Goal: Transaction & Acquisition: Book appointment/travel/reservation

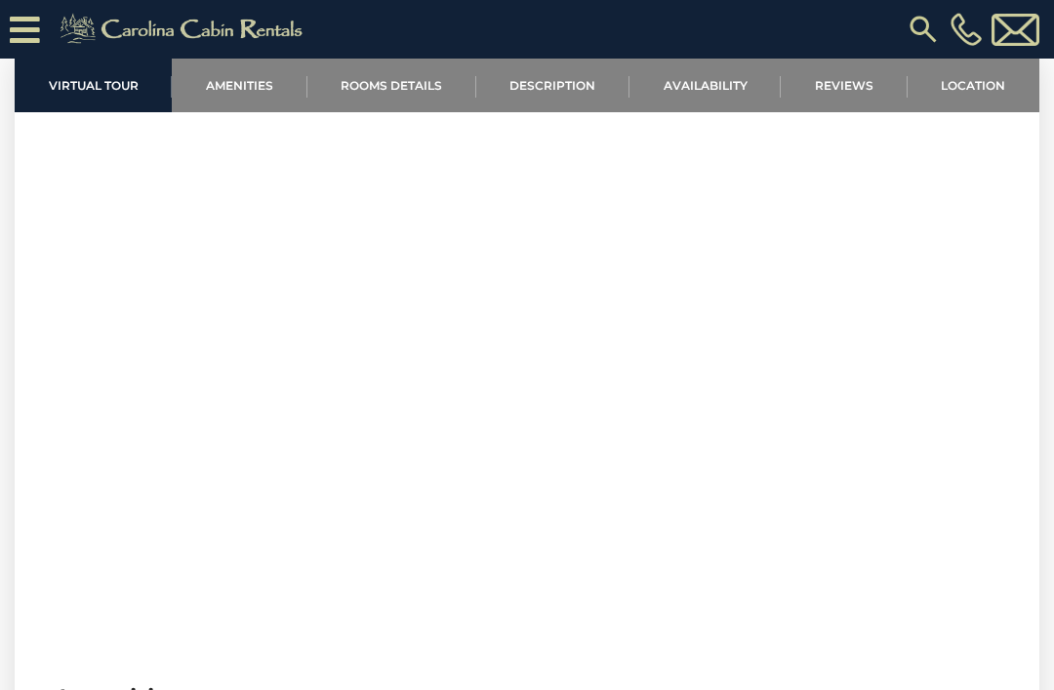
scroll to position [724, 0]
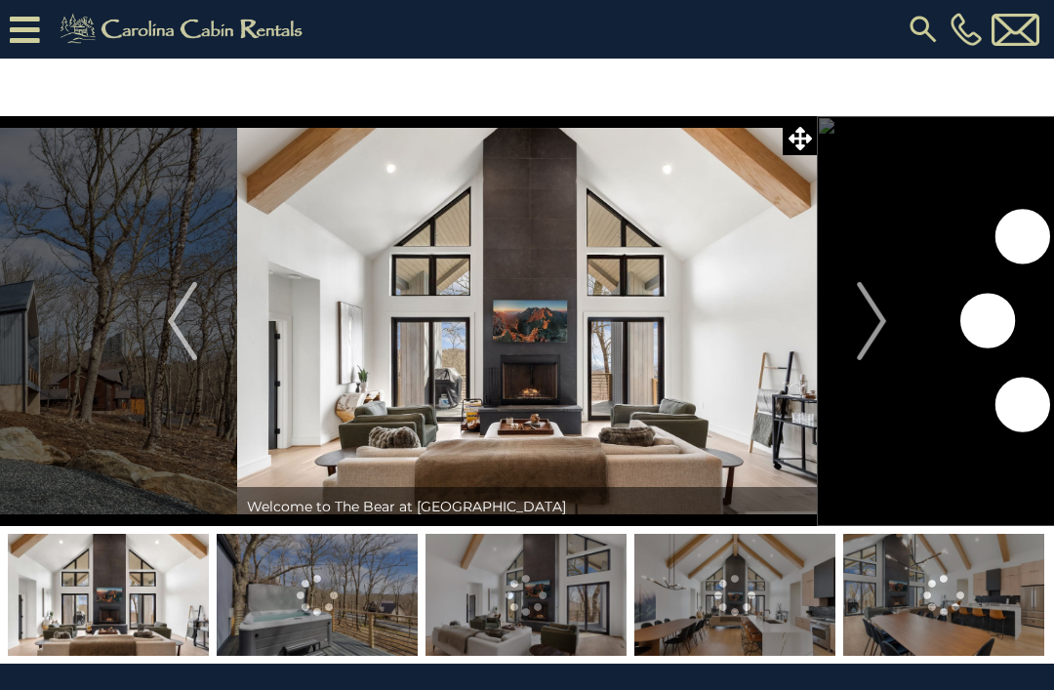
click at [873, 322] on img "Next" at bounding box center [871, 321] width 29 height 78
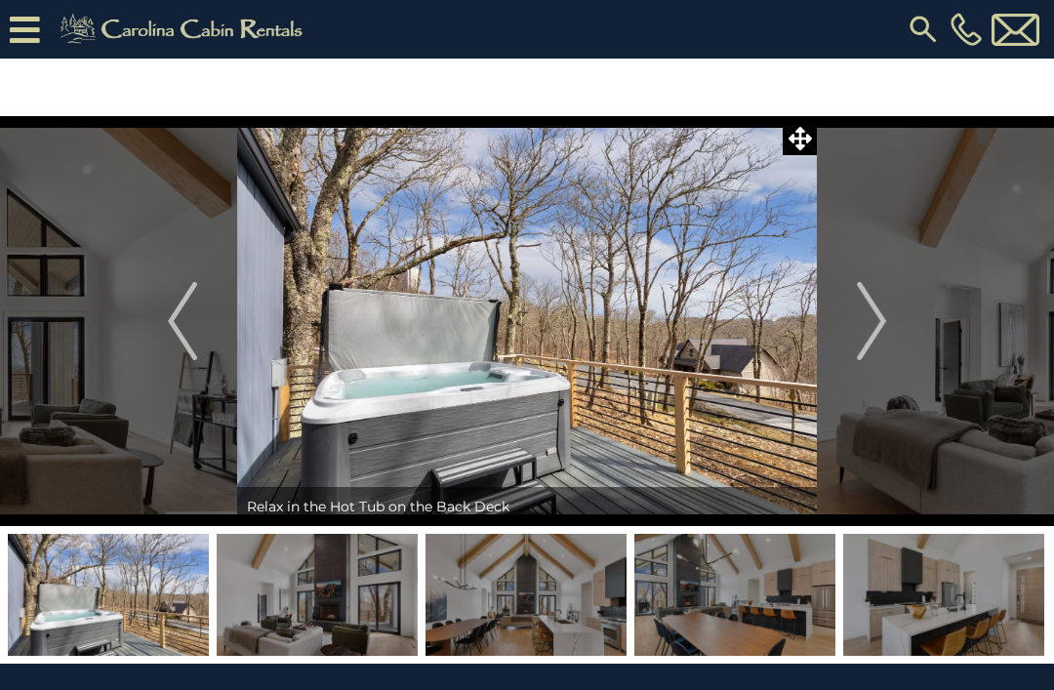
click at [886, 322] on img "Next" at bounding box center [871, 321] width 29 height 78
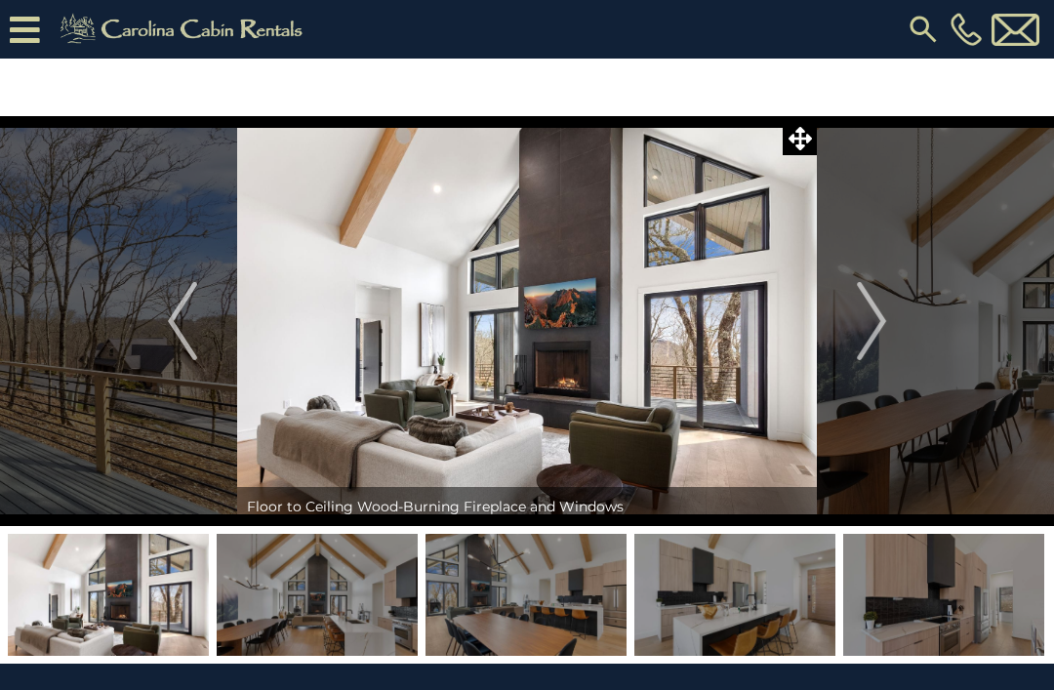
click at [875, 331] on img "Next" at bounding box center [871, 321] width 29 height 78
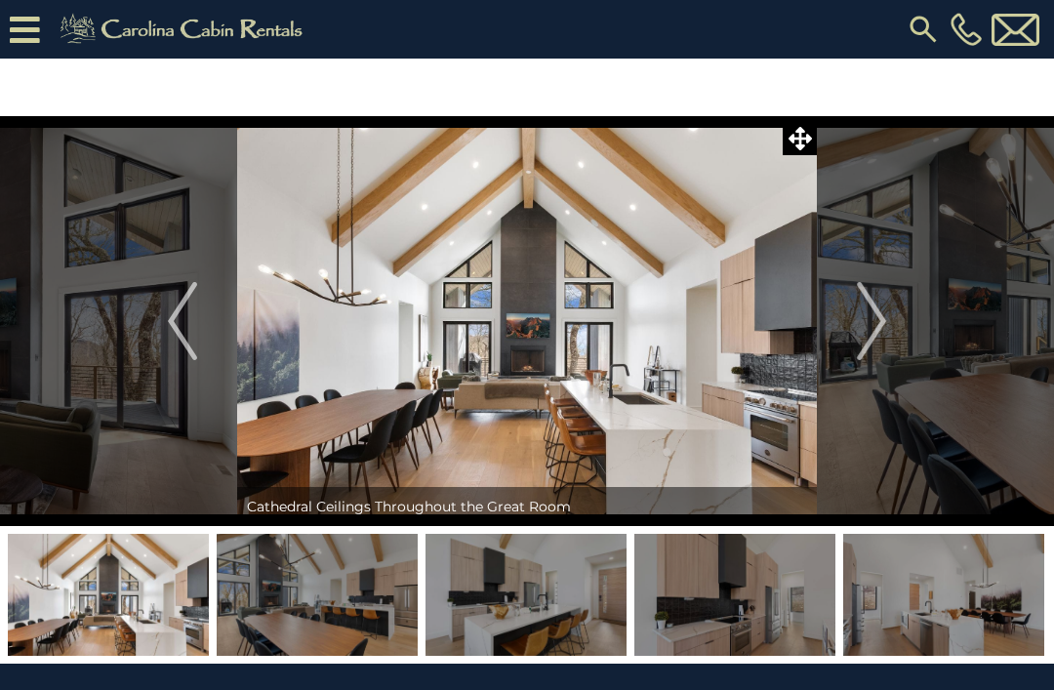
click at [884, 322] on img "Next" at bounding box center [871, 321] width 29 height 78
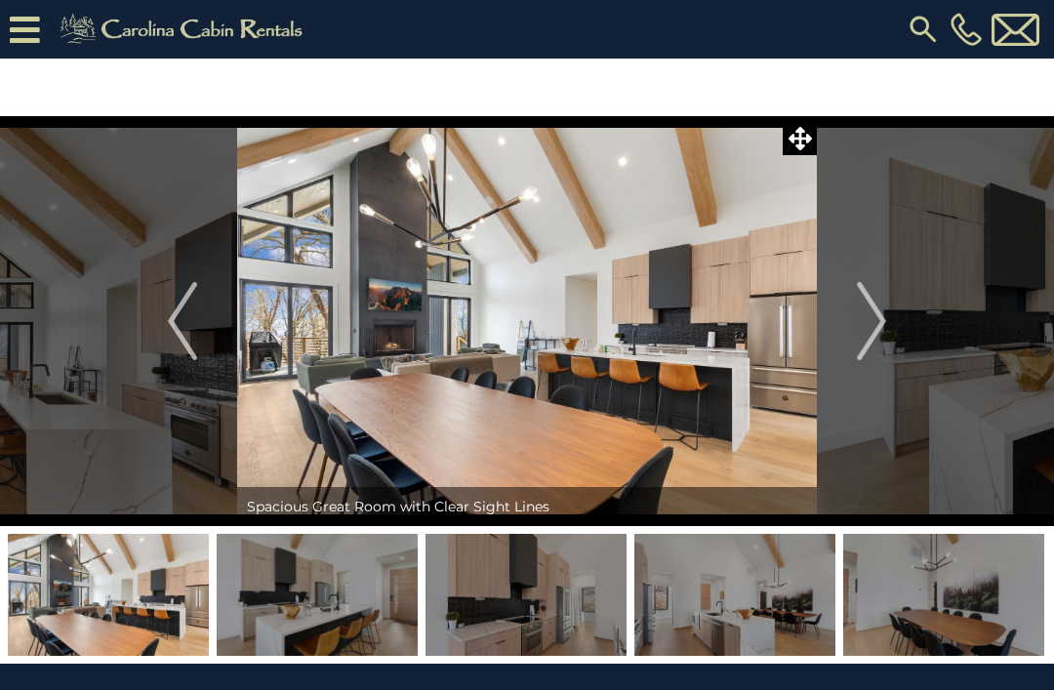
click at [875, 317] on img "Next" at bounding box center [871, 321] width 29 height 78
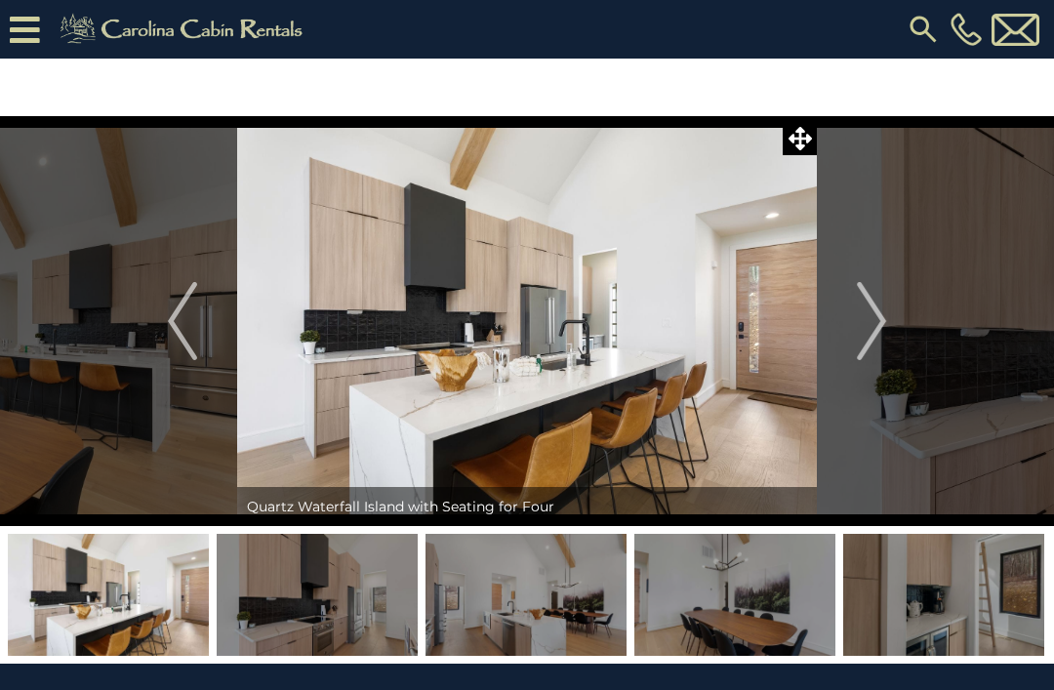
click at [880, 334] on img "Next" at bounding box center [871, 321] width 29 height 78
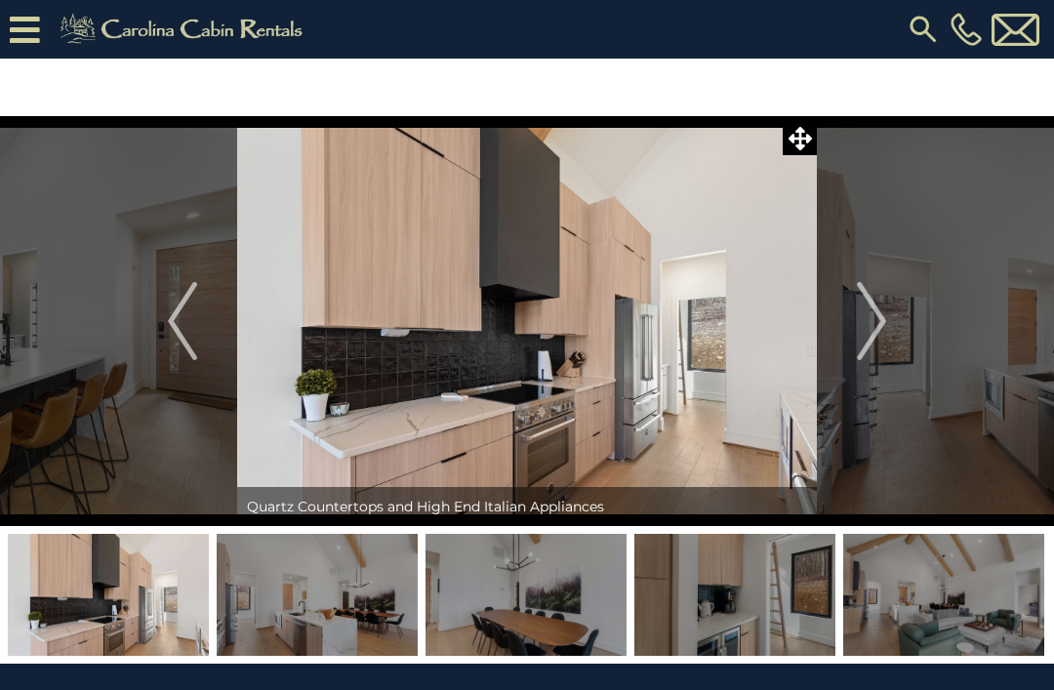
click at [877, 337] on img "Next" at bounding box center [871, 321] width 29 height 78
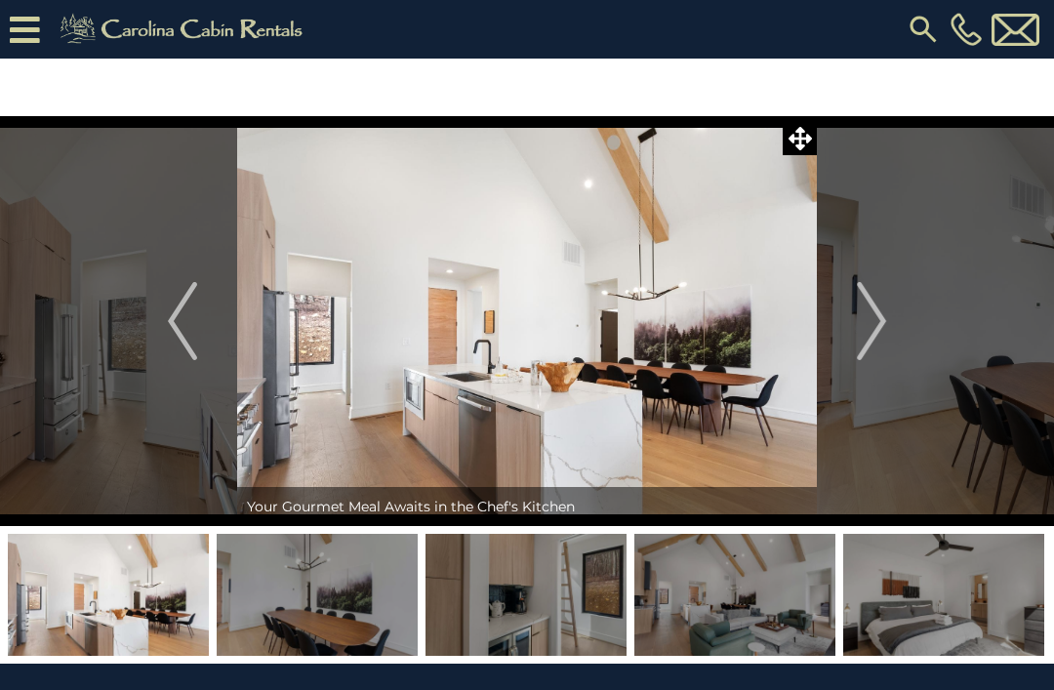
click at [886, 318] on img "Next" at bounding box center [871, 321] width 29 height 78
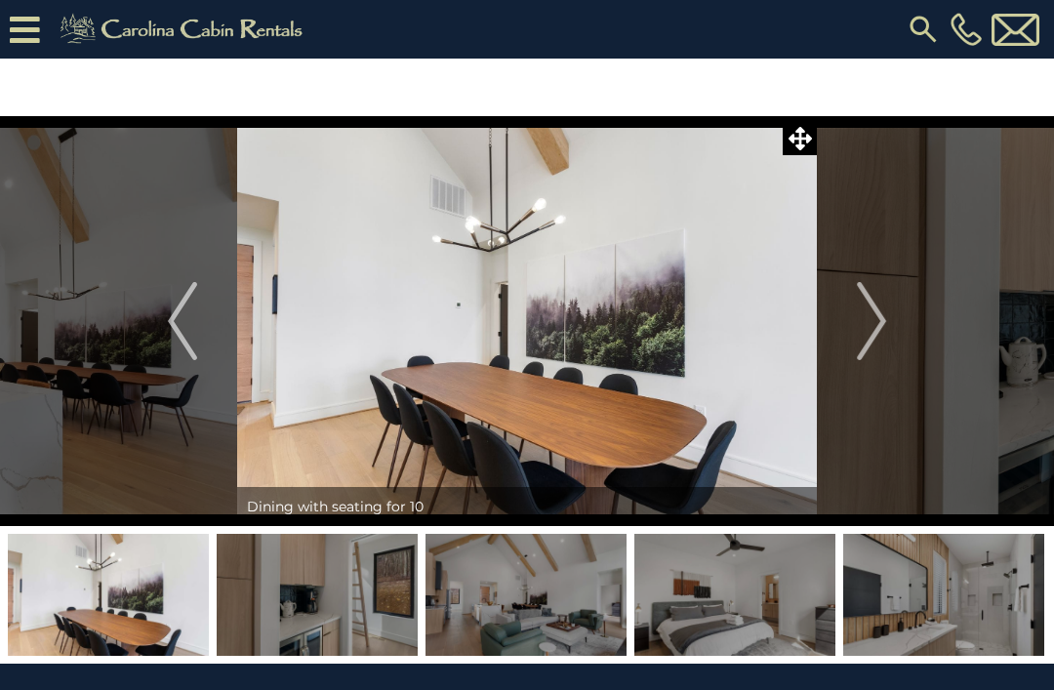
click at [878, 320] on img "Next" at bounding box center [871, 321] width 29 height 78
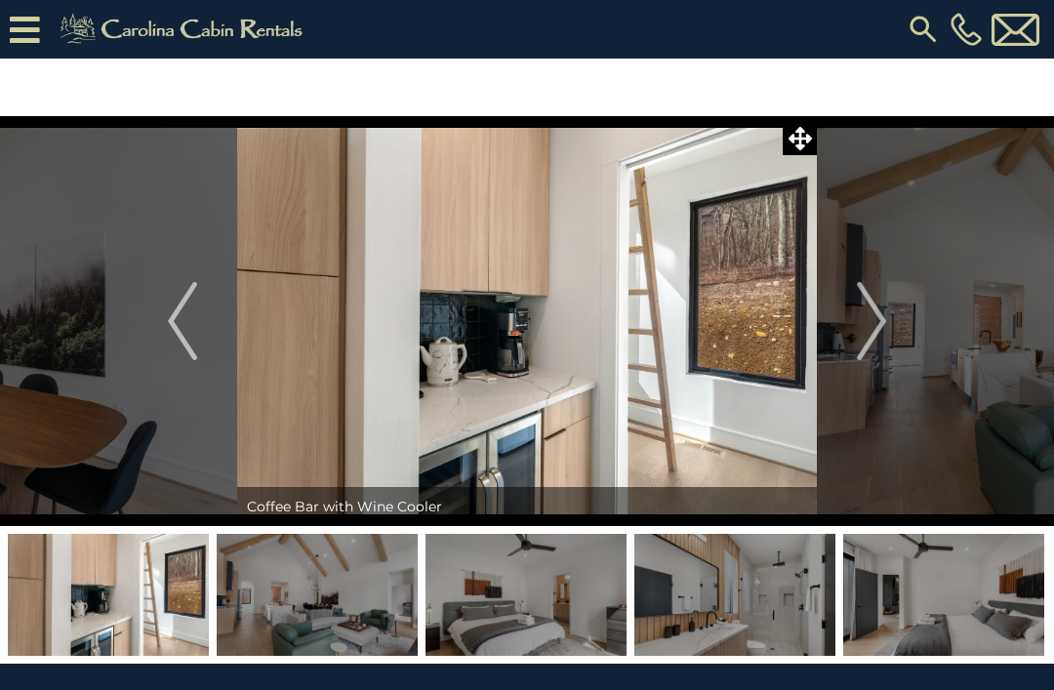
click at [879, 318] on img "Next" at bounding box center [871, 321] width 29 height 78
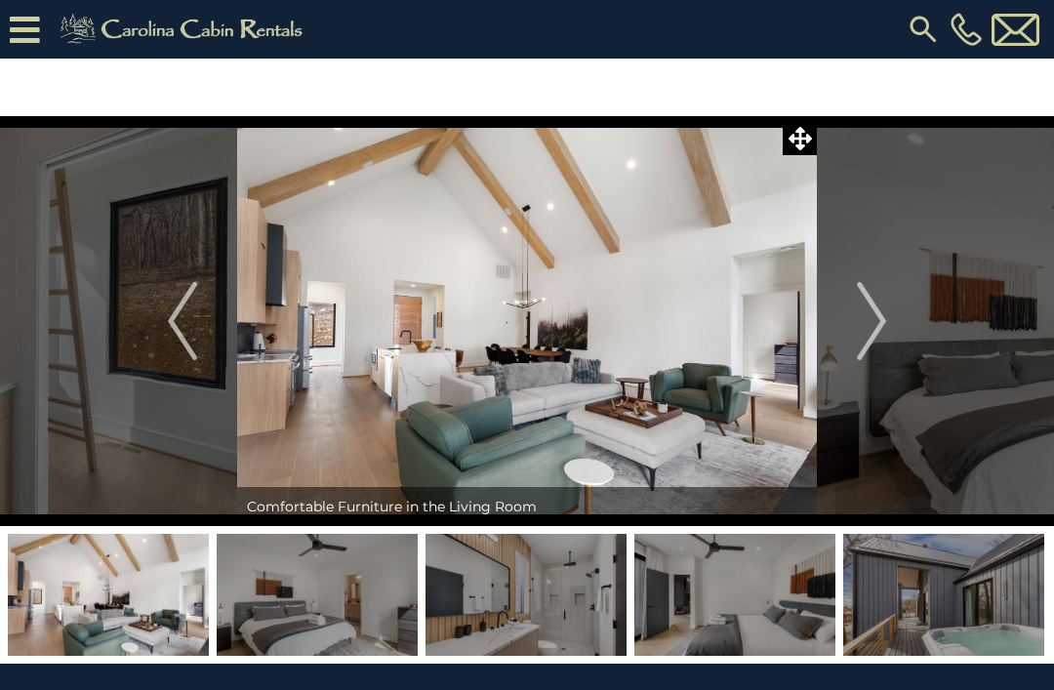
click at [890, 322] on button "Next" at bounding box center [871, 321] width 109 height 410
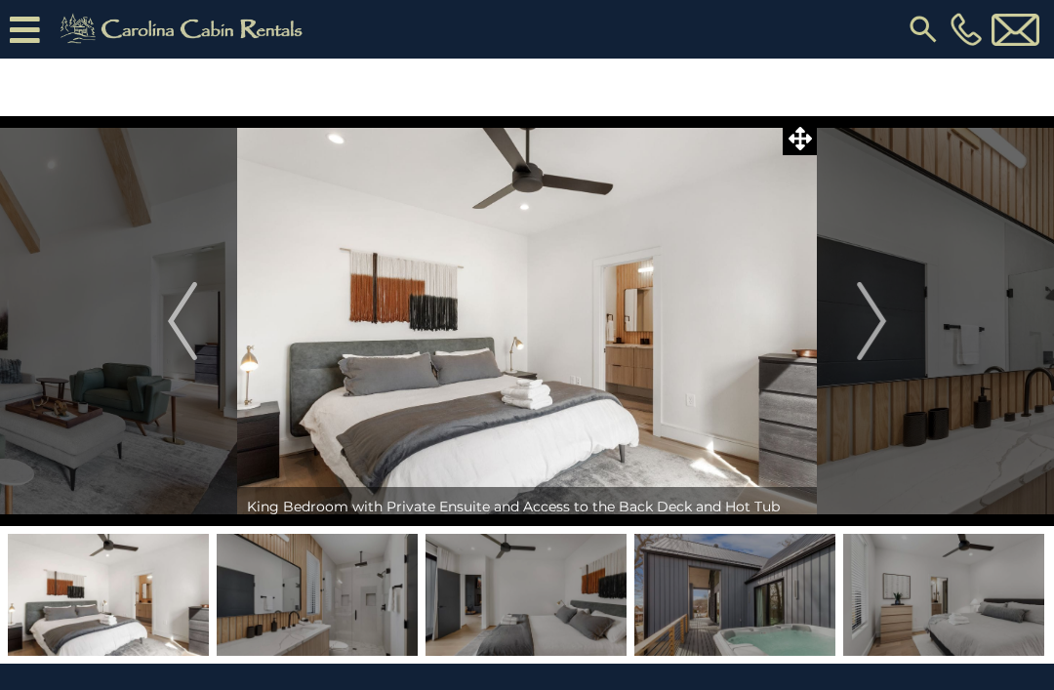
click at [884, 325] on img "Next" at bounding box center [871, 321] width 29 height 78
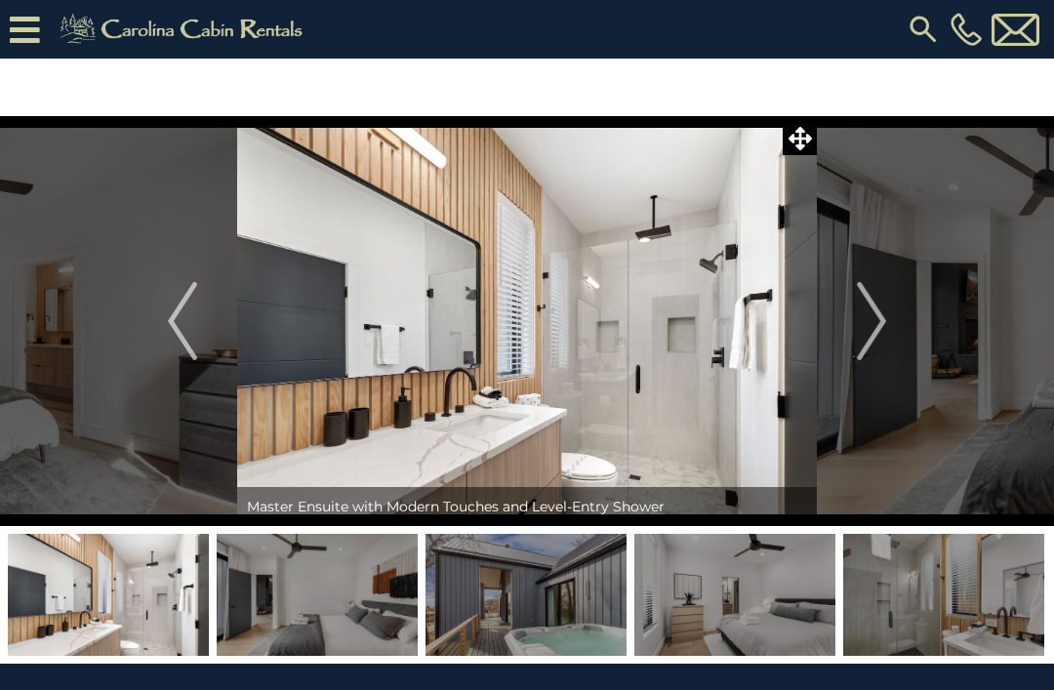
click at [873, 316] on img "Next" at bounding box center [871, 321] width 29 height 78
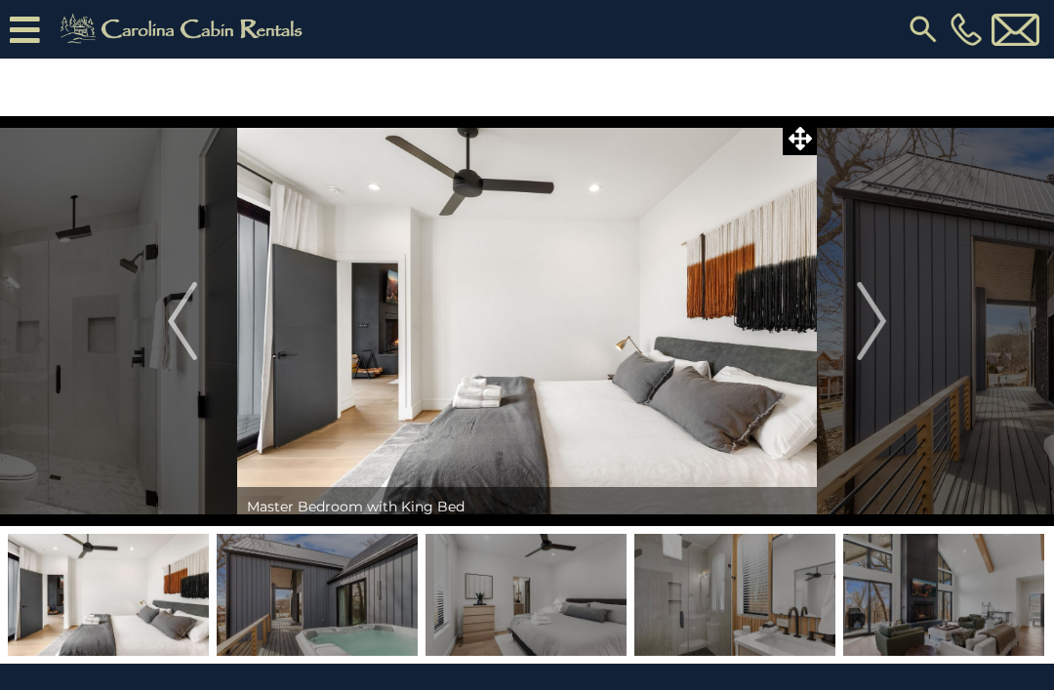
click at [880, 335] on img "Next" at bounding box center [871, 321] width 29 height 78
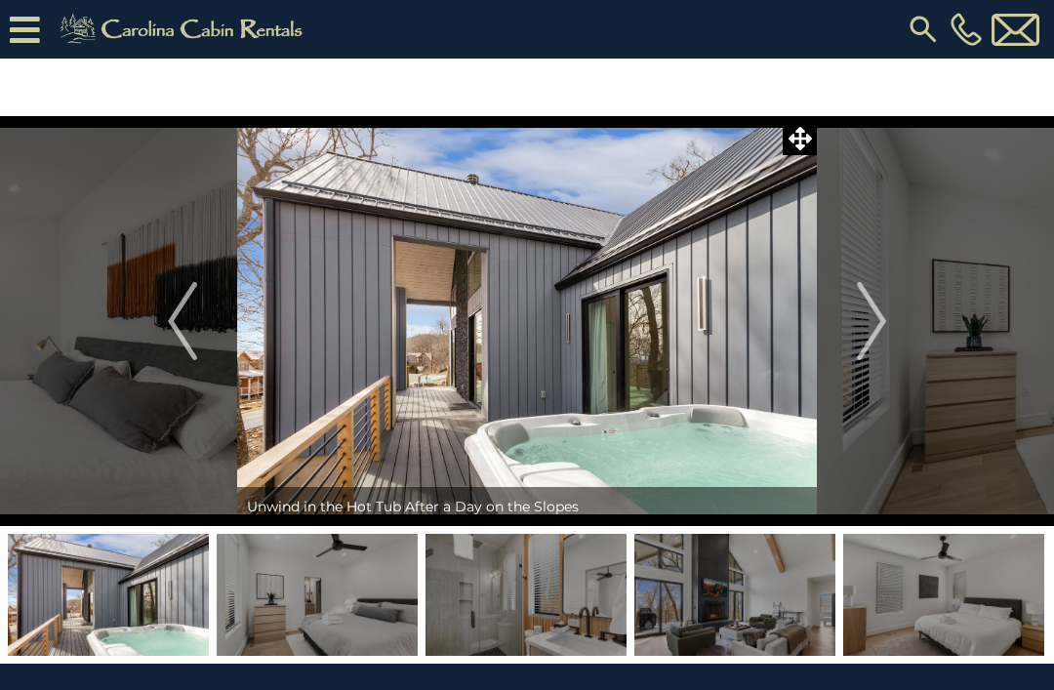
click at [876, 328] on img "Next" at bounding box center [871, 321] width 29 height 78
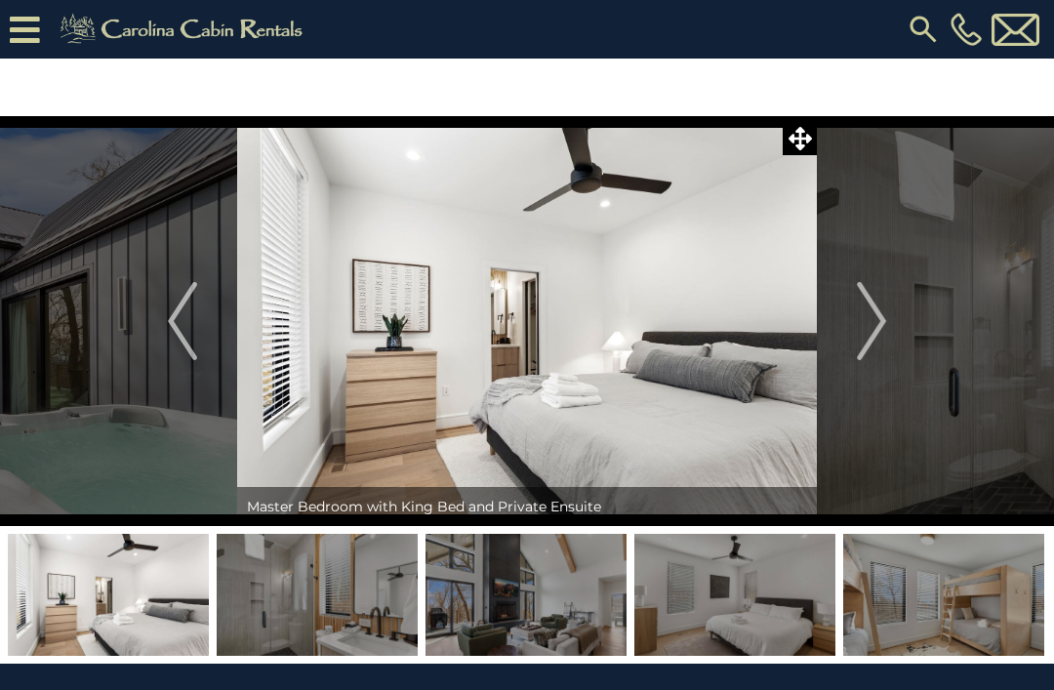
click at [885, 324] on img "Next" at bounding box center [871, 321] width 29 height 78
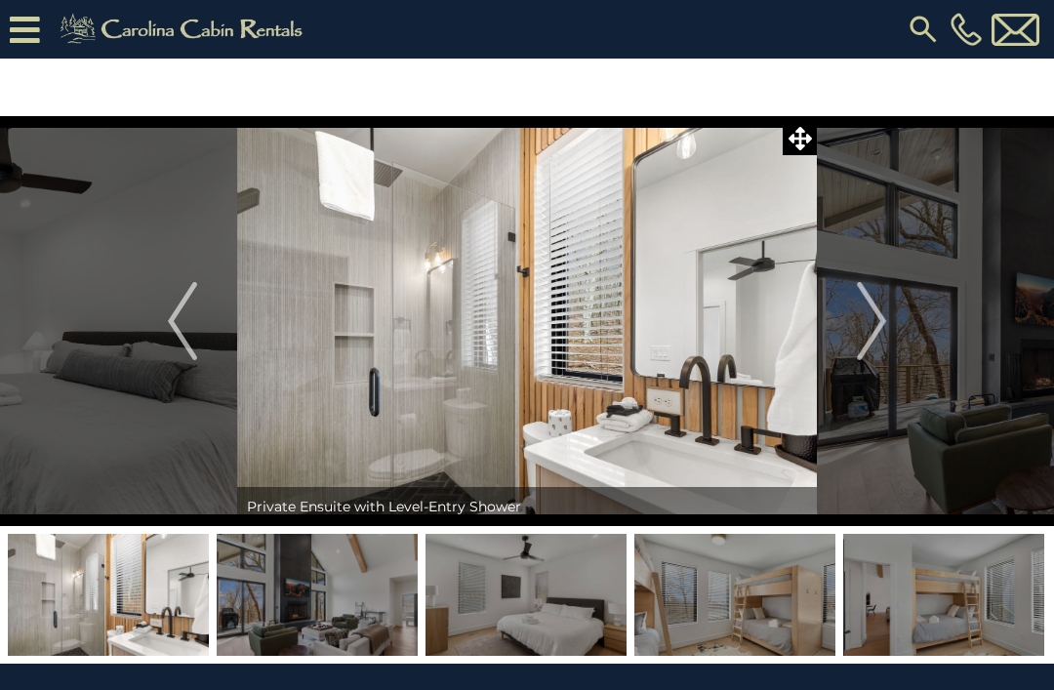
click at [885, 318] on img "Next" at bounding box center [871, 321] width 29 height 78
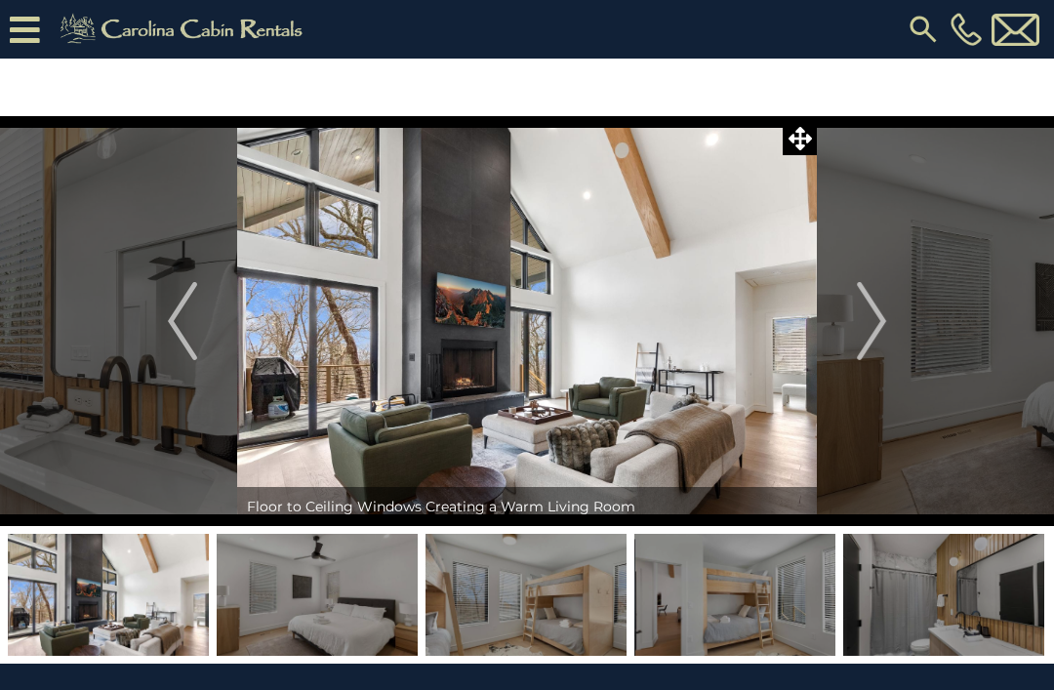
click at [874, 329] on img "Next" at bounding box center [871, 321] width 29 height 78
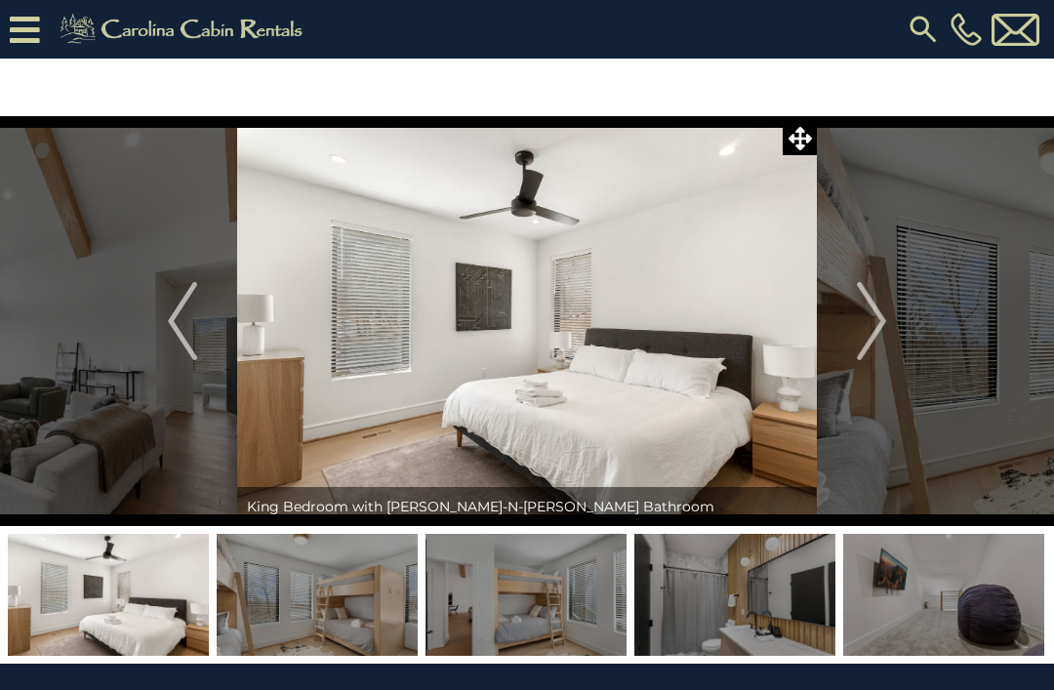
click at [885, 325] on img "Next" at bounding box center [871, 321] width 29 height 78
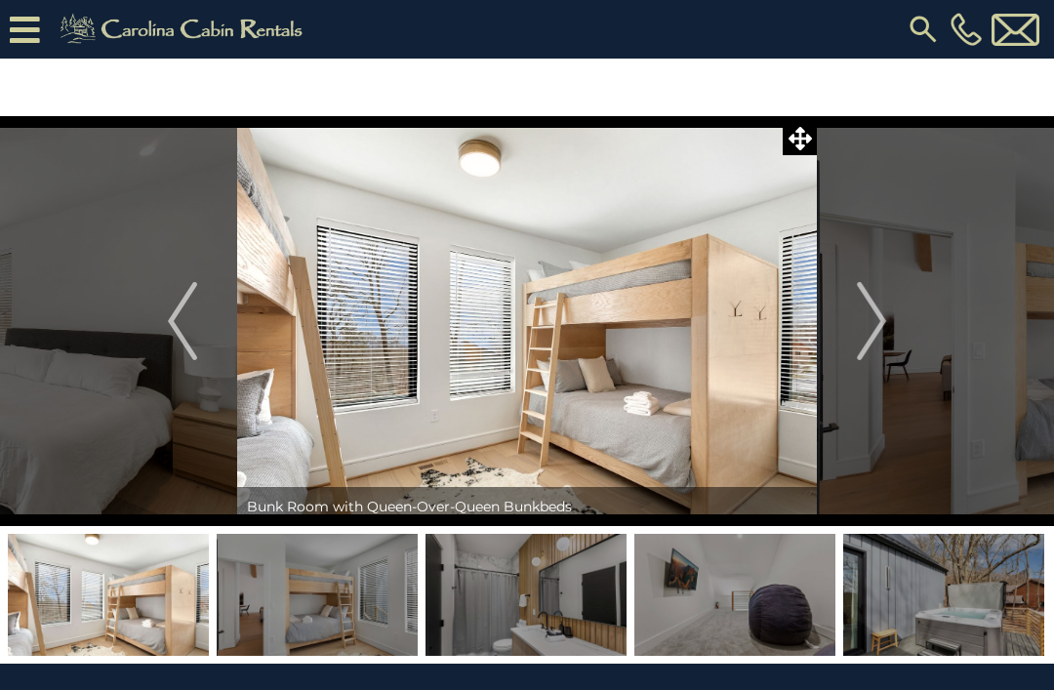
click at [879, 331] on img "Next" at bounding box center [871, 321] width 29 height 78
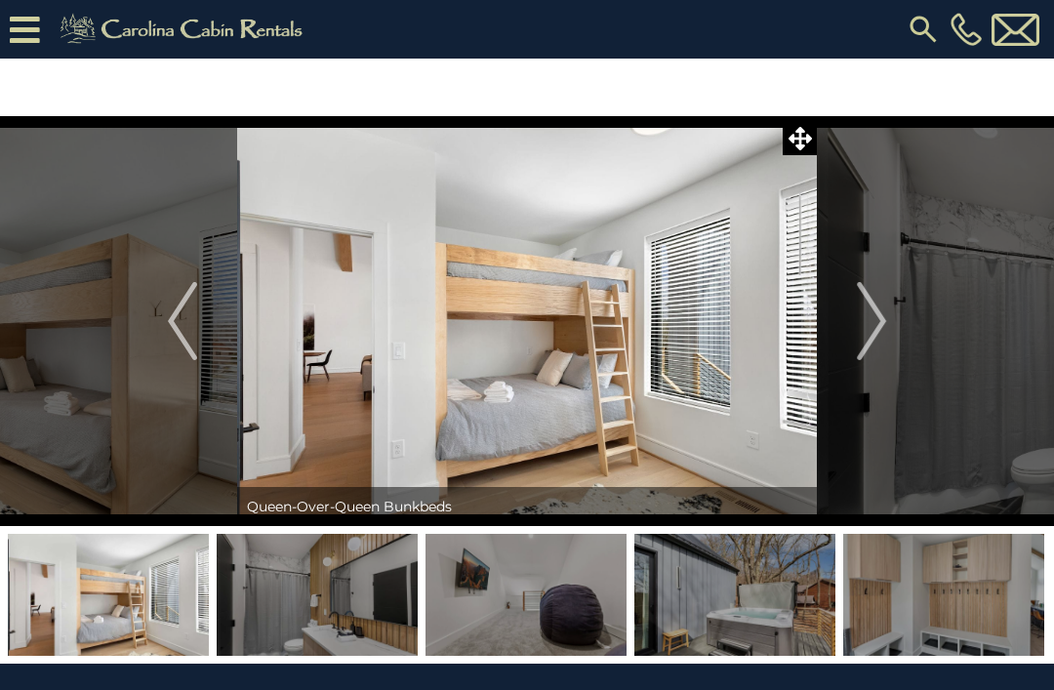
click at [886, 326] on img "Next" at bounding box center [871, 321] width 29 height 78
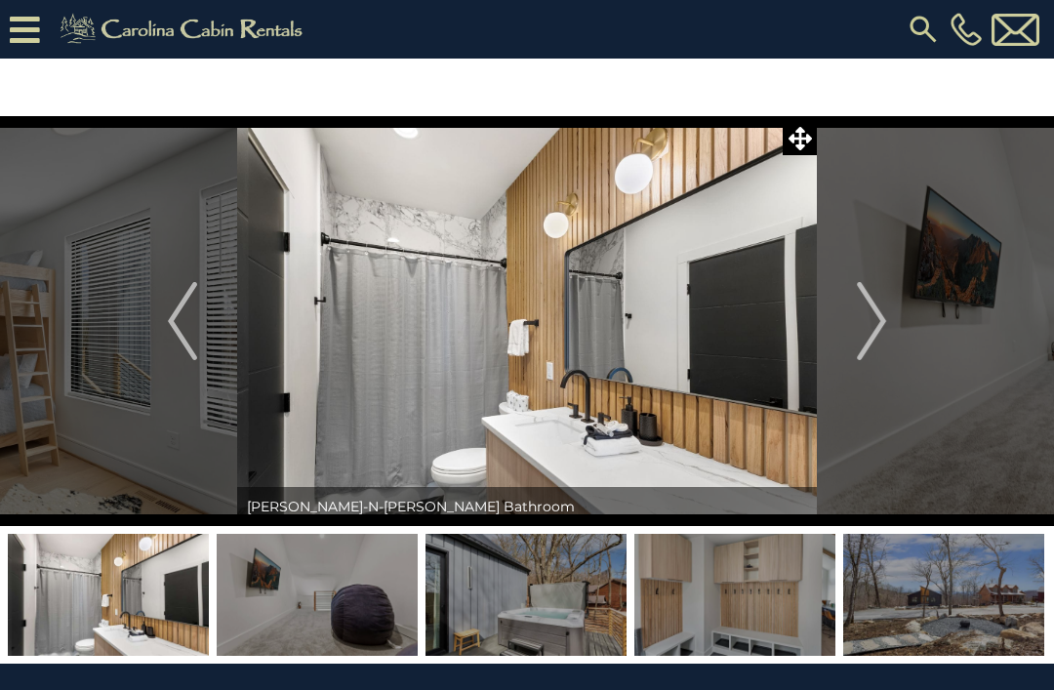
click at [879, 334] on img "Next" at bounding box center [871, 321] width 29 height 78
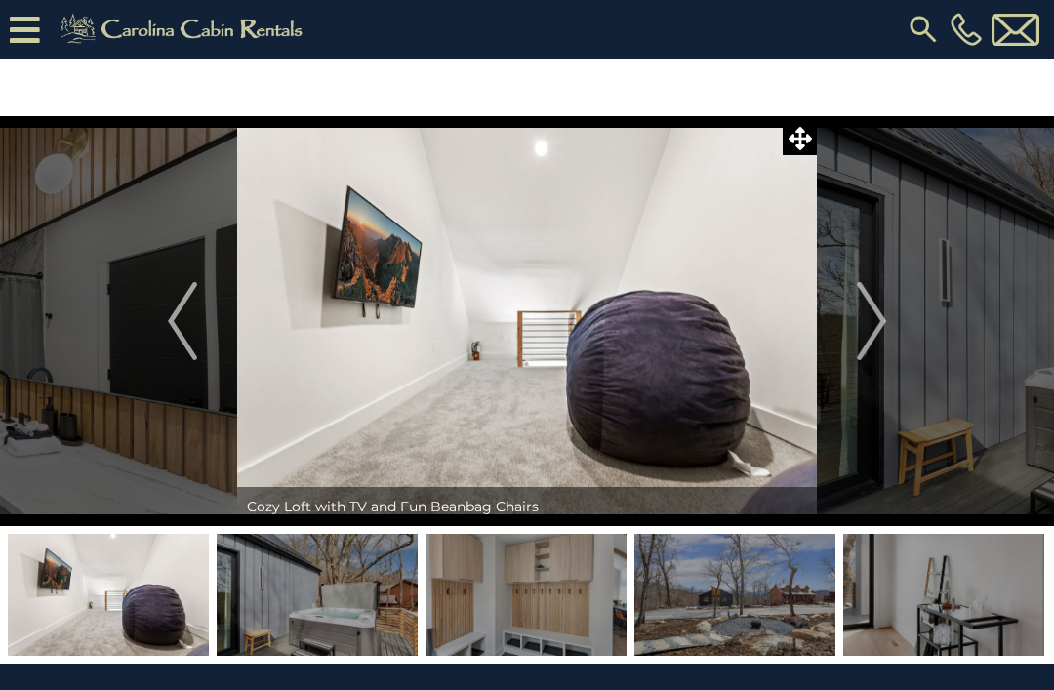
click at [881, 332] on img "Next" at bounding box center [871, 321] width 29 height 78
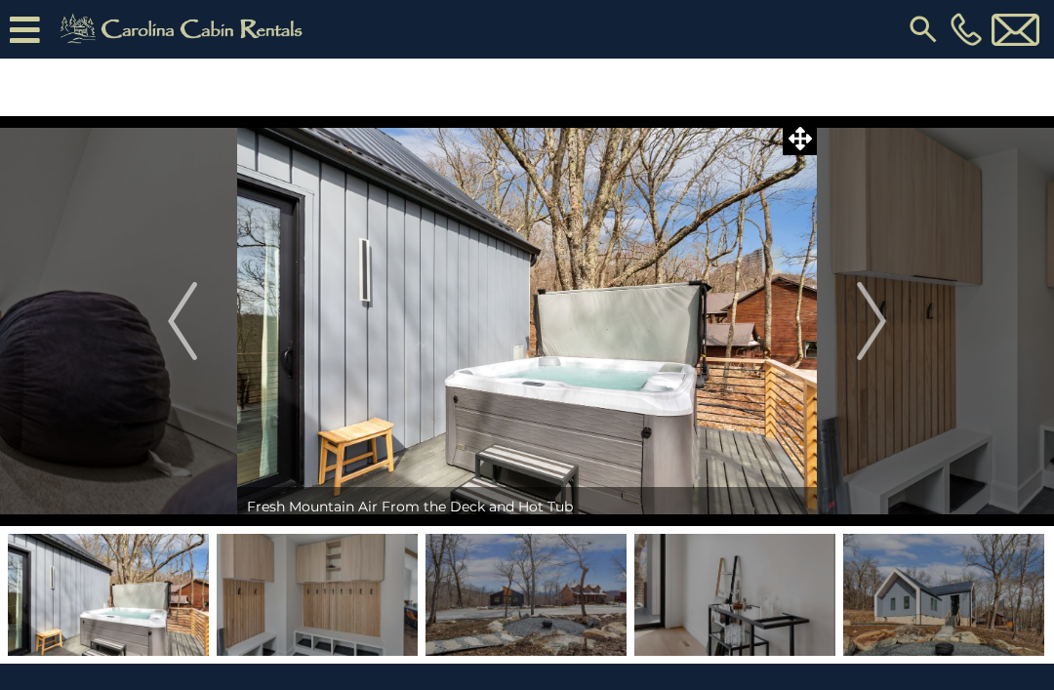
click at [873, 323] on img "Next" at bounding box center [871, 321] width 29 height 78
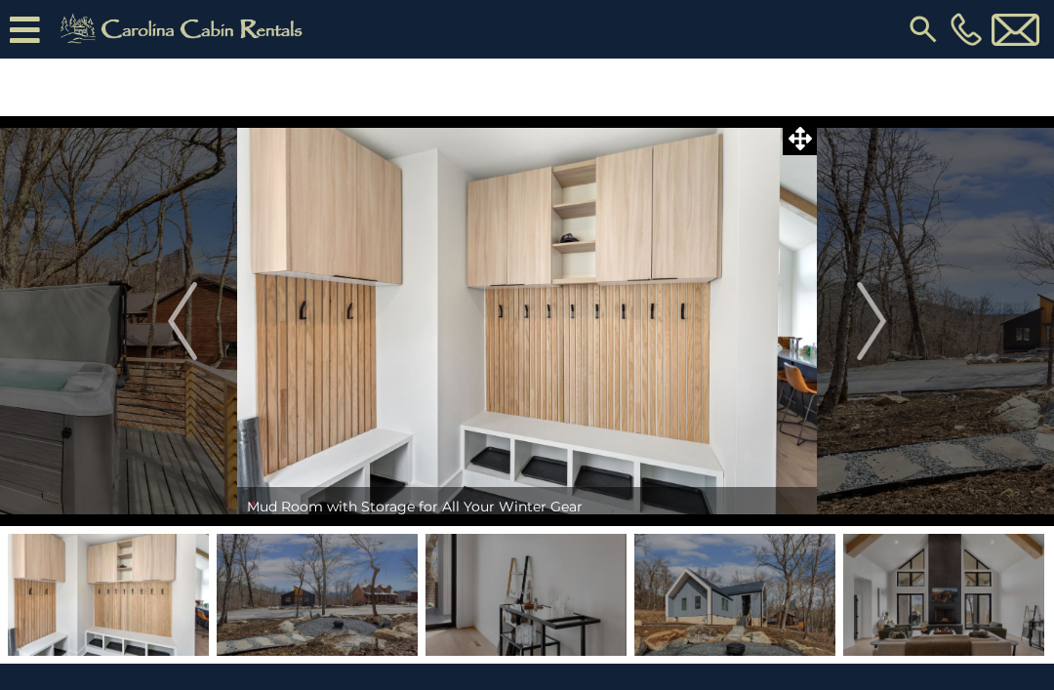
click at [879, 333] on img "Next" at bounding box center [871, 321] width 29 height 78
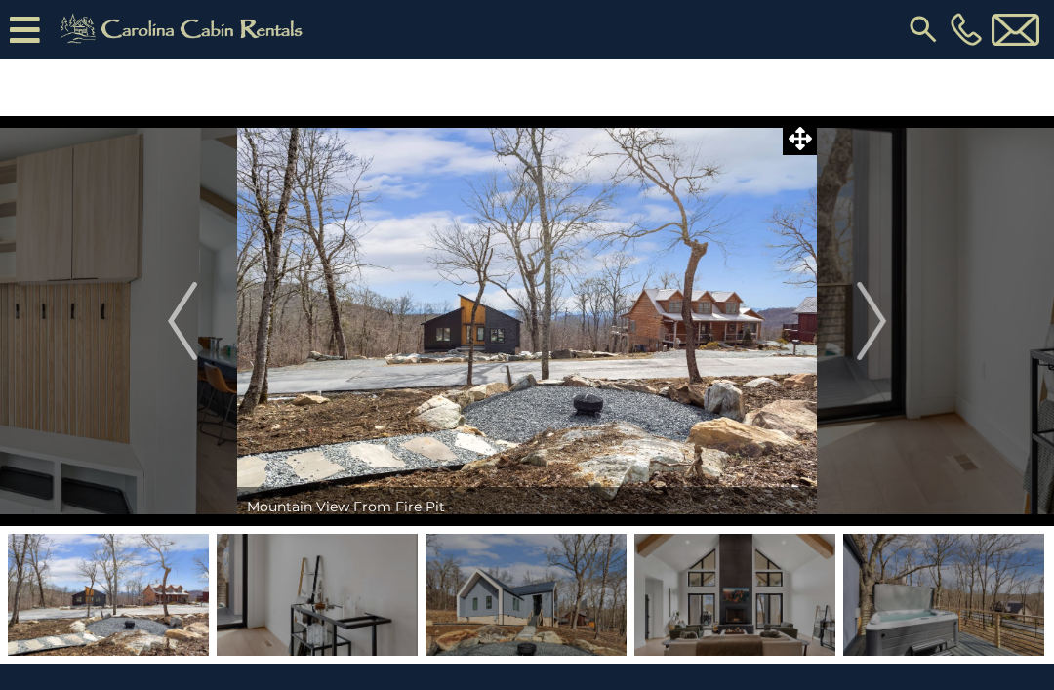
click at [893, 325] on button "Next" at bounding box center [871, 321] width 109 height 410
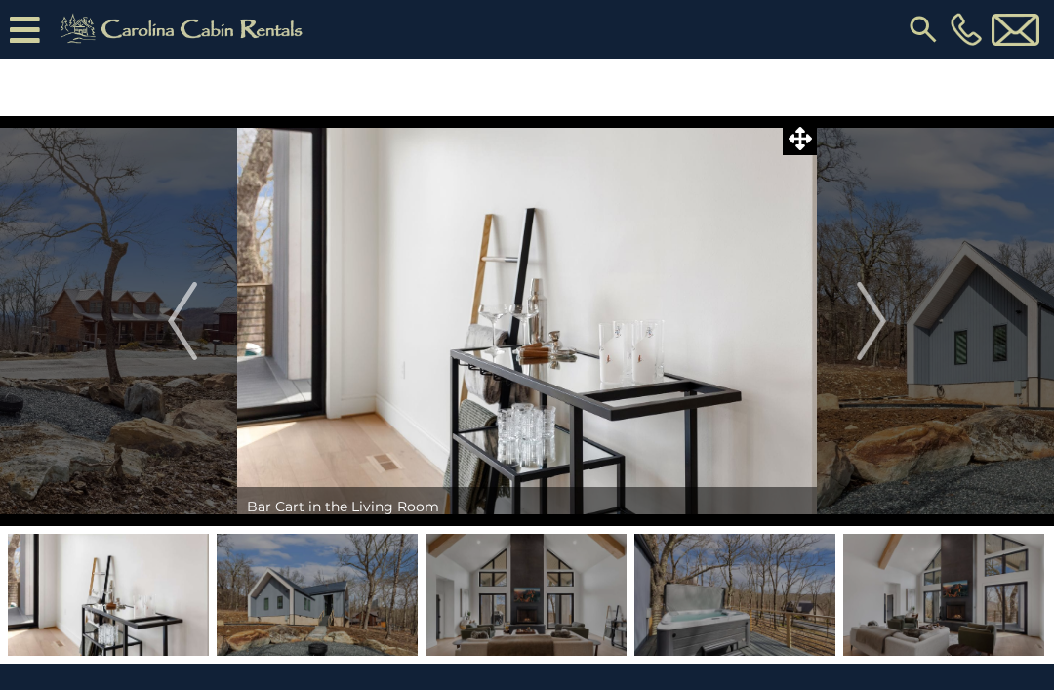
click at [879, 319] on img "Next" at bounding box center [871, 321] width 29 height 78
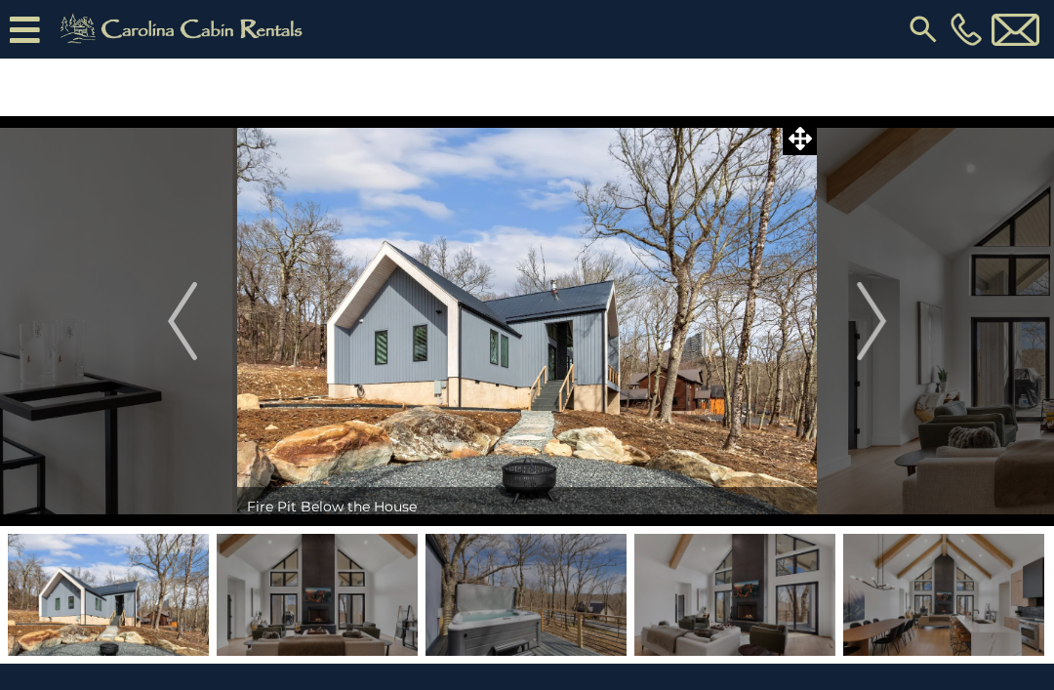
click at [883, 337] on img "Next" at bounding box center [871, 321] width 29 height 78
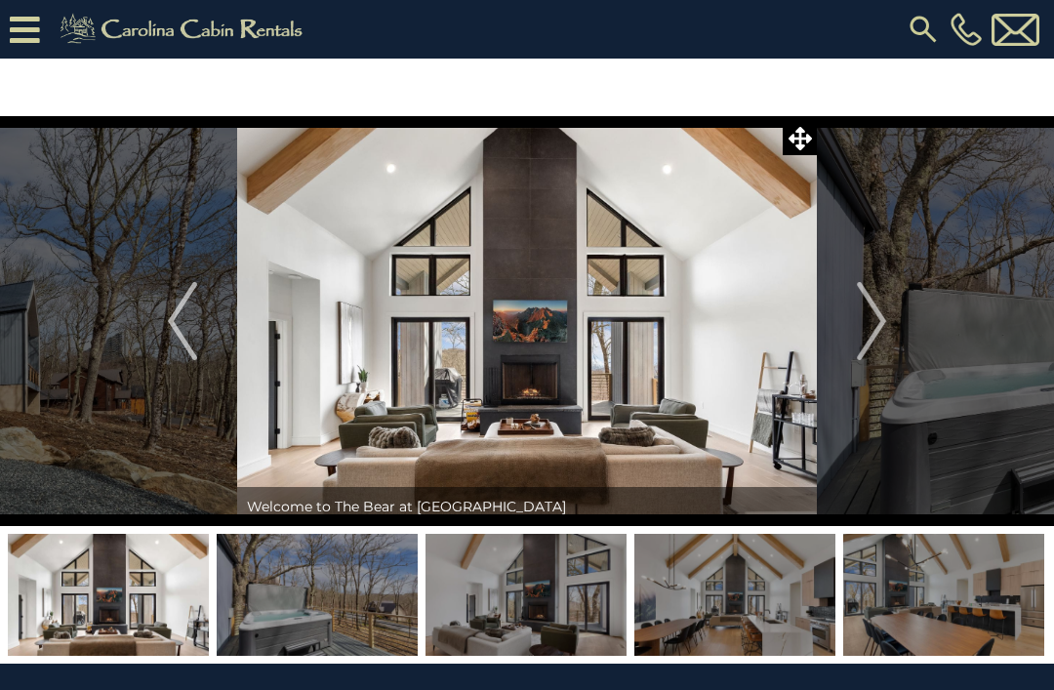
click at [893, 325] on button "Next" at bounding box center [871, 321] width 109 height 410
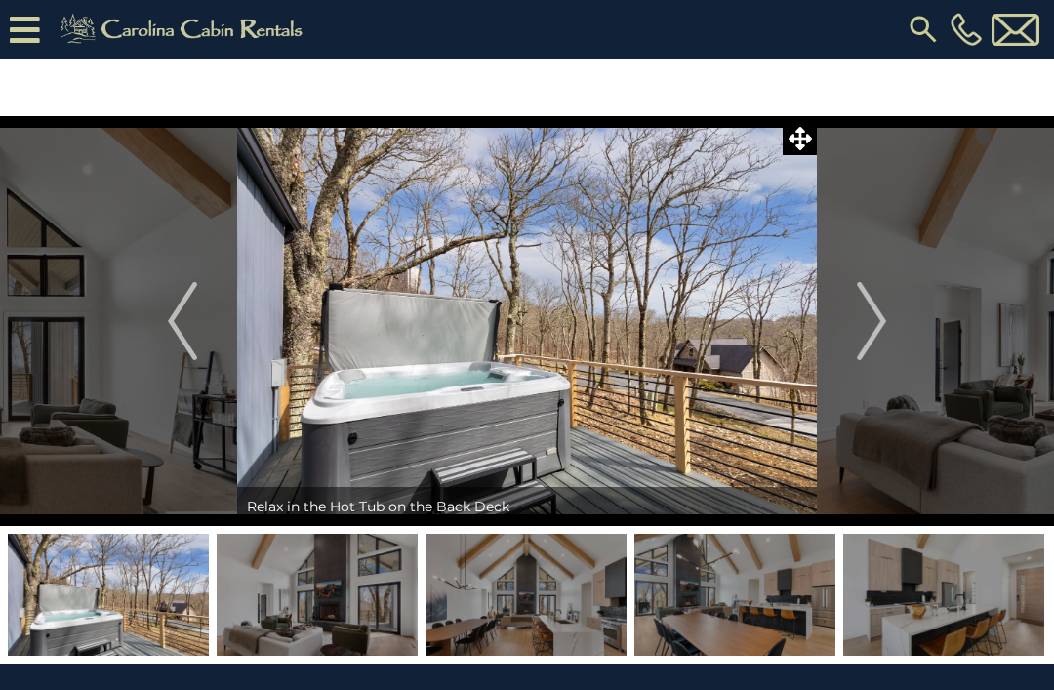
click at [880, 338] on img "Next" at bounding box center [871, 321] width 29 height 78
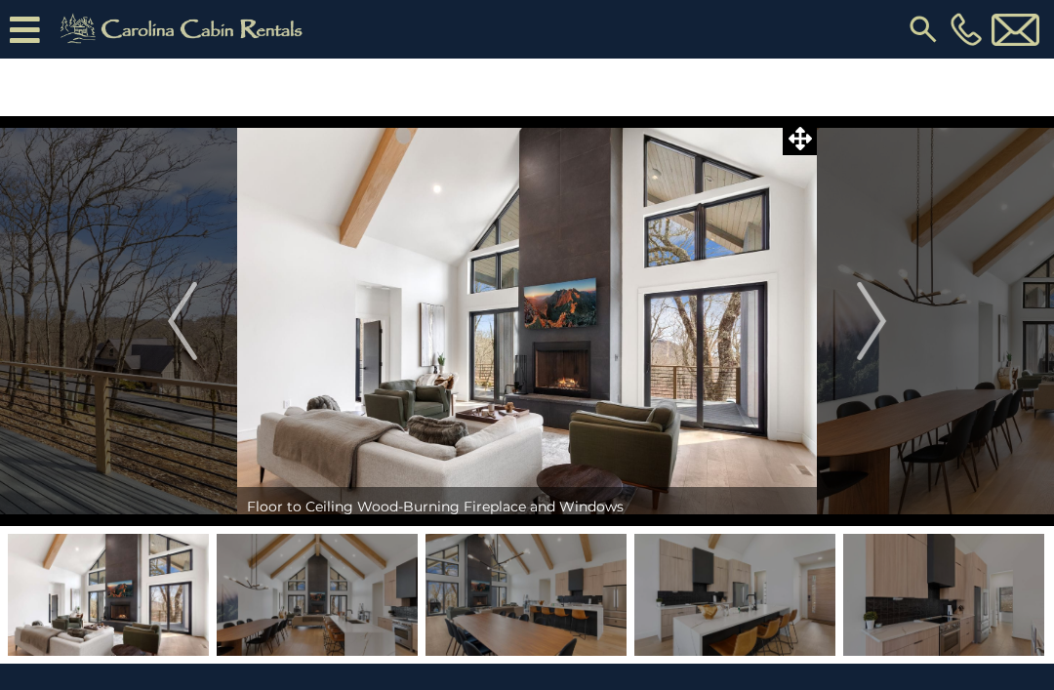
click at [884, 341] on img "Next" at bounding box center [871, 321] width 29 height 78
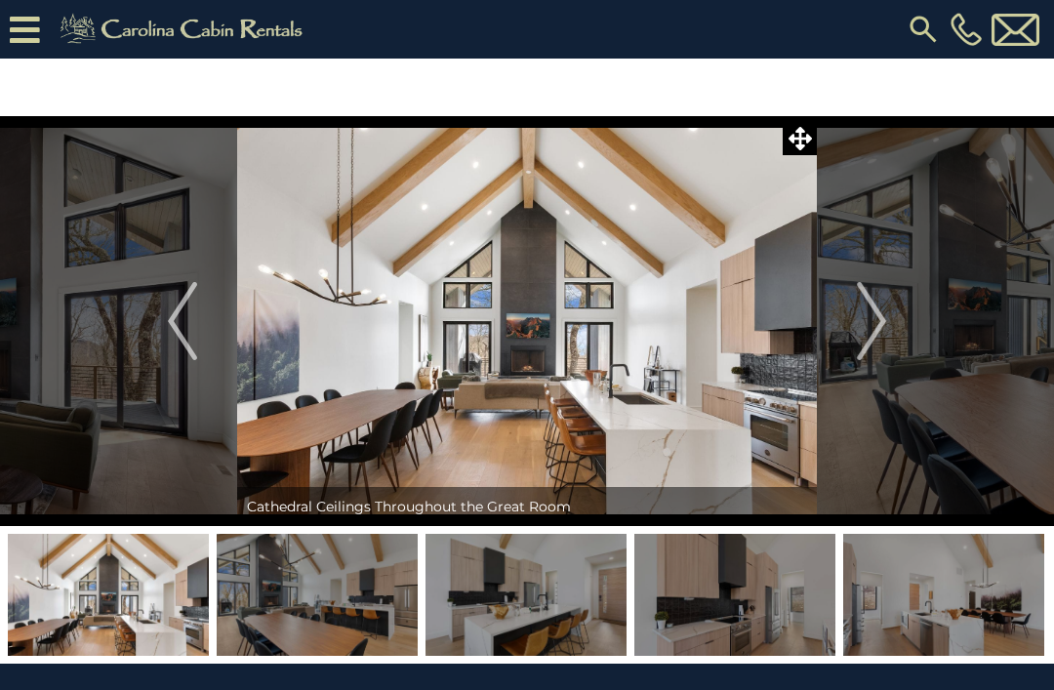
click at [890, 345] on button "Next" at bounding box center [871, 321] width 109 height 410
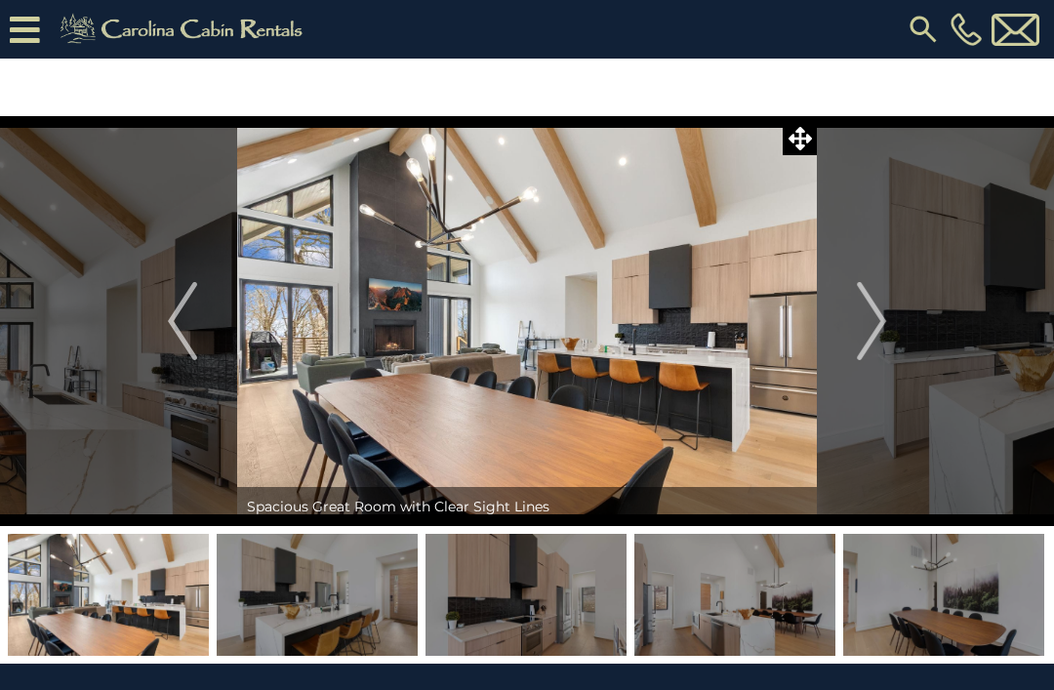
click at [892, 332] on button "Next" at bounding box center [871, 321] width 109 height 410
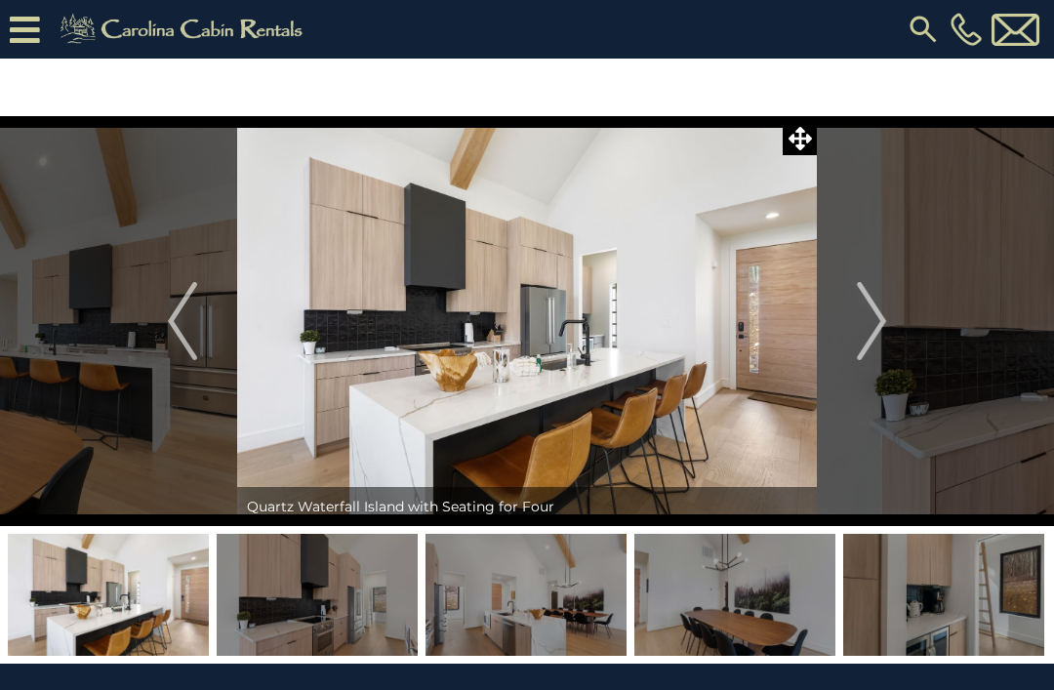
click at [885, 333] on img "Next" at bounding box center [871, 321] width 29 height 78
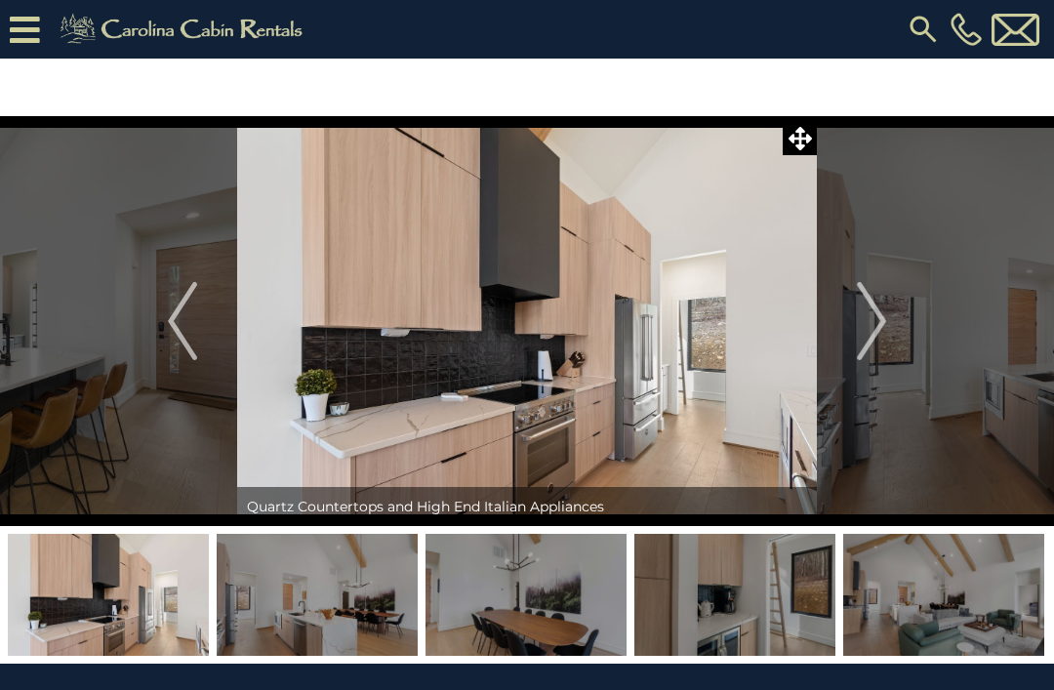
click at [893, 342] on button "Next" at bounding box center [871, 321] width 109 height 410
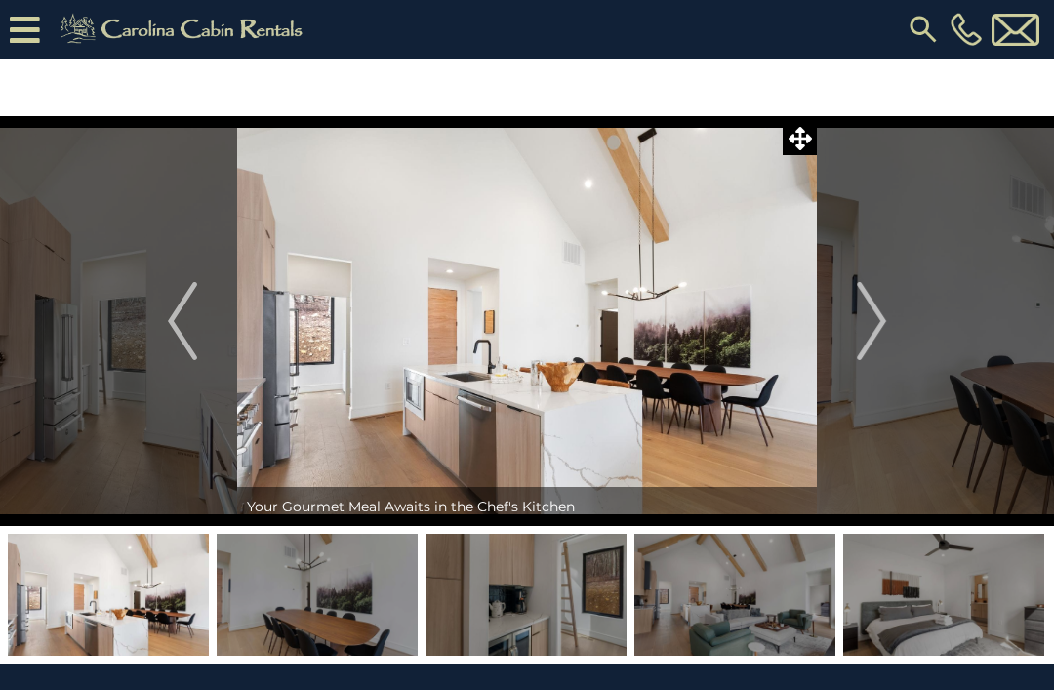
click at [882, 339] on img "Next" at bounding box center [871, 321] width 29 height 78
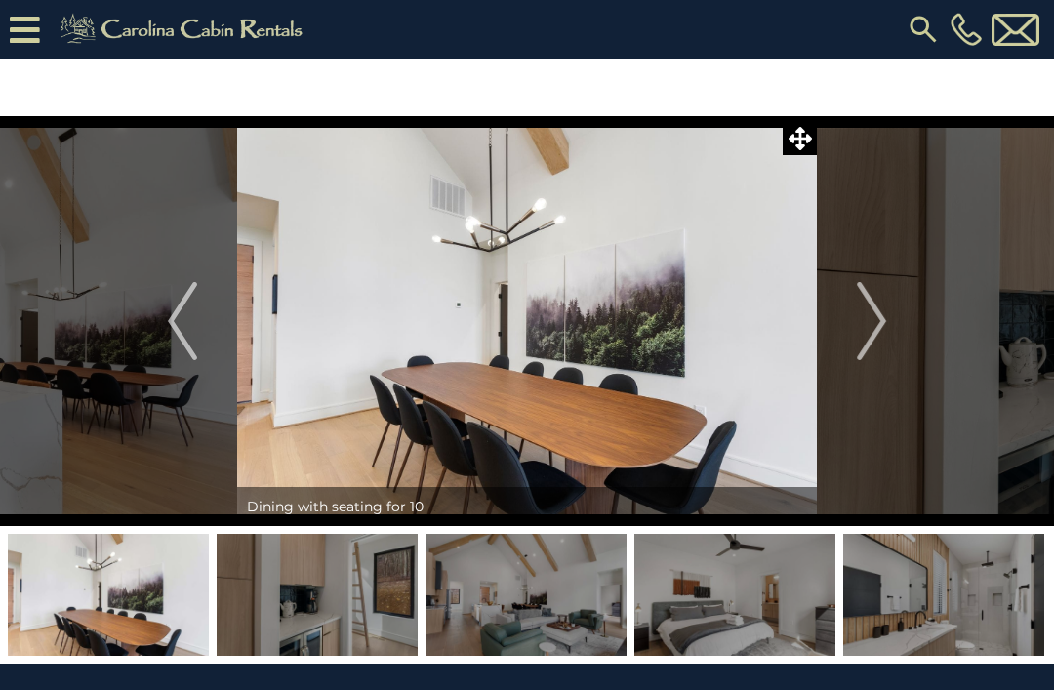
click at [892, 336] on button "Next" at bounding box center [871, 321] width 109 height 410
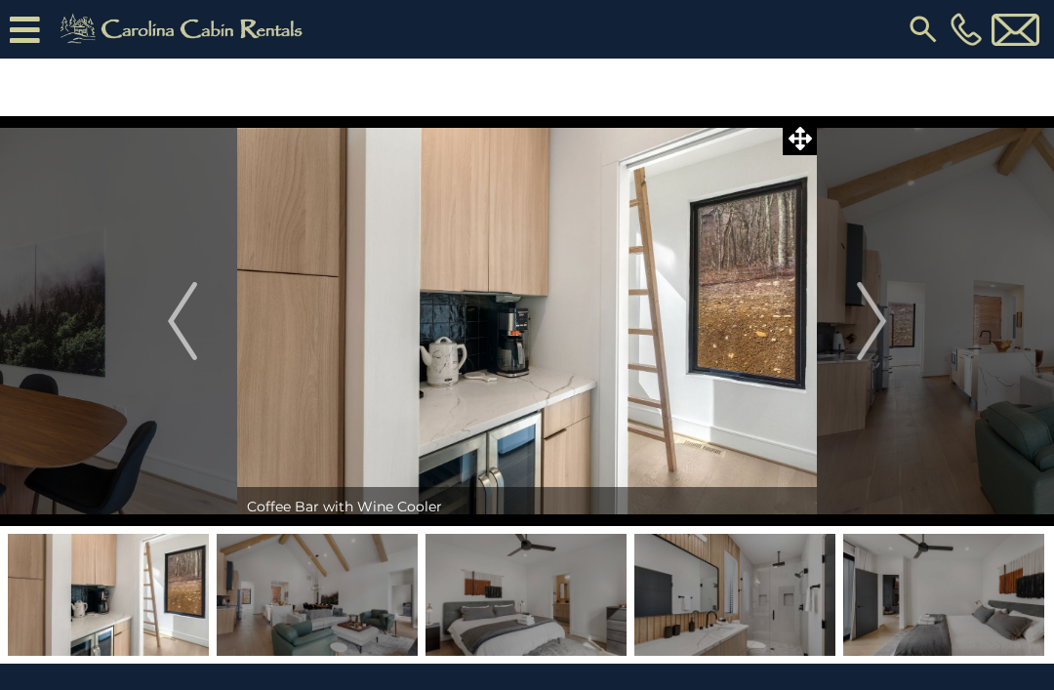
click at [885, 333] on img "Next" at bounding box center [871, 321] width 29 height 78
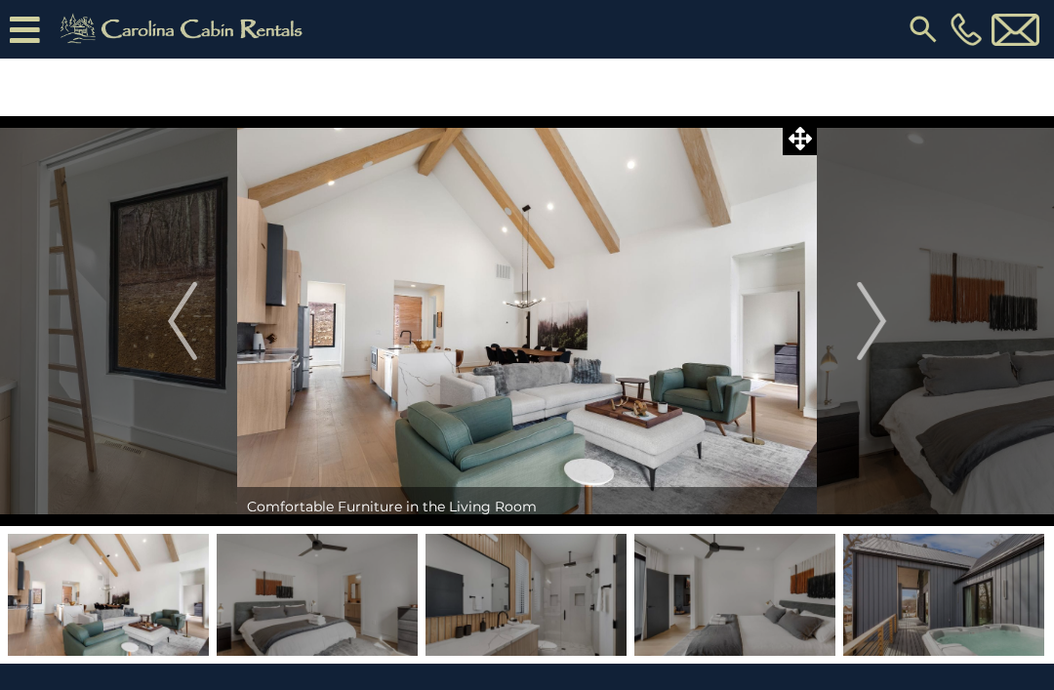
click at [882, 347] on img "Next" at bounding box center [871, 321] width 29 height 78
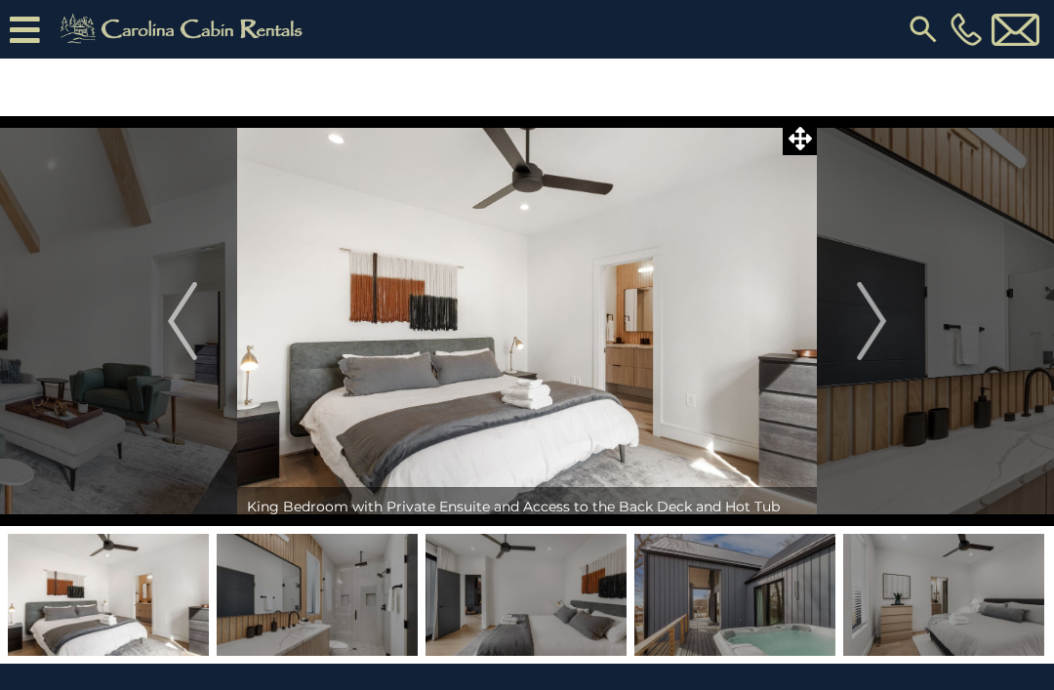
click at [890, 337] on button "Next" at bounding box center [871, 321] width 109 height 410
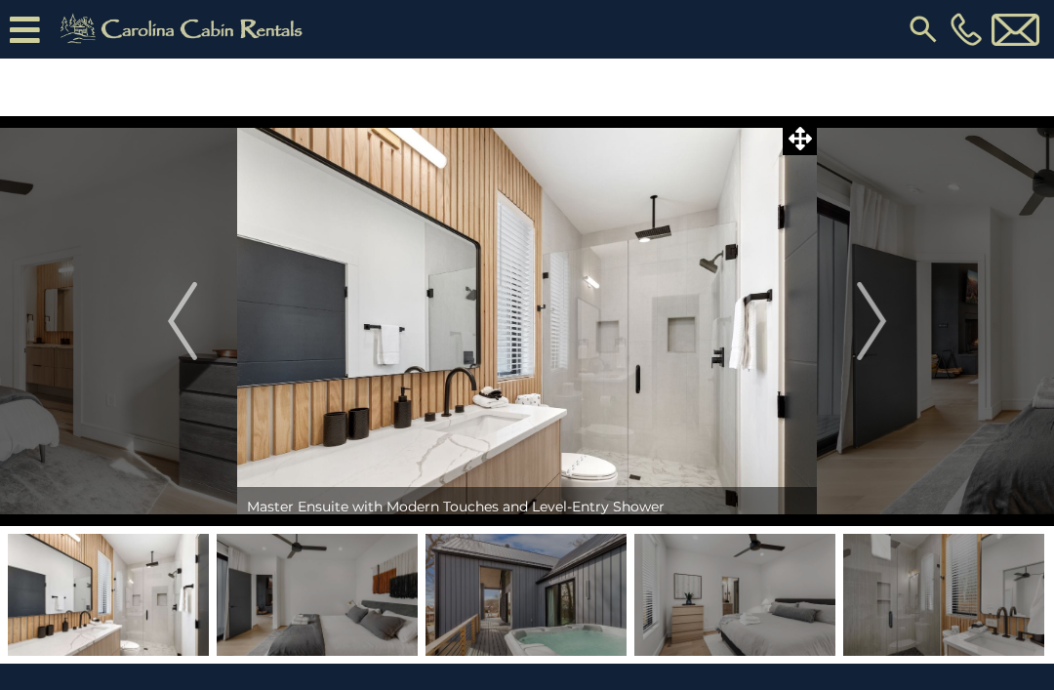
click at [881, 335] on img "Next" at bounding box center [871, 321] width 29 height 78
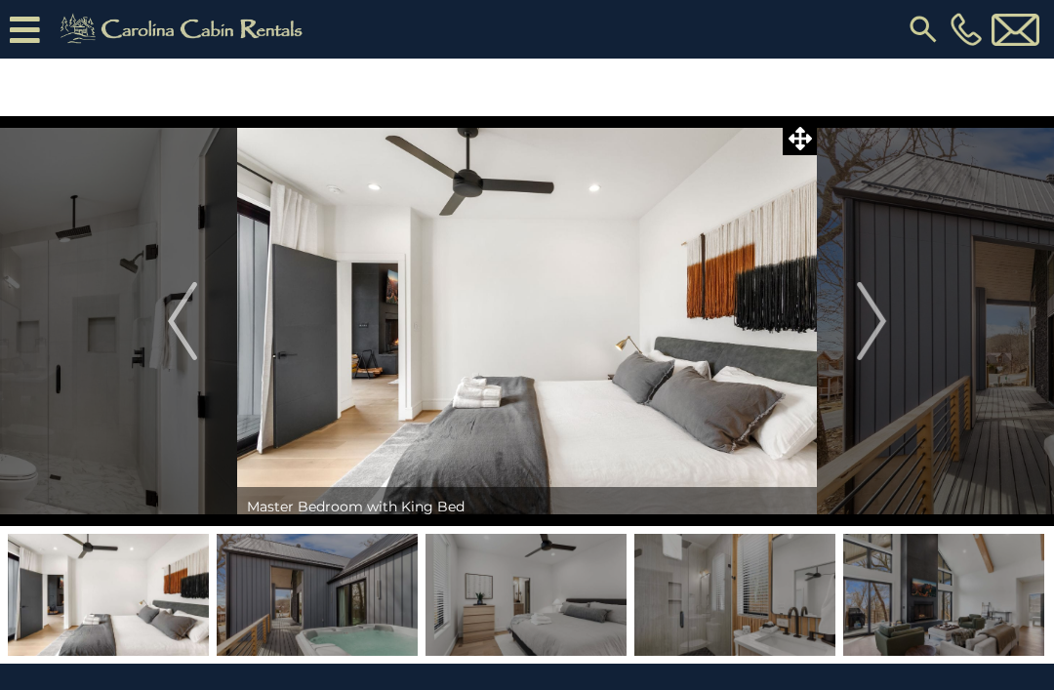
click at [883, 339] on img "Next" at bounding box center [871, 321] width 29 height 78
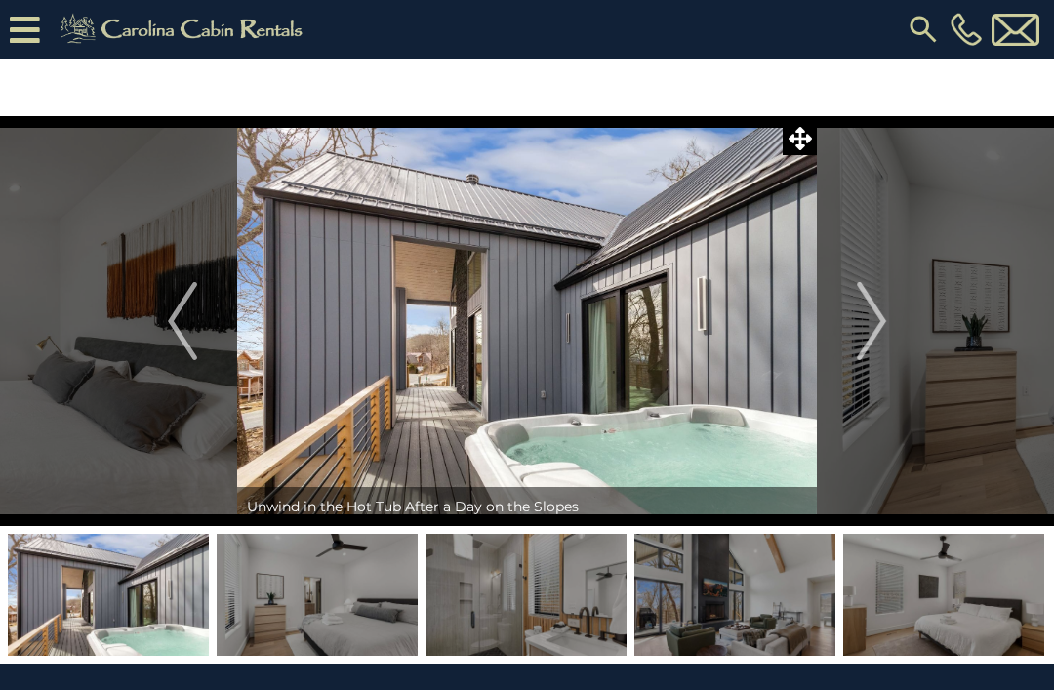
click at [891, 335] on button "Next" at bounding box center [871, 321] width 109 height 410
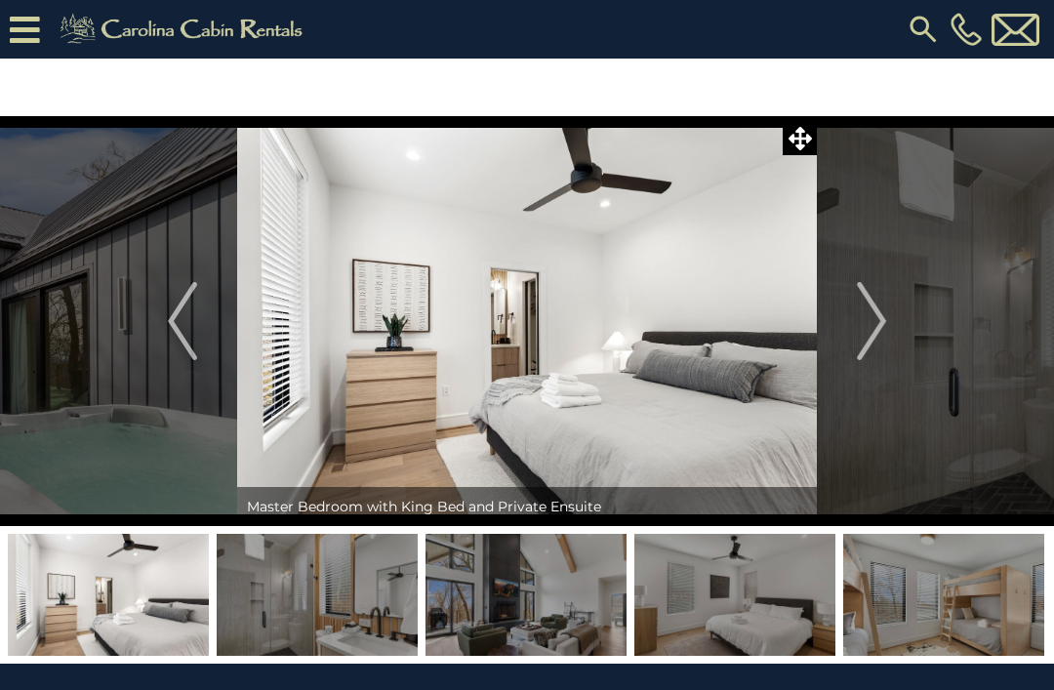
click at [877, 330] on img "Next" at bounding box center [871, 321] width 29 height 78
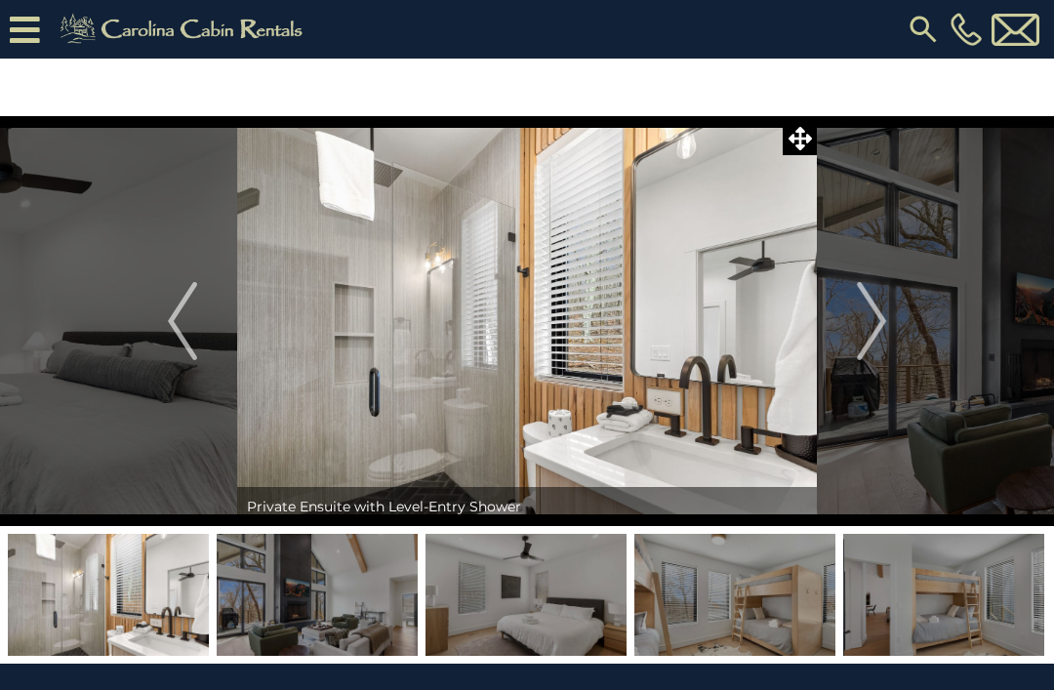
click at [883, 324] on img "Next" at bounding box center [871, 321] width 29 height 78
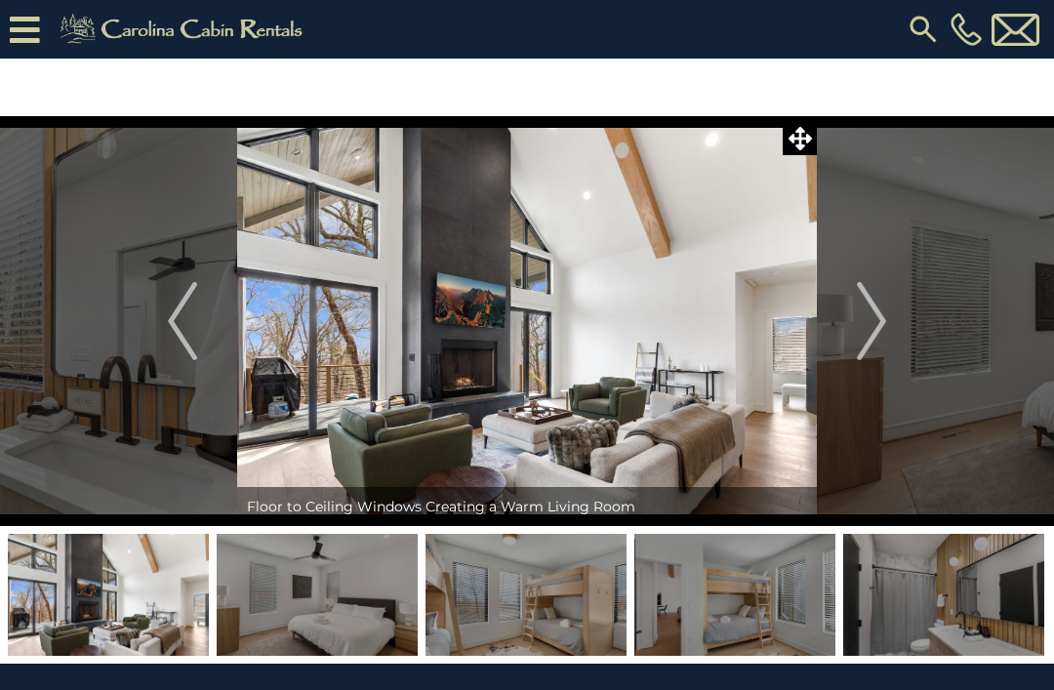
click at [883, 323] on img "Next" at bounding box center [871, 321] width 29 height 78
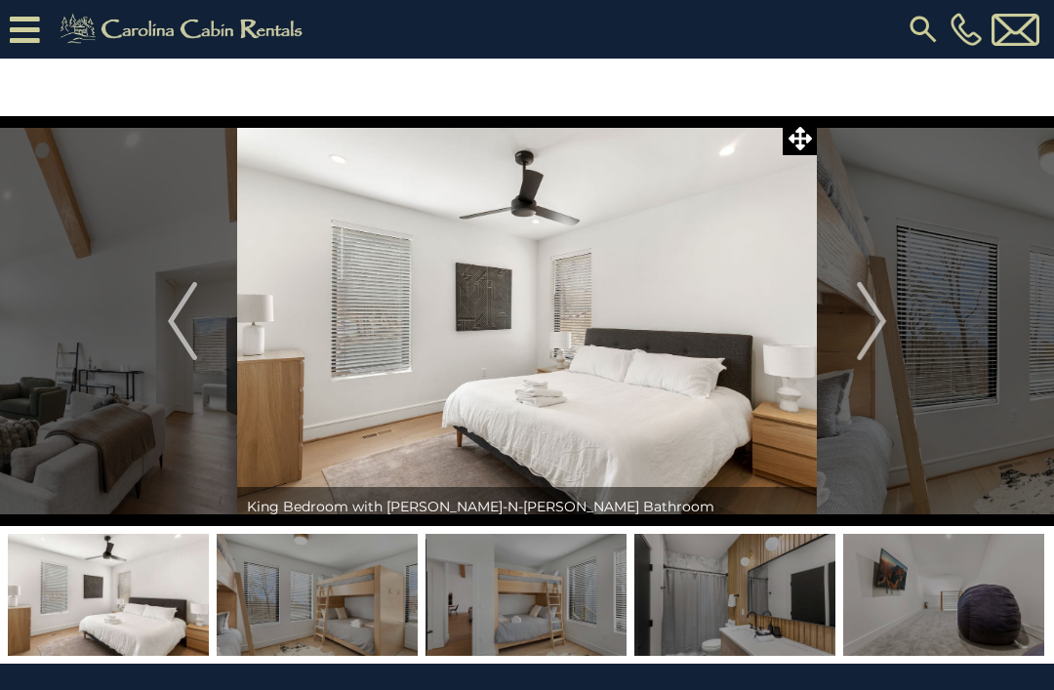
click at [879, 329] on img "Next" at bounding box center [871, 321] width 29 height 78
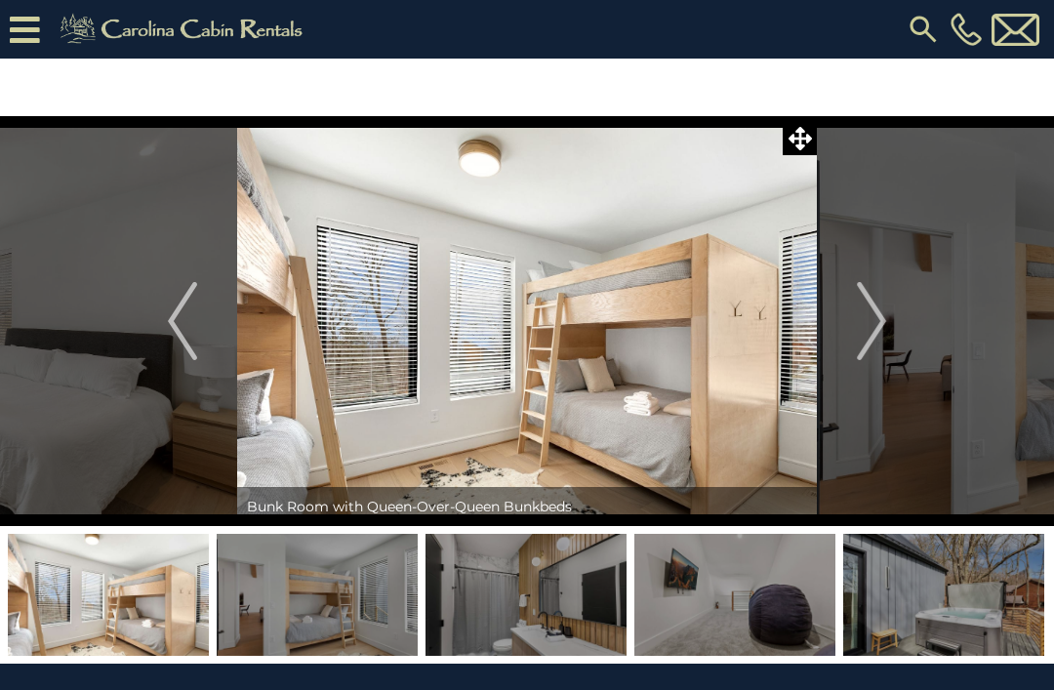
click at [879, 329] on img "Next" at bounding box center [871, 321] width 29 height 78
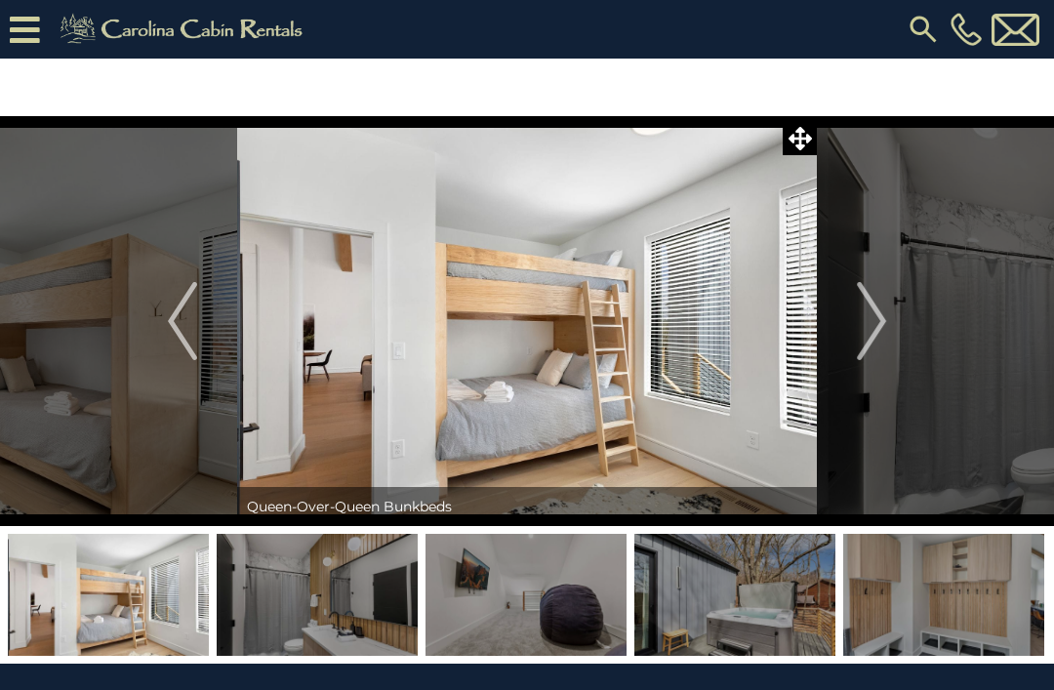
click at [878, 327] on img "Next" at bounding box center [871, 321] width 29 height 78
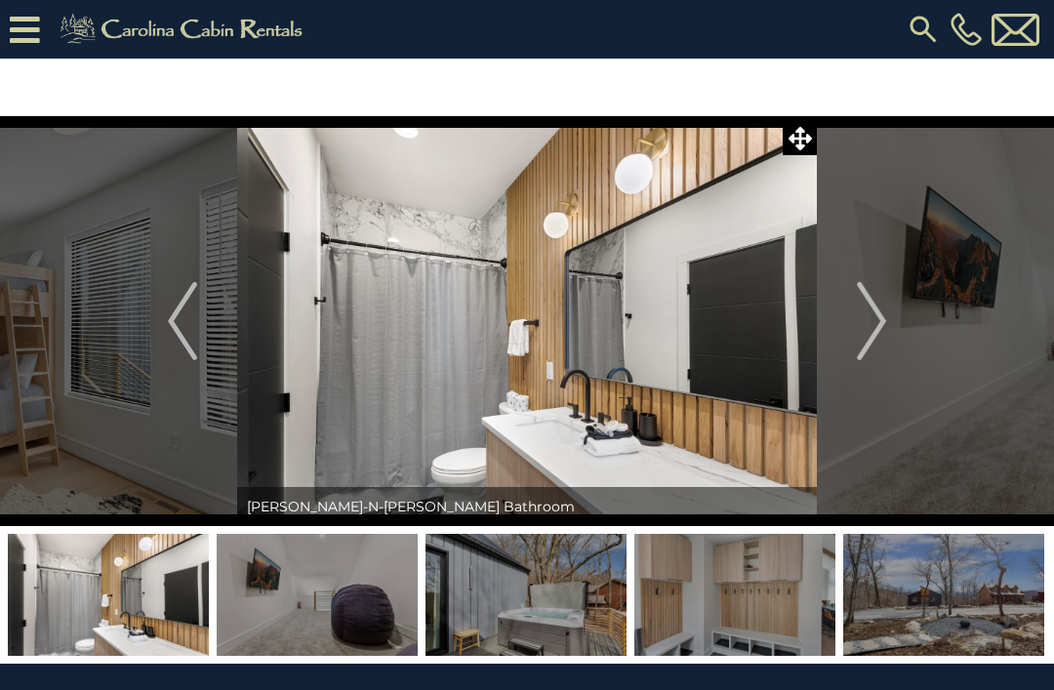
click at [881, 333] on img "Next" at bounding box center [871, 321] width 29 height 78
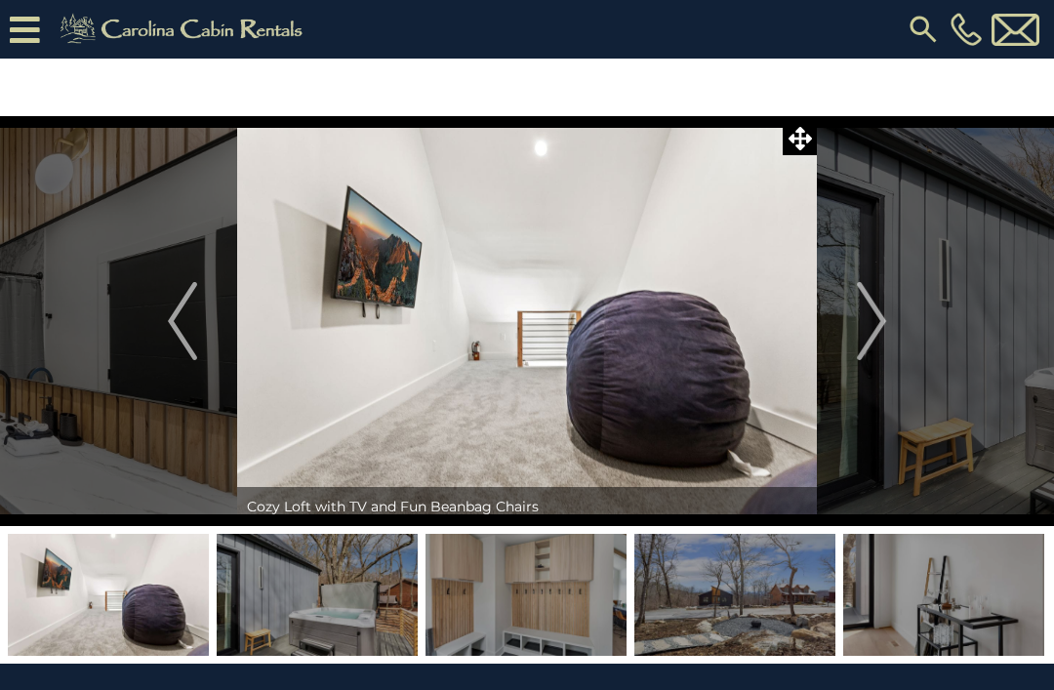
click at [885, 330] on img "Next" at bounding box center [871, 321] width 29 height 78
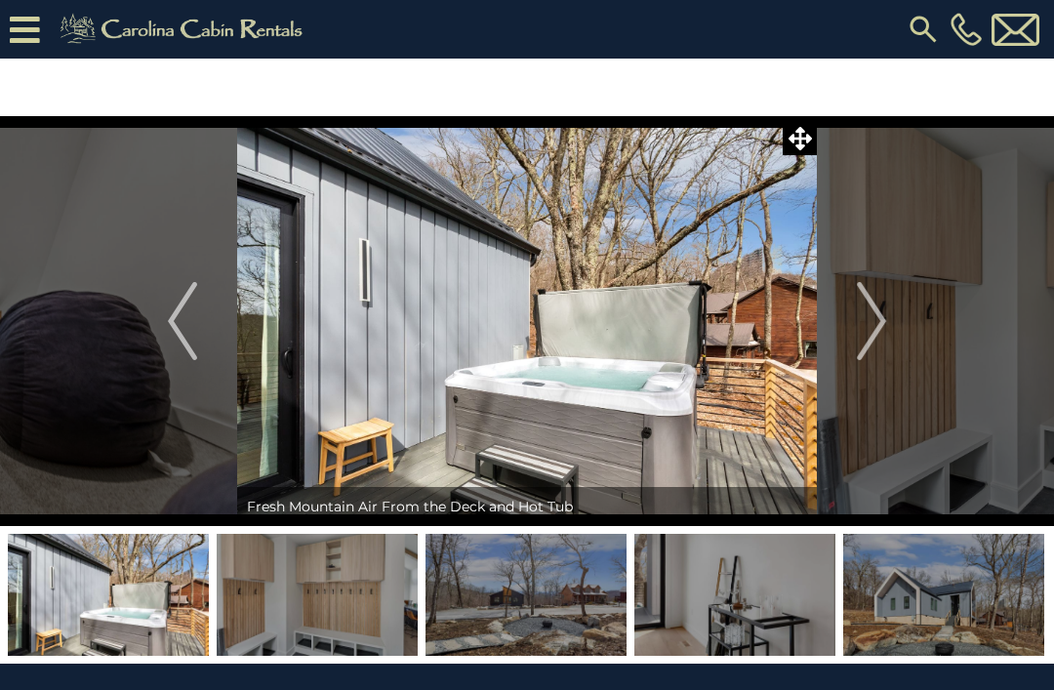
click at [172, 346] on img "Previous" at bounding box center [182, 321] width 29 height 78
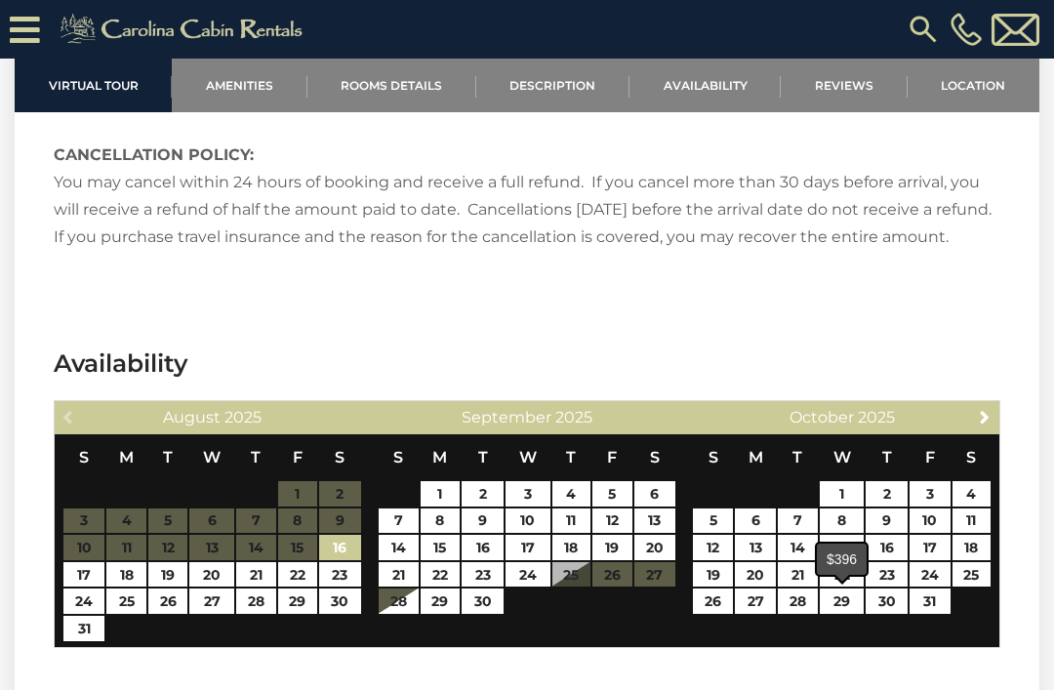
scroll to position [3928, 0]
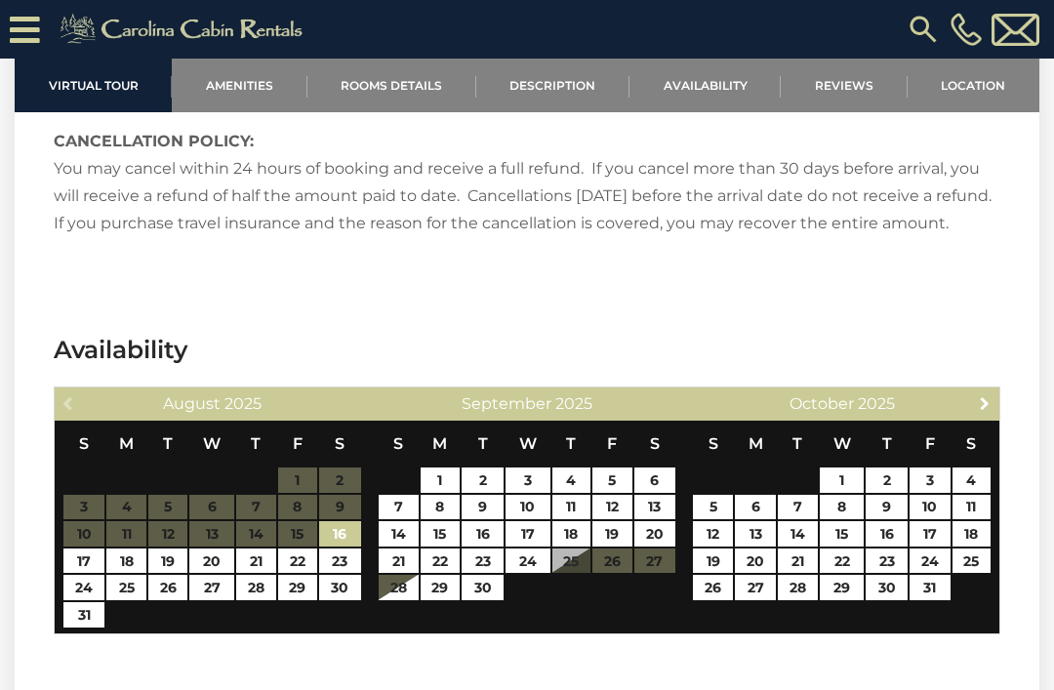
click at [993, 411] on span "Next" at bounding box center [985, 403] width 16 height 16
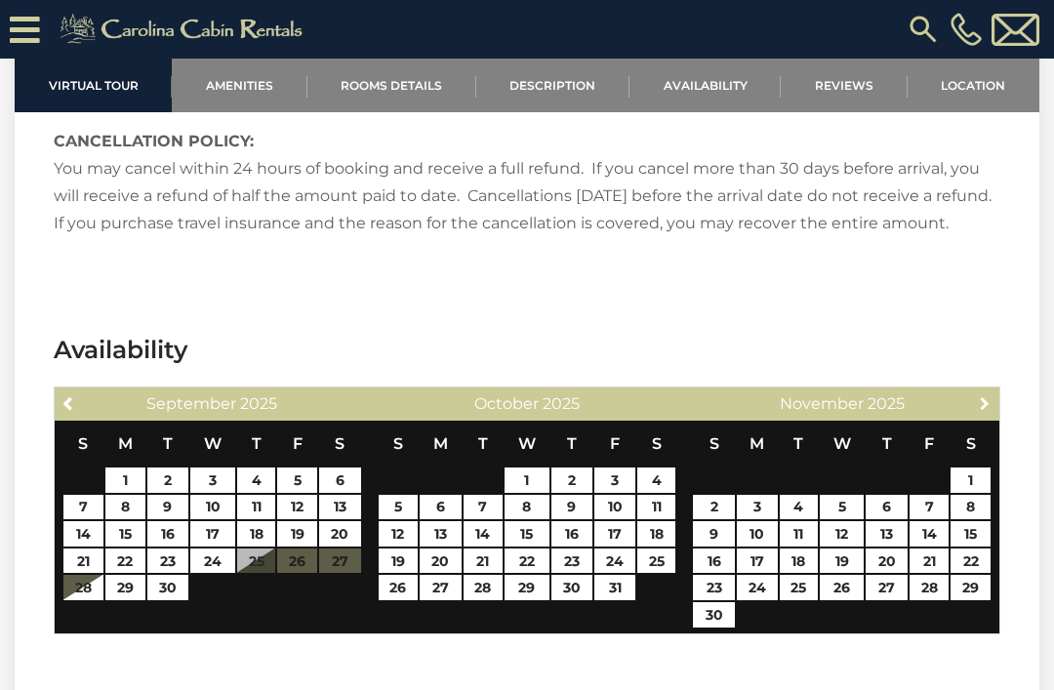
click at [990, 411] on span "Next" at bounding box center [985, 403] width 16 height 16
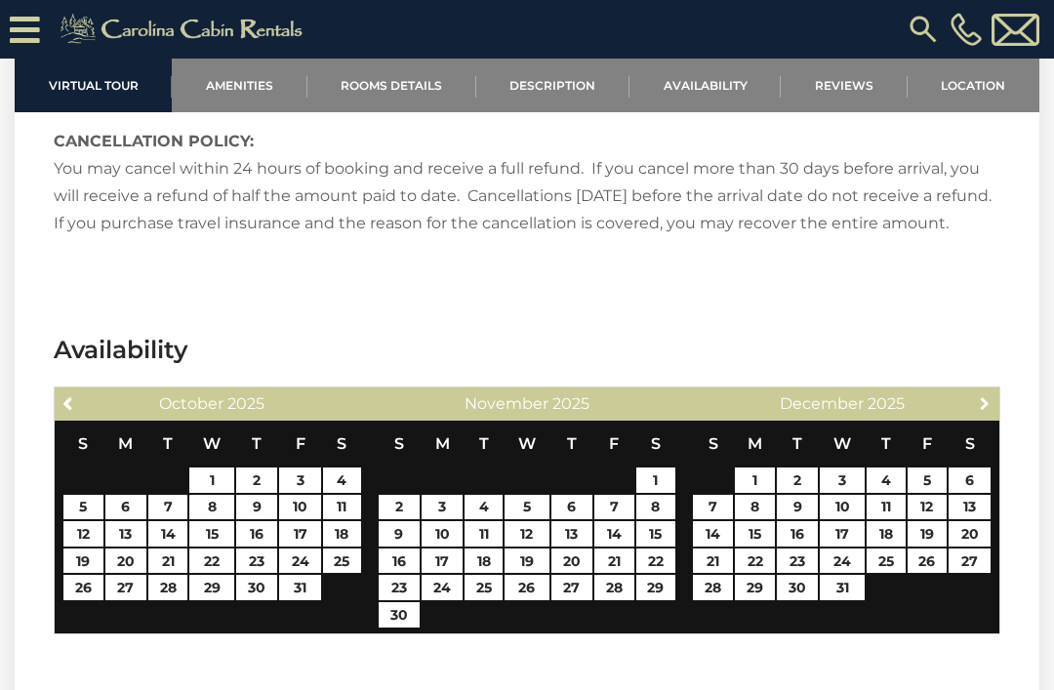
click at [991, 411] on span "Next" at bounding box center [985, 403] width 16 height 16
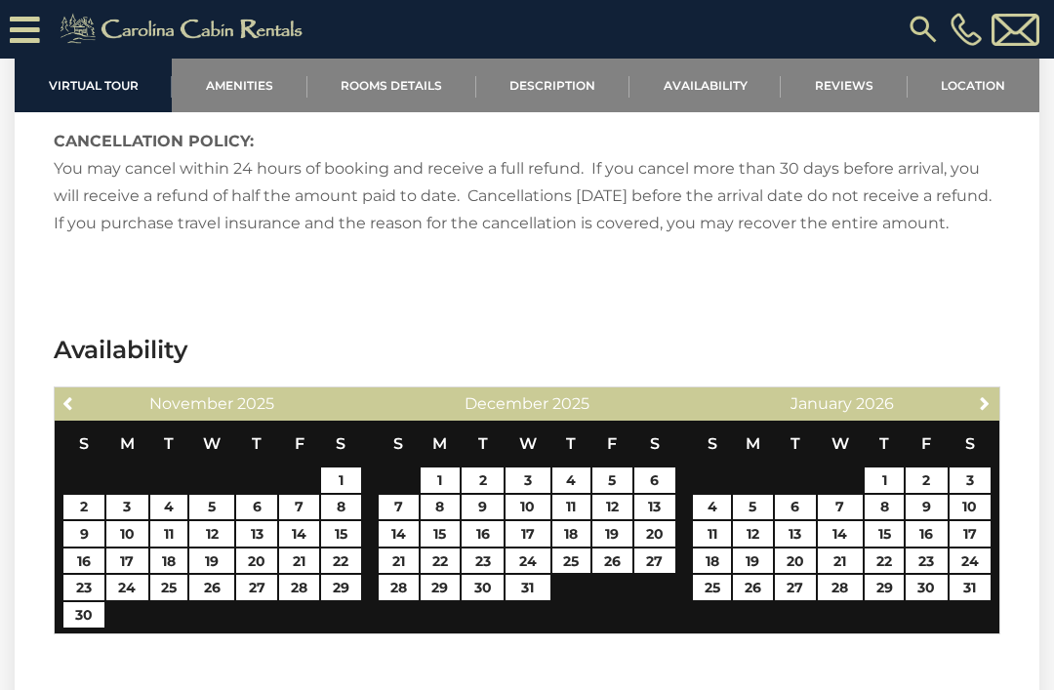
click at [987, 411] on span "Next" at bounding box center [985, 403] width 16 height 16
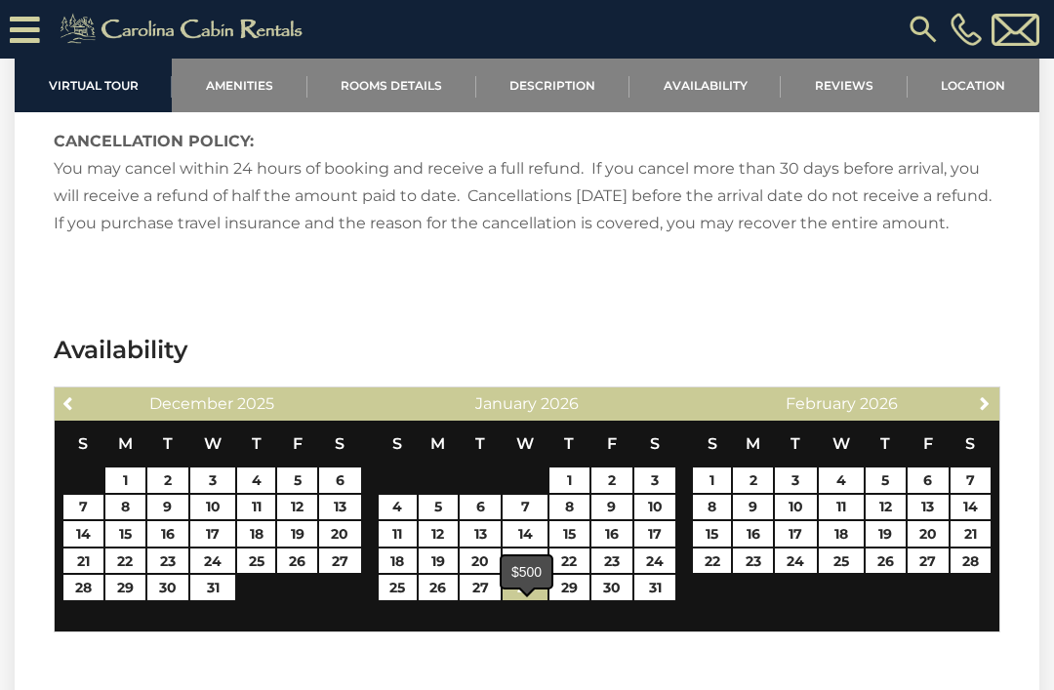
click at [532, 600] on link "28" at bounding box center [525, 587] width 45 height 25
type input "**********"
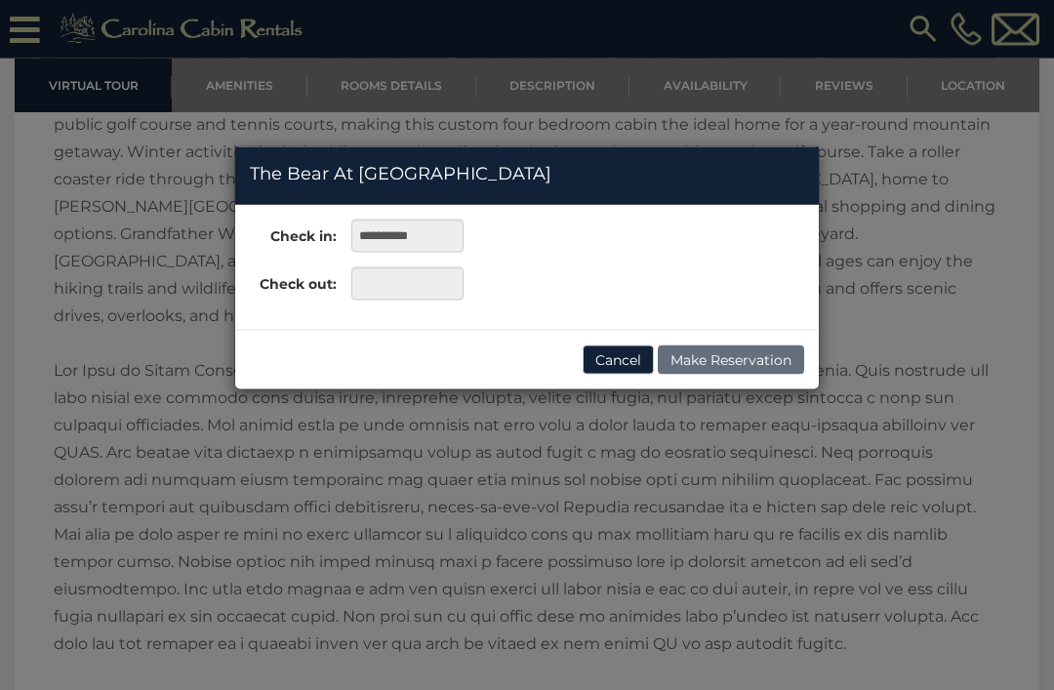
scroll to position [2708, 0]
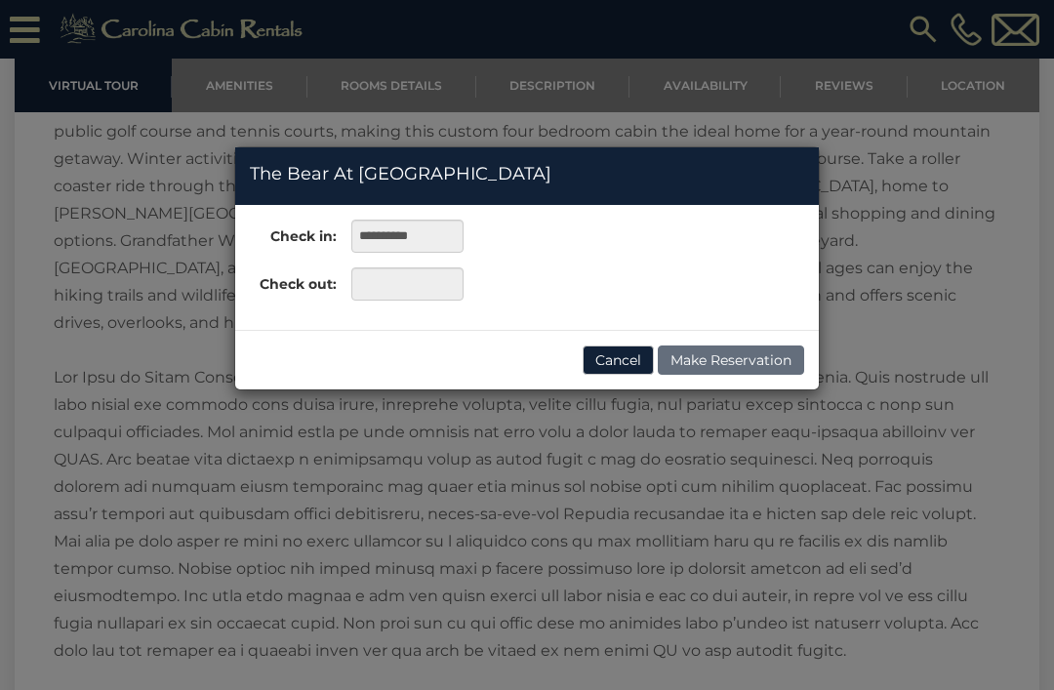
click at [616, 362] on button "Cancel" at bounding box center [618, 359] width 71 height 29
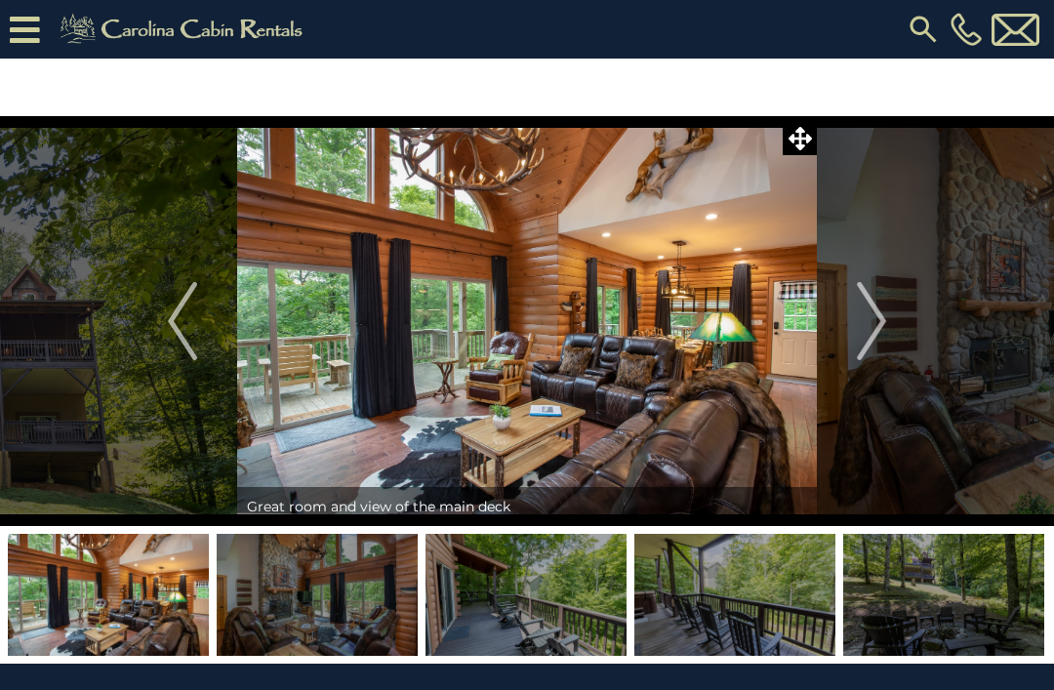
click at [880, 330] on img "Next" at bounding box center [871, 321] width 29 height 78
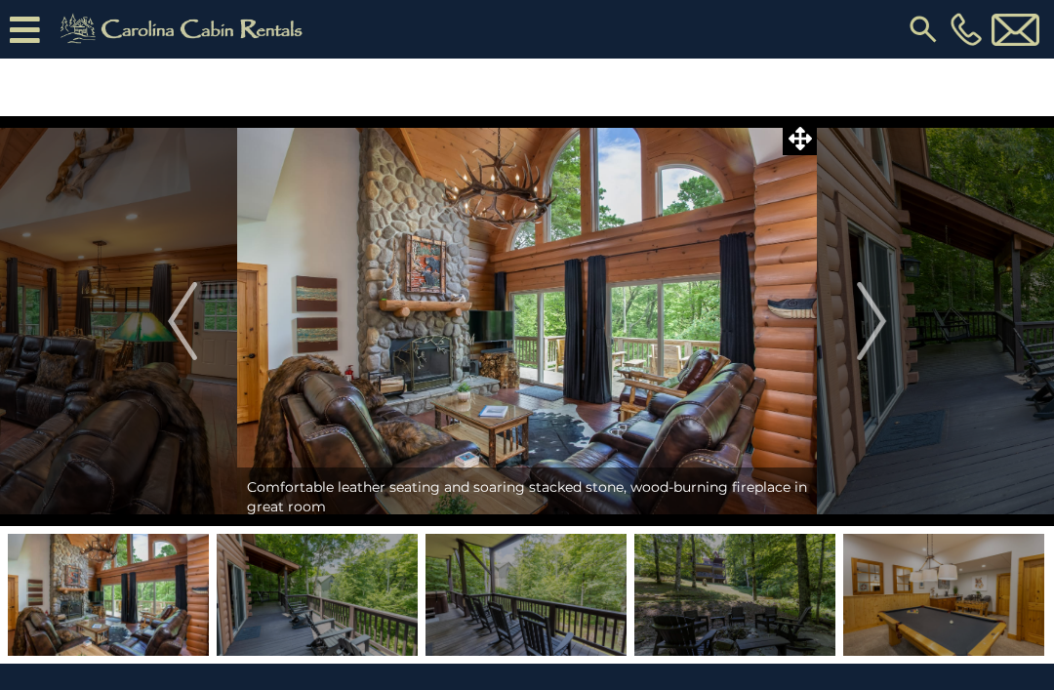
click at [866, 326] on img "Next" at bounding box center [871, 321] width 29 height 78
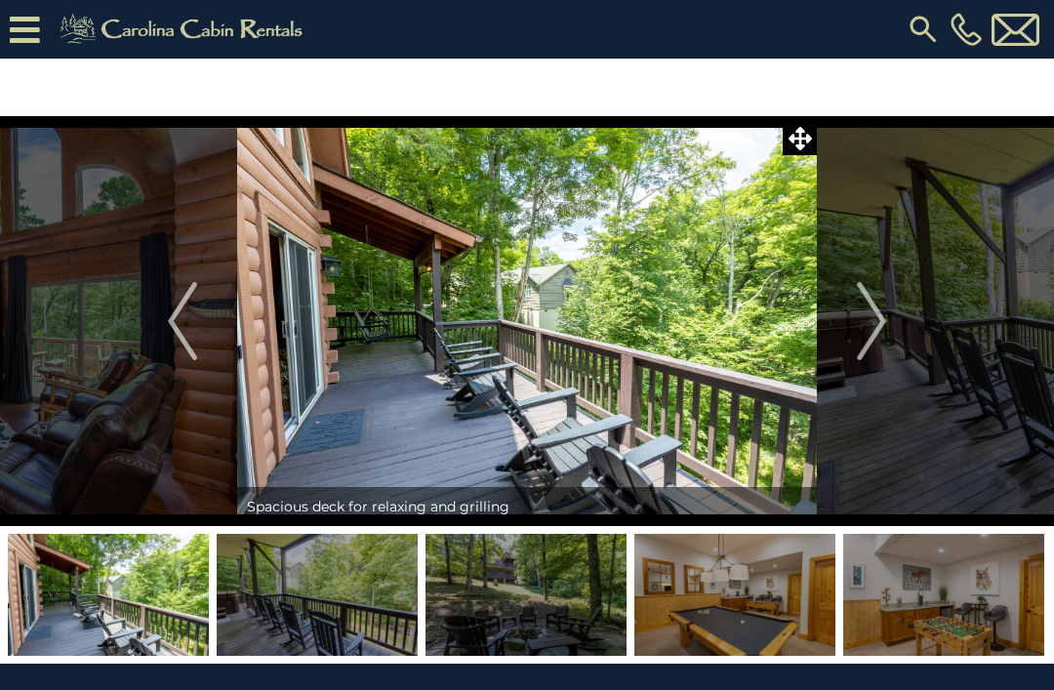
click at [886, 332] on img "Next" at bounding box center [871, 321] width 29 height 78
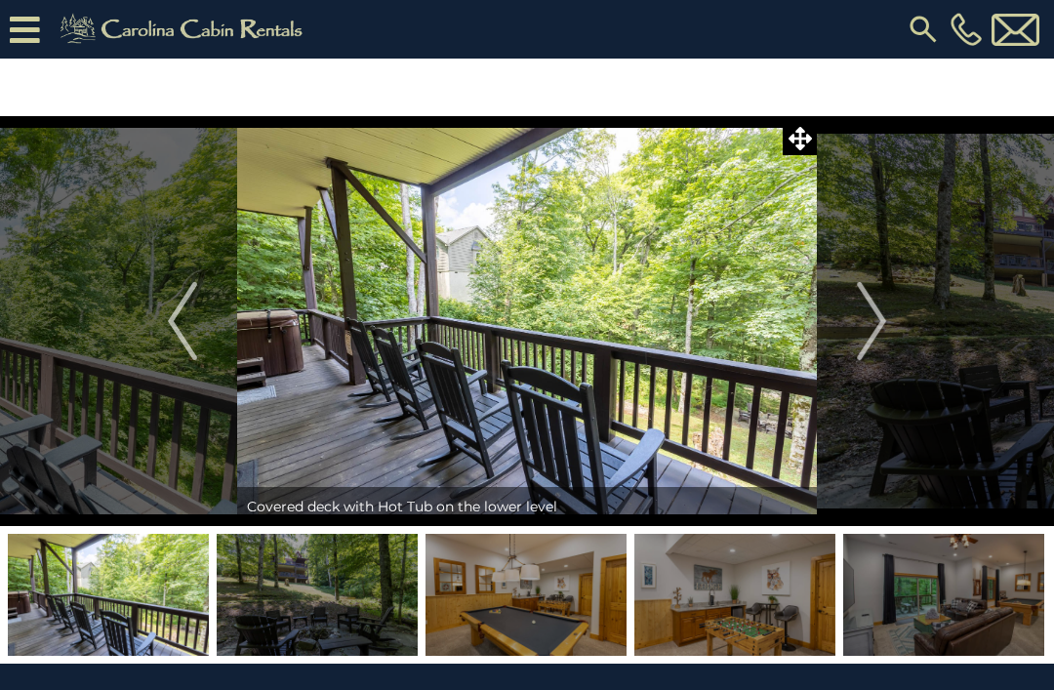
click at [884, 332] on img "Next" at bounding box center [871, 321] width 29 height 78
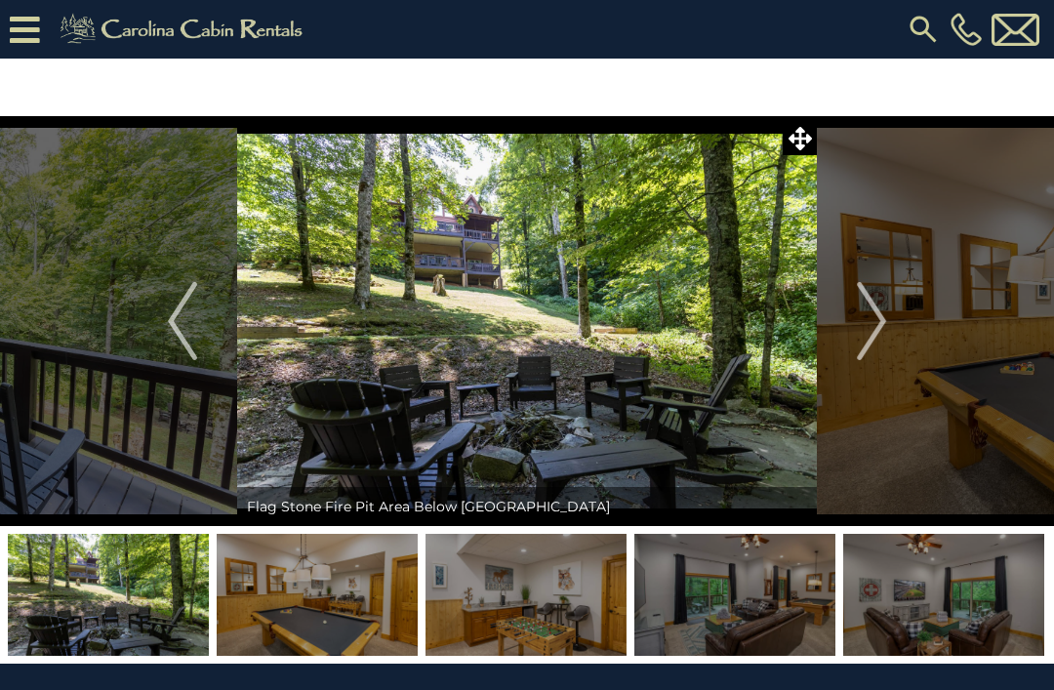
click at [874, 324] on img "Next" at bounding box center [871, 321] width 29 height 78
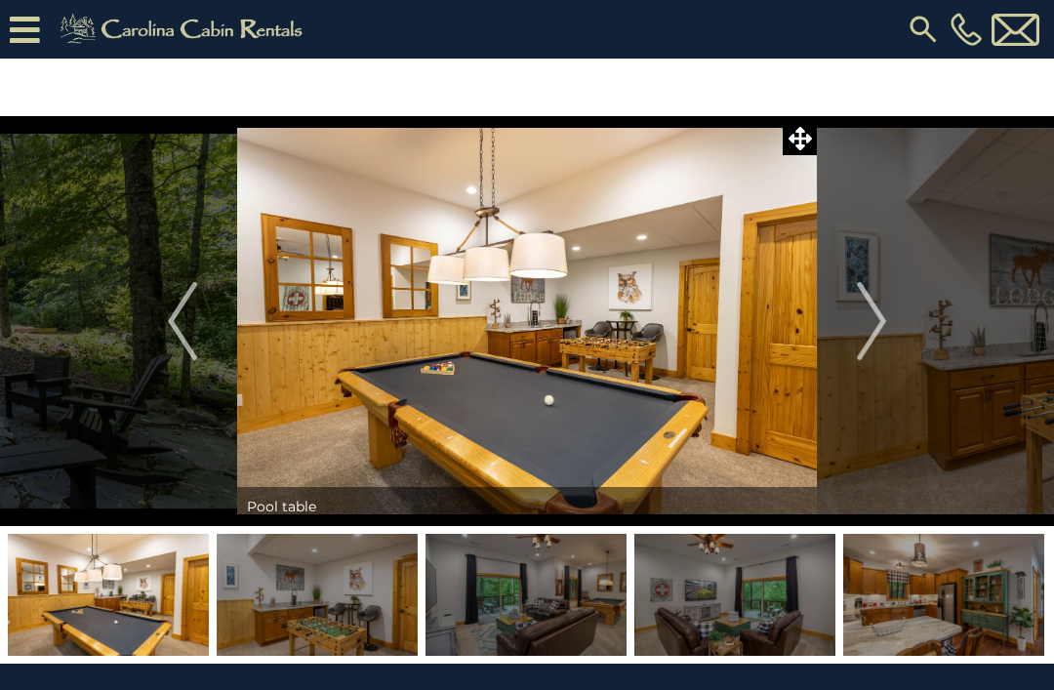
click at [878, 310] on img "Next" at bounding box center [871, 321] width 29 height 78
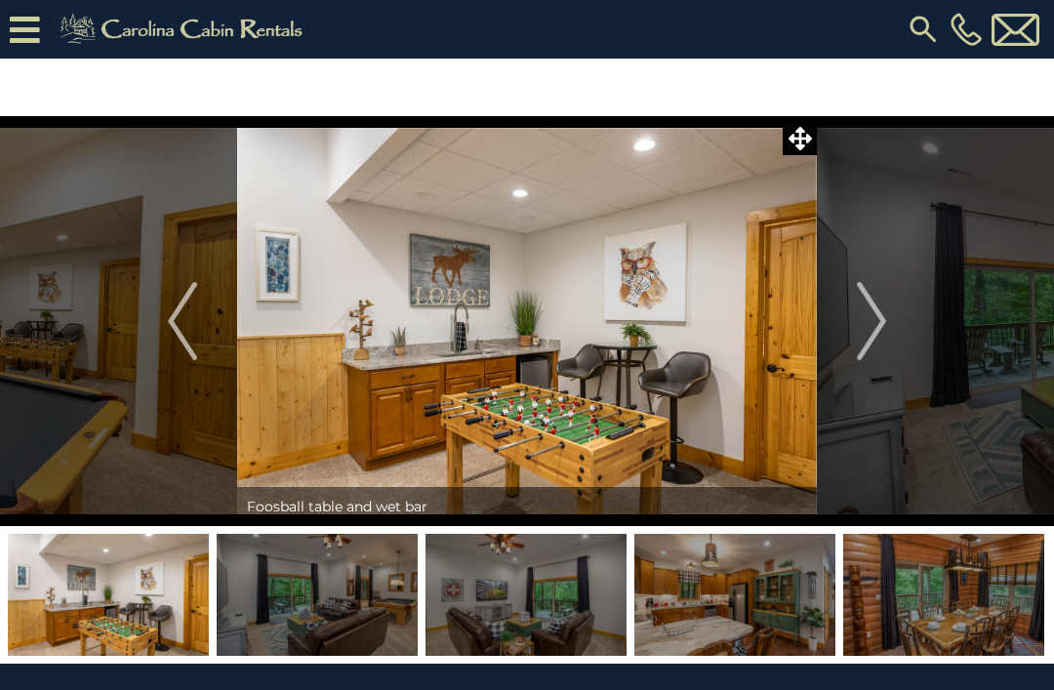
click at [892, 325] on button "Next" at bounding box center [871, 321] width 109 height 410
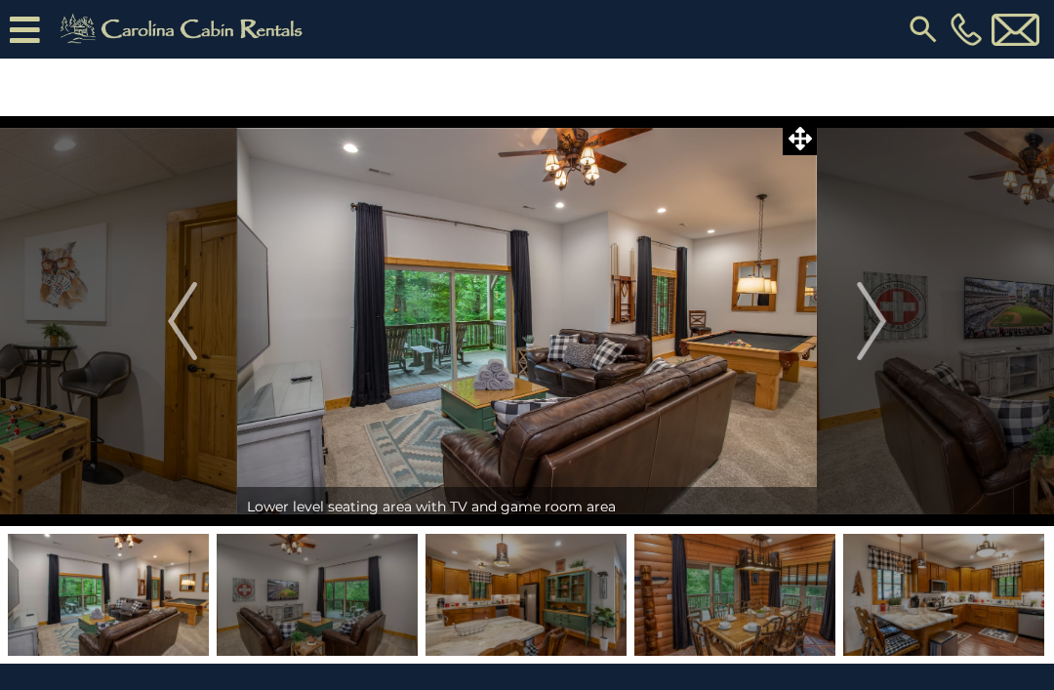
click at [889, 329] on button "Next" at bounding box center [871, 321] width 109 height 410
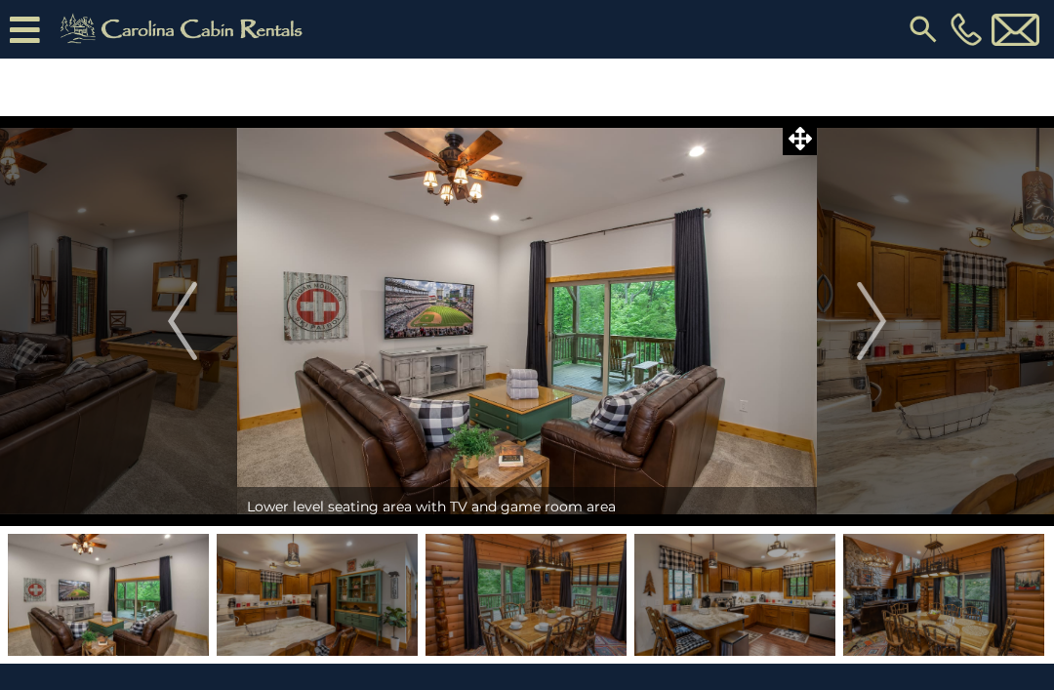
click at [866, 330] on img "Next" at bounding box center [871, 321] width 29 height 78
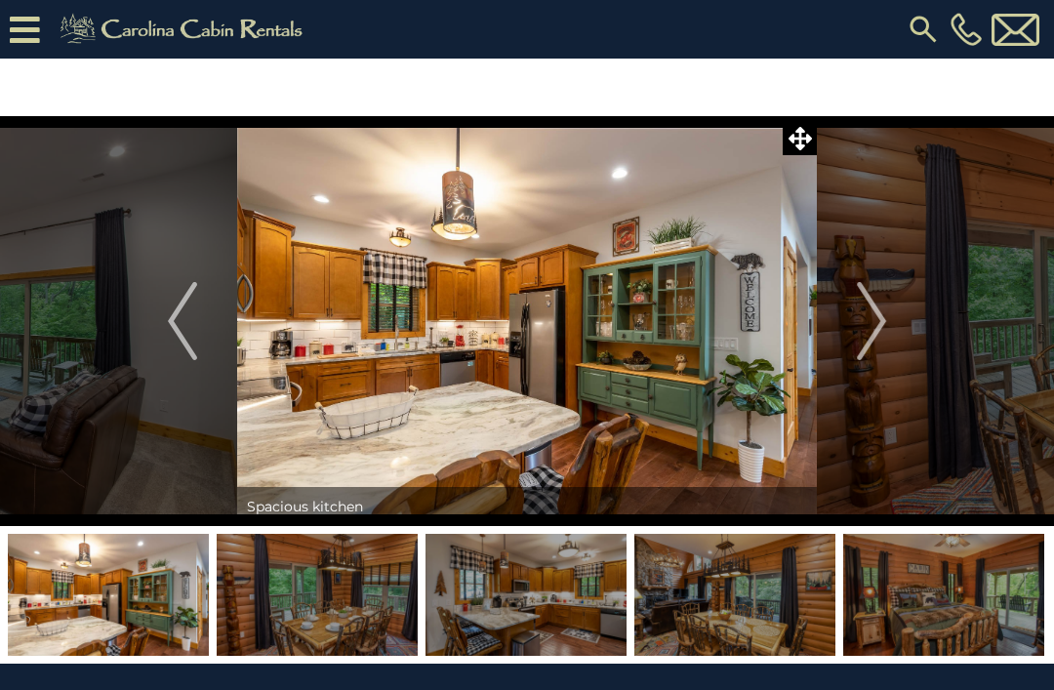
click at [886, 326] on img "Next" at bounding box center [871, 321] width 29 height 78
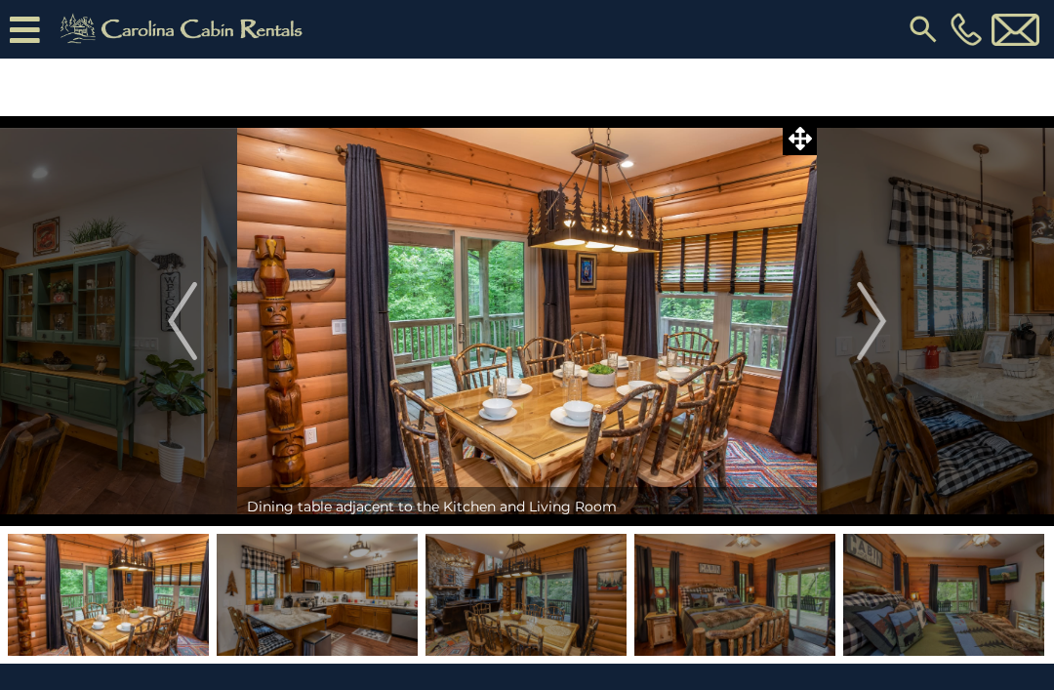
click at [888, 324] on button "Next" at bounding box center [871, 321] width 109 height 410
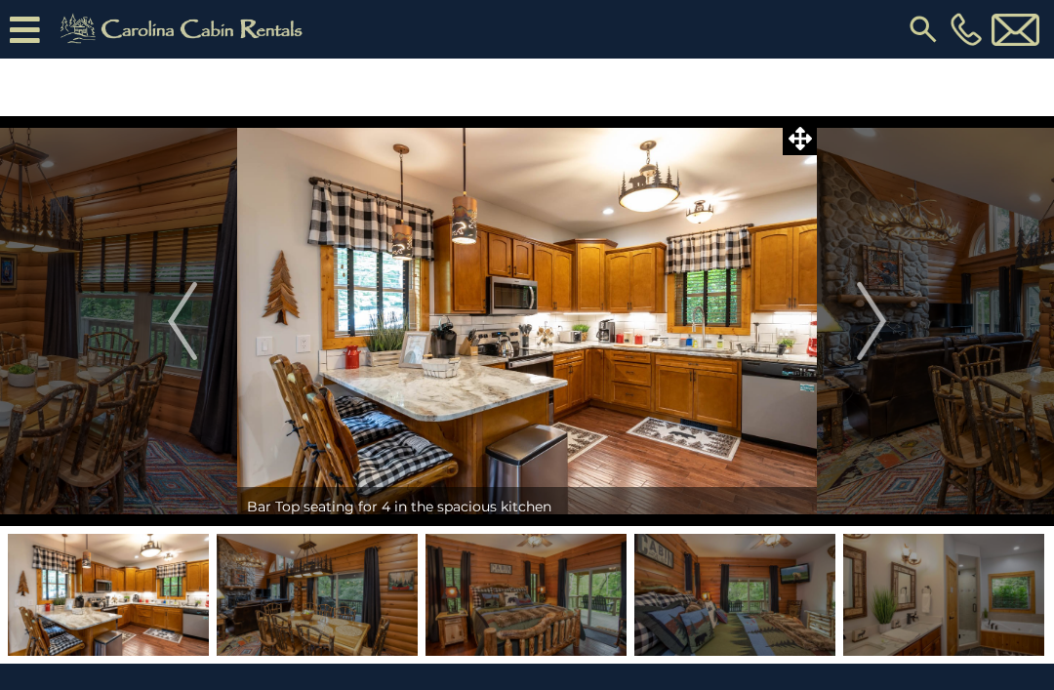
click at [882, 320] on img "Next" at bounding box center [871, 321] width 29 height 78
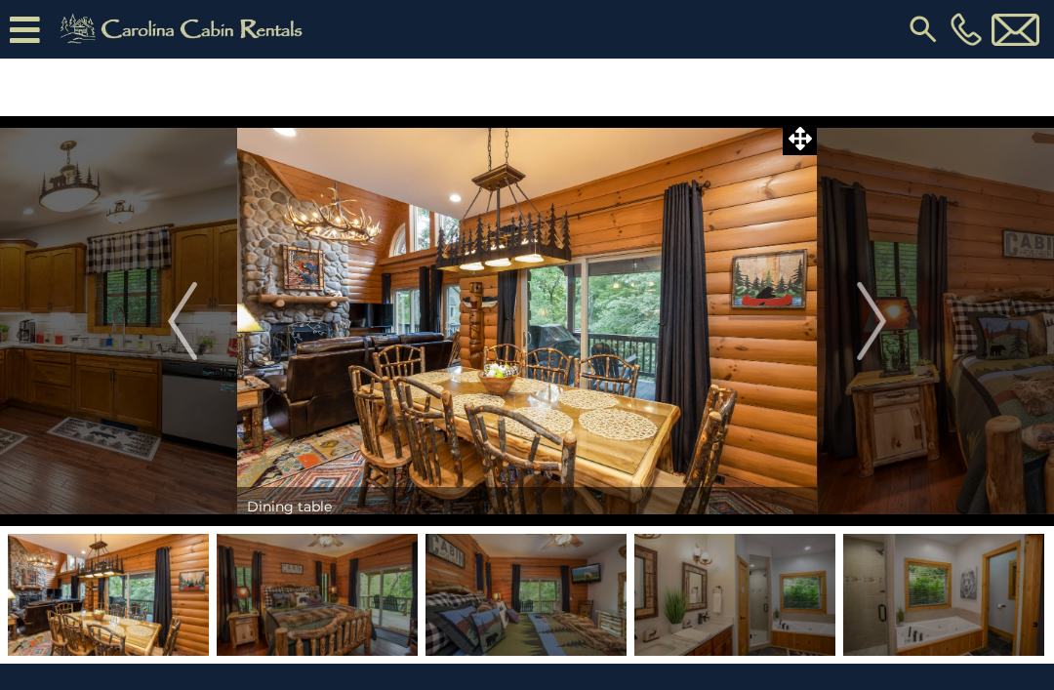
click at [884, 325] on img "Next" at bounding box center [871, 321] width 29 height 78
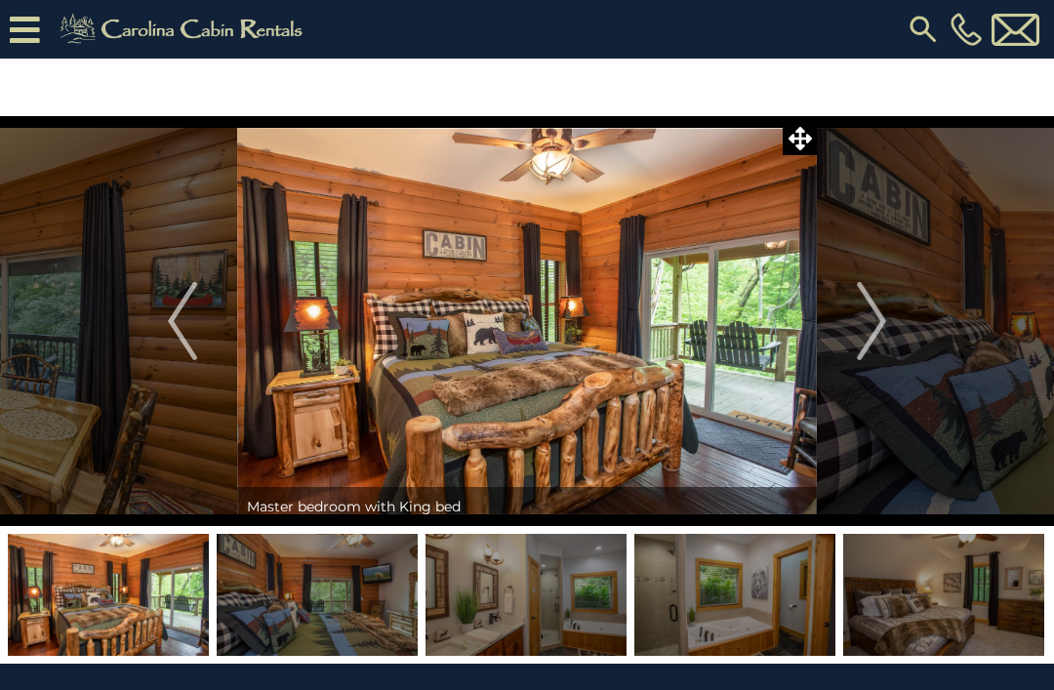
click at [876, 329] on img "Next" at bounding box center [871, 321] width 29 height 78
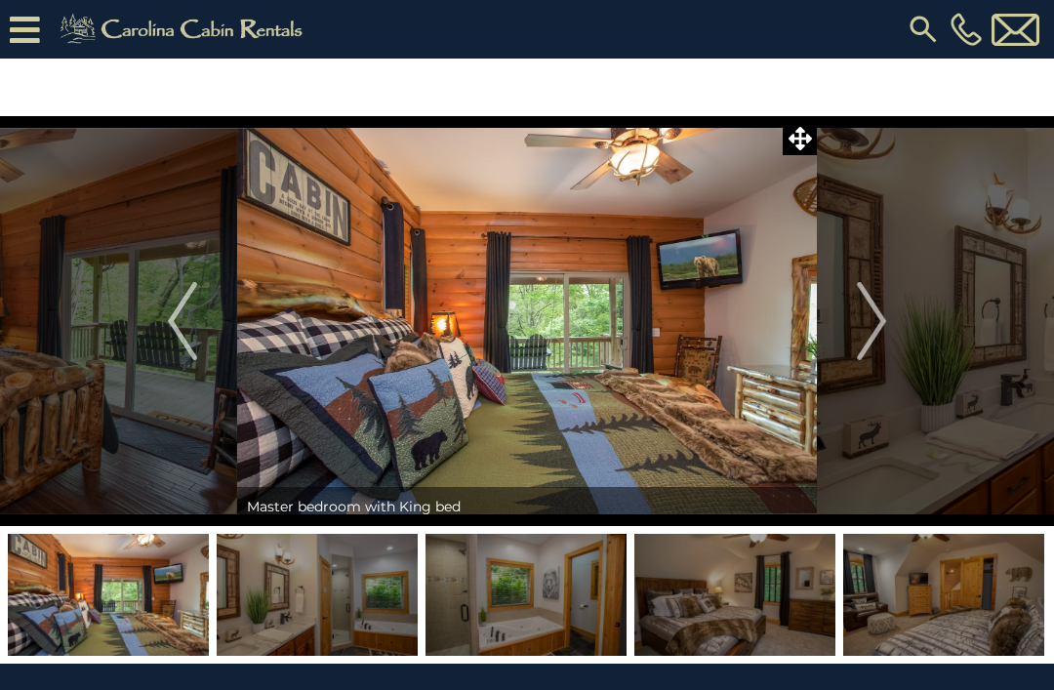
click at [879, 325] on img "Next" at bounding box center [871, 321] width 29 height 78
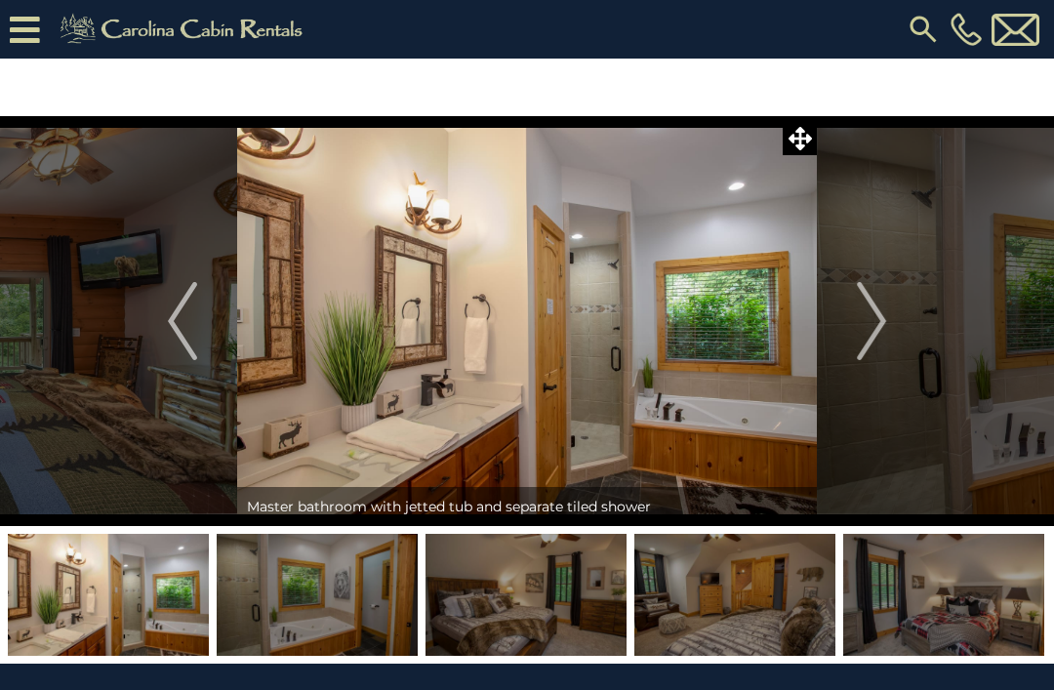
click at [881, 319] on img "Next" at bounding box center [871, 321] width 29 height 78
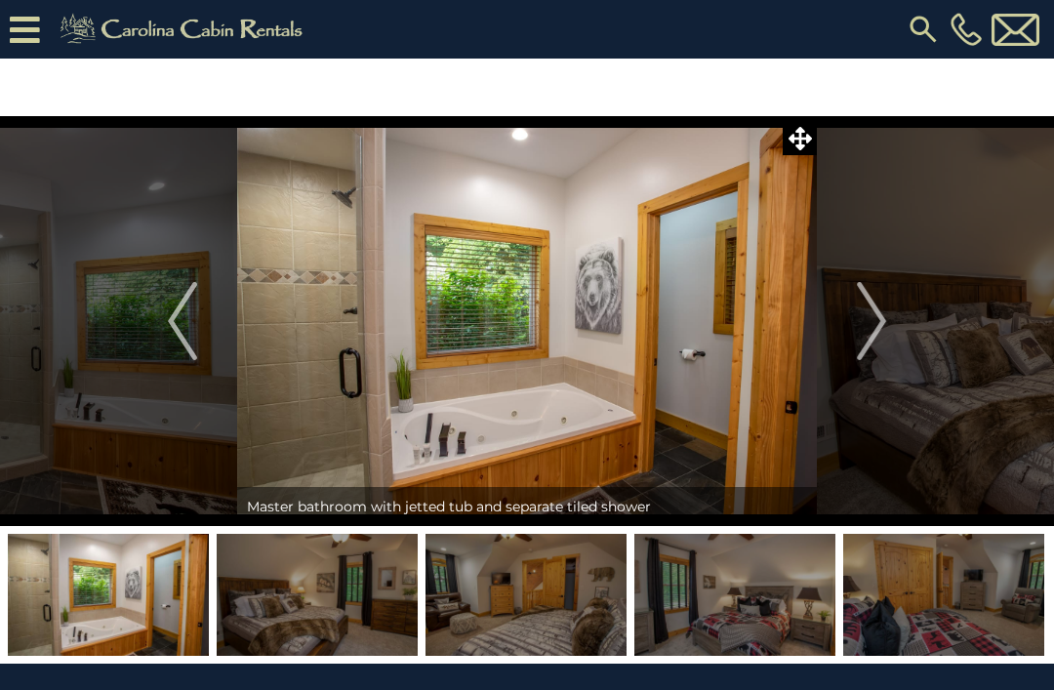
click at [881, 338] on img "Next" at bounding box center [871, 321] width 29 height 78
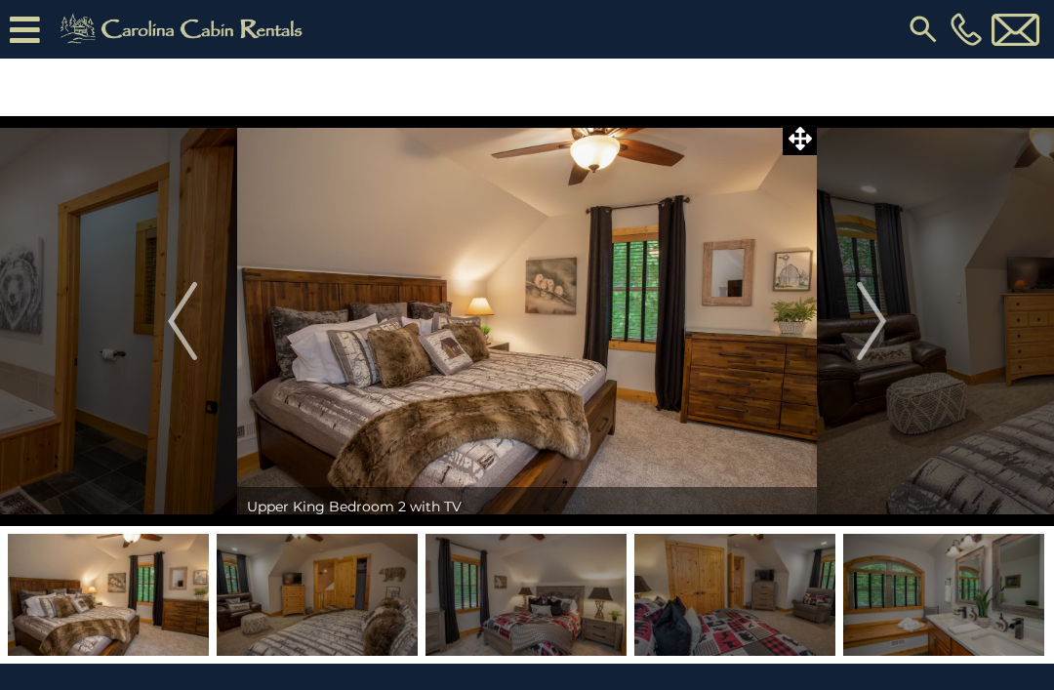
click at [890, 327] on button "Next" at bounding box center [871, 321] width 109 height 410
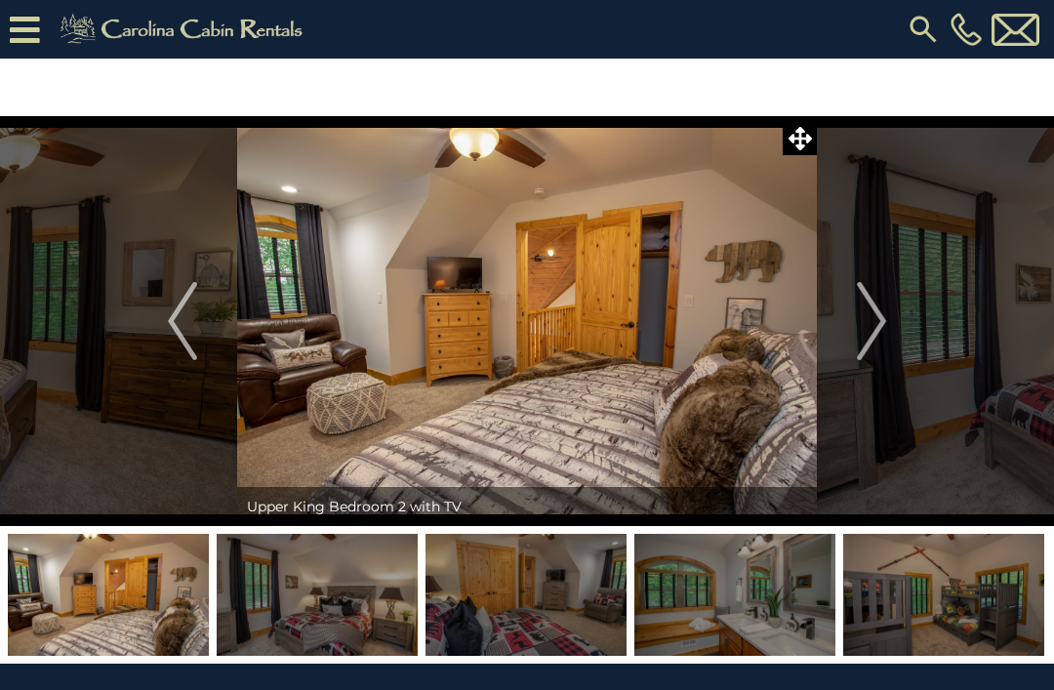
click at [888, 325] on button "Next" at bounding box center [871, 321] width 109 height 410
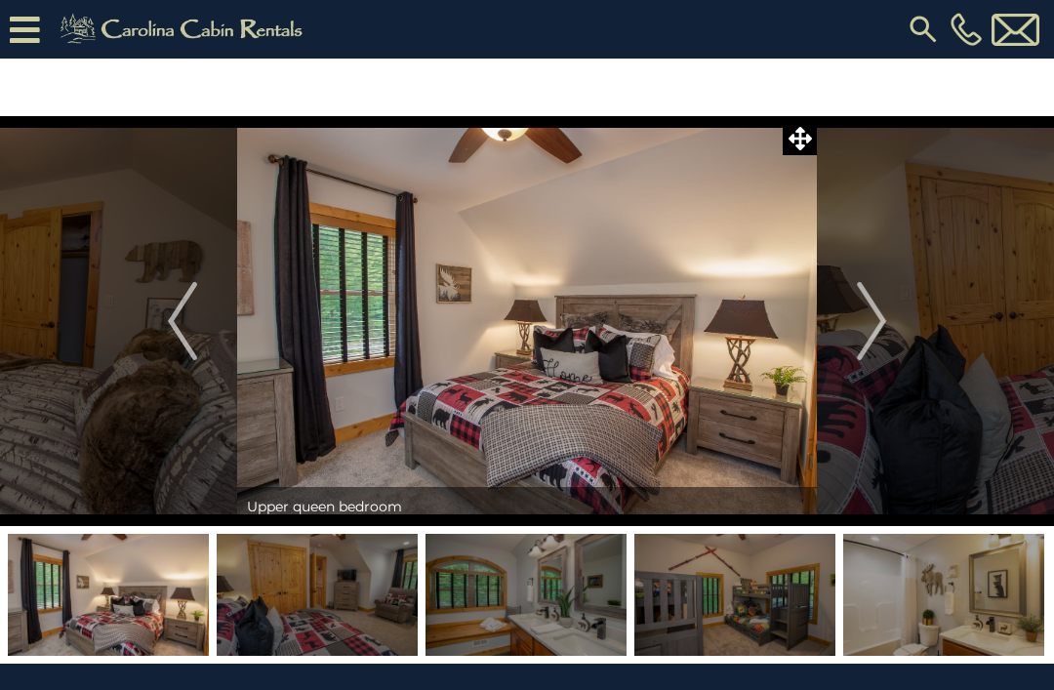
click at [891, 324] on button "Next" at bounding box center [871, 321] width 109 height 410
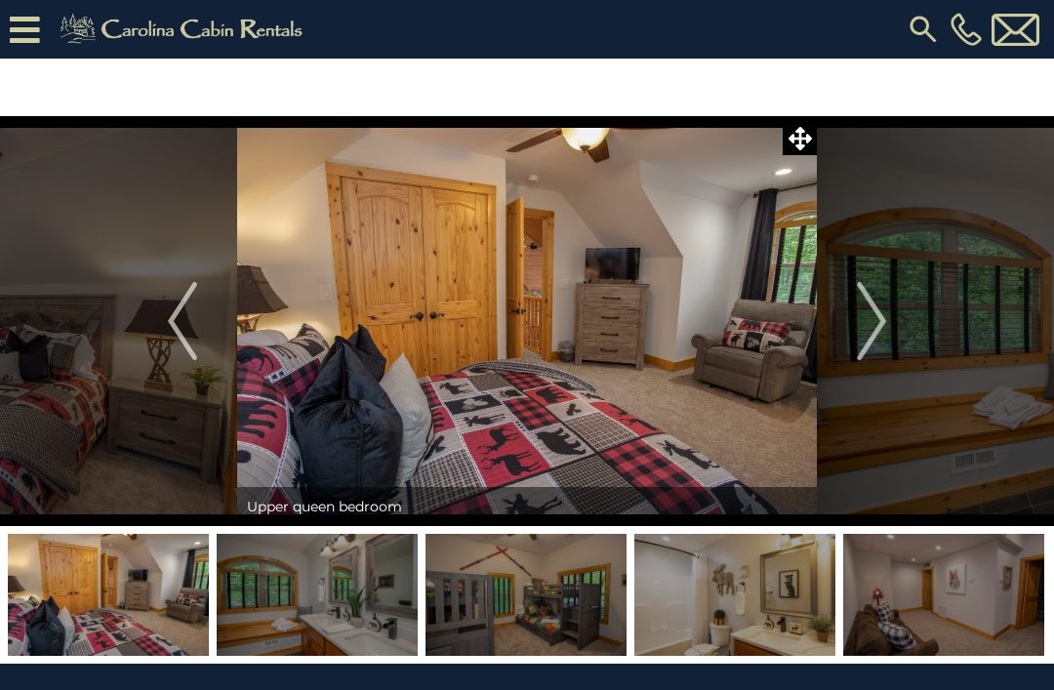
click at [893, 326] on button "Next" at bounding box center [871, 321] width 109 height 410
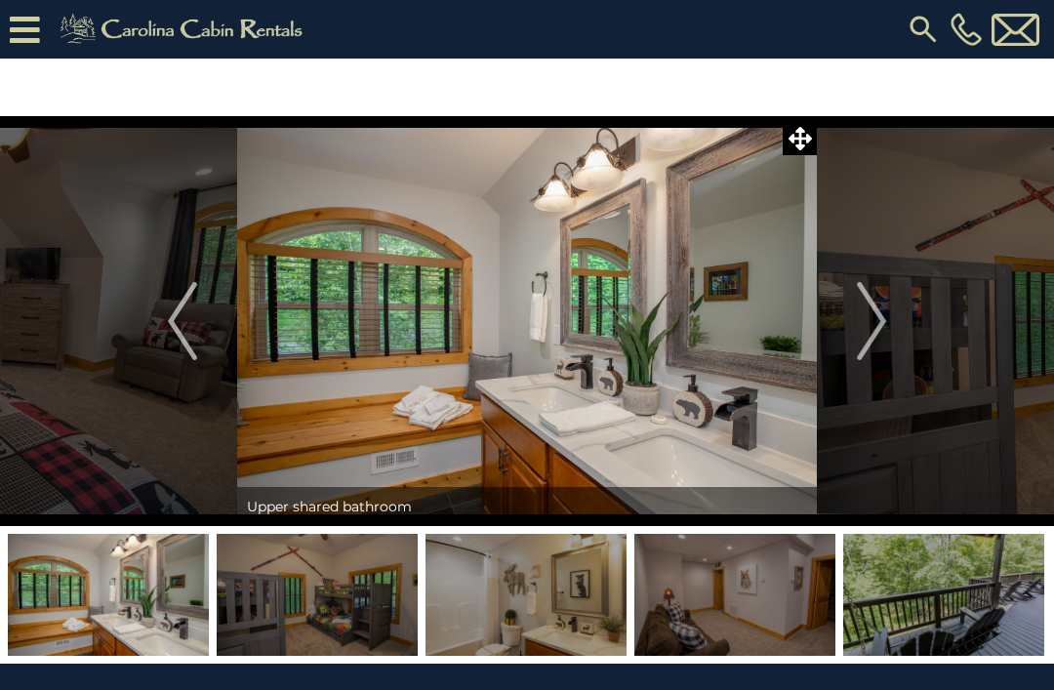
click at [879, 335] on img "Next" at bounding box center [871, 321] width 29 height 78
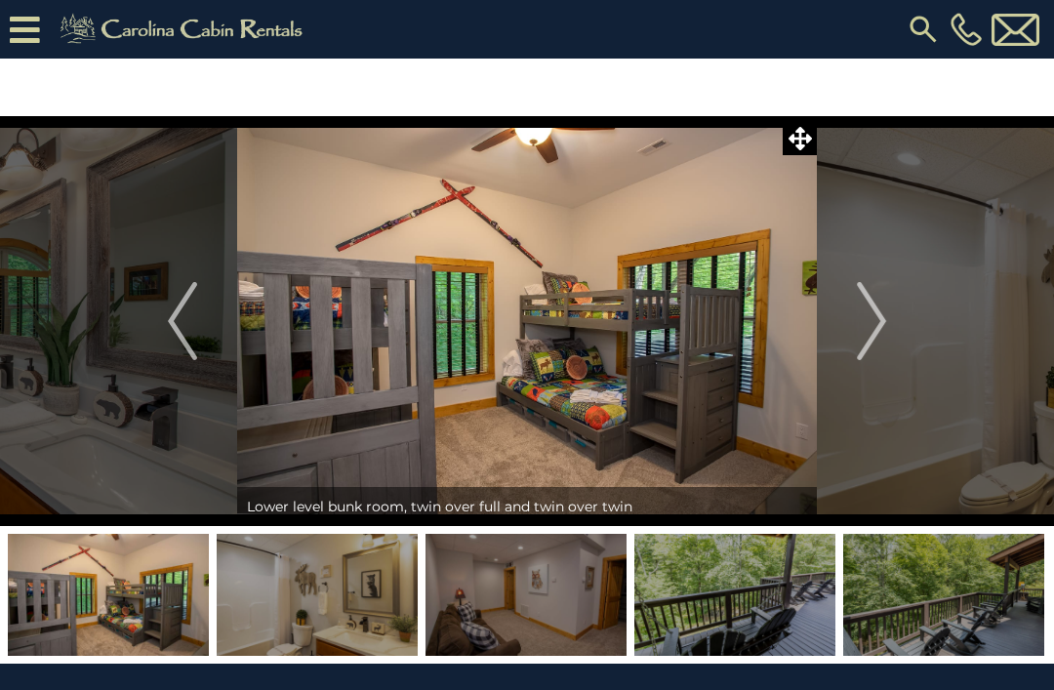
click at [878, 333] on img "Next" at bounding box center [871, 321] width 29 height 78
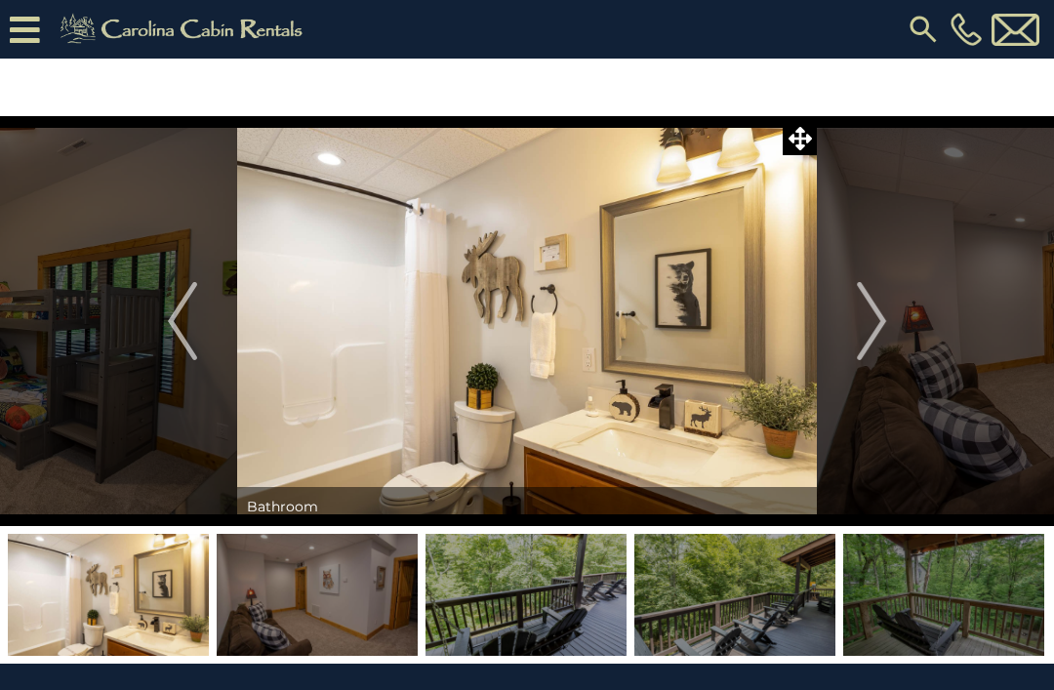
click at [891, 328] on button "Next" at bounding box center [871, 321] width 109 height 410
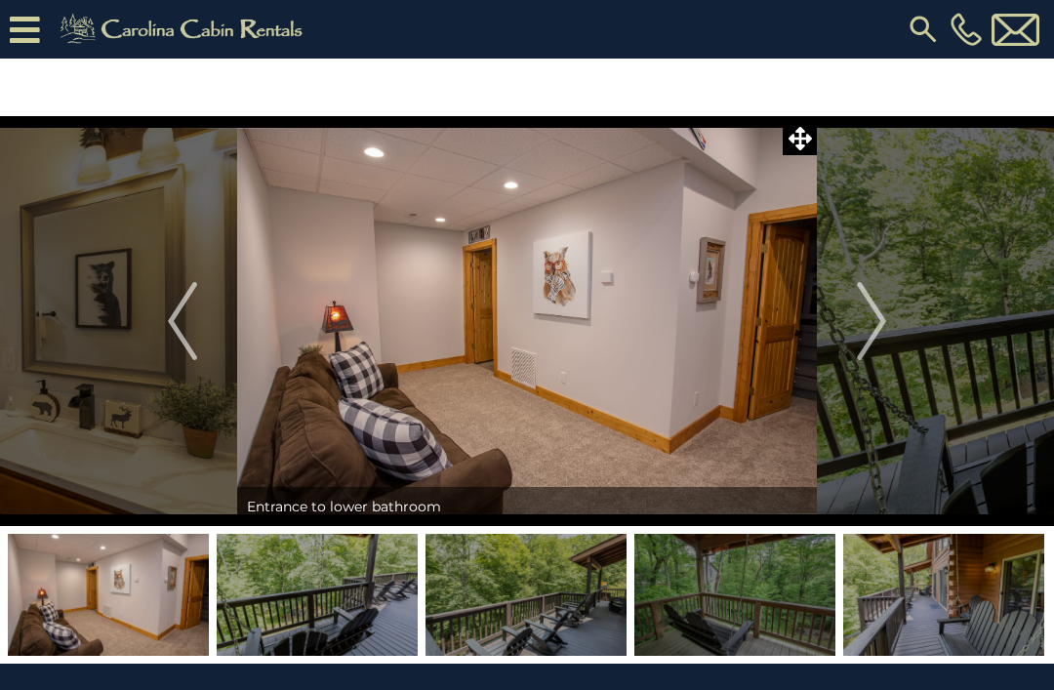
click at [895, 321] on button "Next" at bounding box center [871, 321] width 109 height 410
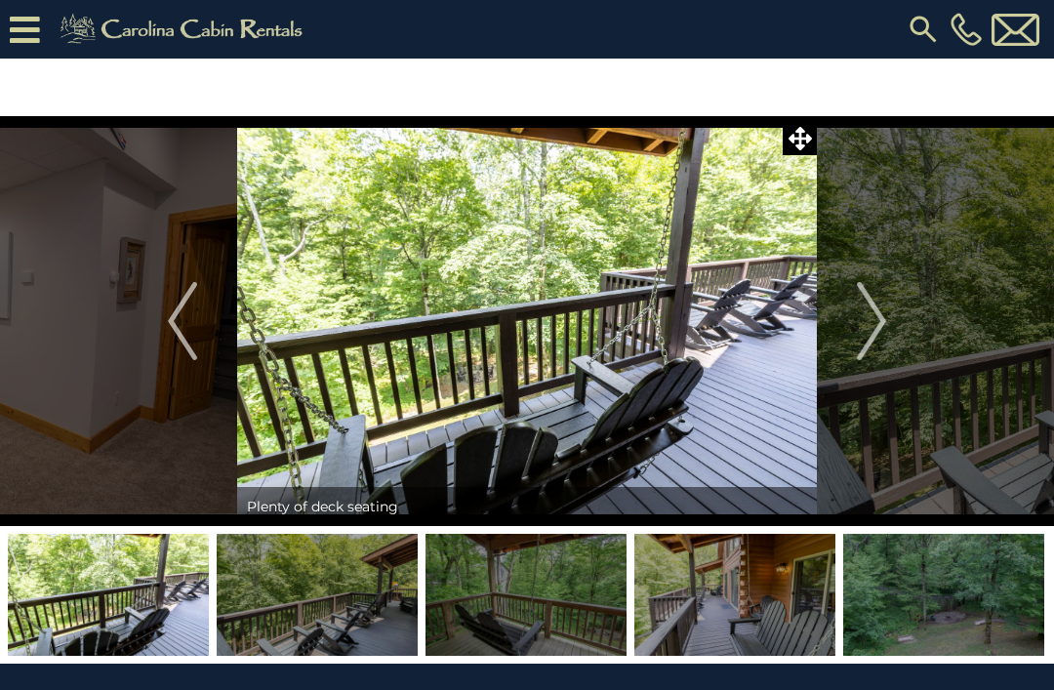
click at [876, 325] on img "Next" at bounding box center [871, 321] width 29 height 78
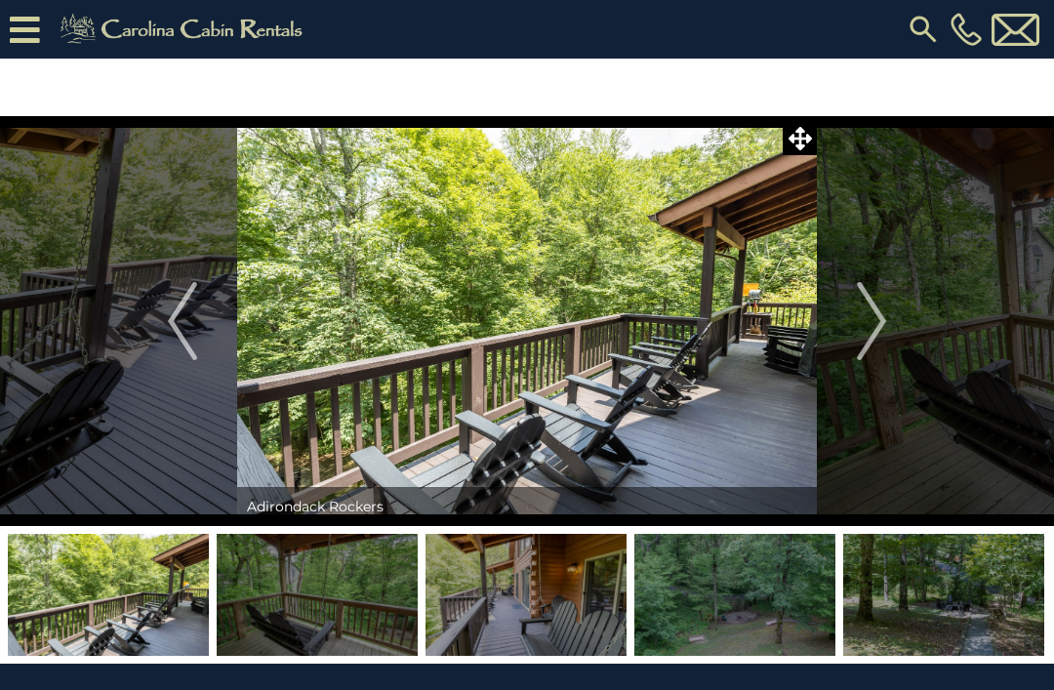
click at [895, 335] on button "Next" at bounding box center [871, 321] width 109 height 410
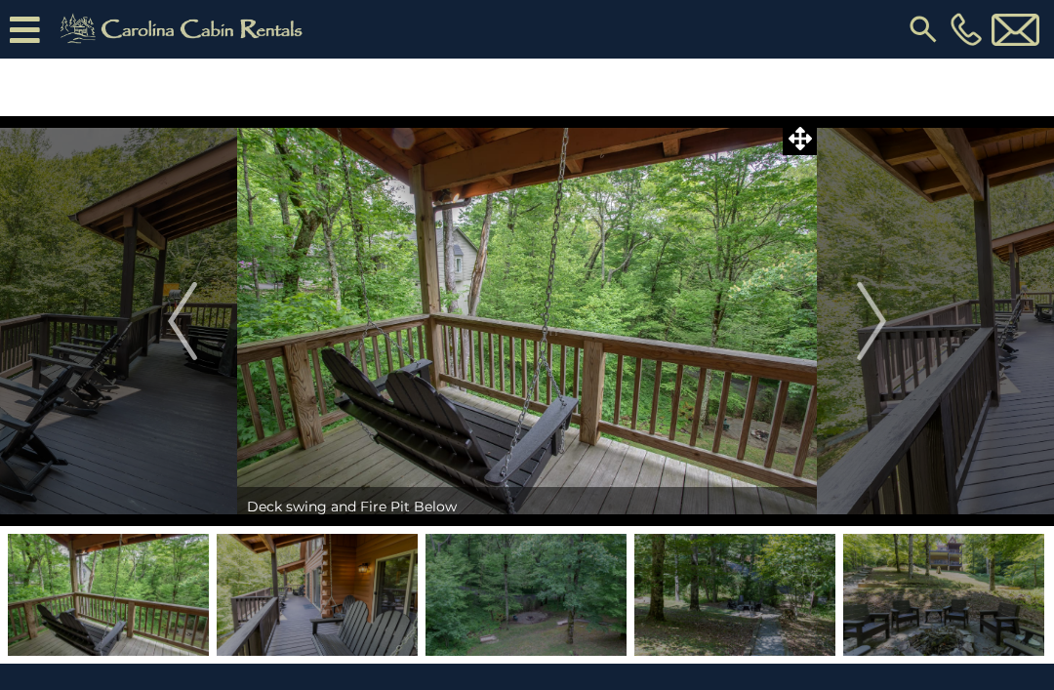
click at [881, 344] on img "Next" at bounding box center [871, 321] width 29 height 78
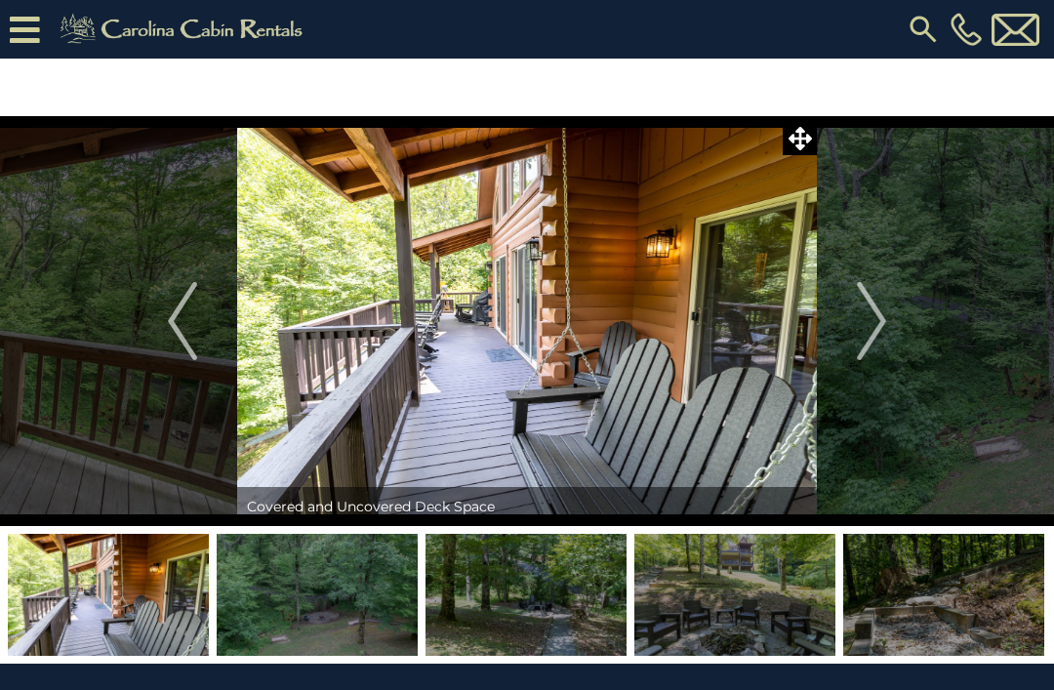
click at [883, 321] on img "Next" at bounding box center [871, 321] width 29 height 78
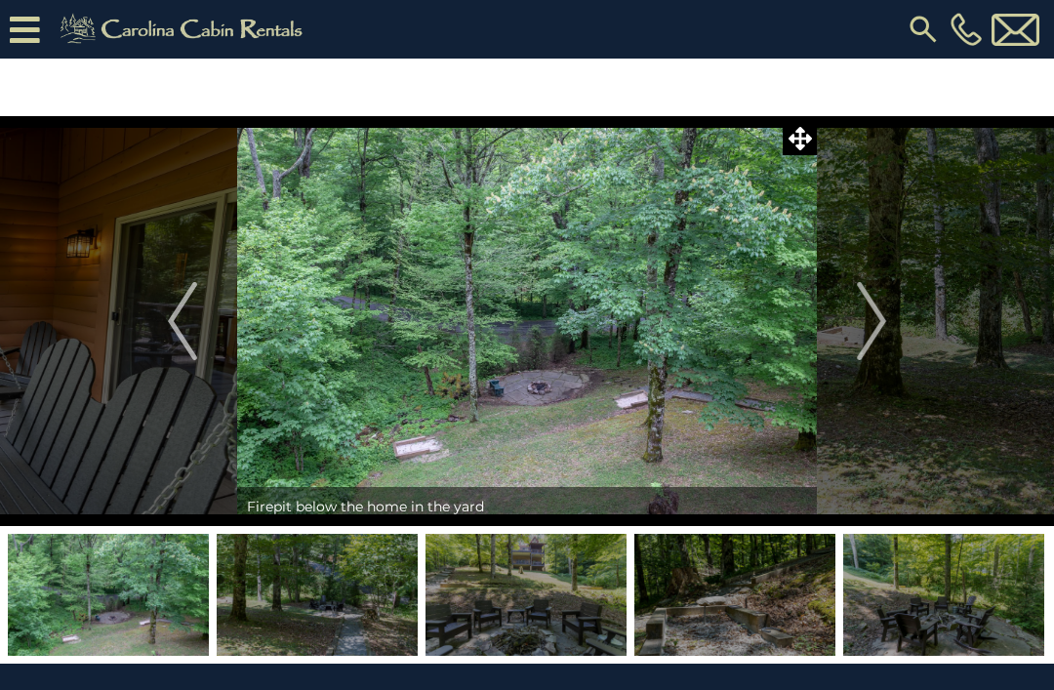
click at [884, 335] on img "Next" at bounding box center [871, 321] width 29 height 78
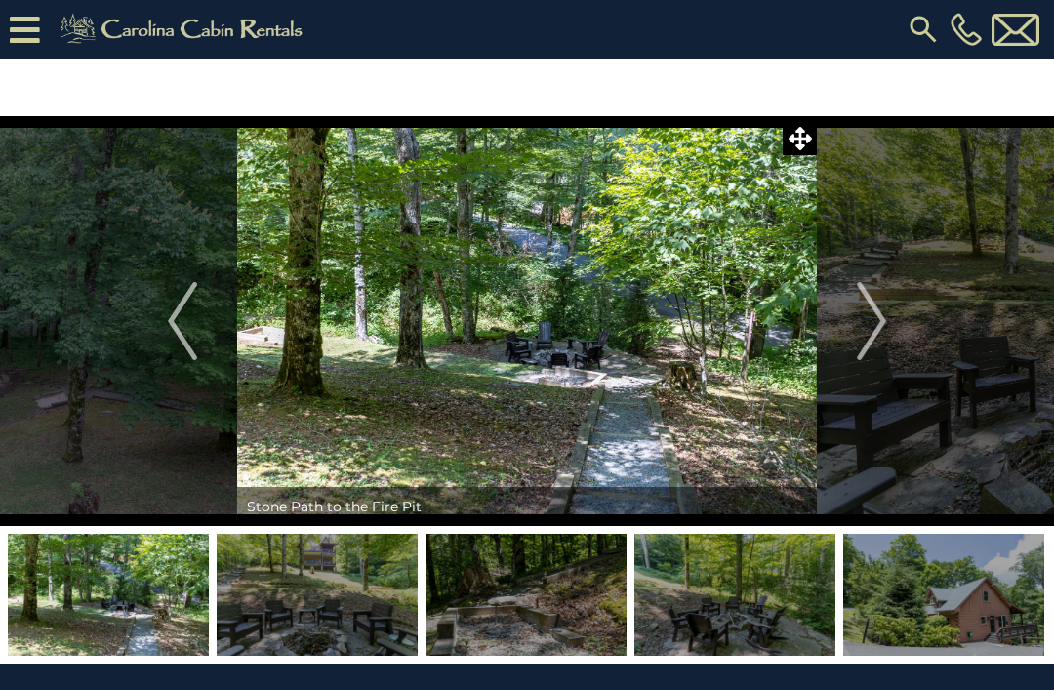
click at [893, 325] on button "Next" at bounding box center [871, 321] width 109 height 410
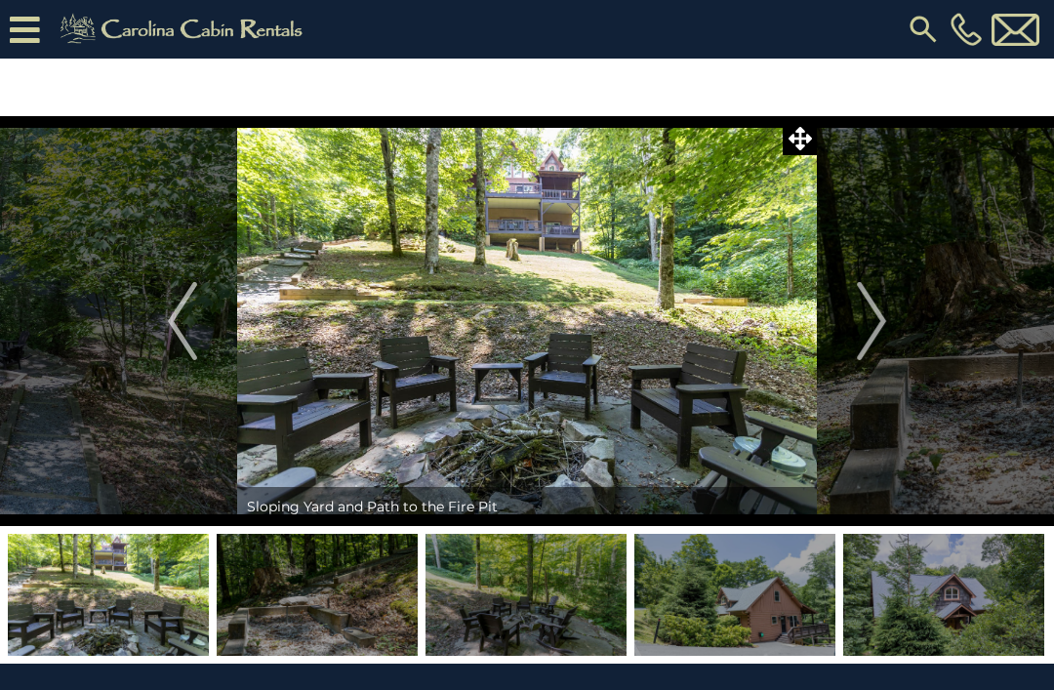
click at [889, 325] on button "Next" at bounding box center [871, 321] width 109 height 410
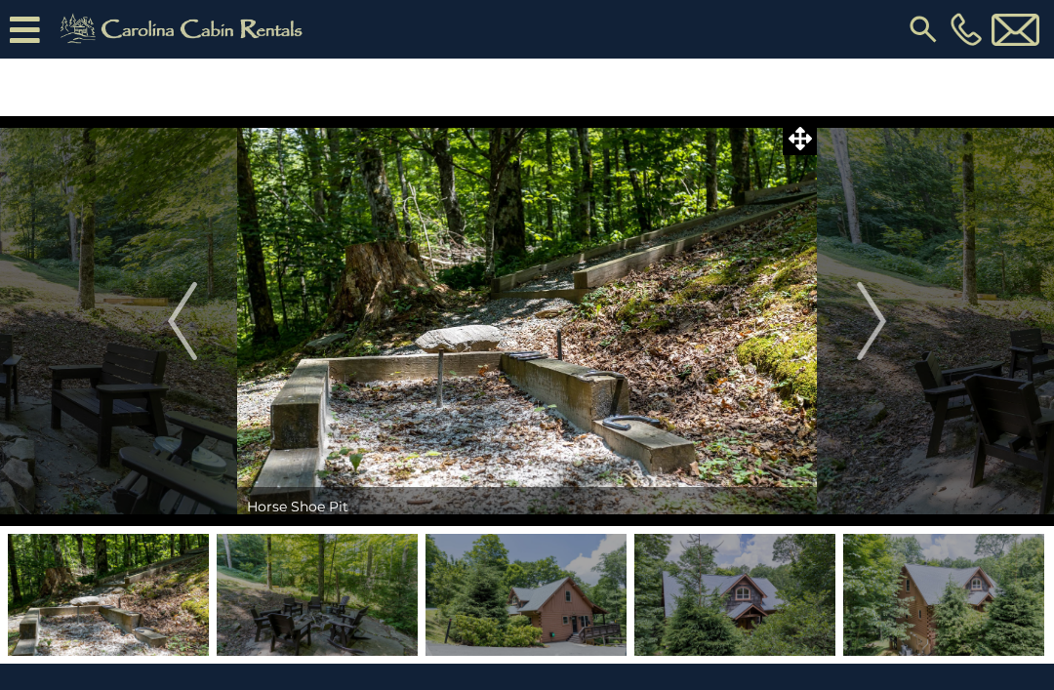
click at [888, 320] on button "Next" at bounding box center [871, 321] width 109 height 410
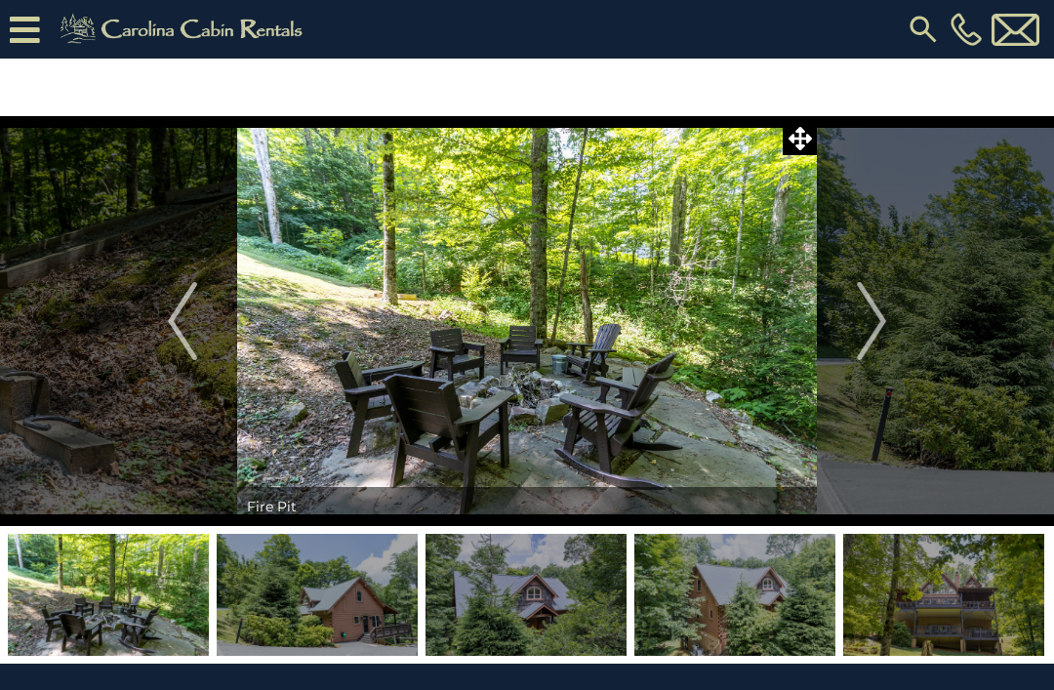
click at [168, 340] on img "Previous" at bounding box center [182, 321] width 29 height 78
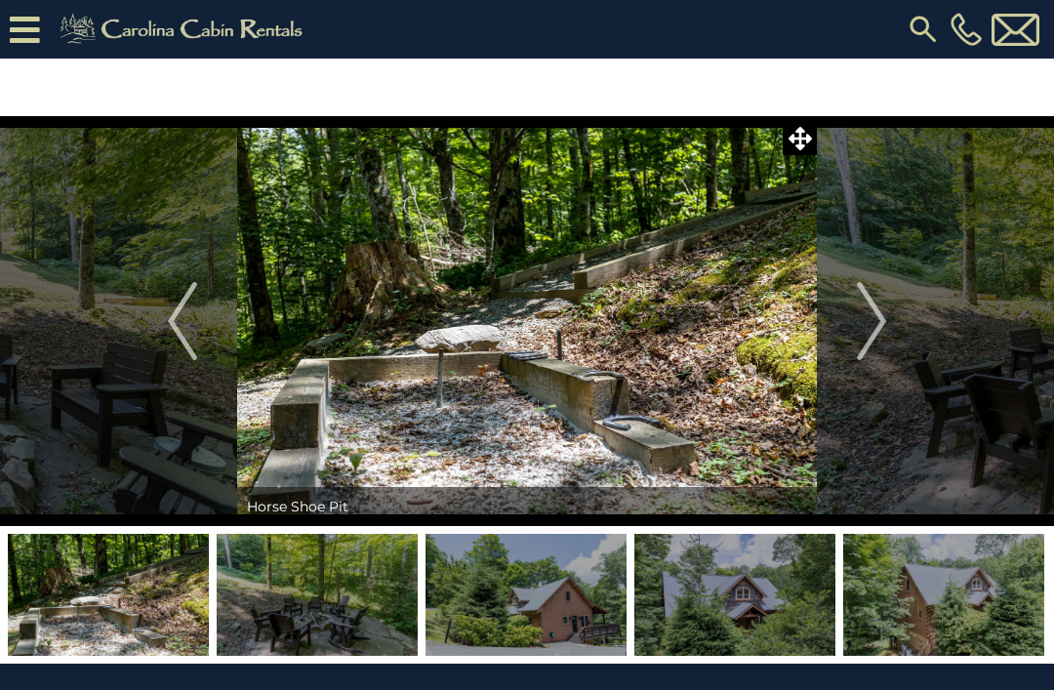
click at [875, 325] on img "Next" at bounding box center [871, 321] width 29 height 78
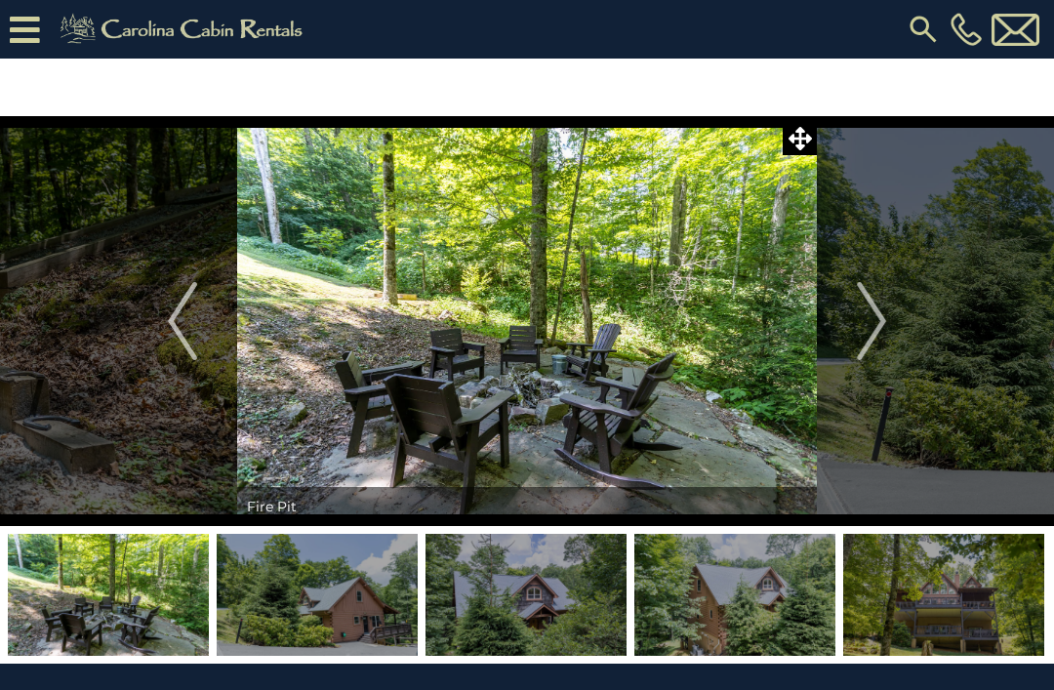
click at [882, 334] on img "Next" at bounding box center [871, 321] width 29 height 78
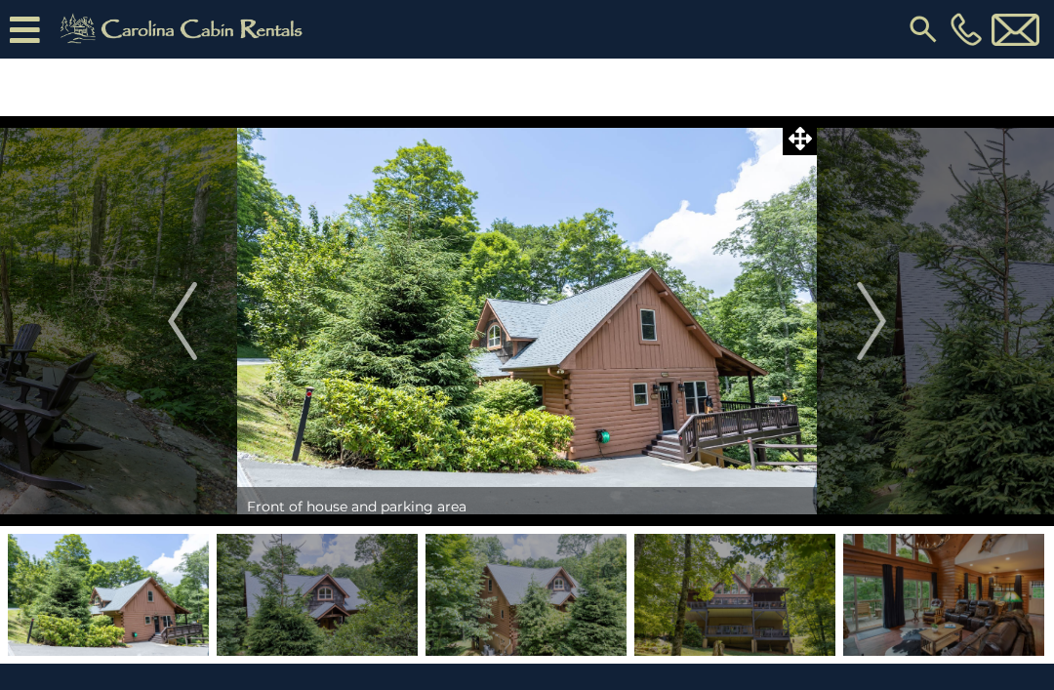
click at [865, 315] on img "Next" at bounding box center [871, 321] width 29 height 78
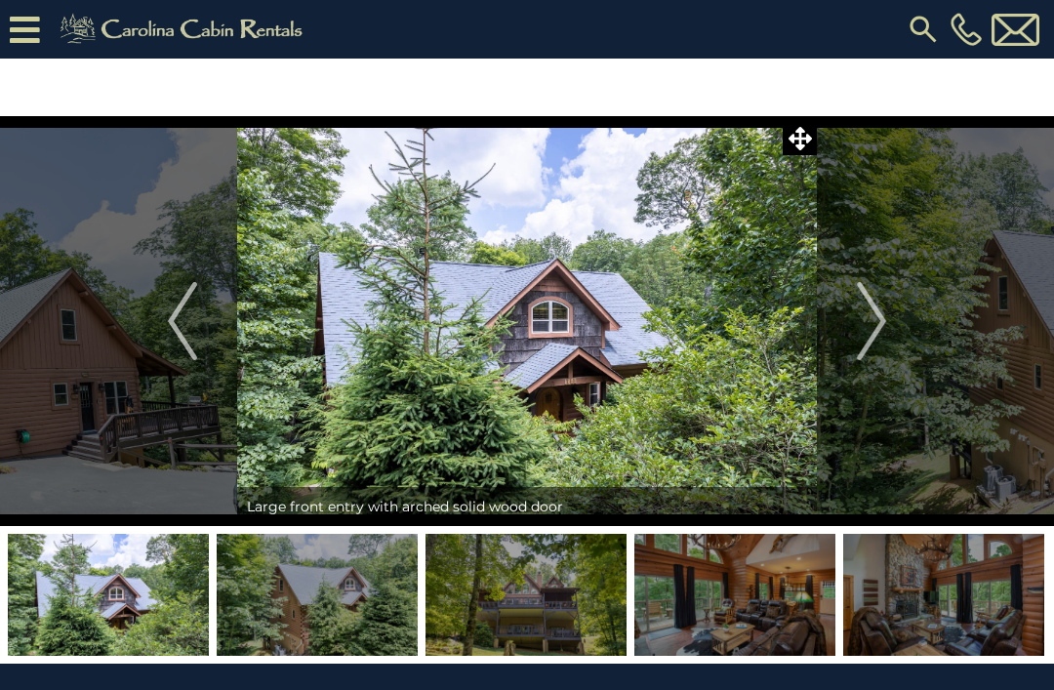
click at [876, 312] on img "Next" at bounding box center [871, 321] width 29 height 78
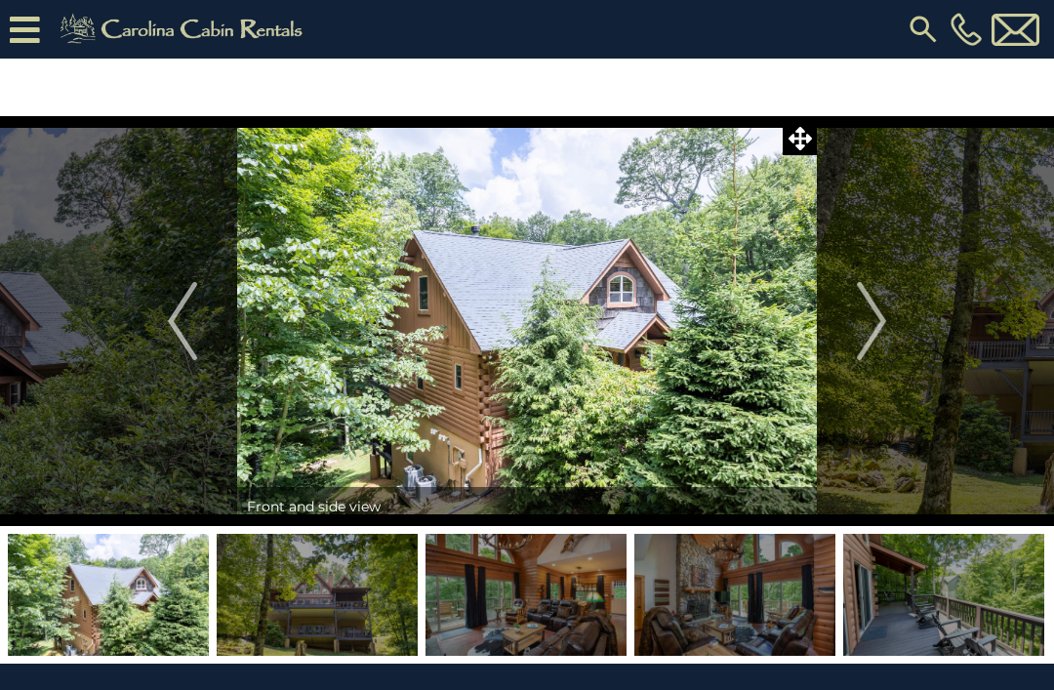
click at [873, 319] on img "Next" at bounding box center [871, 321] width 29 height 78
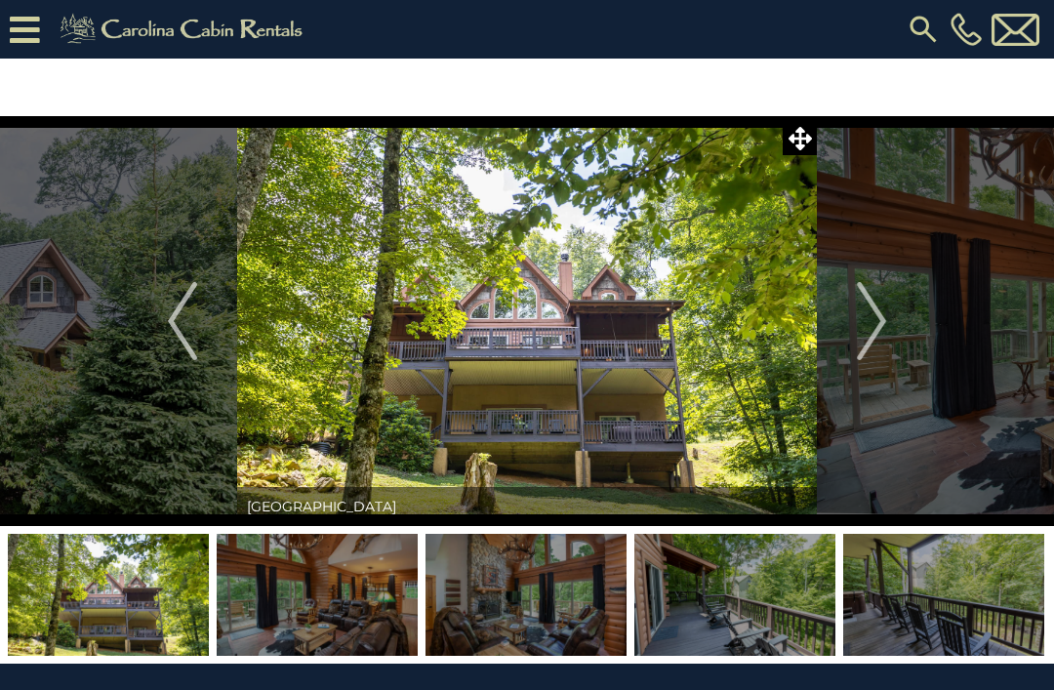
click at [872, 345] on img "Next" at bounding box center [871, 321] width 29 height 78
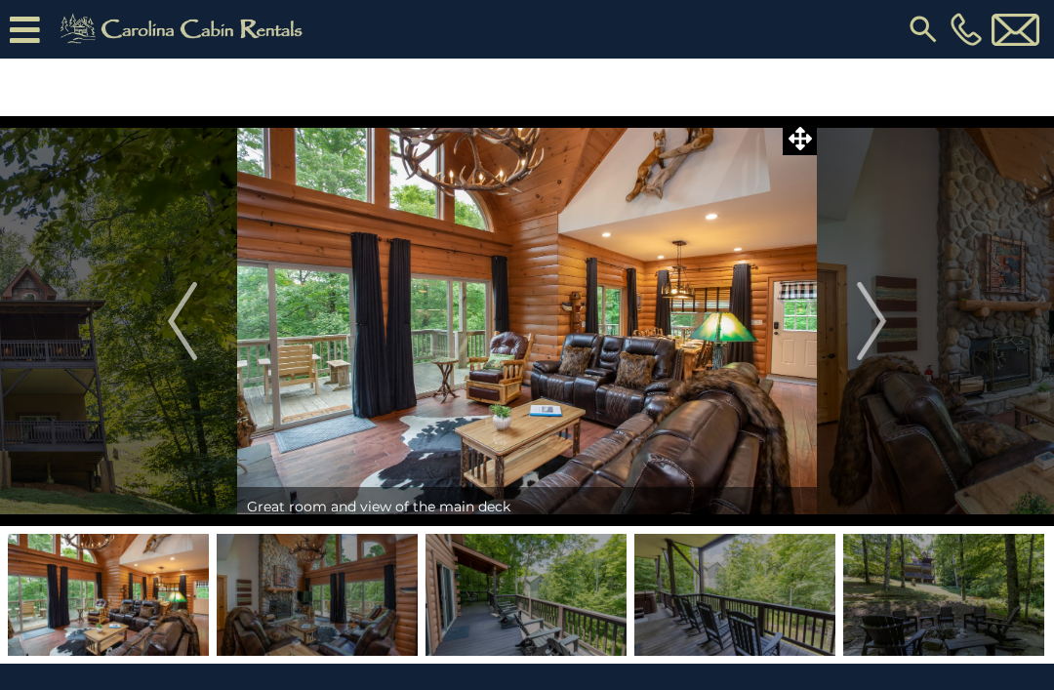
click at [878, 340] on img "Next" at bounding box center [871, 321] width 29 height 78
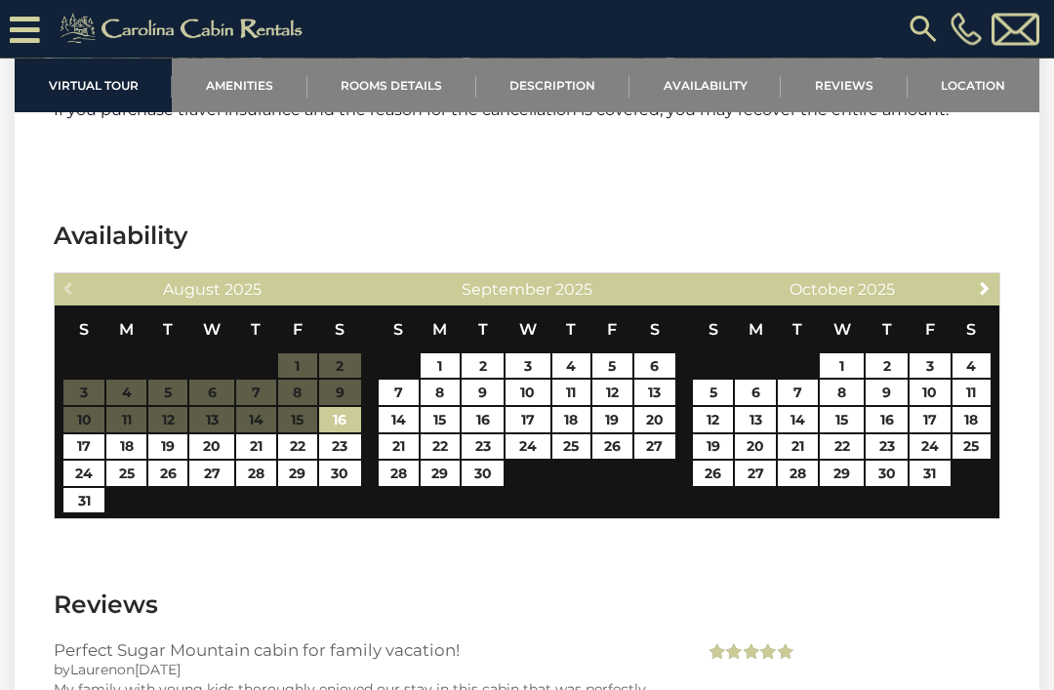
scroll to position [3751, 0]
click at [980, 296] on span "Next" at bounding box center [985, 288] width 16 height 16
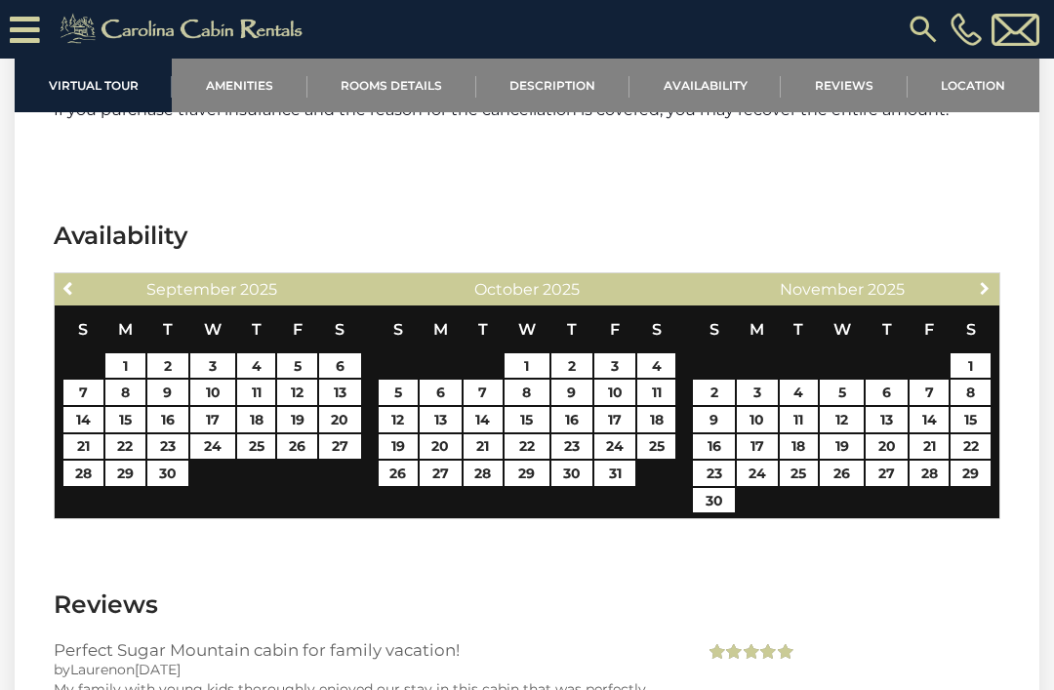
click at [994, 301] on link "Next" at bounding box center [985, 288] width 24 height 24
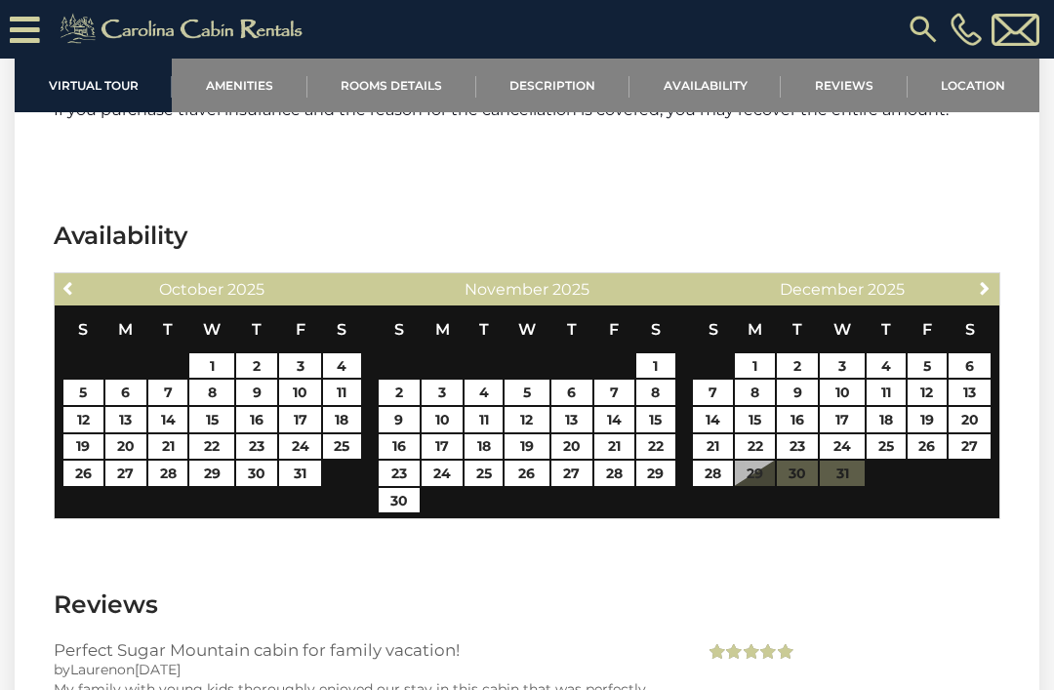
click at [990, 296] on span "Next" at bounding box center [985, 288] width 16 height 16
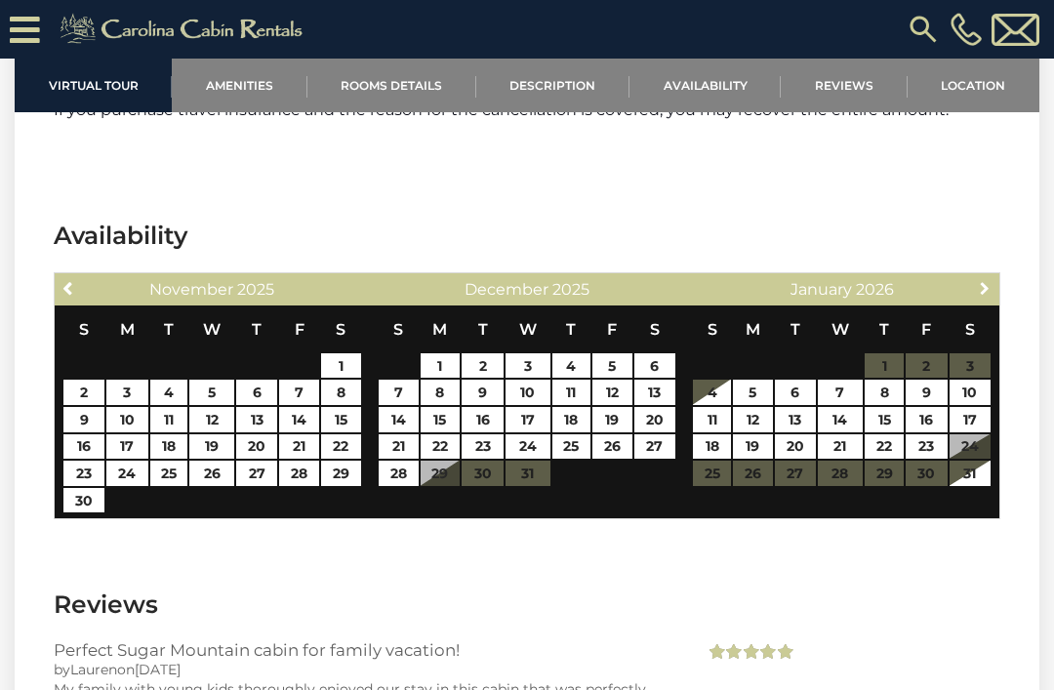
click at [996, 301] on link "Next" at bounding box center [985, 288] width 24 height 24
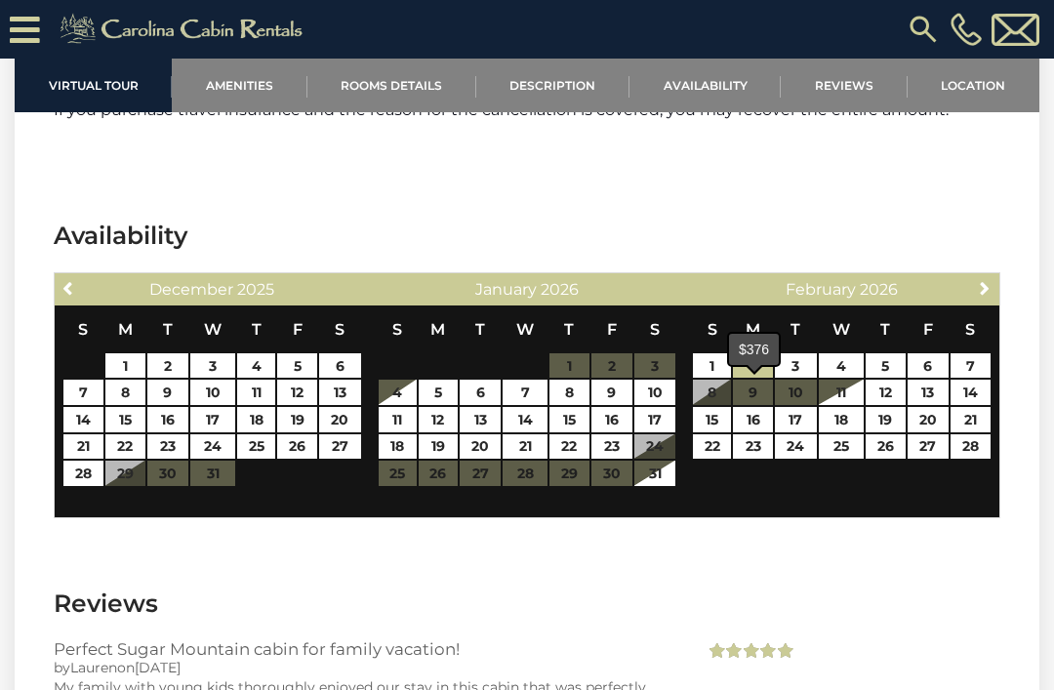
click at [761, 379] on link "2" at bounding box center [753, 365] width 40 height 25
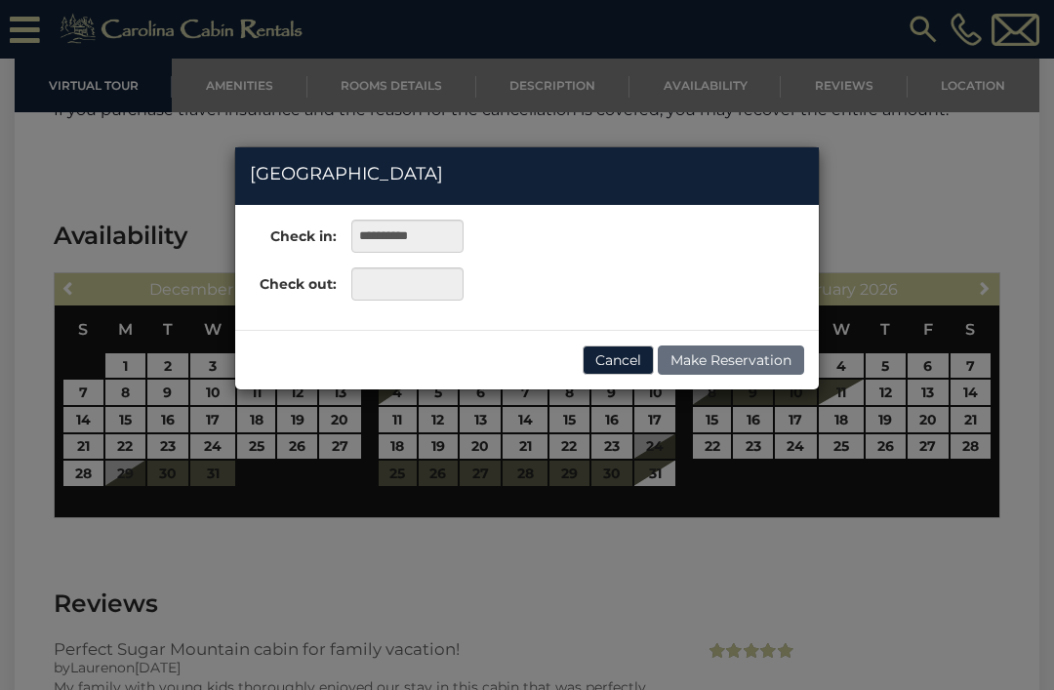
click at [924, 224] on div "**********" at bounding box center [527, 345] width 1054 height 690
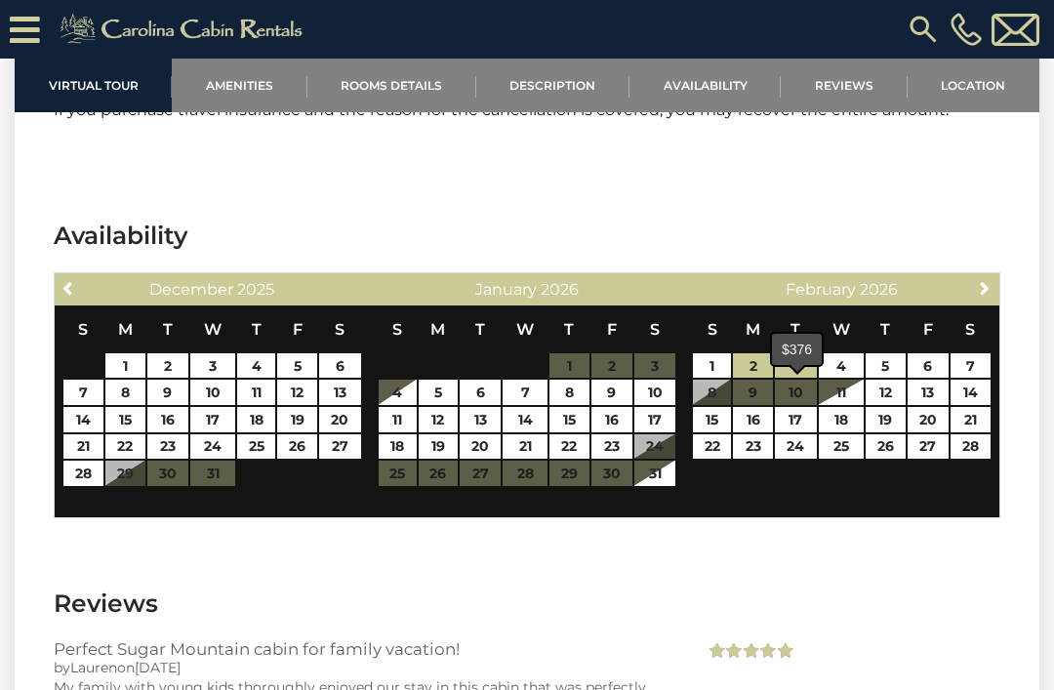
click at [803, 379] on link "3" at bounding box center [796, 365] width 42 height 25
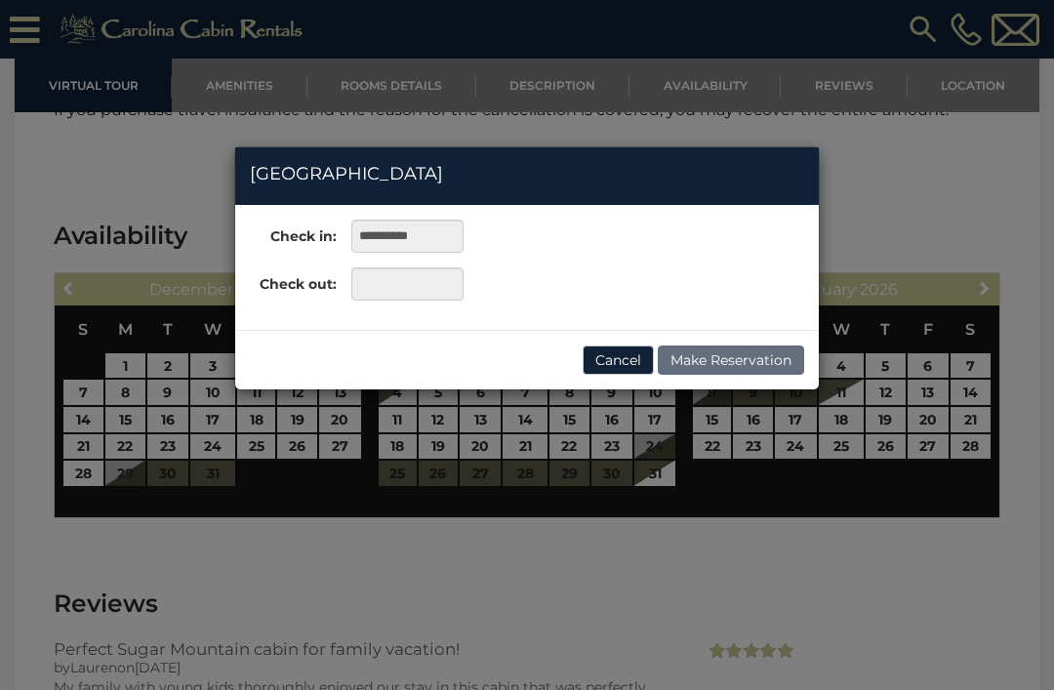
click at [565, 477] on div "**********" at bounding box center [527, 345] width 1054 height 690
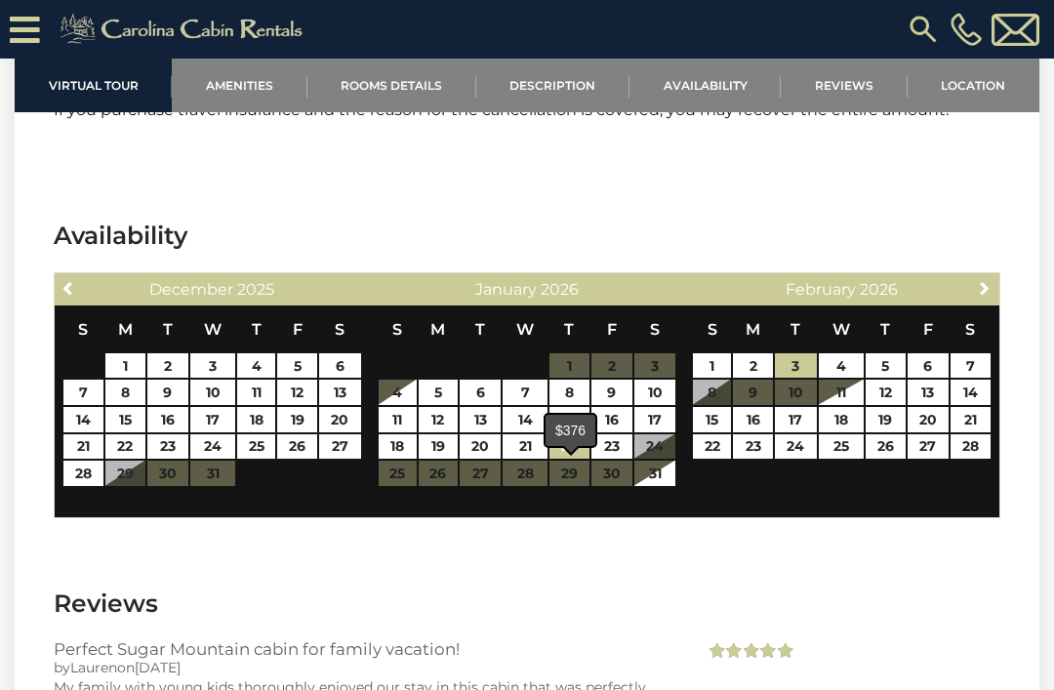
click at [571, 460] on link "22" at bounding box center [569, 446] width 40 height 25
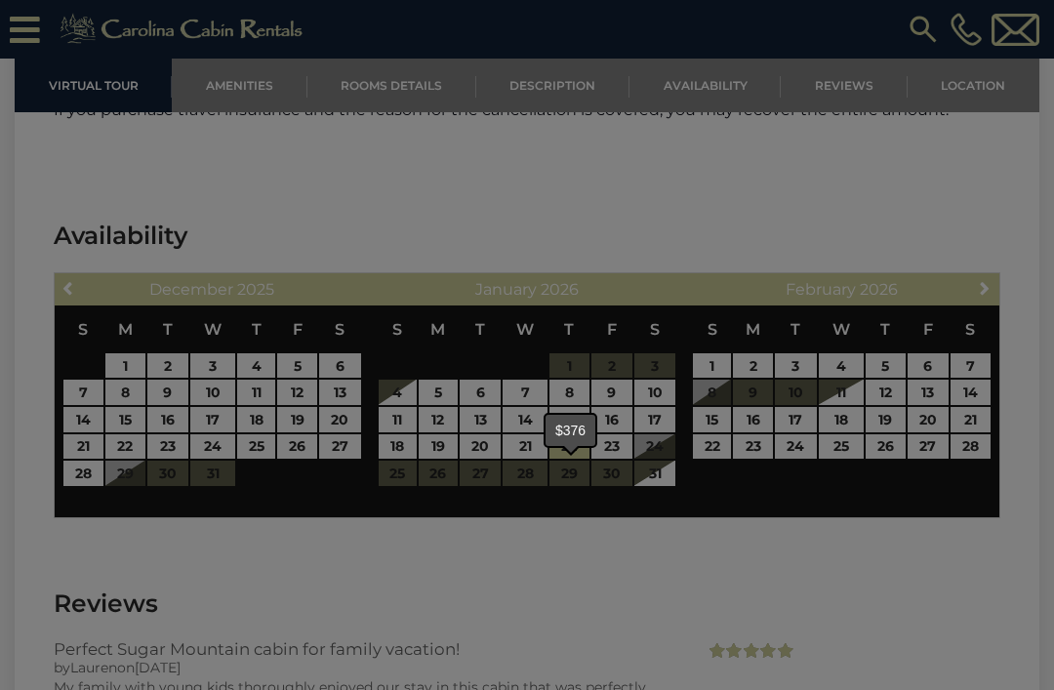
type input "**********"
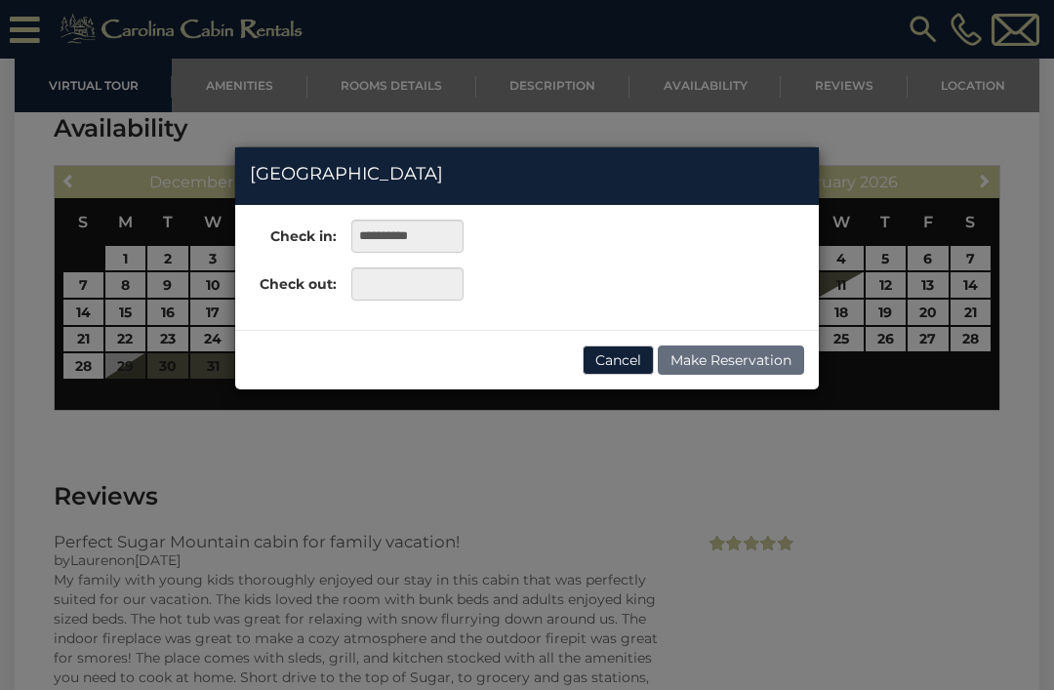
scroll to position [3853, 0]
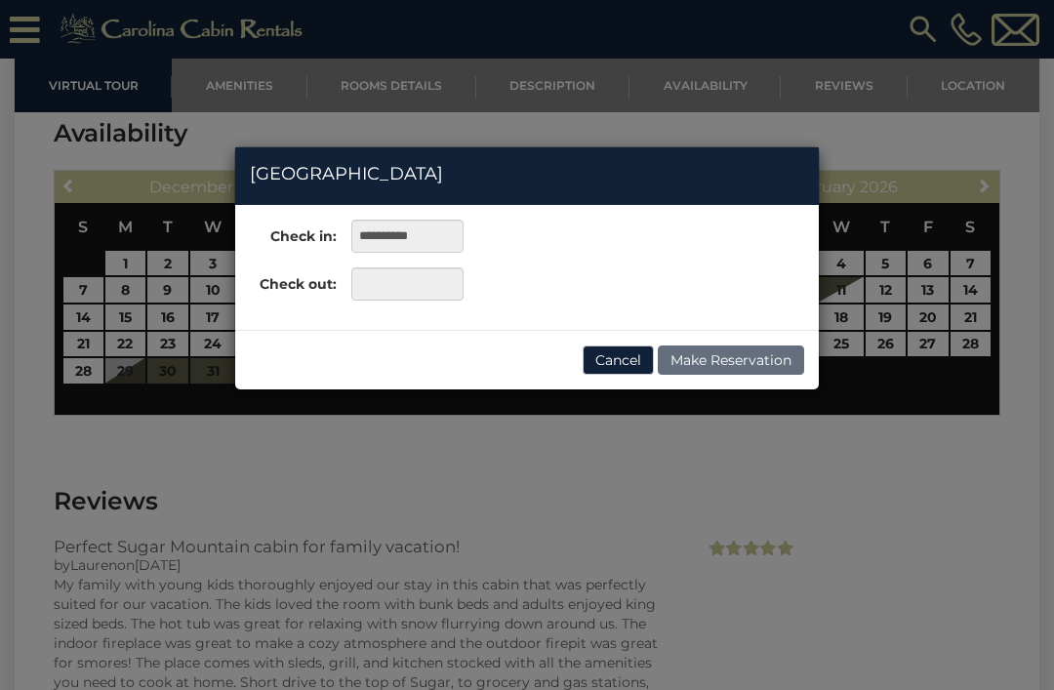
click at [836, 549] on div "**********" at bounding box center [527, 345] width 1054 height 690
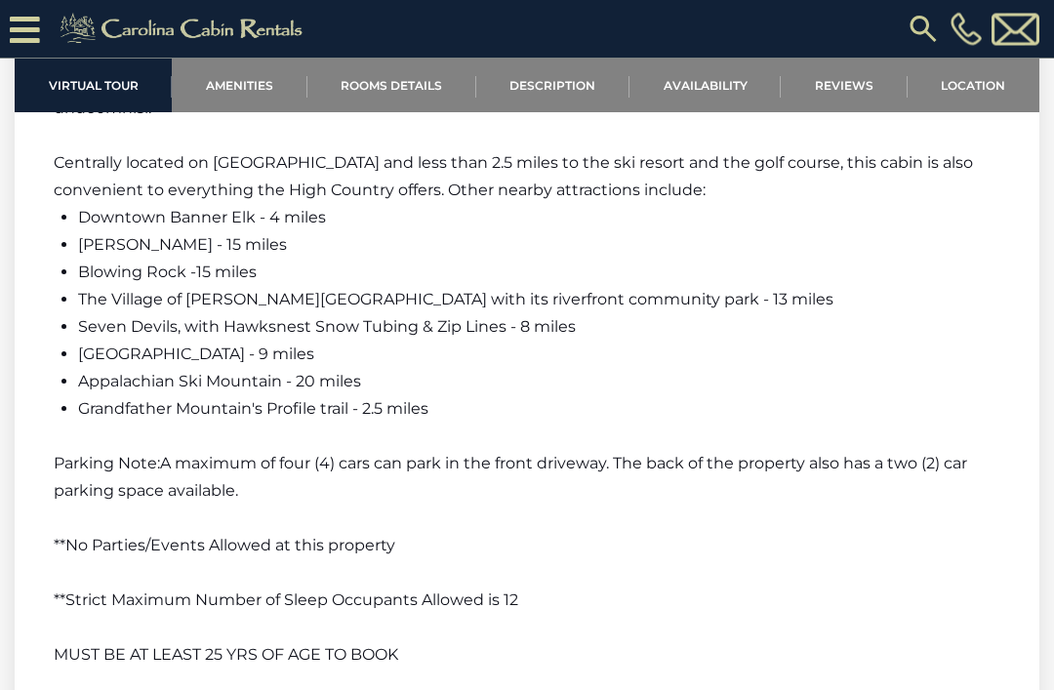
scroll to position [3056, 0]
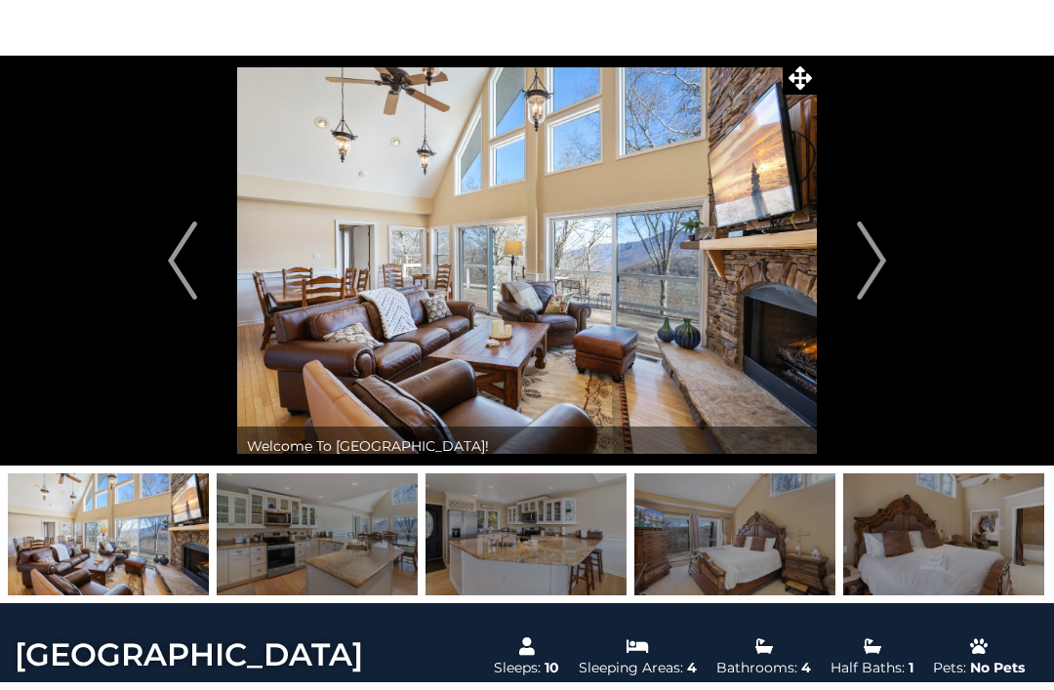
scroll to position [68, 0]
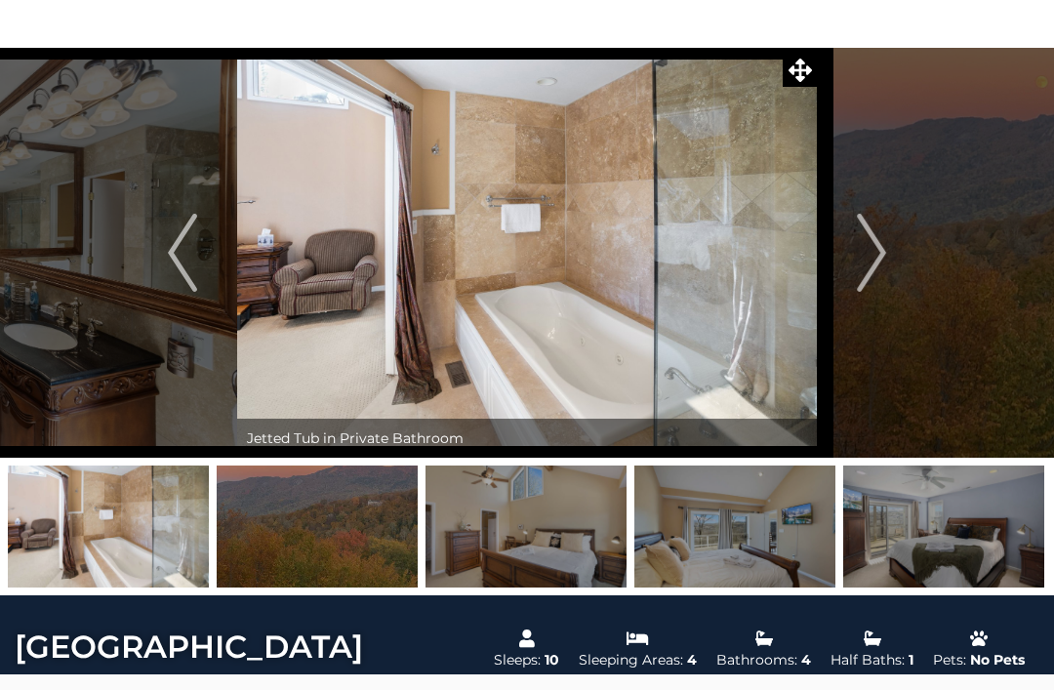
click at [870, 257] on img "Next" at bounding box center [871, 253] width 29 height 78
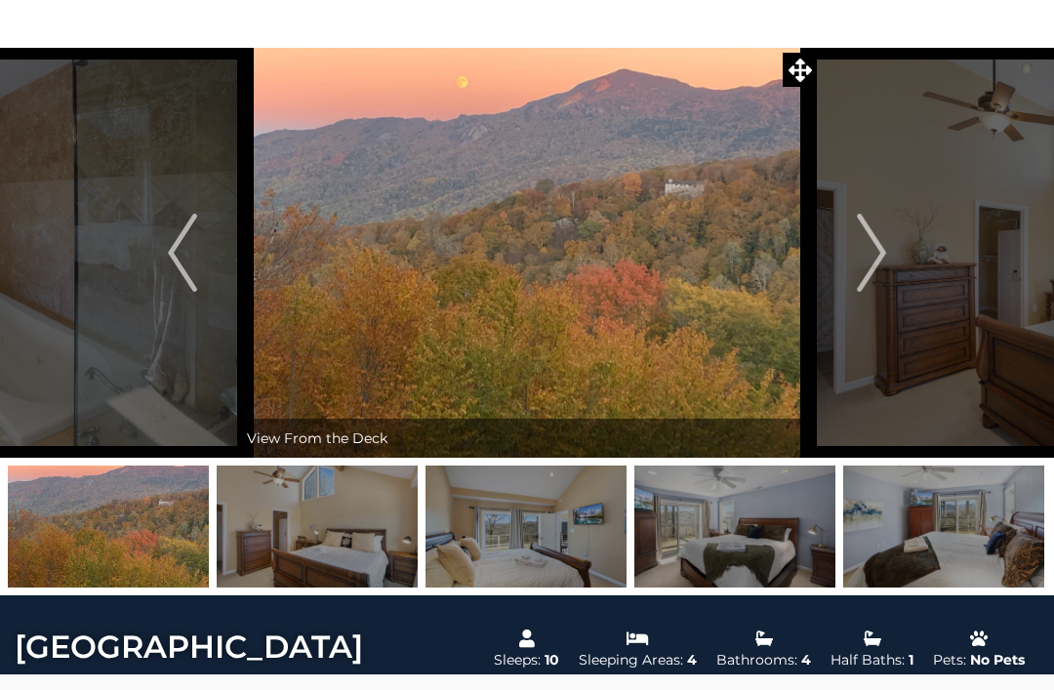
click at [870, 254] on img "Next" at bounding box center [871, 253] width 29 height 78
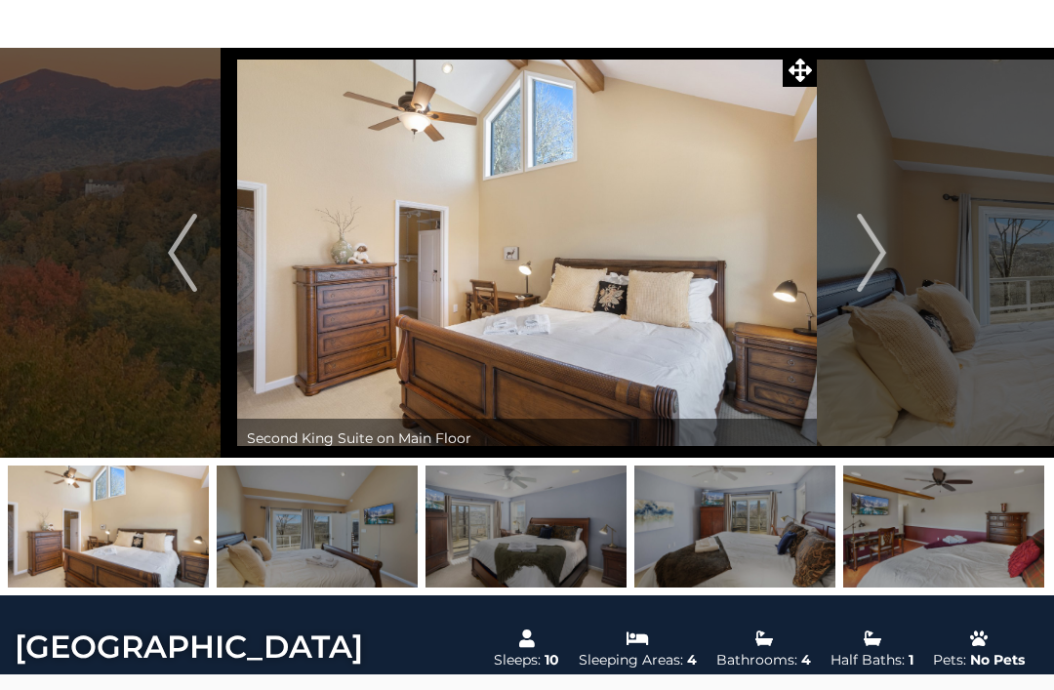
click at [171, 263] on img "Previous" at bounding box center [182, 253] width 29 height 78
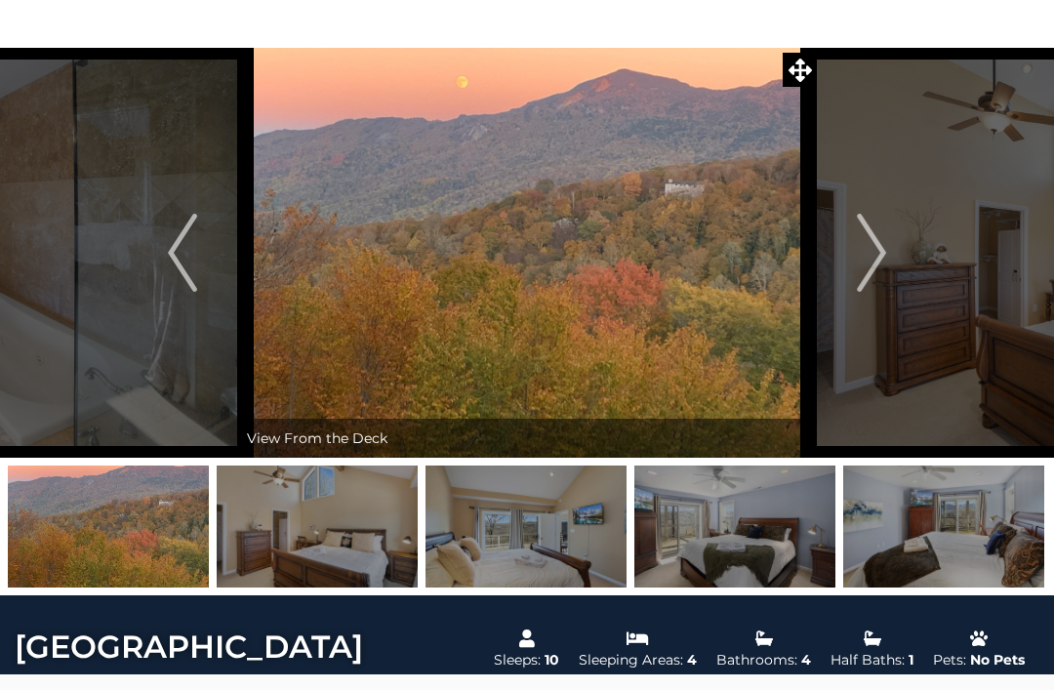
click at [872, 262] on img "Next" at bounding box center [871, 253] width 29 height 78
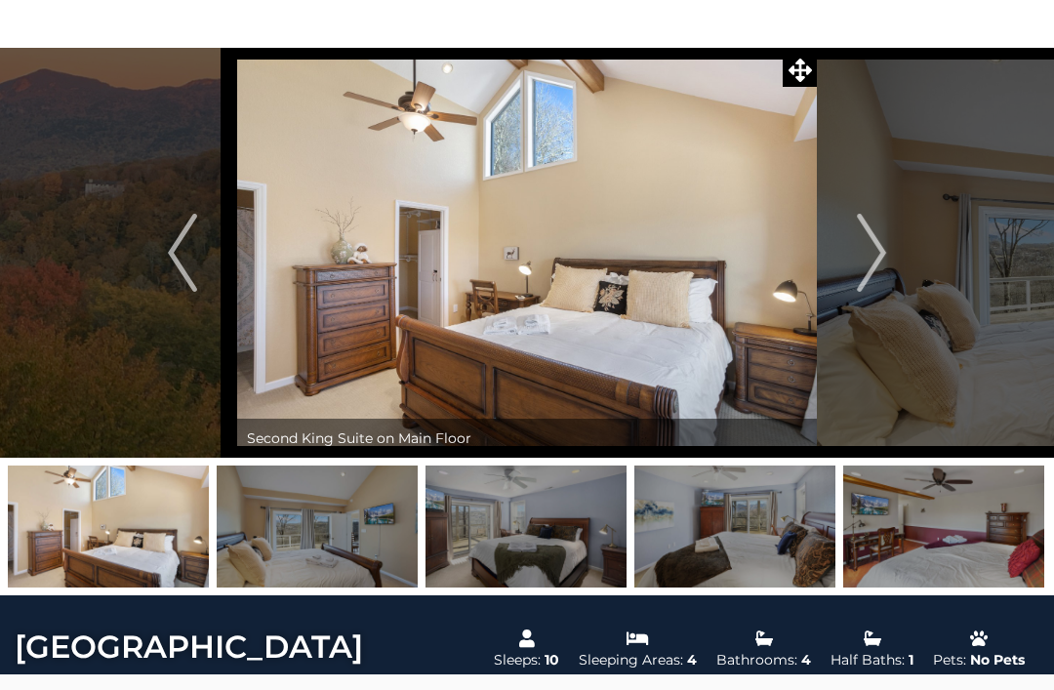
click at [874, 264] on img "Next" at bounding box center [871, 253] width 29 height 78
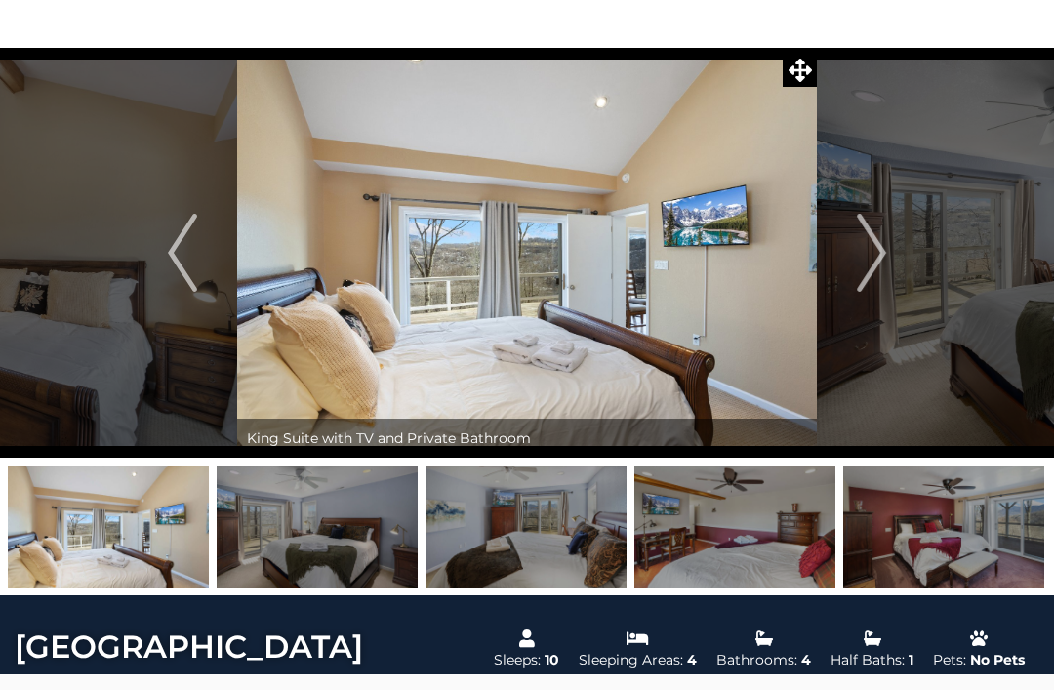
click at [849, 281] on button "Next" at bounding box center [871, 253] width 109 height 410
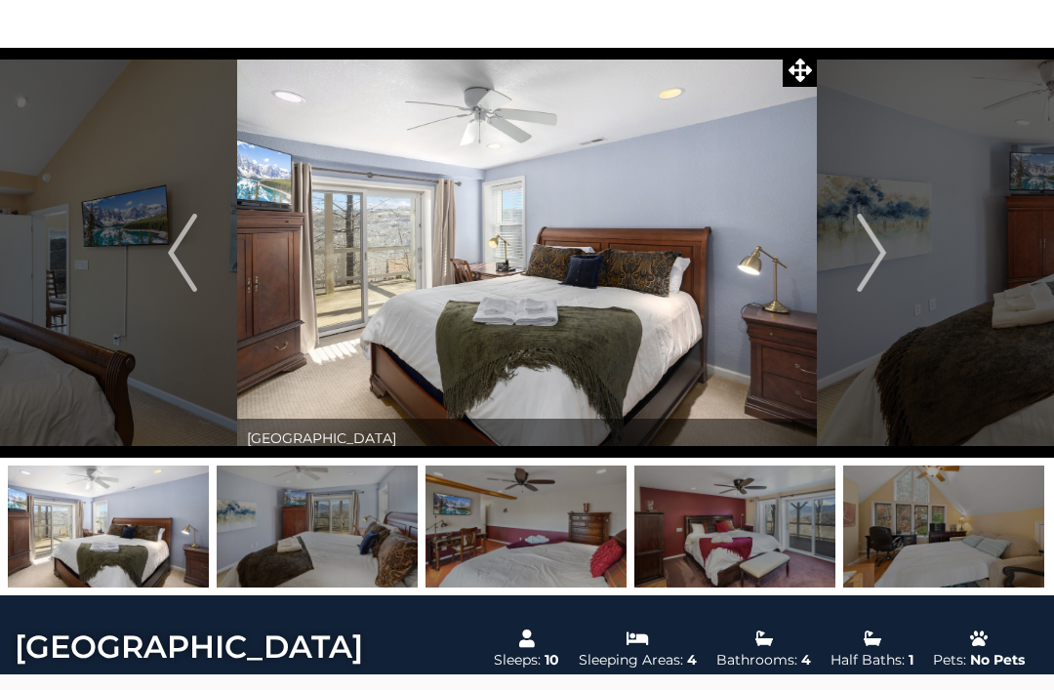
click at [873, 259] on img "Next" at bounding box center [871, 253] width 29 height 78
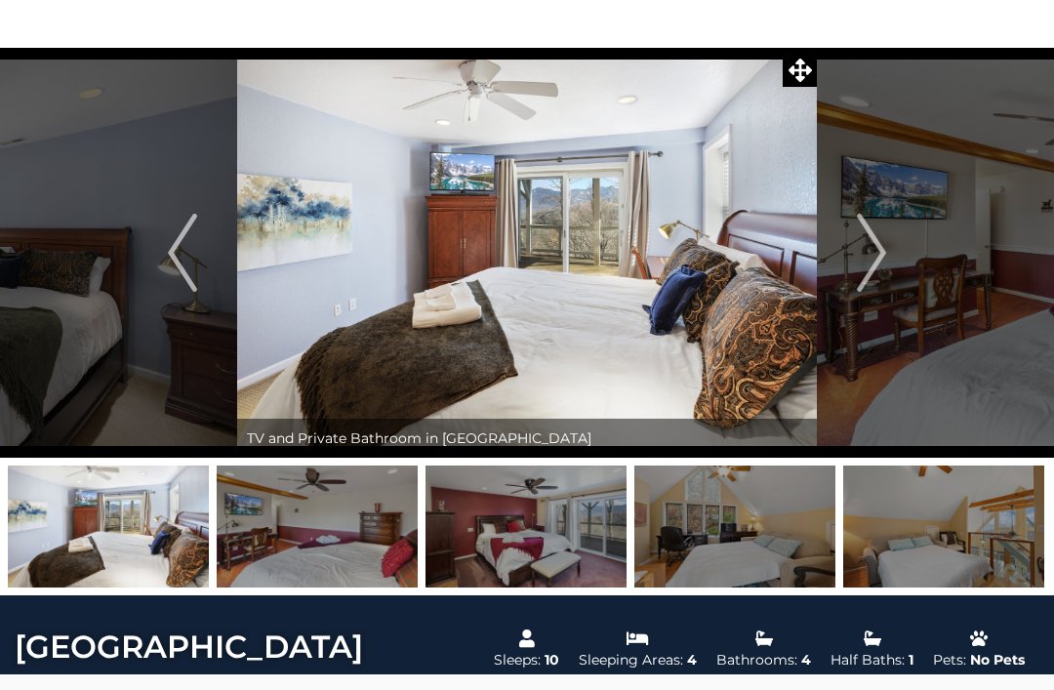
click at [878, 258] on img "Next" at bounding box center [871, 253] width 29 height 78
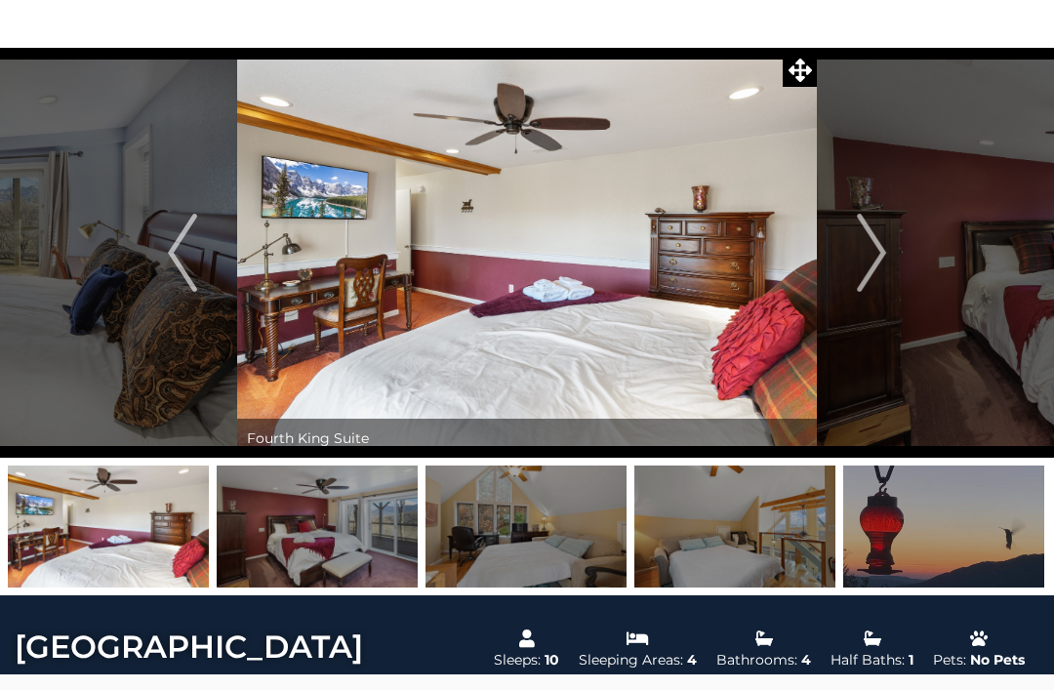
click at [878, 268] on img "Next" at bounding box center [871, 253] width 29 height 78
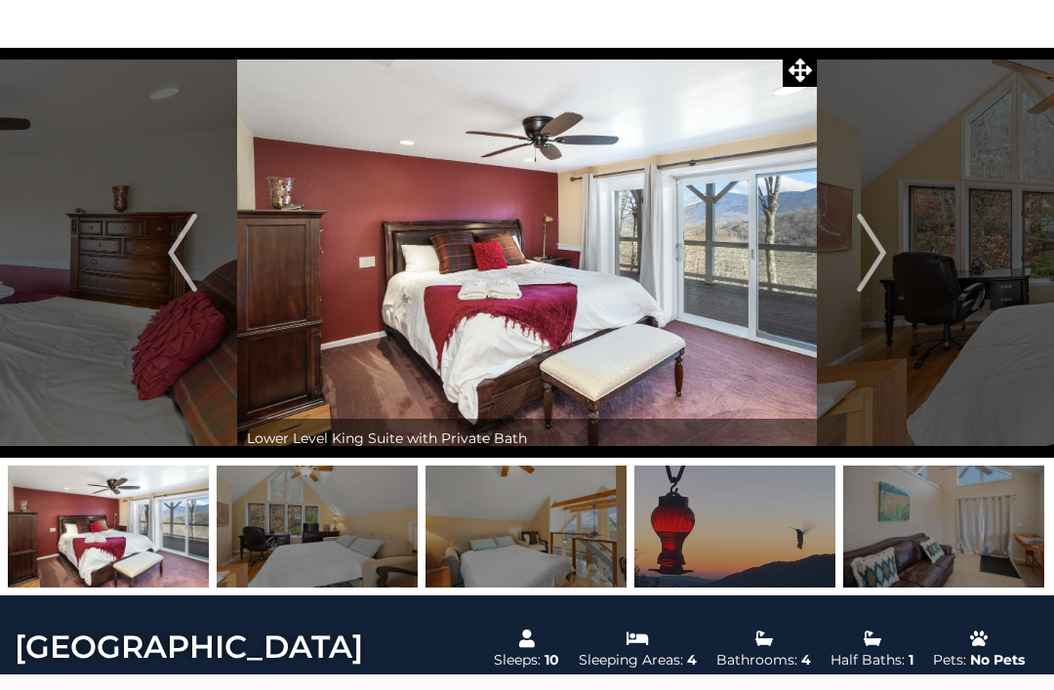
click at [879, 258] on img "Next" at bounding box center [871, 253] width 29 height 78
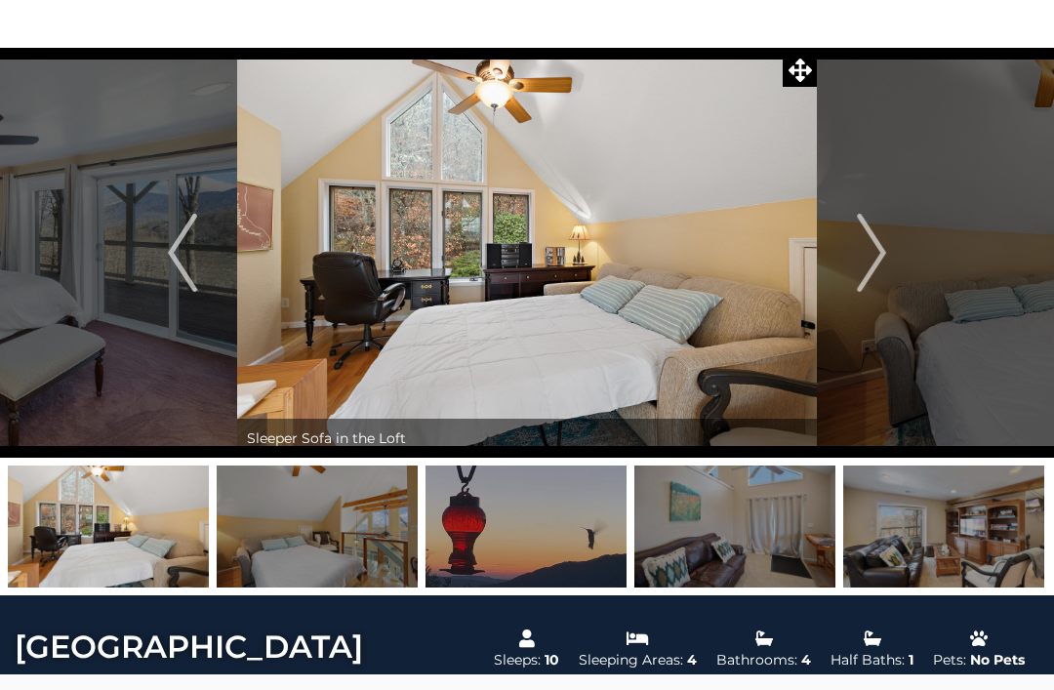
click at [874, 262] on img "Next" at bounding box center [871, 253] width 29 height 78
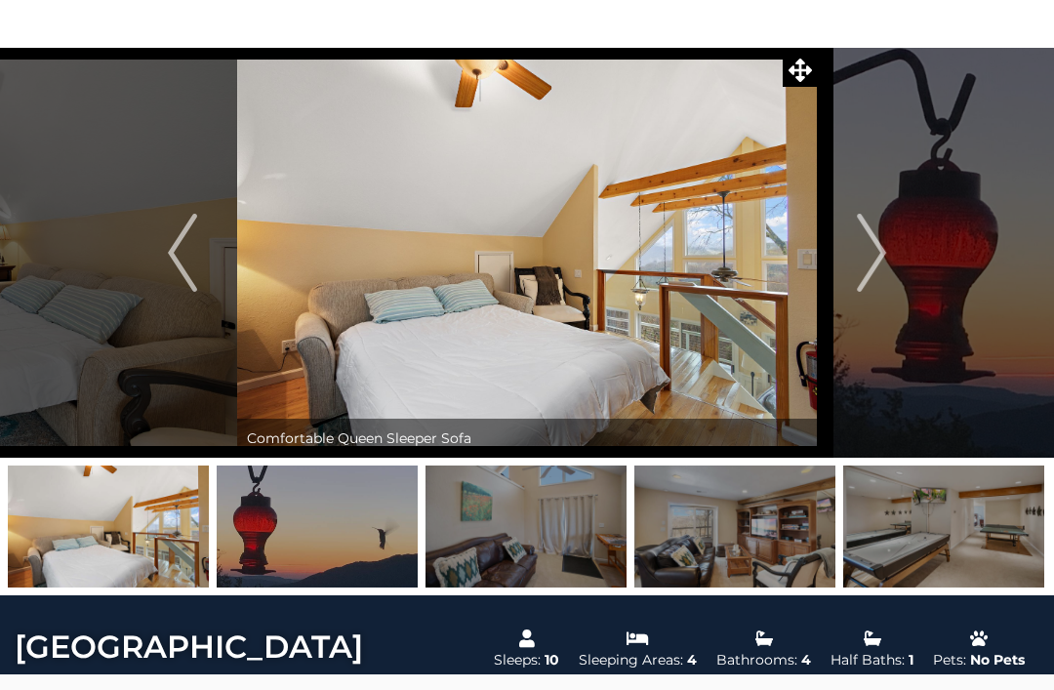
click at [884, 263] on img "Next" at bounding box center [871, 253] width 29 height 78
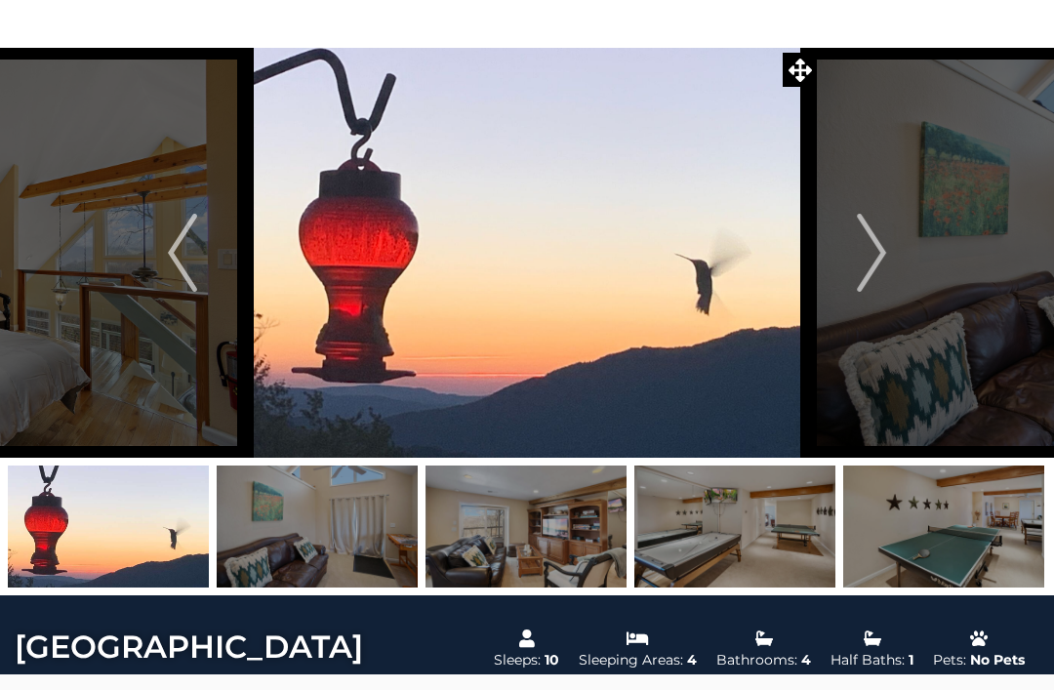
click at [883, 261] on img "Next" at bounding box center [871, 253] width 29 height 78
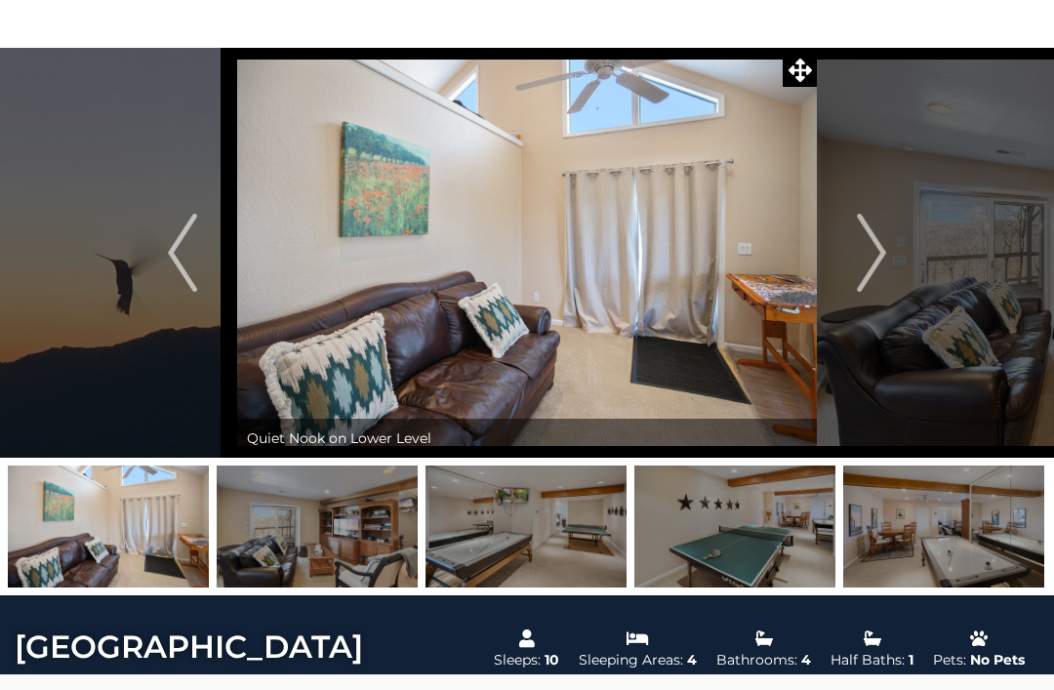
click at [884, 266] on img "Next" at bounding box center [871, 253] width 29 height 78
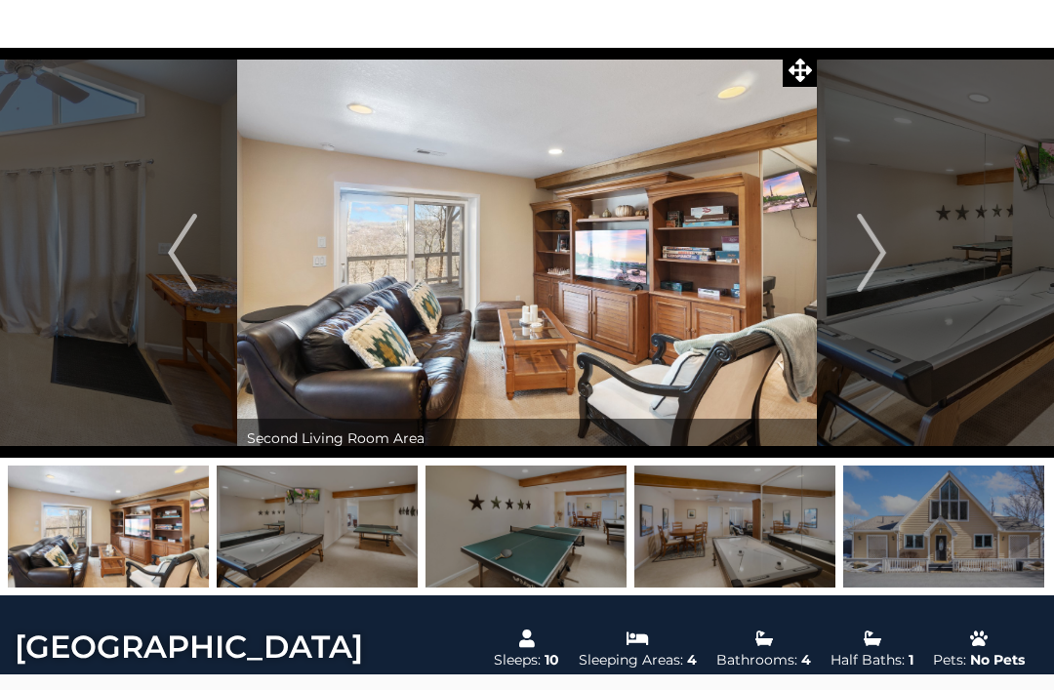
click at [881, 252] on img "Next" at bounding box center [871, 253] width 29 height 78
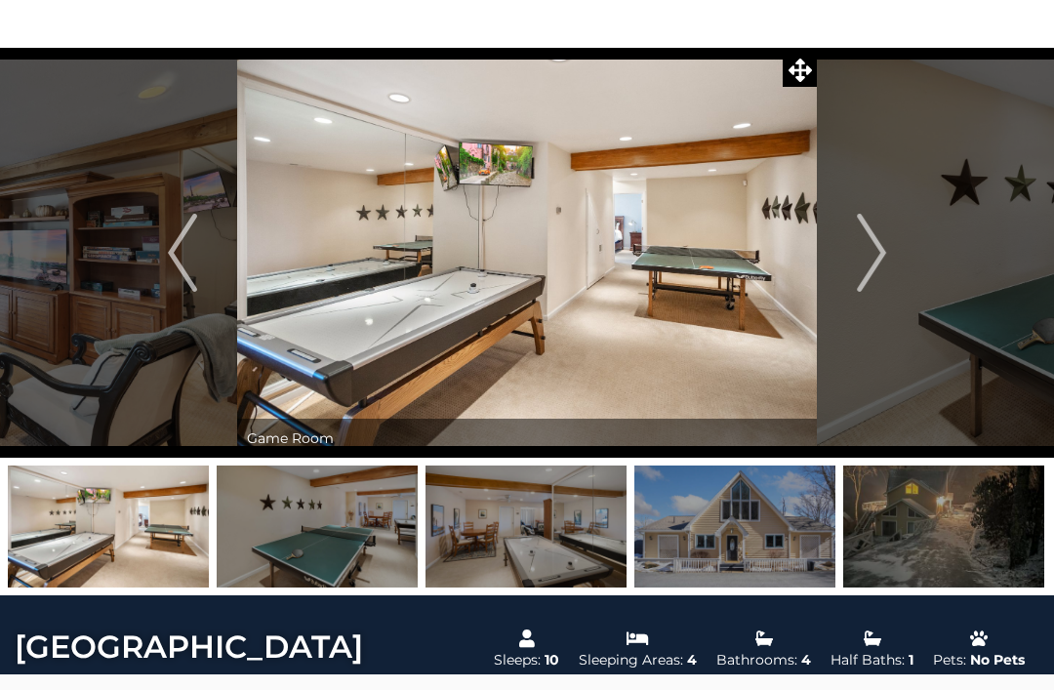
click at [874, 259] on img "Next" at bounding box center [871, 253] width 29 height 78
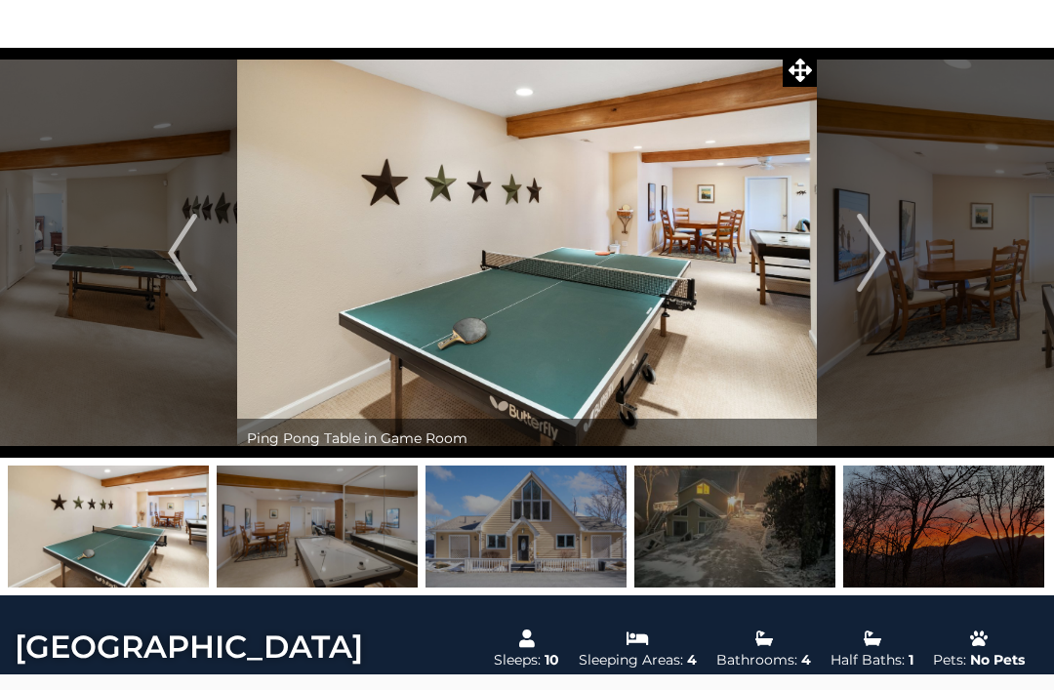
click at [879, 263] on img "Next" at bounding box center [871, 253] width 29 height 78
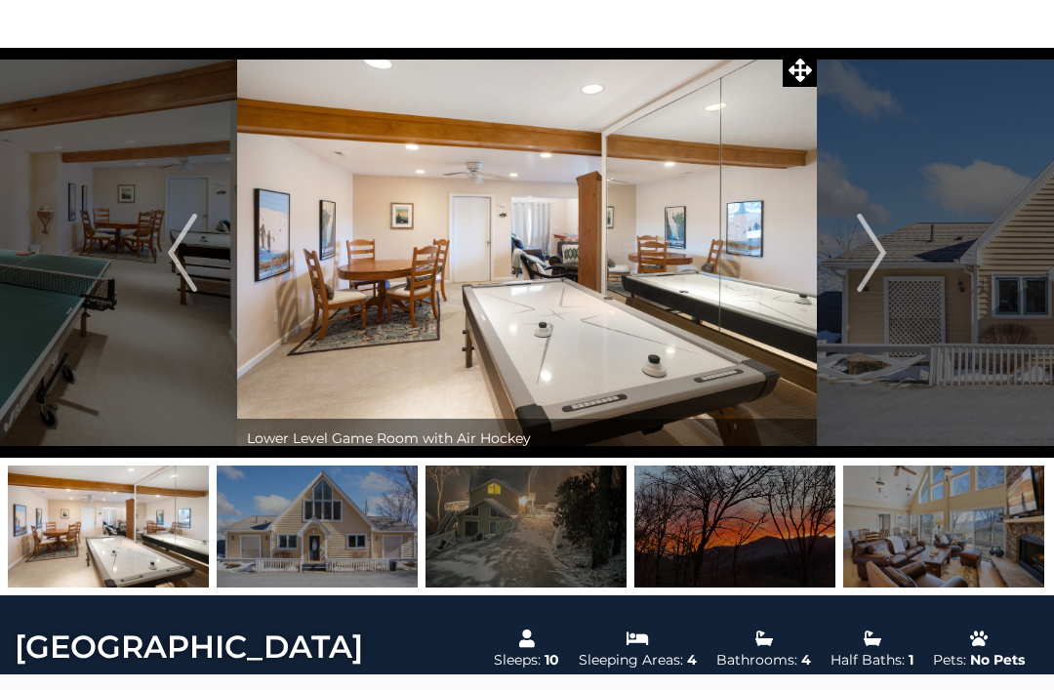
click at [865, 256] on img "Next" at bounding box center [871, 253] width 29 height 78
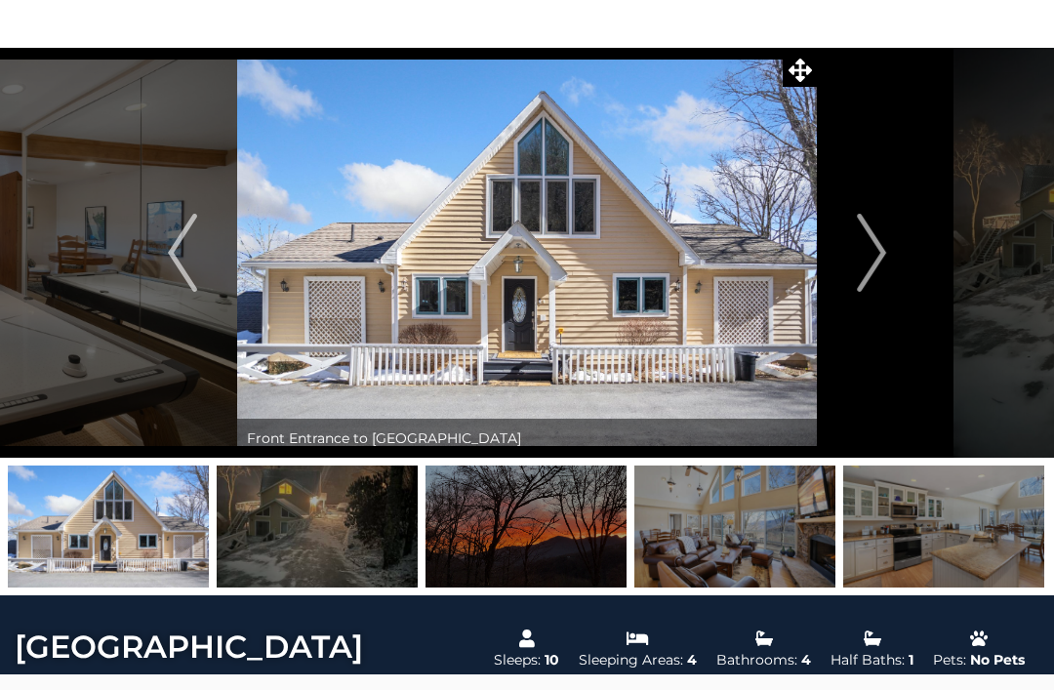
click at [874, 258] on img "Next" at bounding box center [871, 253] width 29 height 78
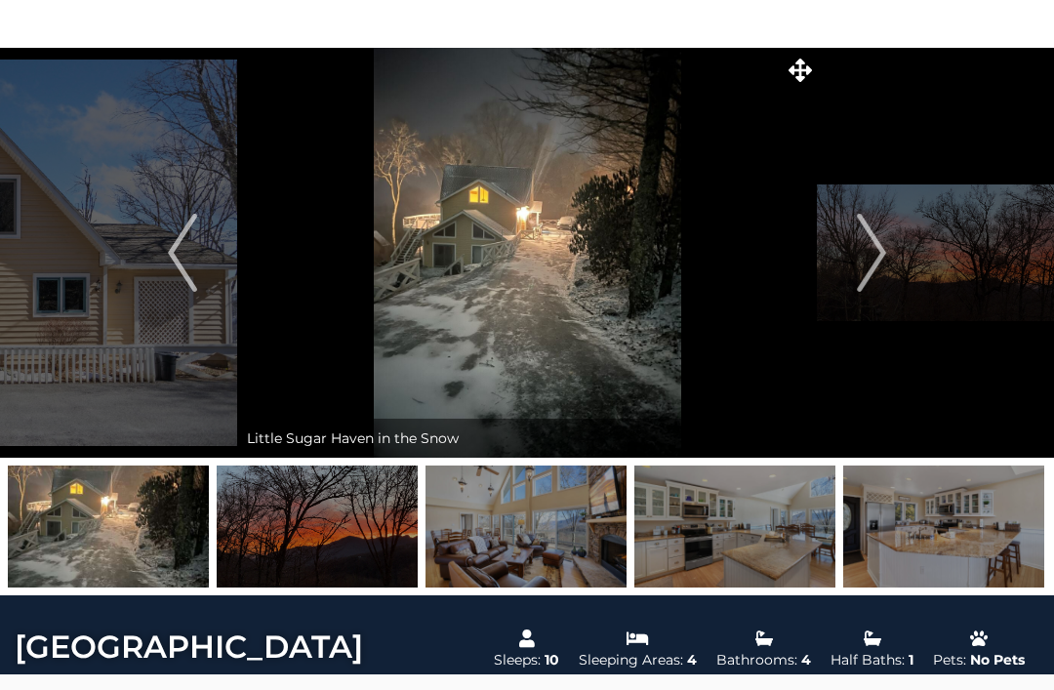
click at [856, 264] on button "Next" at bounding box center [871, 253] width 109 height 410
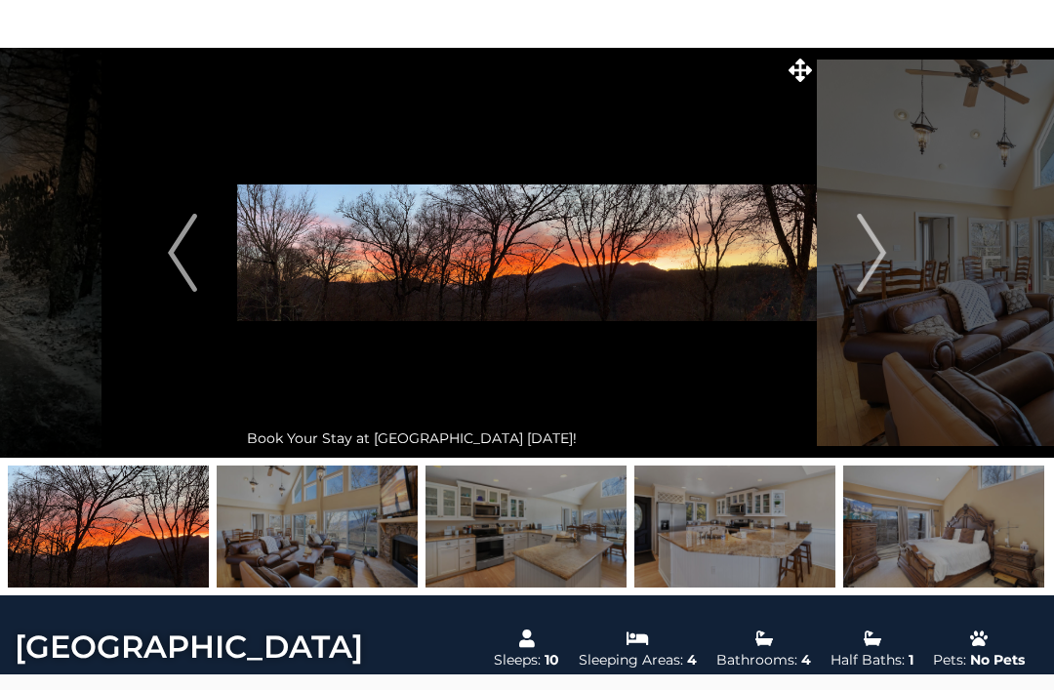
click at [161, 264] on button "Previous" at bounding box center [182, 253] width 109 height 410
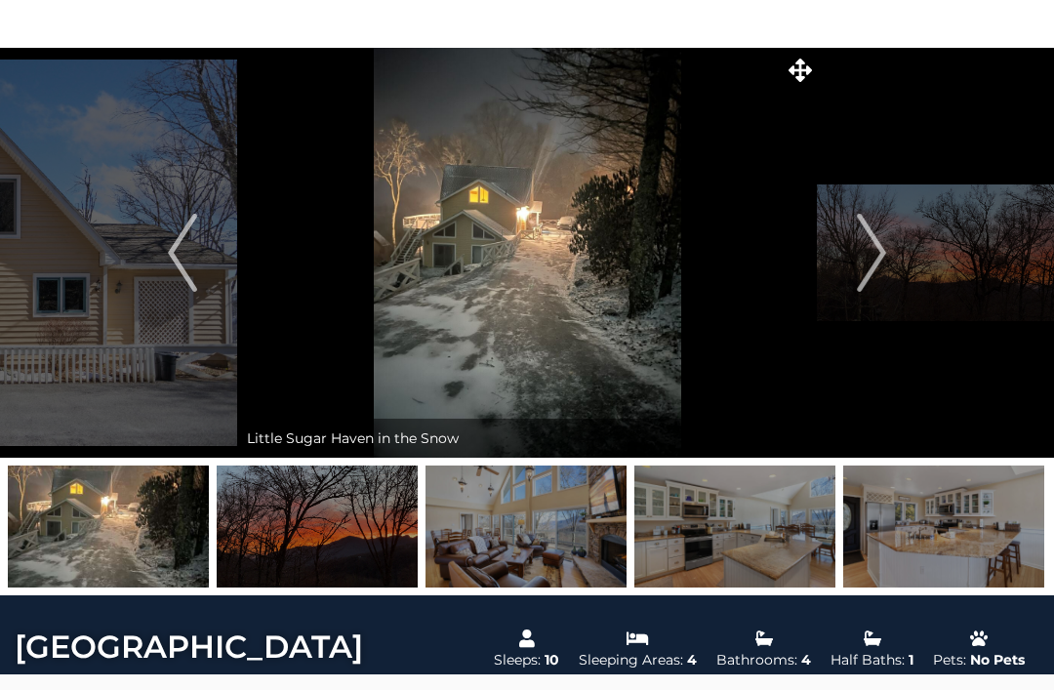
click at [873, 260] on img "Next" at bounding box center [871, 253] width 29 height 78
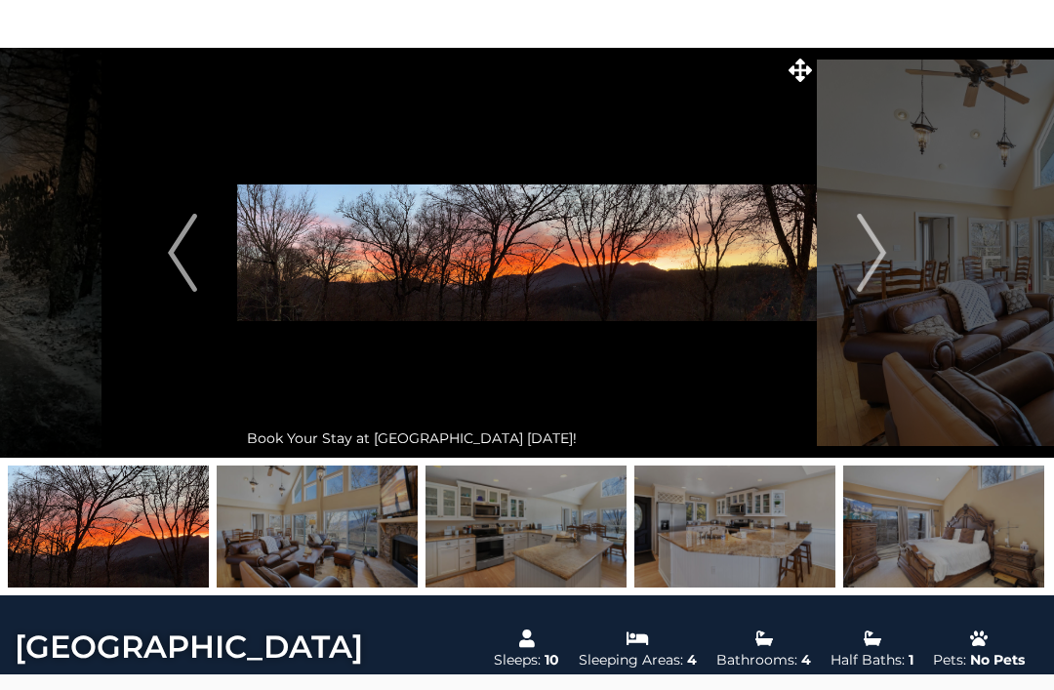
click at [863, 269] on img "Next" at bounding box center [871, 253] width 29 height 78
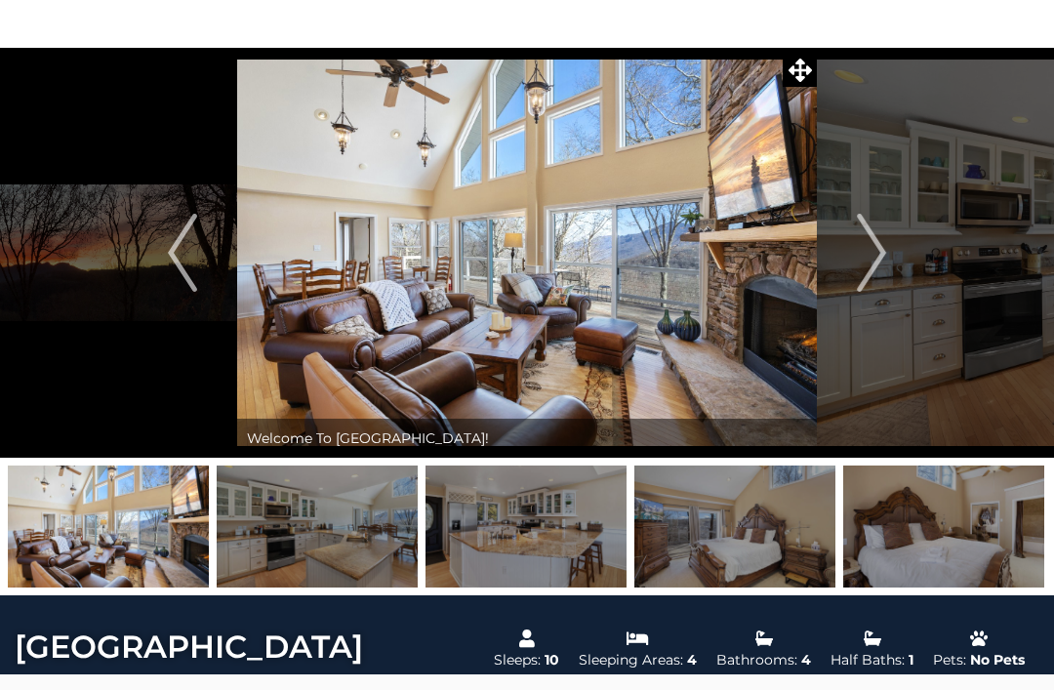
click at [886, 263] on img "Next" at bounding box center [871, 253] width 29 height 78
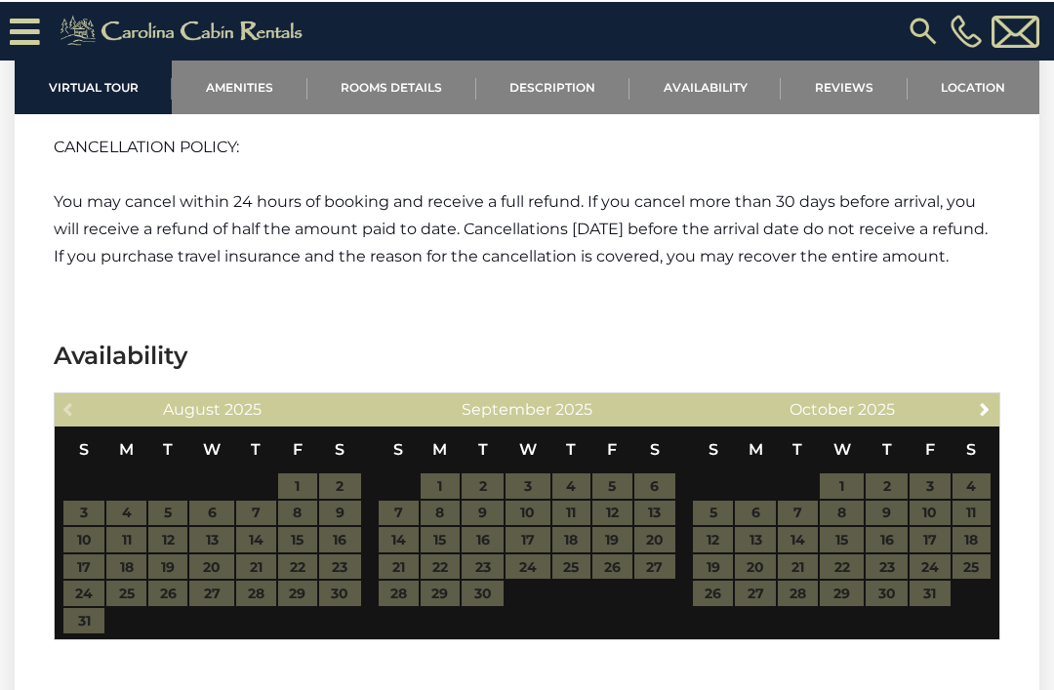
scroll to position [3832, 0]
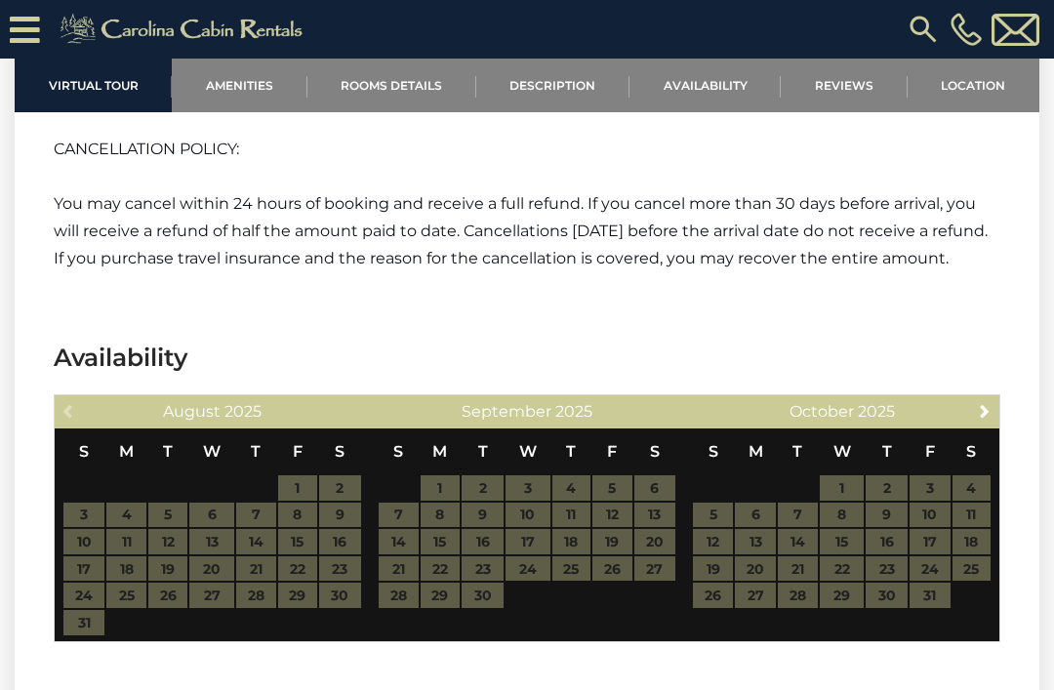
click at [984, 411] on span "Next" at bounding box center [985, 411] width 16 height 16
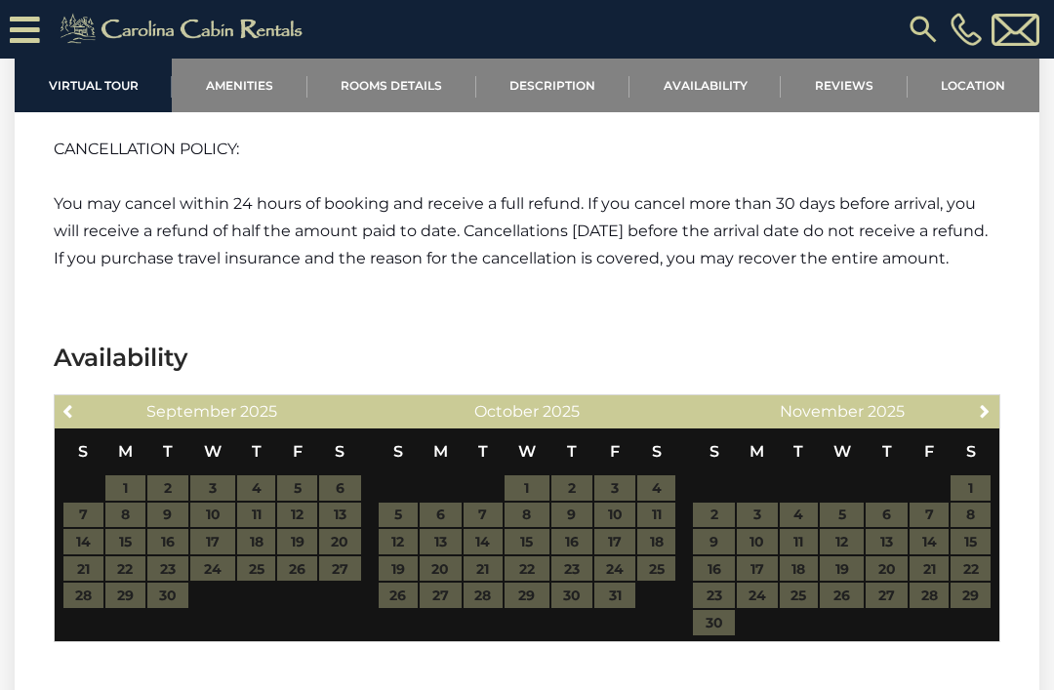
click at [987, 418] on span "Next" at bounding box center [985, 411] width 16 height 16
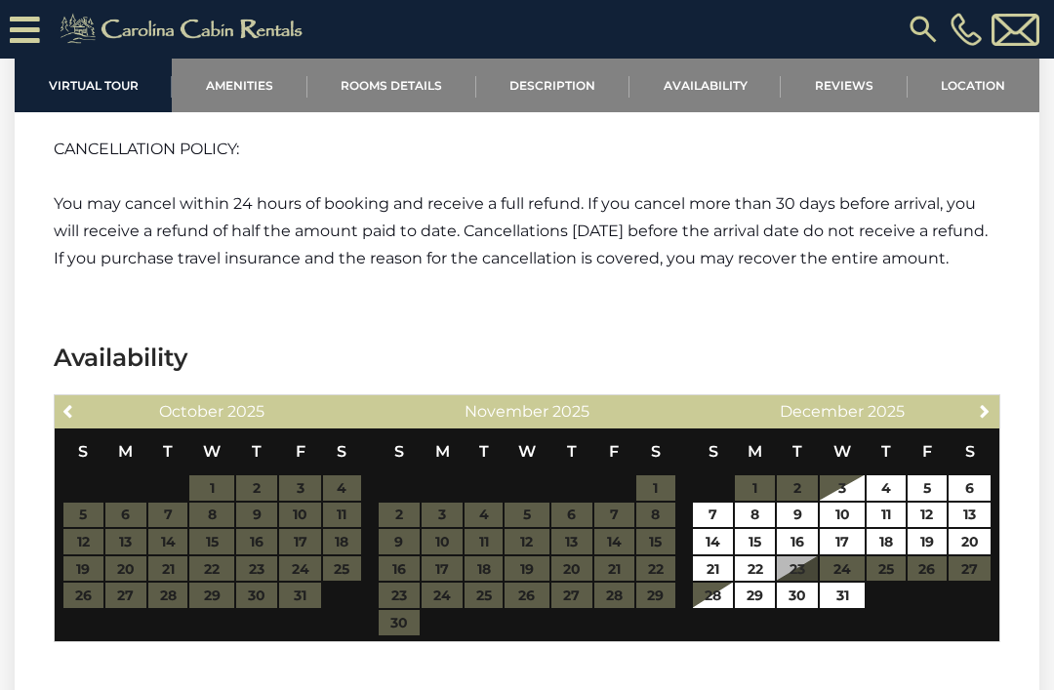
click at [981, 405] on span "Next" at bounding box center [985, 411] width 16 height 16
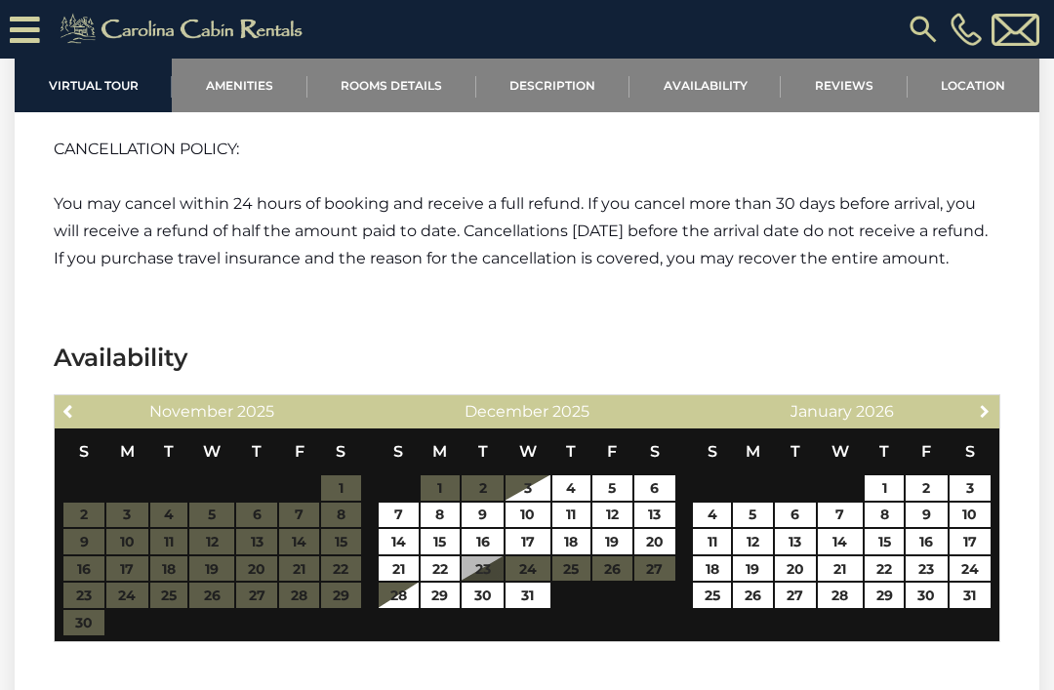
click at [991, 406] on span "Next" at bounding box center [985, 411] width 16 height 16
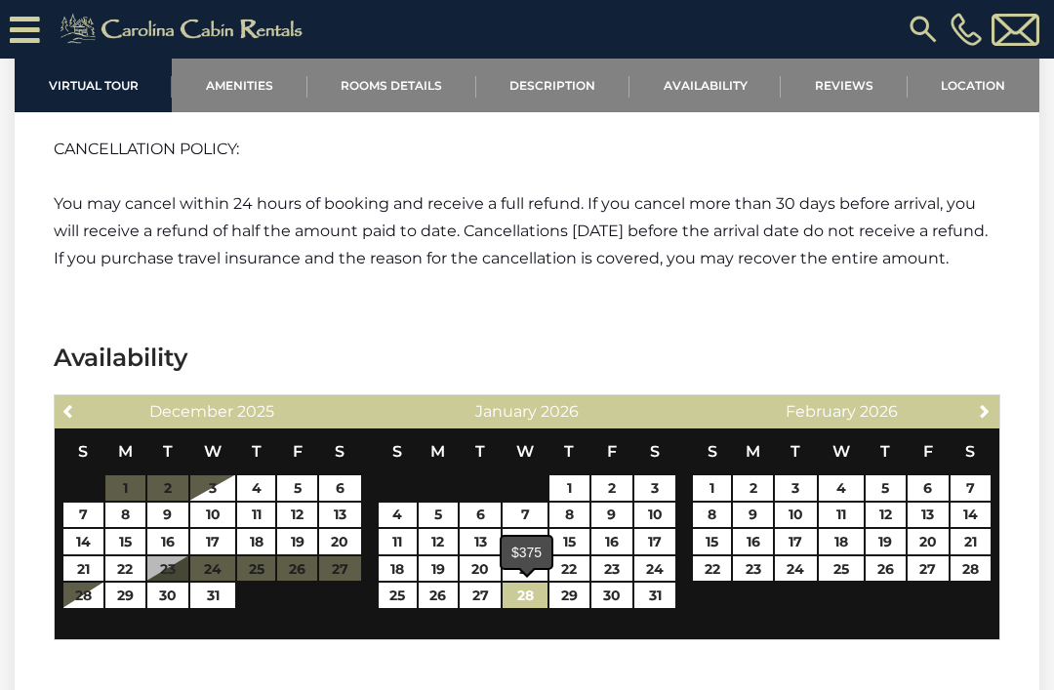
click at [530, 596] on link "28" at bounding box center [525, 595] width 45 height 25
type input "**********"
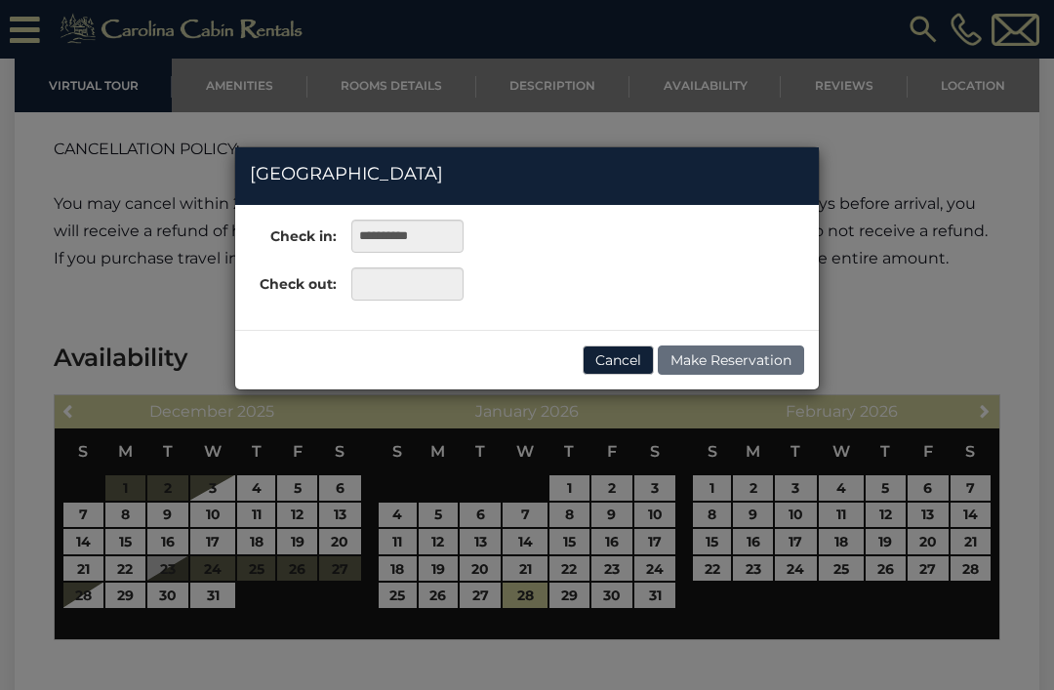
click at [954, 322] on div "**********" at bounding box center [527, 345] width 1054 height 690
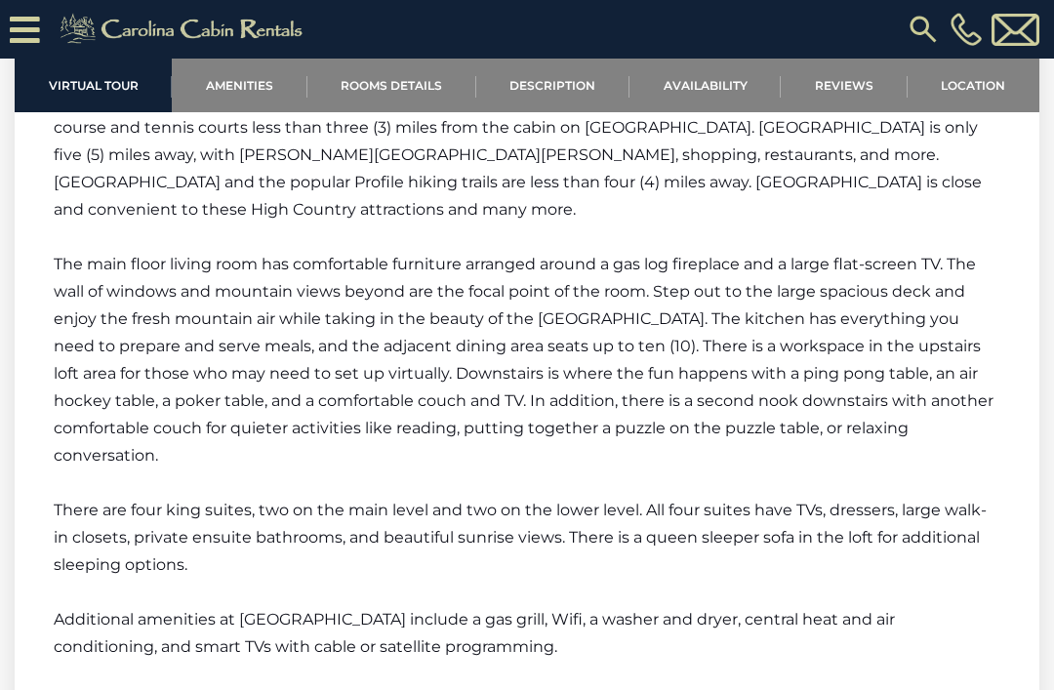
scroll to position [2894, 0]
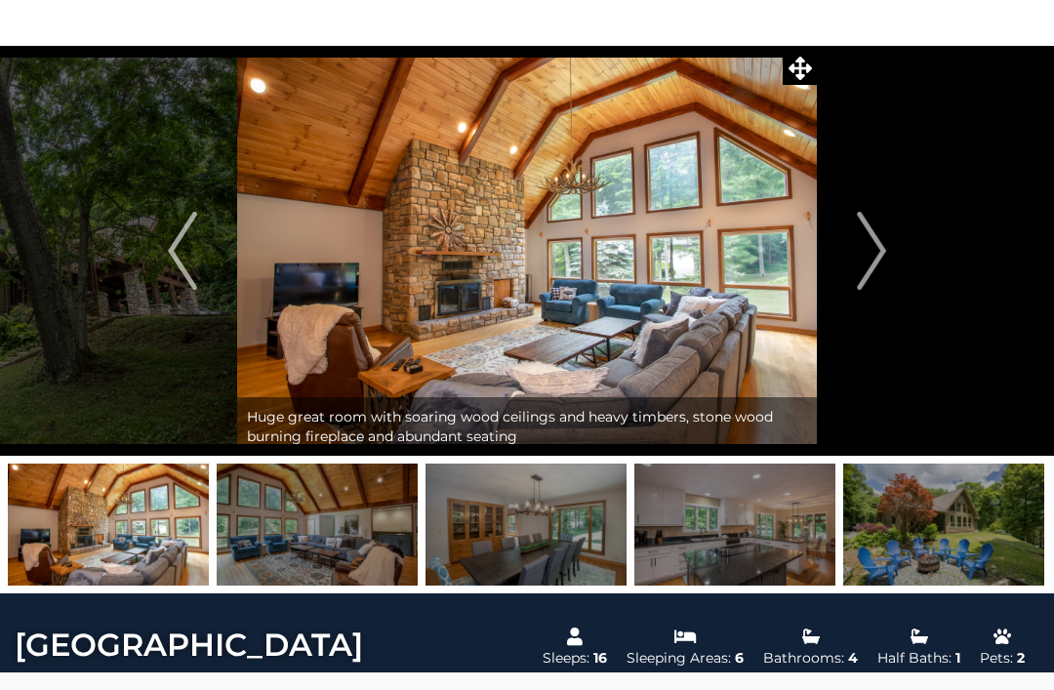
scroll to position [69, 0]
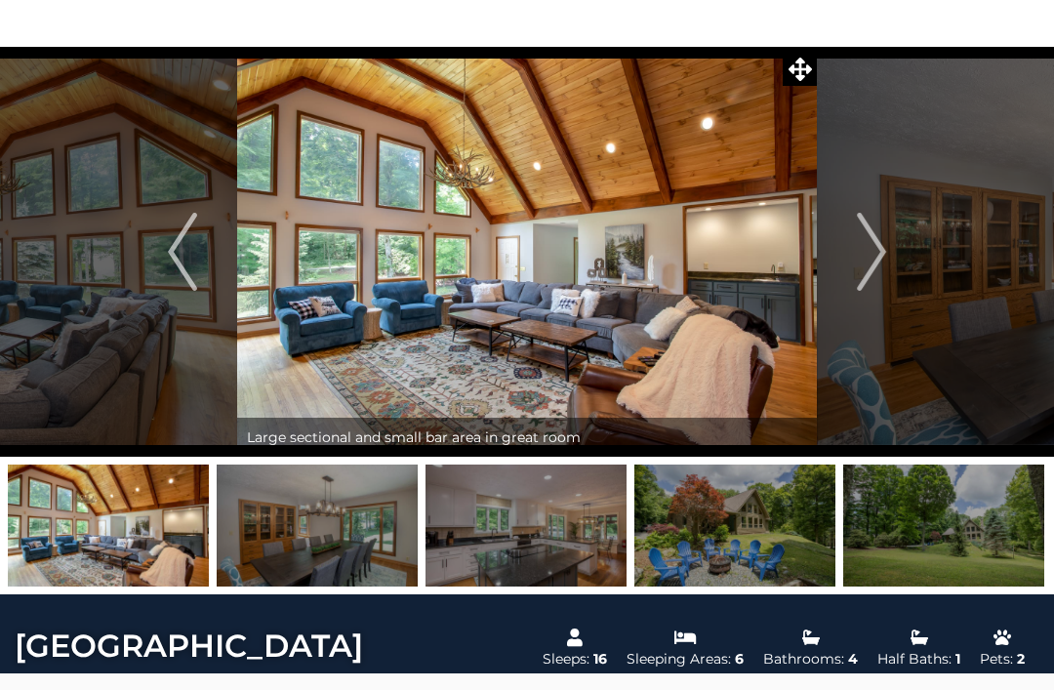
click at [874, 263] on img "Next" at bounding box center [871, 252] width 29 height 78
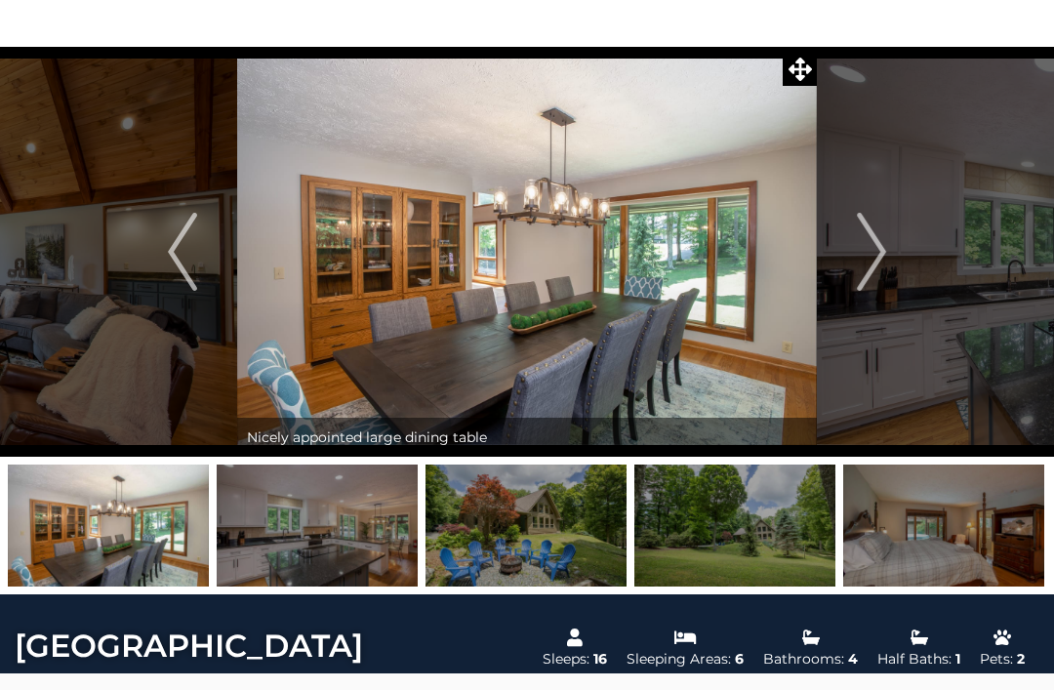
click at [973, 558] on img at bounding box center [943, 526] width 201 height 122
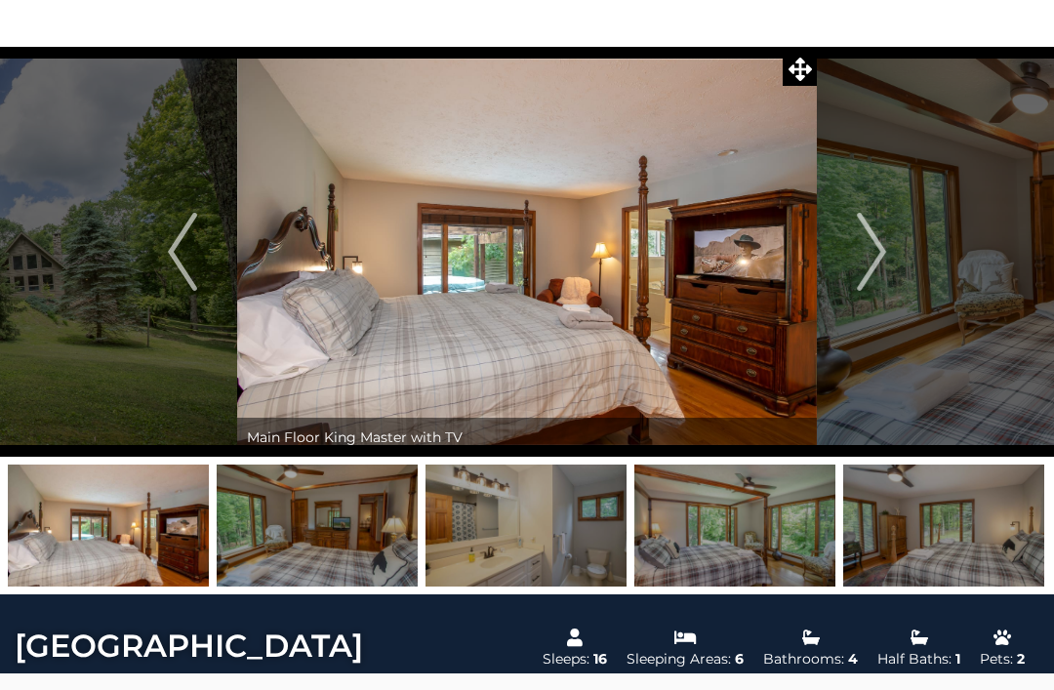
click at [955, 547] on img at bounding box center [943, 526] width 201 height 122
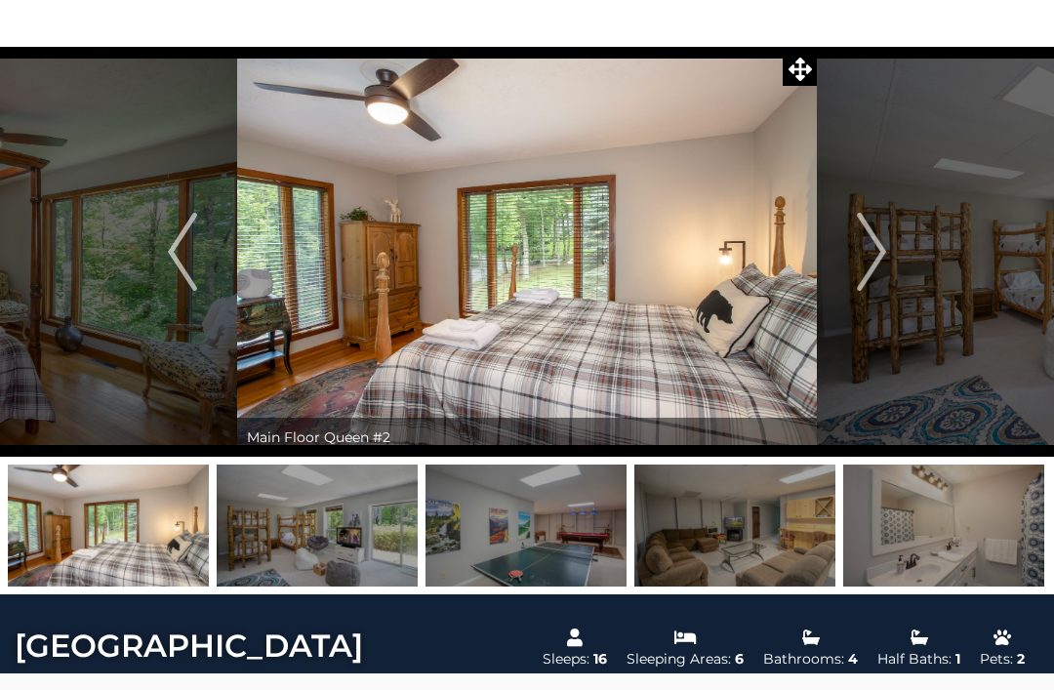
click at [369, 577] on img at bounding box center [317, 526] width 201 height 122
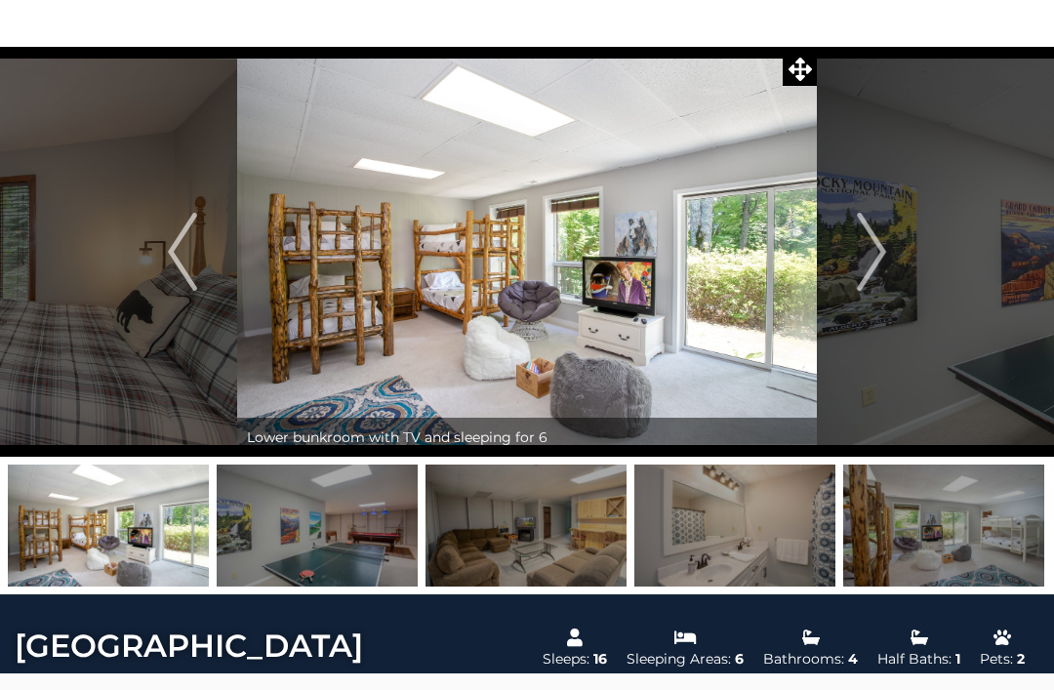
click at [558, 548] on img at bounding box center [526, 526] width 201 height 122
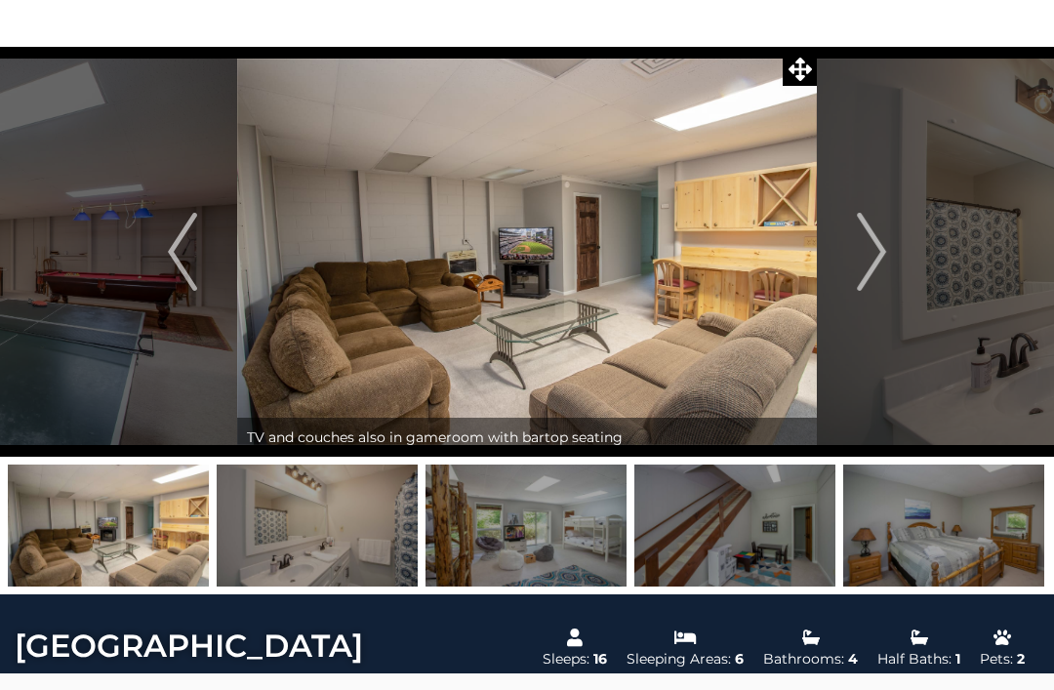
click at [172, 262] on img "Previous" at bounding box center [182, 252] width 29 height 78
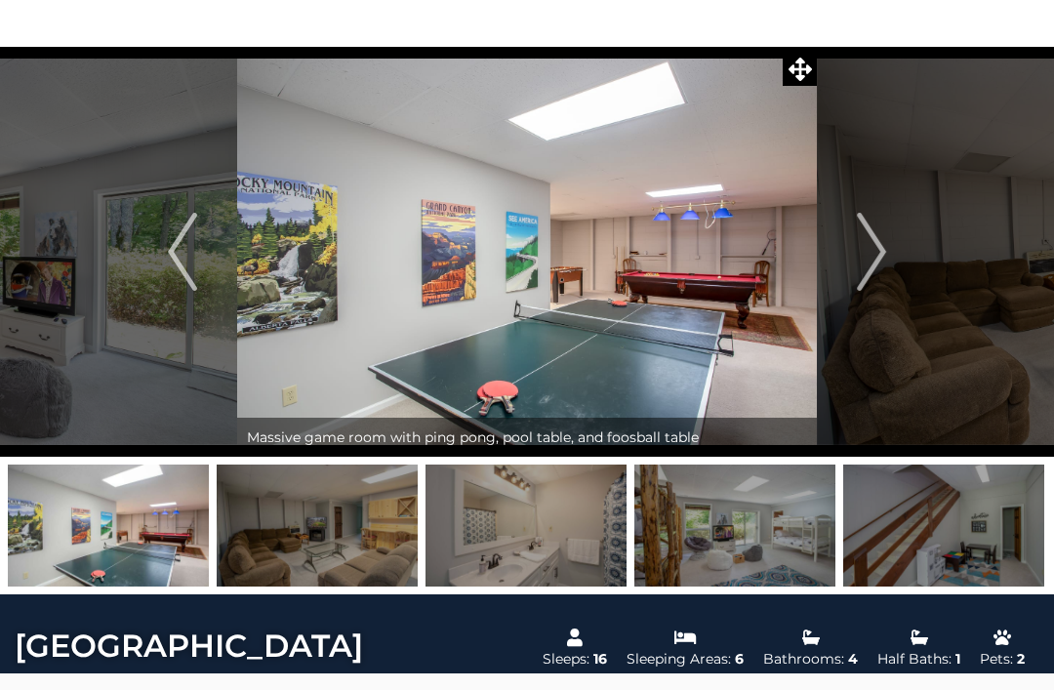
click at [936, 548] on img at bounding box center [943, 526] width 201 height 122
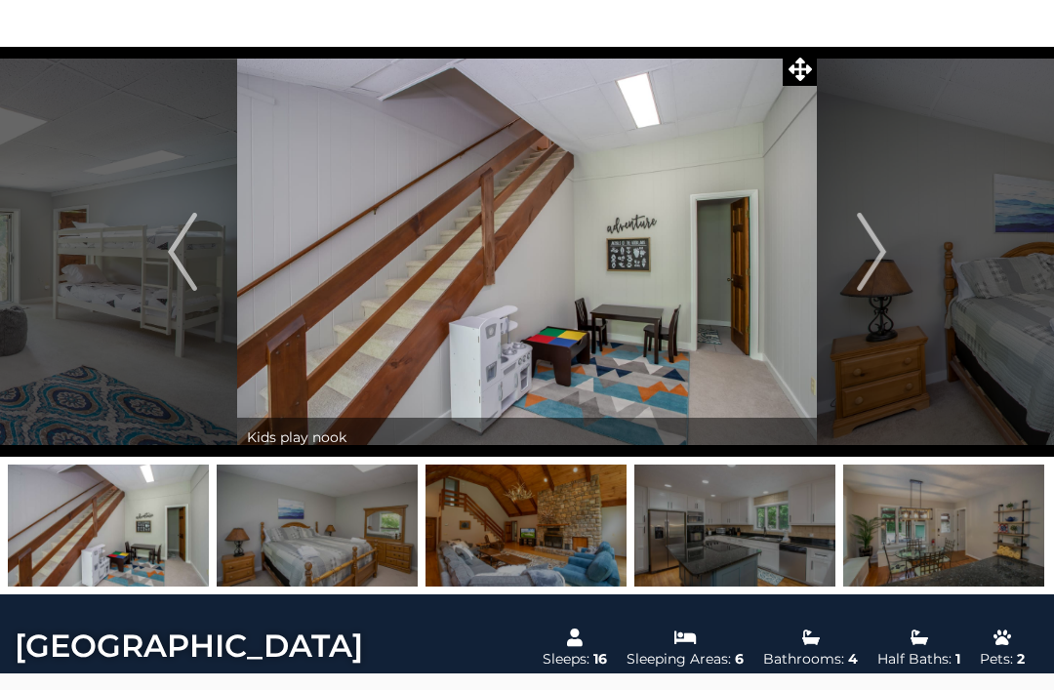
click at [948, 525] on img at bounding box center [943, 526] width 201 height 122
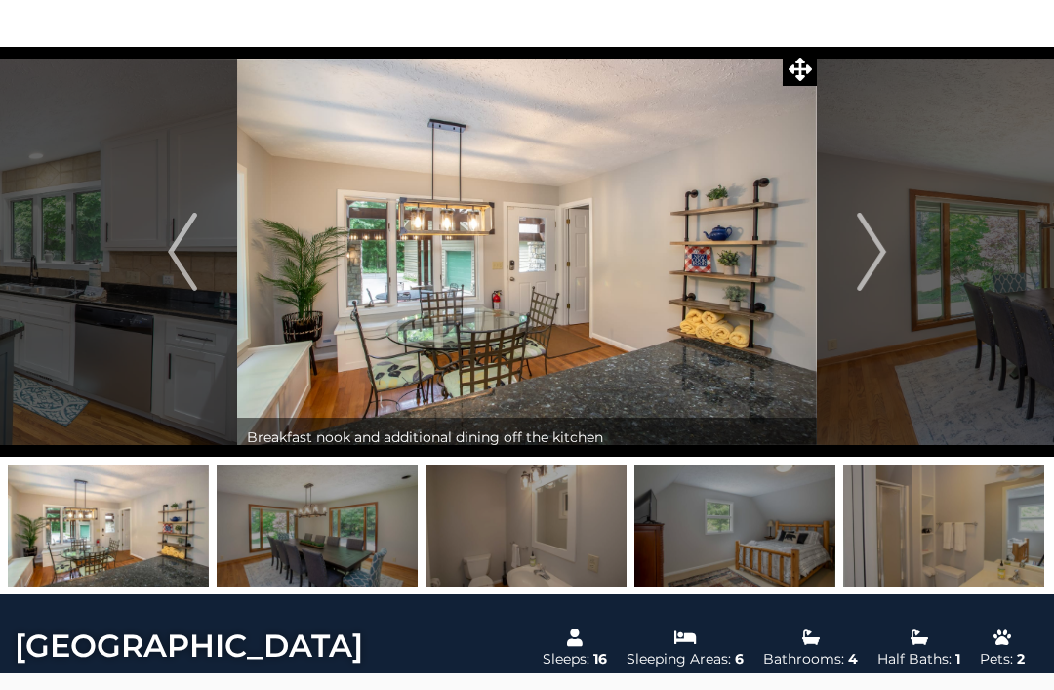
click at [961, 536] on img at bounding box center [943, 526] width 201 height 122
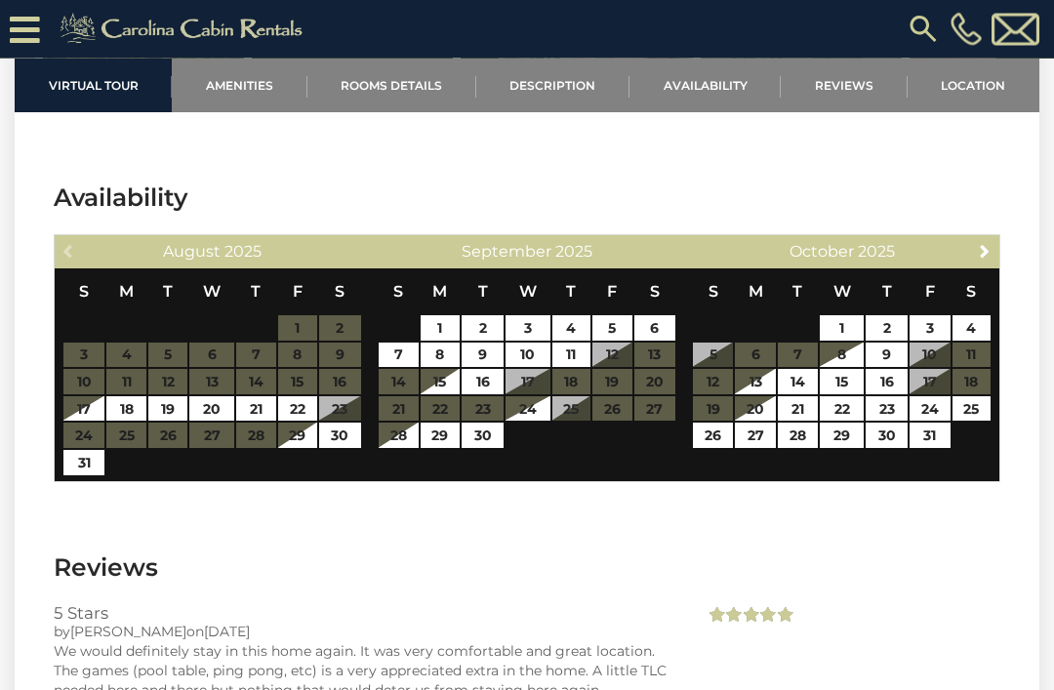
scroll to position [3326, 0]
click at [976, 263] on link "Next" at bounding box center [985, 250] width 24 height 24
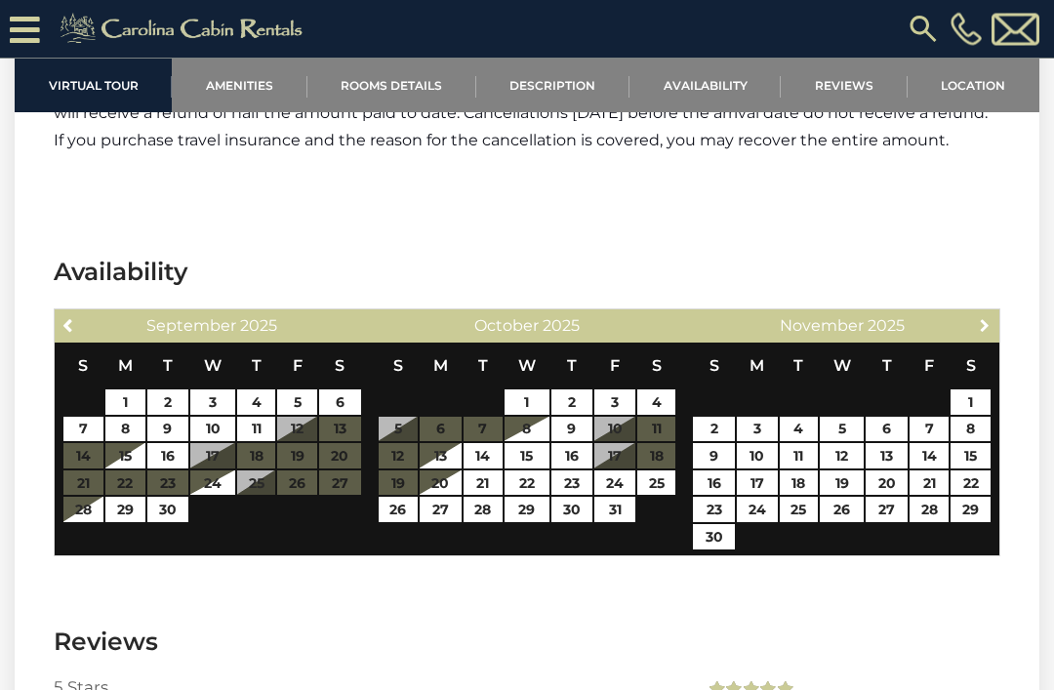
scroll to position [3252, 0]
click at [993, 333] on span "Next" at bounding box center [985, 325] width 16 height 16
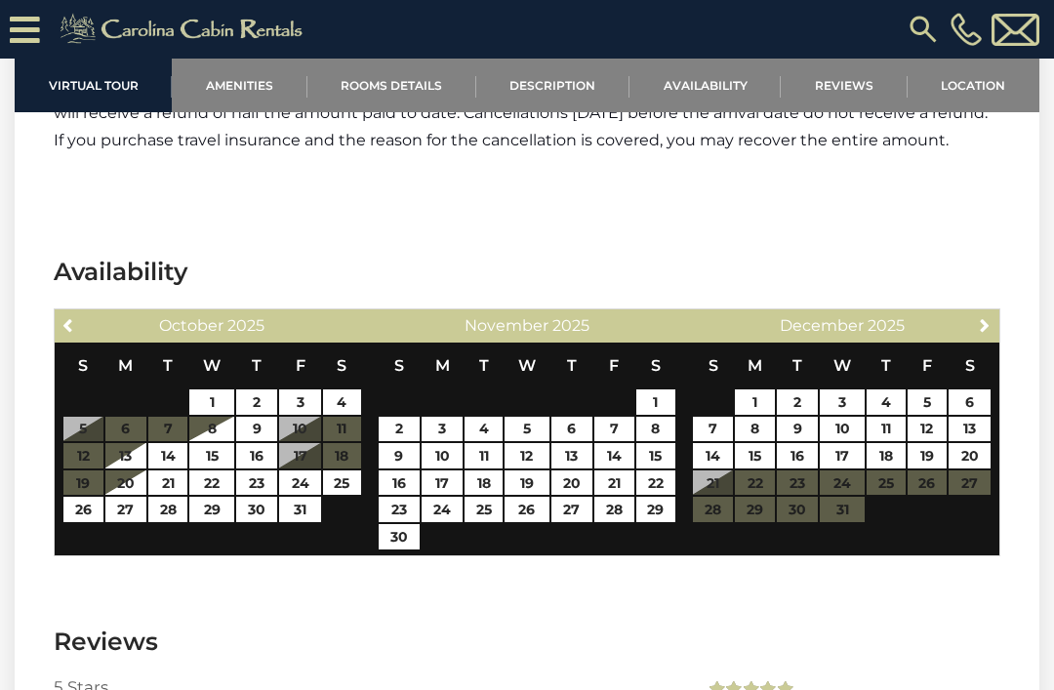
click at [992, 337] on link "Next" at bounding box center [985, 324] width 24 height 24
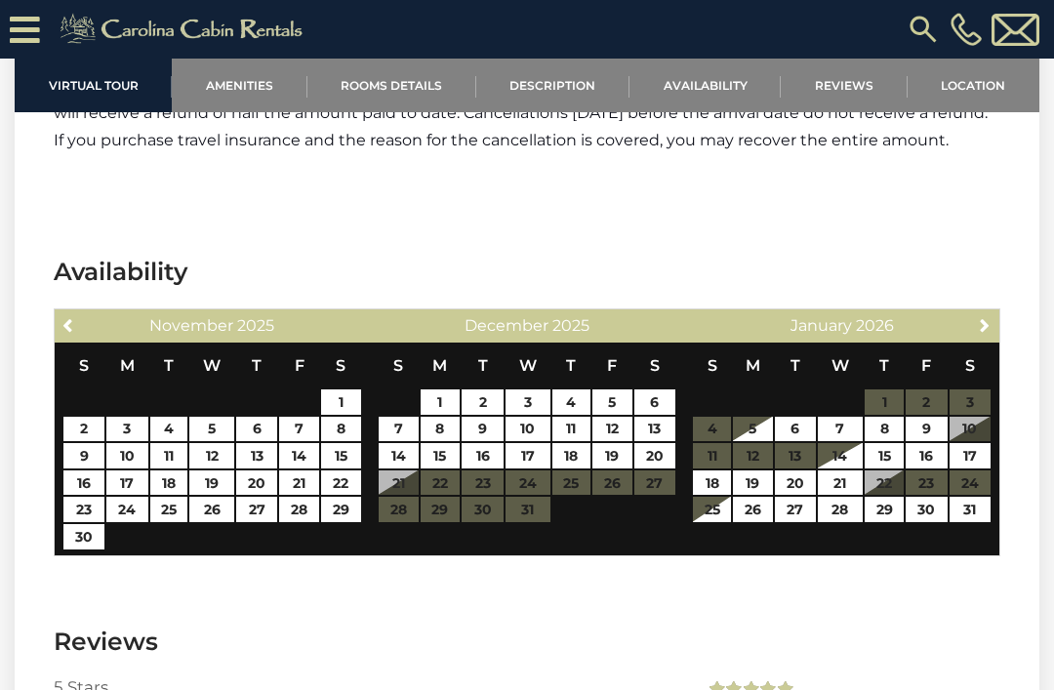
click at [984, 337] on link "Next" at bounding box center [985, 324] width 24 height 24
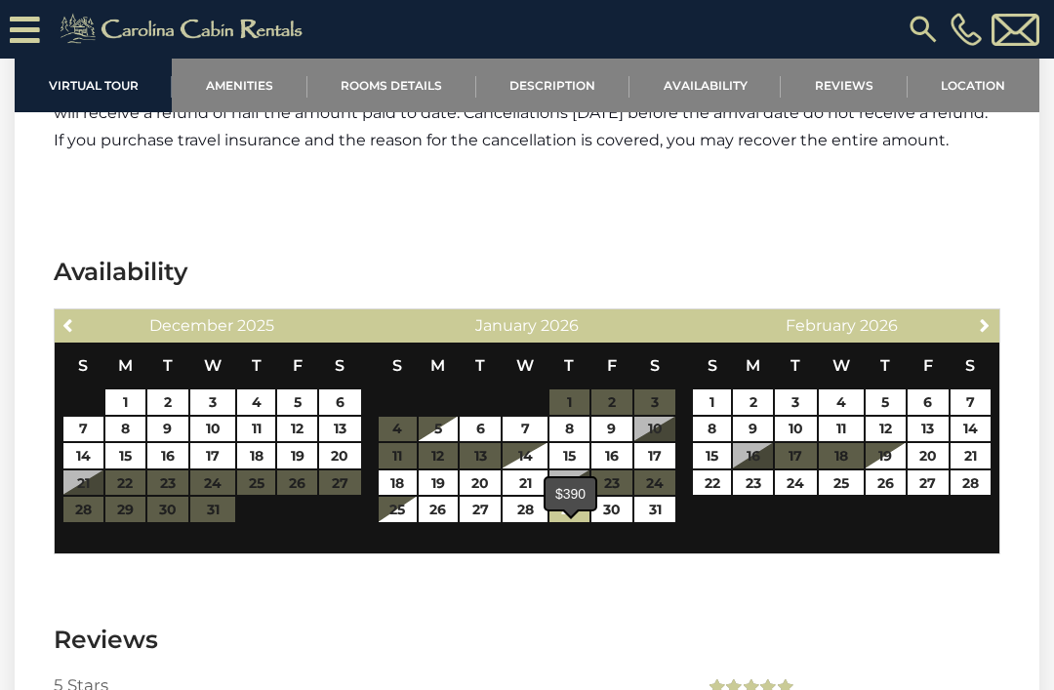
click at [575, 522] on link "29" at bounding box center [569, 509] width 40 height 25
type input "**********"
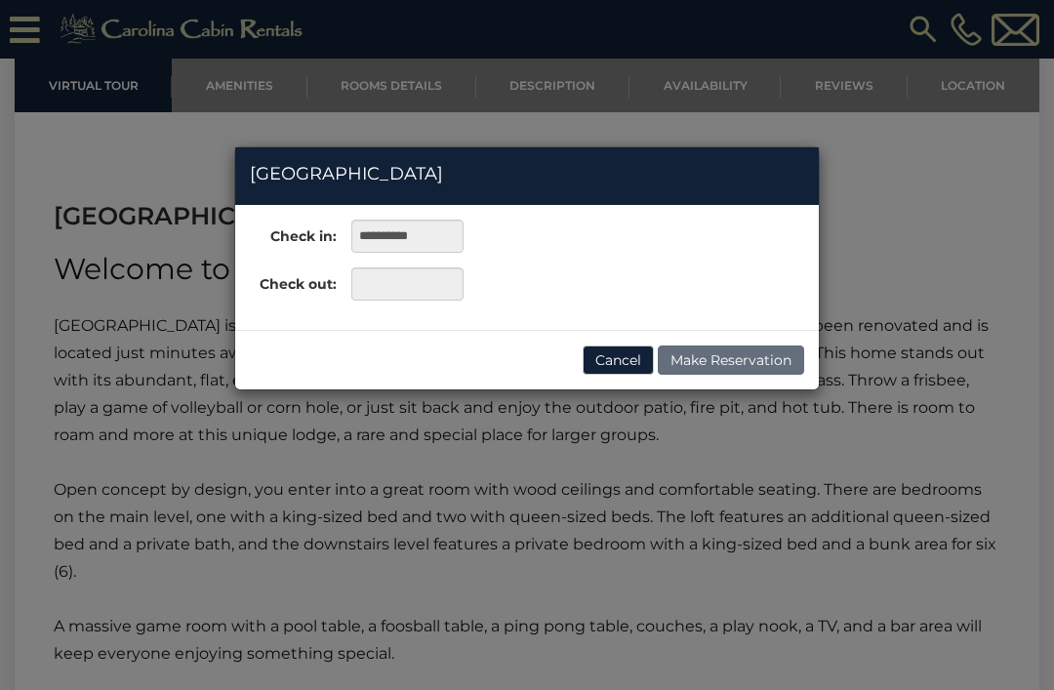
scroll to position [2545, 0]
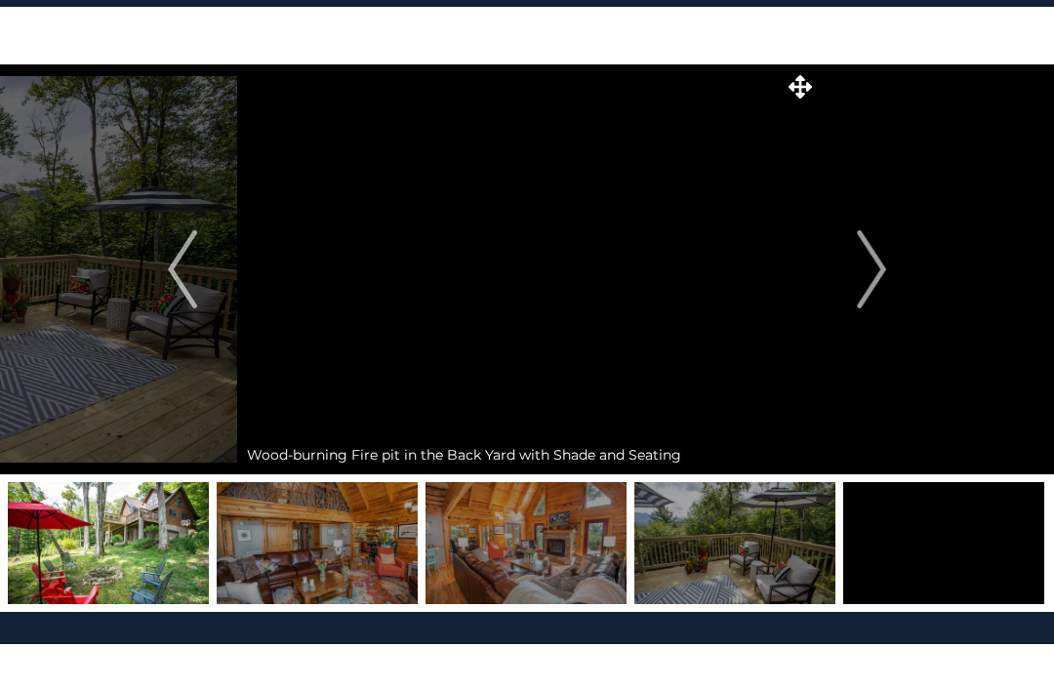
scroll to position [52, 0]
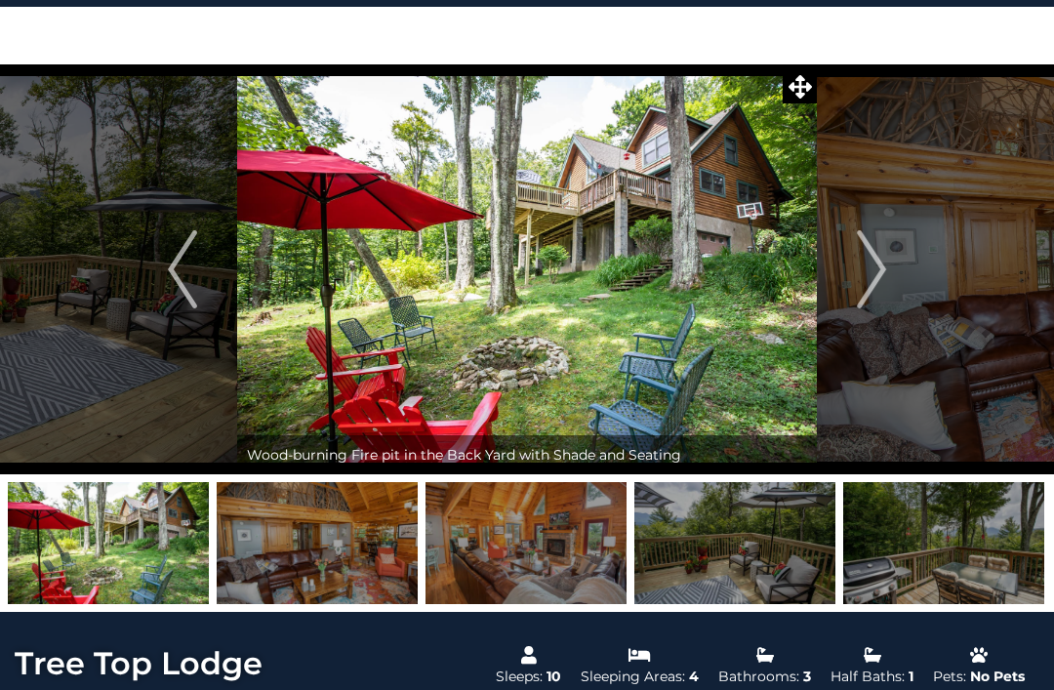
click at [861, 270] on img "Next" at bounding box center [871, 269] width 29 height 78
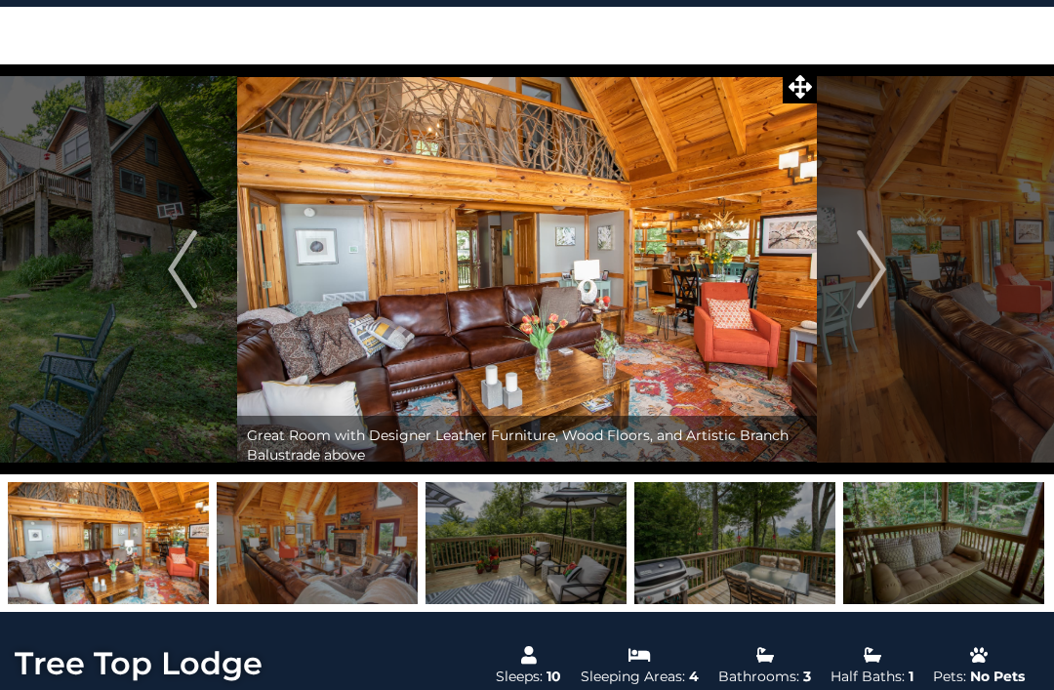
click at [868, 275] on img "Next" at bounding box center [871, 269] width 29 height 78
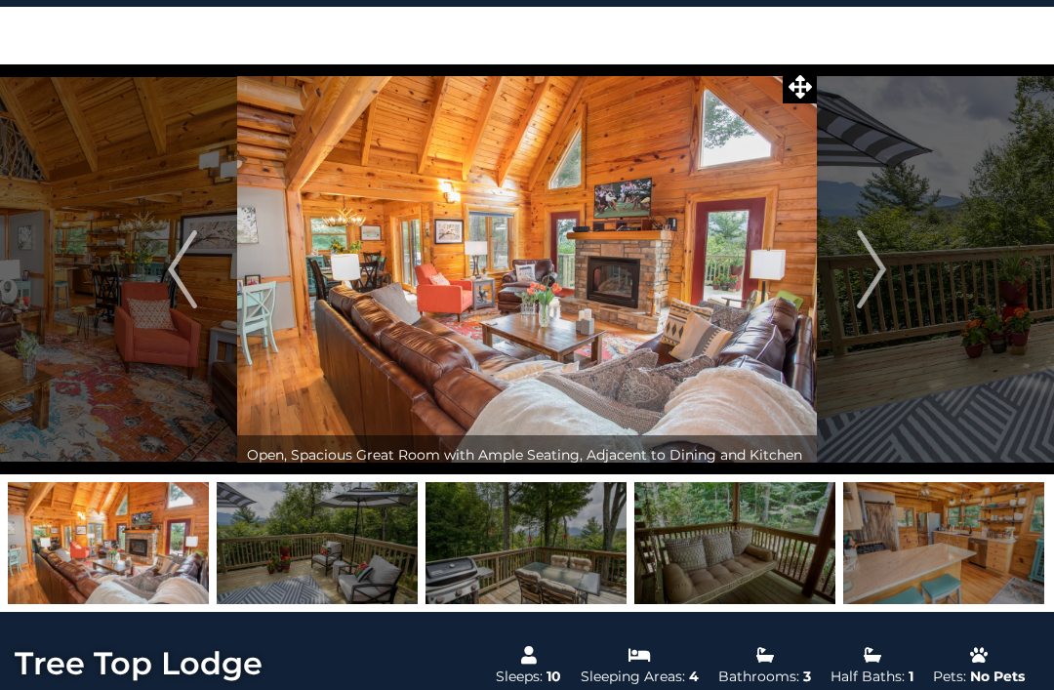
click at [874, 270] on img "Next" at bounding box center [871, 269] width 29 height 78
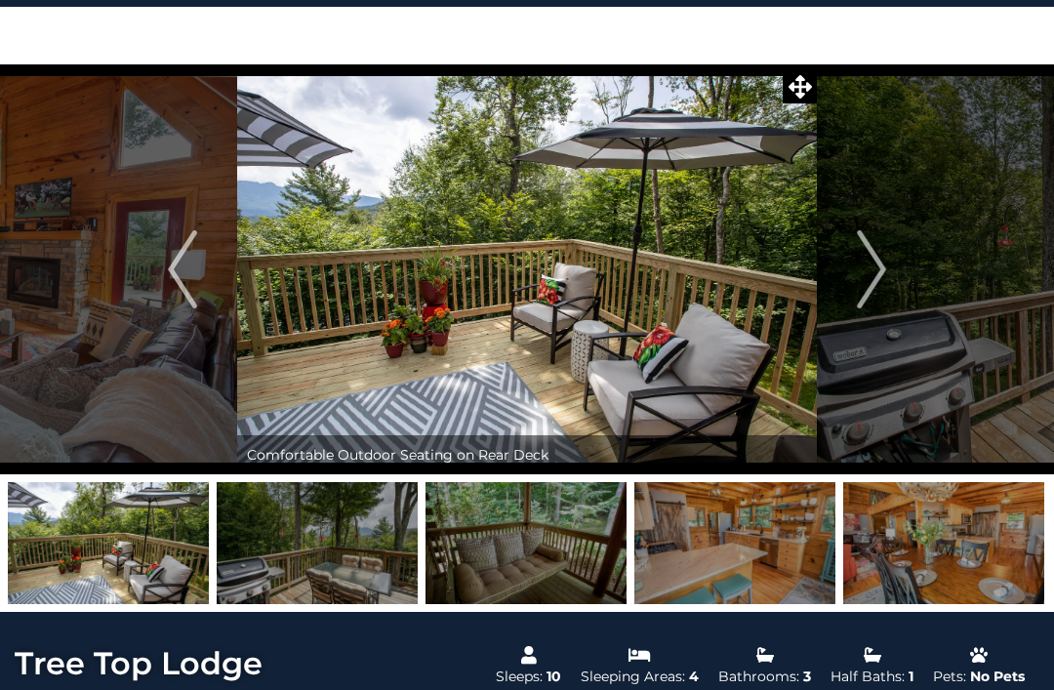
click at [868, 269] on img "Next" at bounding box center [871, 269] width 29 height 78
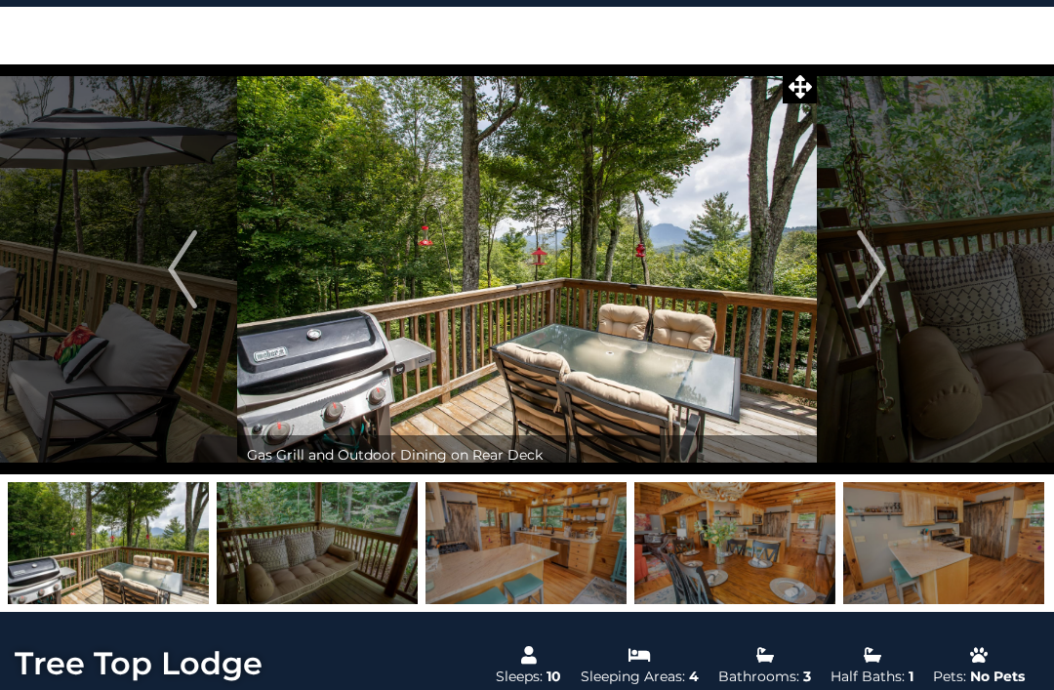
click at [867, 274] on img "Next" at bounding box center [871, 269] width 29 height 78
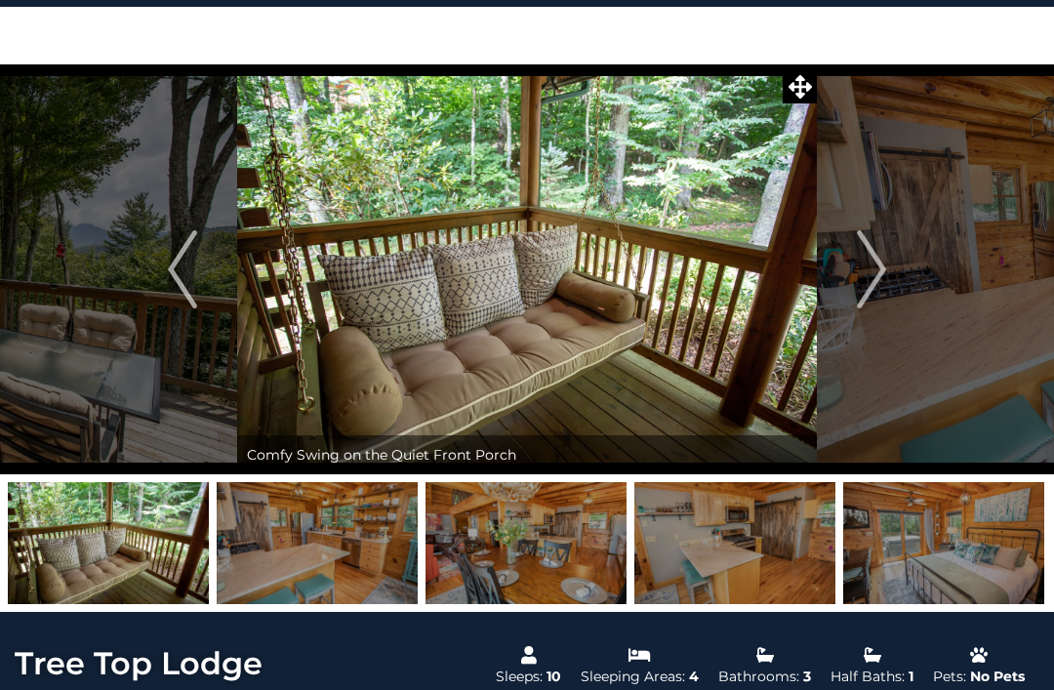
click at [867, 272] on img "Next" at bounding box center [871, 269] width 29 height 78
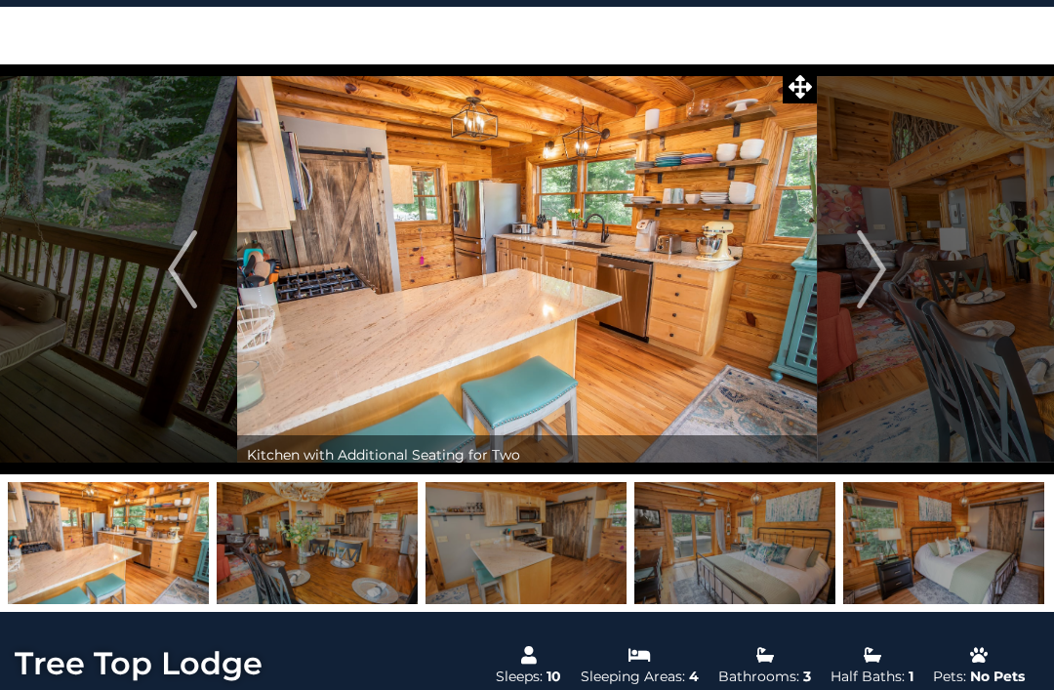
click at [877, 270] on img "Next" at bounding box center [871, 269] width 29 height 78
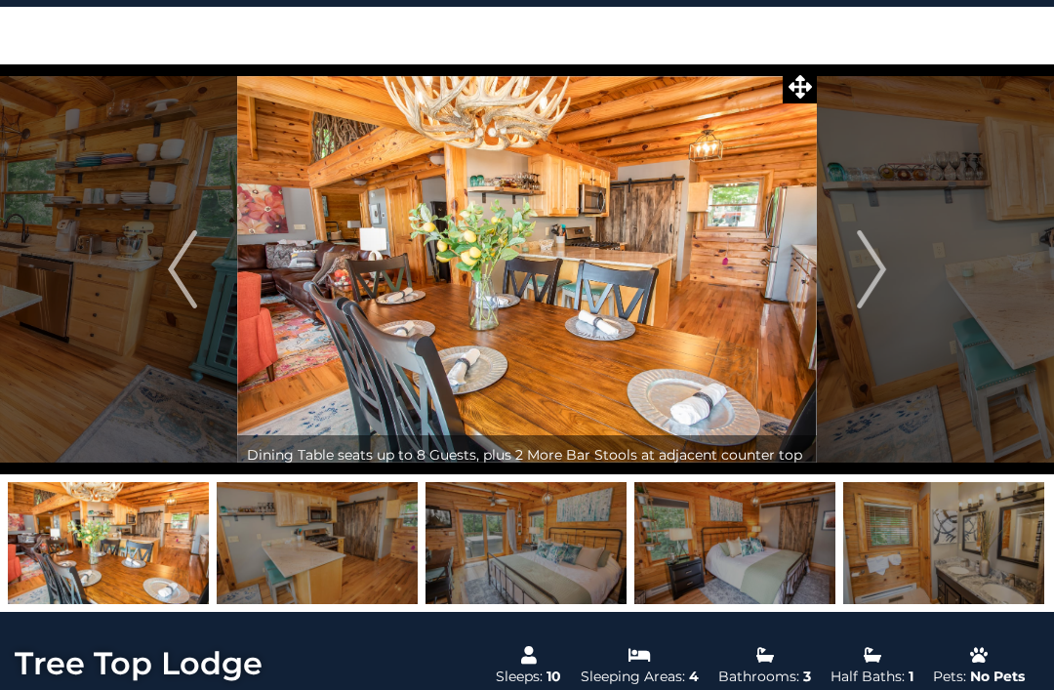
click at [866, 275] on img "Next" at bounding box center [871, 269] width 29 height 78
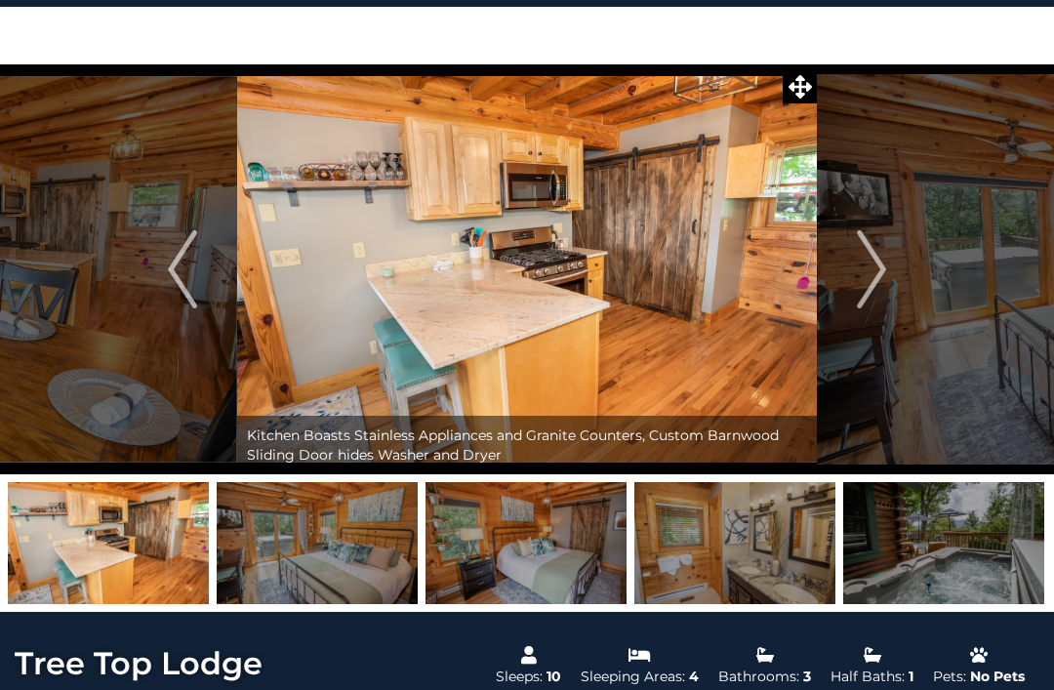
click at [878, 270] on img "Next" at bounding box center [871, 269] width 29 height 78
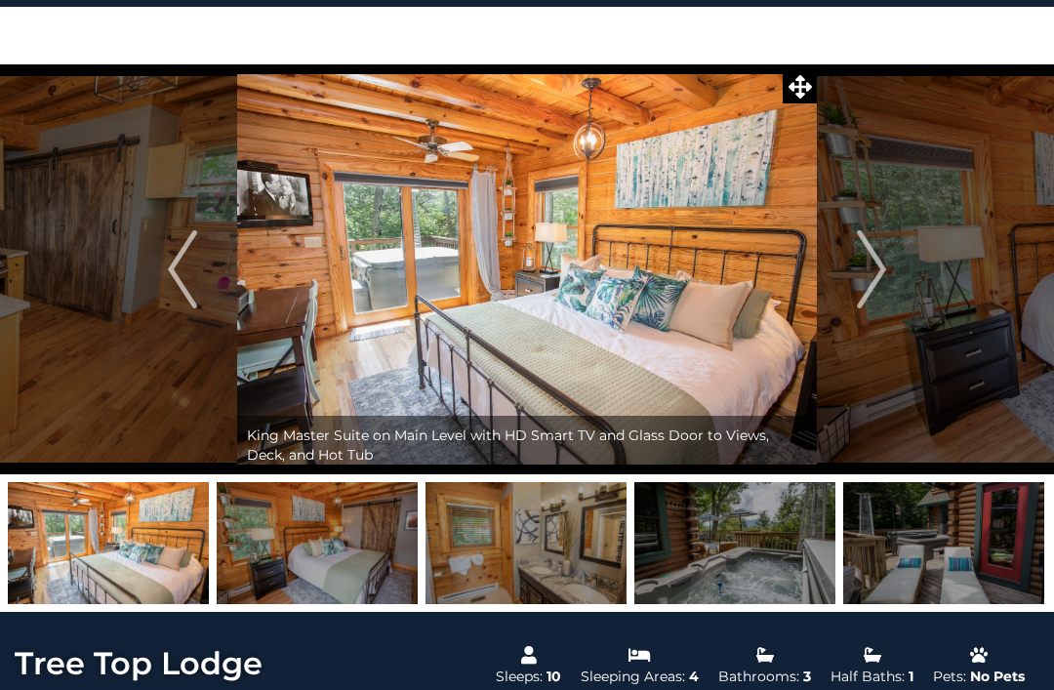
click at [873, 272] on img "Next" at bounding box center [871, 269] width 29 height 78
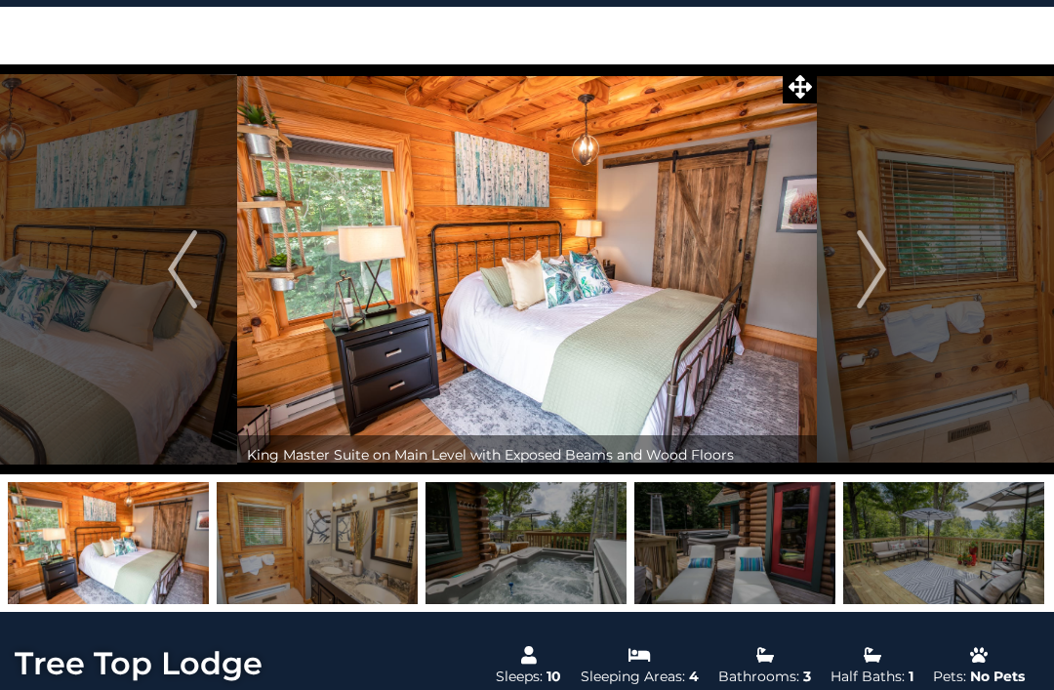
click at [868, 271] on img "Next" at bounding box center [871, 269] width 29 height 78
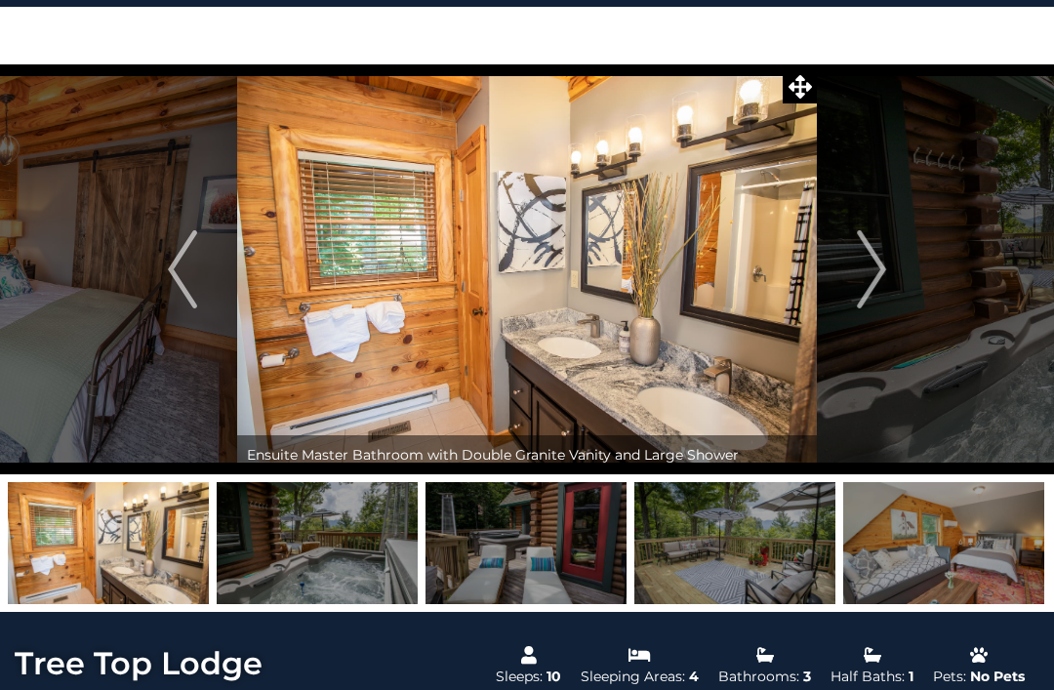
click at [866, 270] on img "Next" at bounding box center [871, 269] width 29 height 78
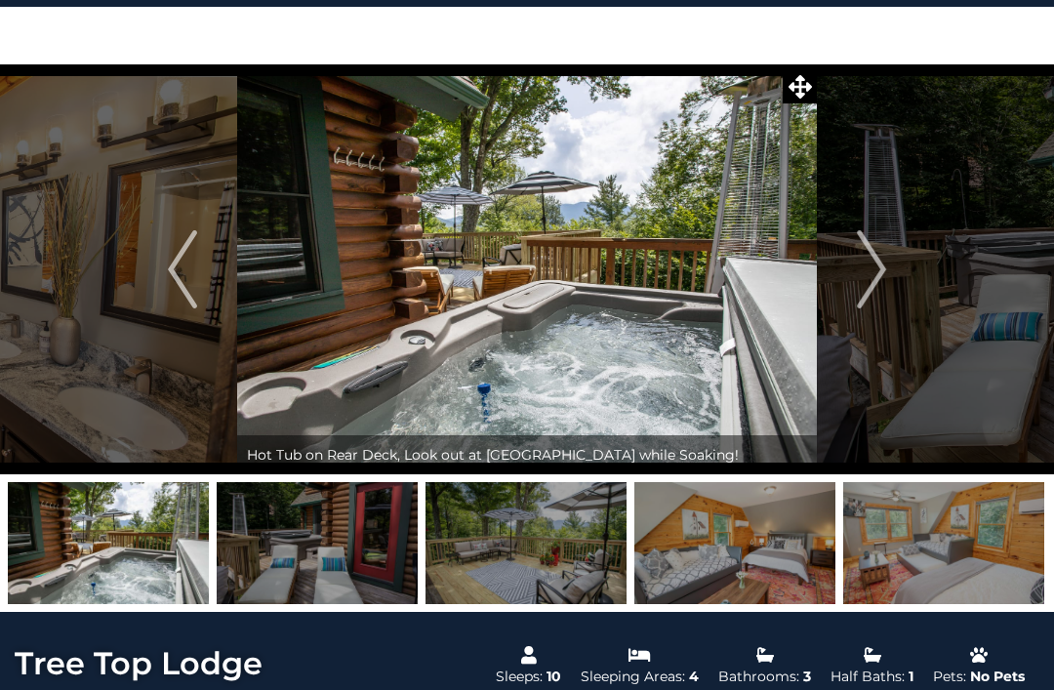
click at [872, 269] on img "Next" at bounding box center [871, 269] width 29 height 78
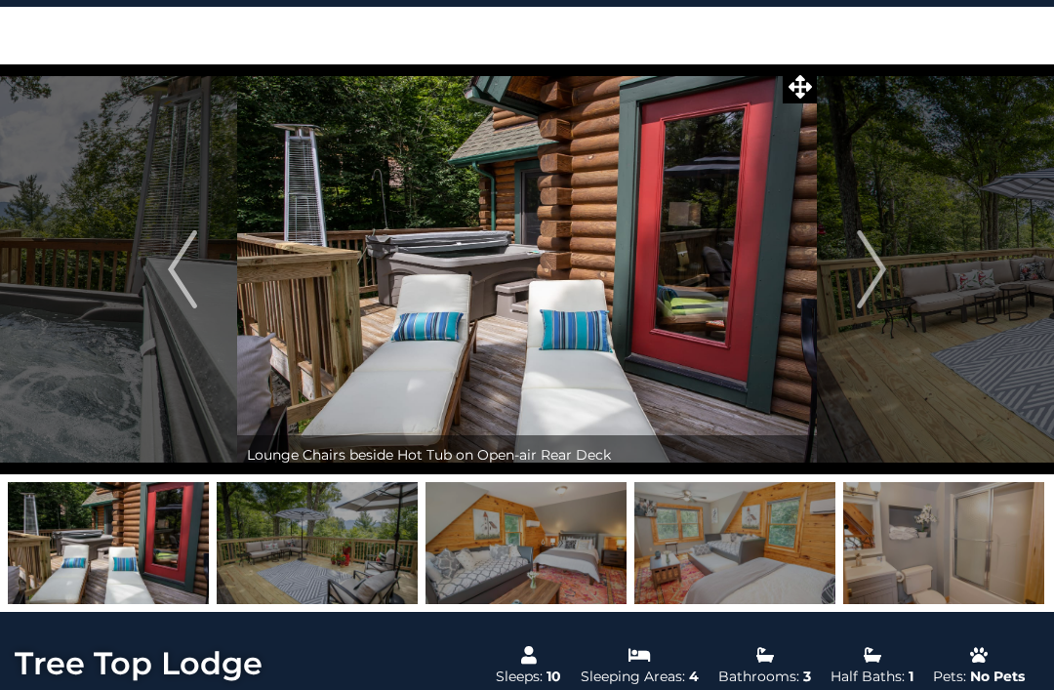
click at [869, 270] on img "Next" at bounding box center [871, 269] width 29 height 78
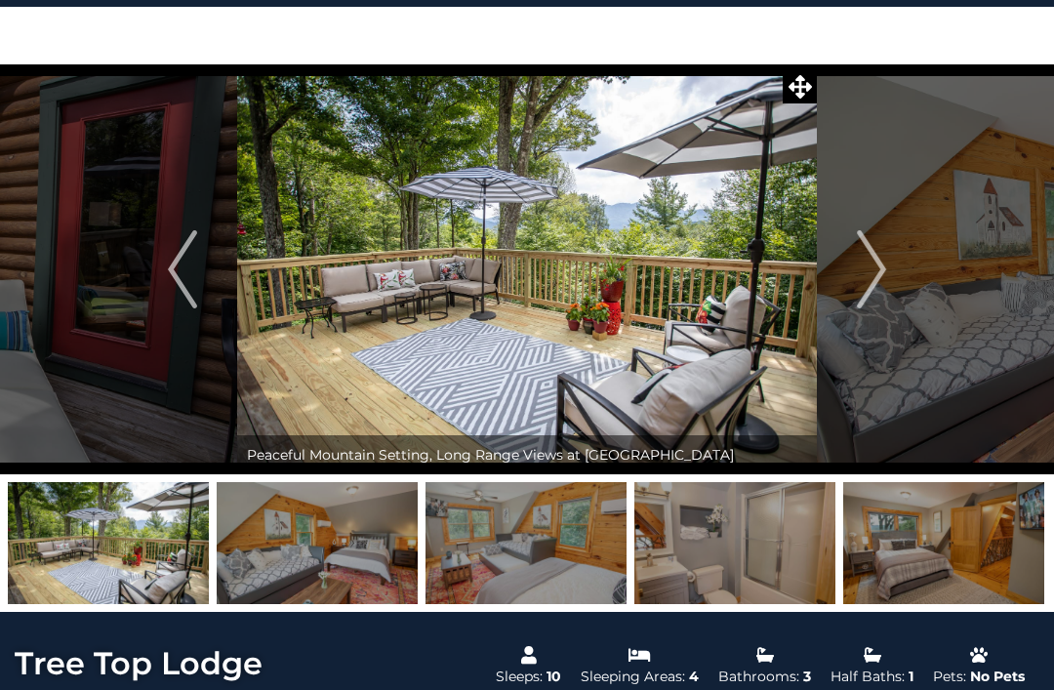
click at [870, 267] on img "Next" at bounding box center [871, 269] width 29 height 78
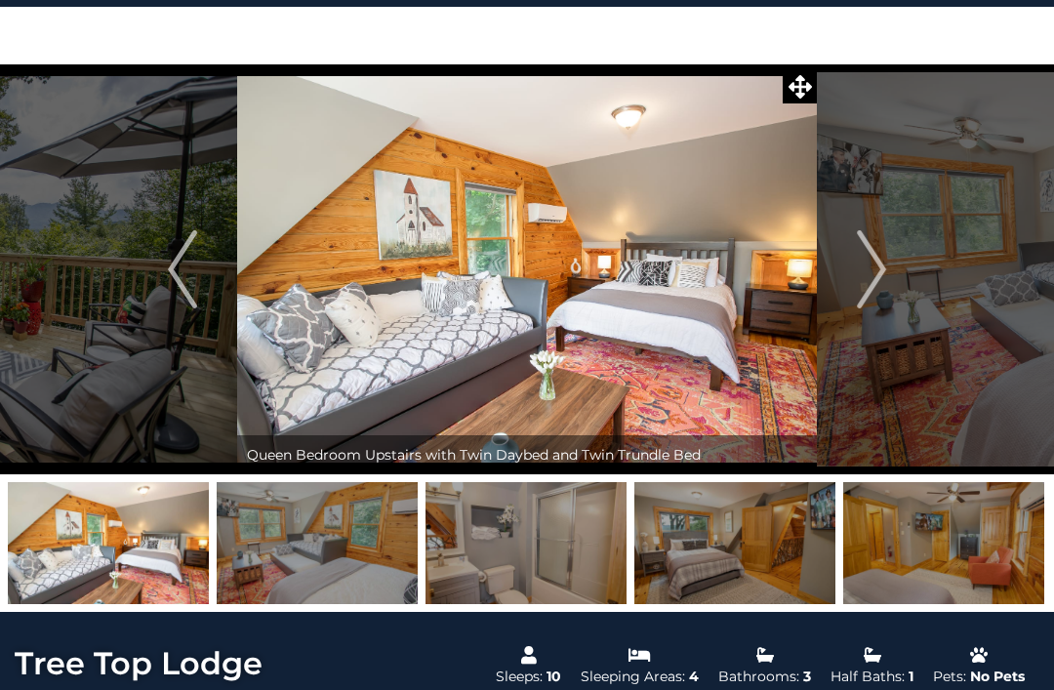
click at [869, 270] on img "Next" at bounding box center [871, 269] width 29 height 78
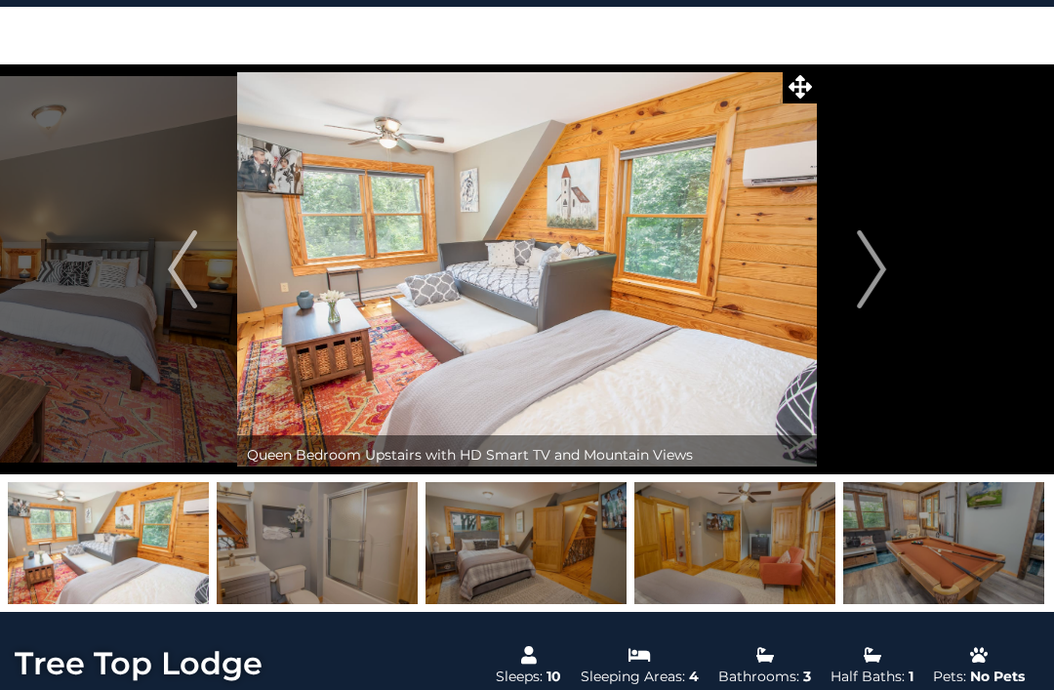
click at [863, 268] on img "Next" at bounding box center [871, 269] width 29 height 78
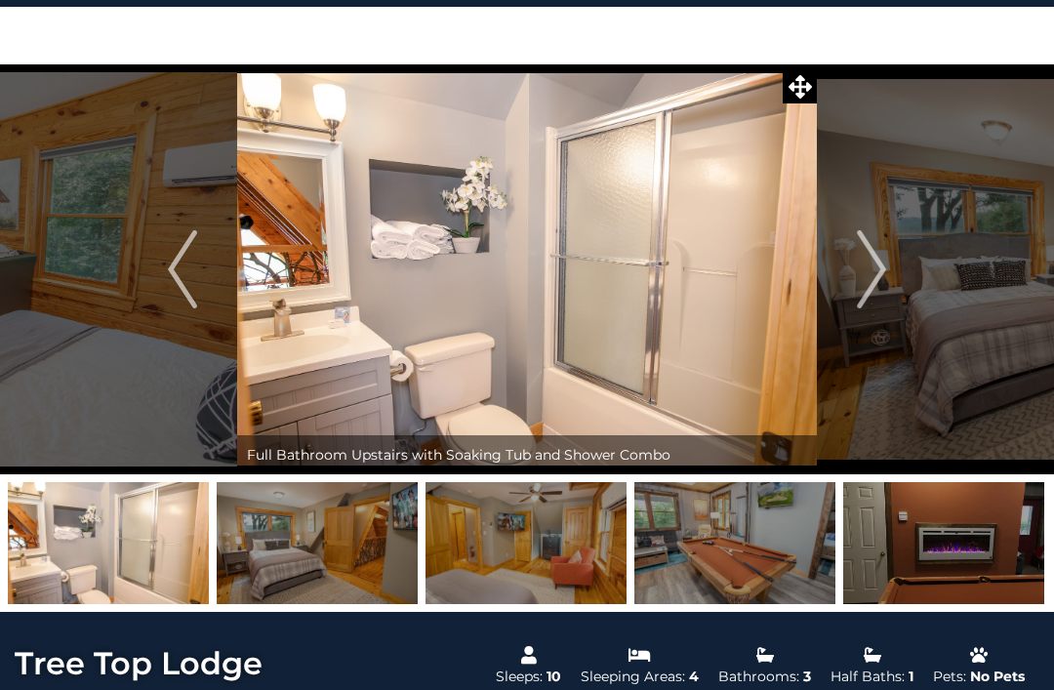
click at [867, 265] on img "Next" at bounding box center [871, 269] width 29 height 78
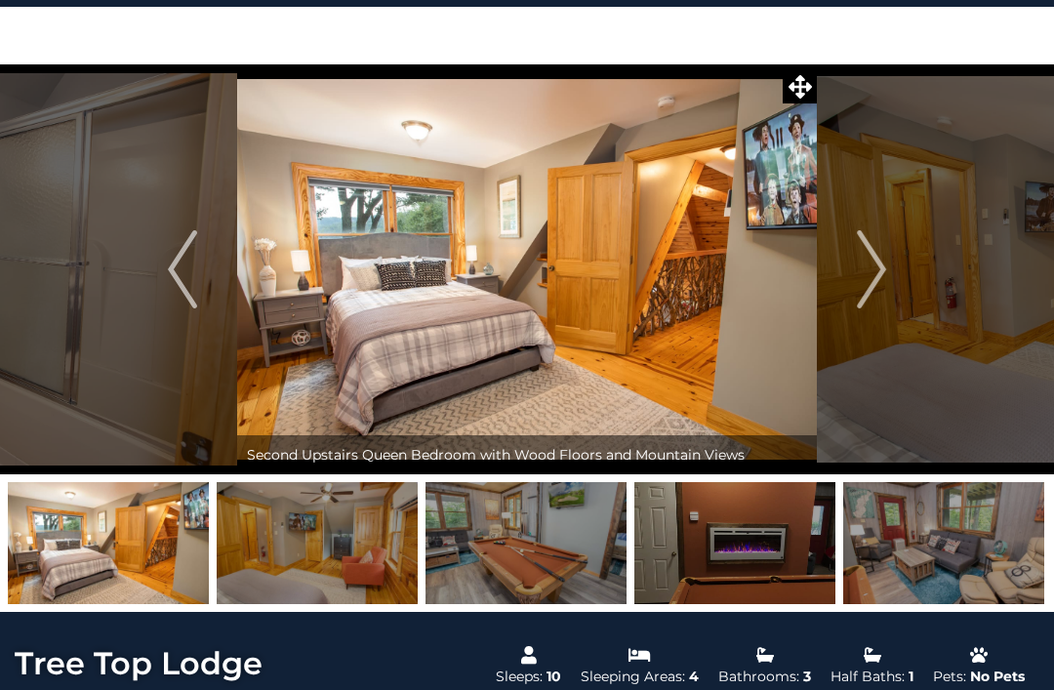
click at [873, 266] on img "Next" at bounding box center [871, 269] width 29 height 78
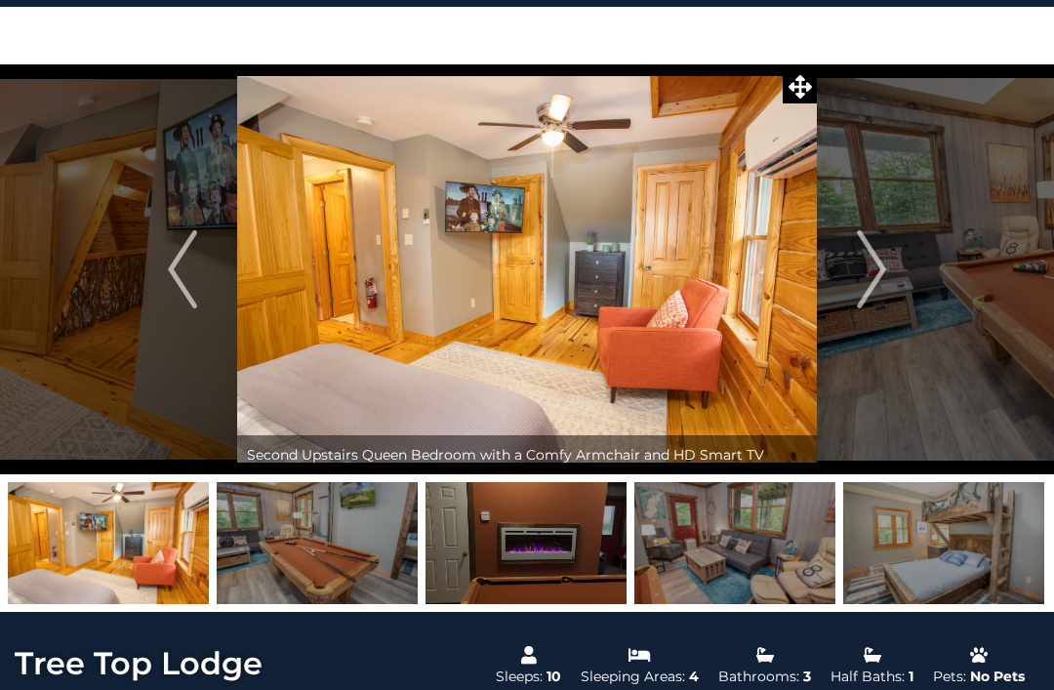
click at [875, 264] on img "Next" at bounding box center [871, 269] width 29 height 78
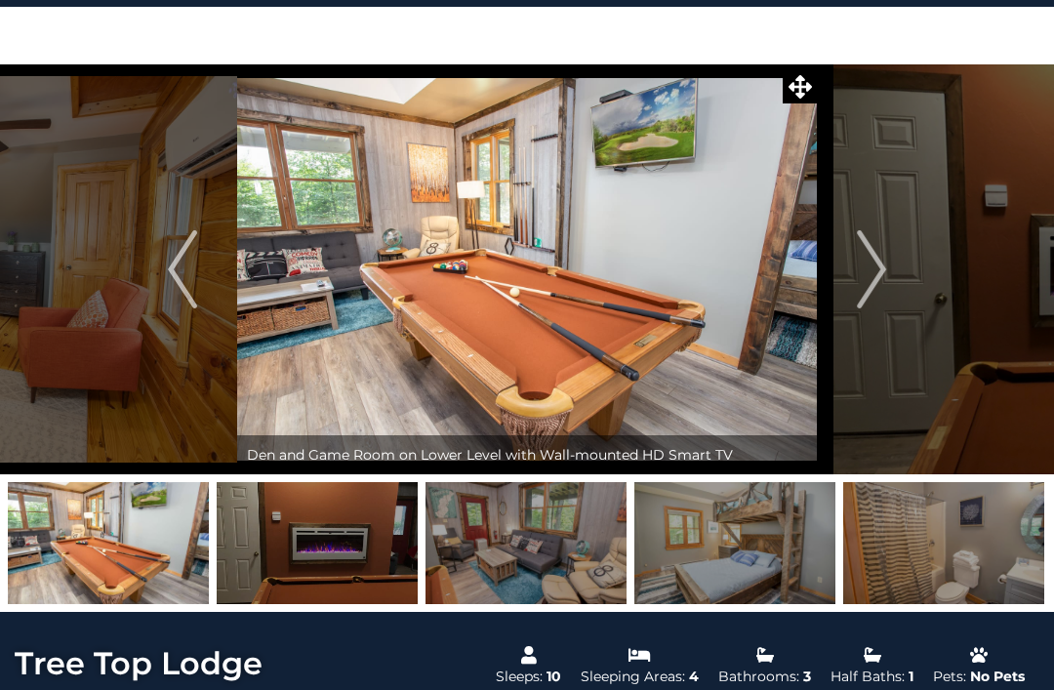
click at [877, 264] on img "Next" at bounding box center [871, 269] width 29 height 78
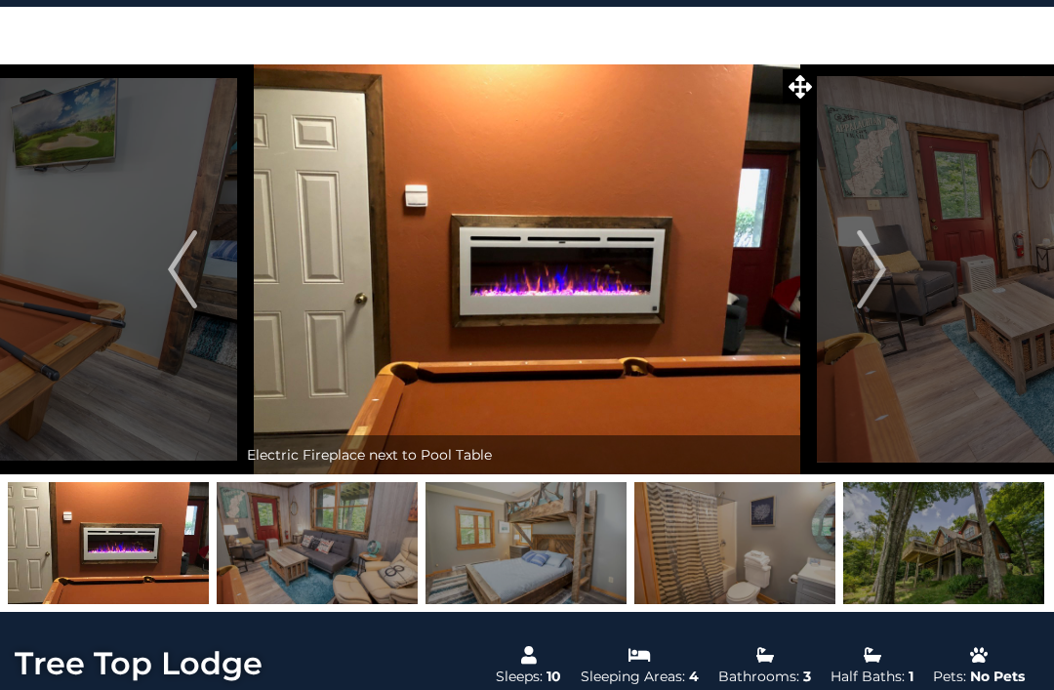
click at [865, 279] on img "Next" at bounding box center [871, 269] width 29 height 78
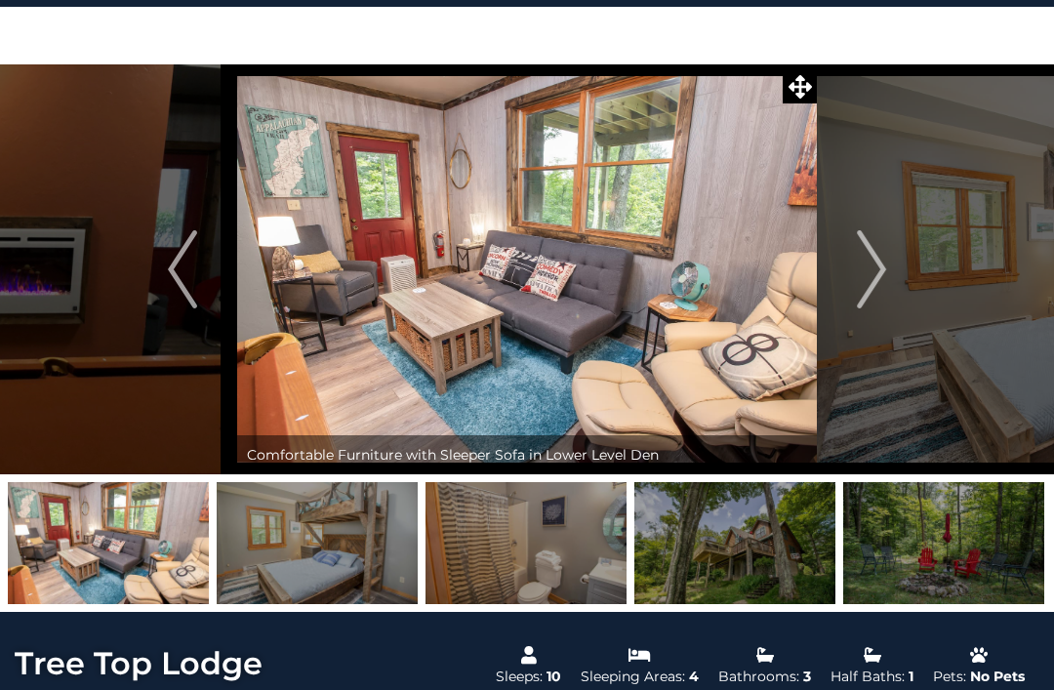
click at [874, 281] on img "Next" at bounding box center [871, 269] width 29 height 78
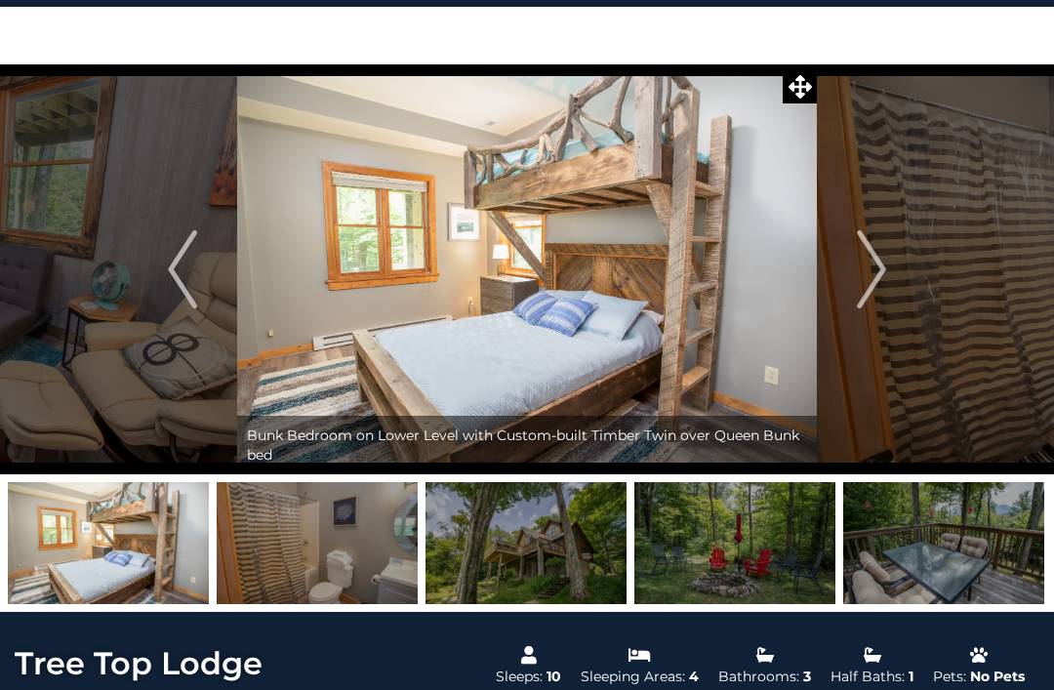
click at [871, 279] on img "Next" at bounding box center [871, 269] width 29 height 78
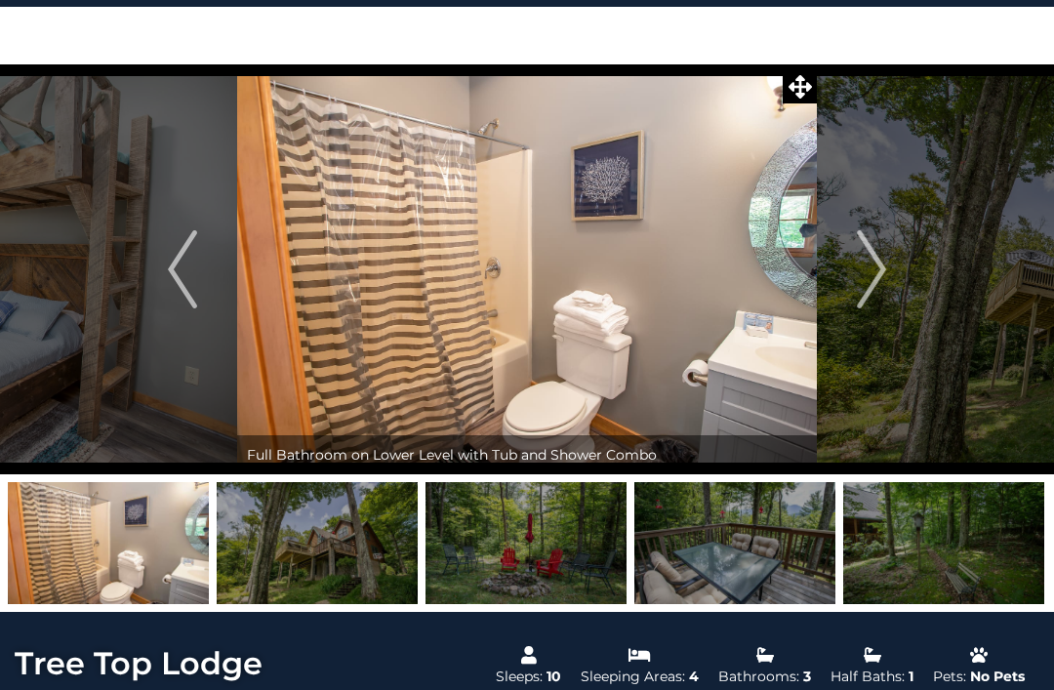
click at [873, 275] on img "Next" at bounding box center [871, 269] width 29 height 78
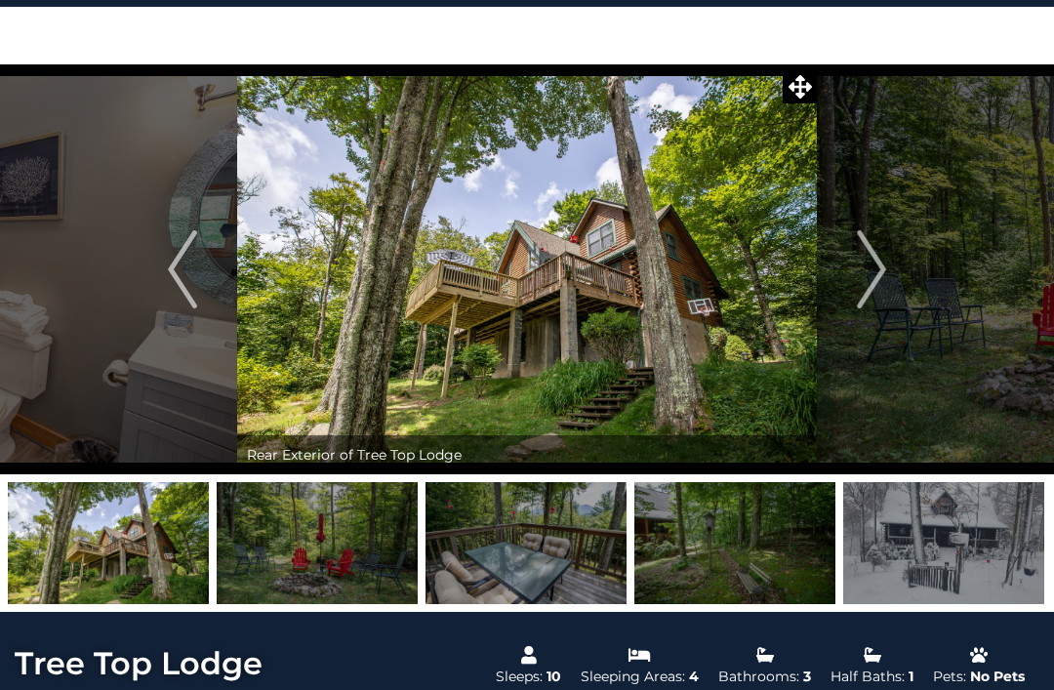
click at [876, 275] on img "Next" at bounding box center [871, 269] width 29 height 78
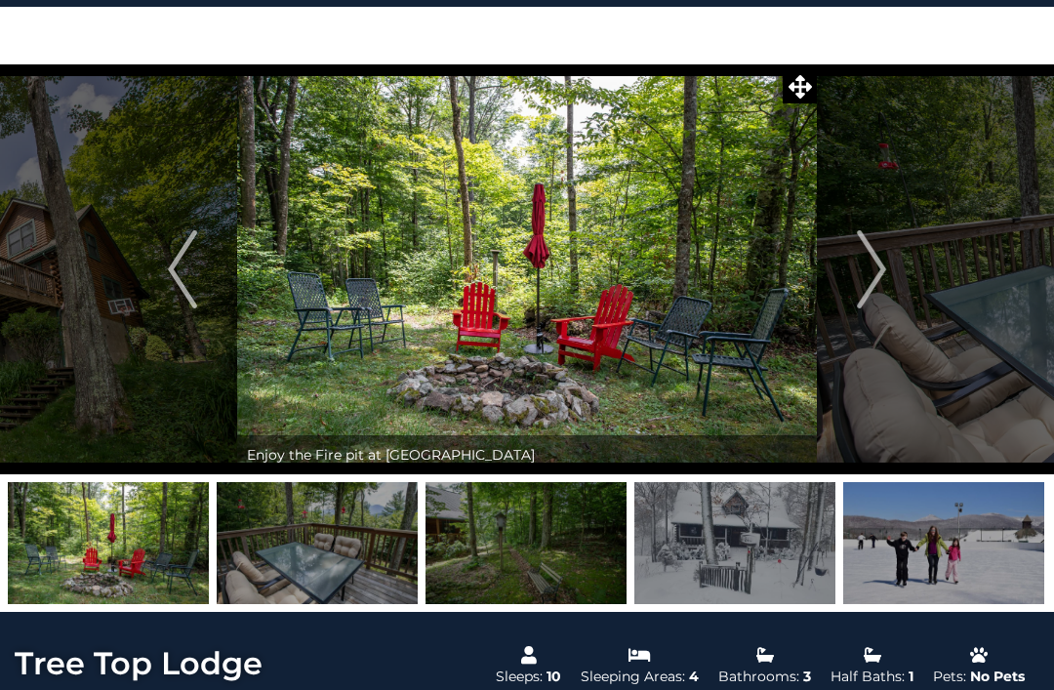
click at [878, 275] on img "Next" at bounding box center [871, 269] width 29 height 78
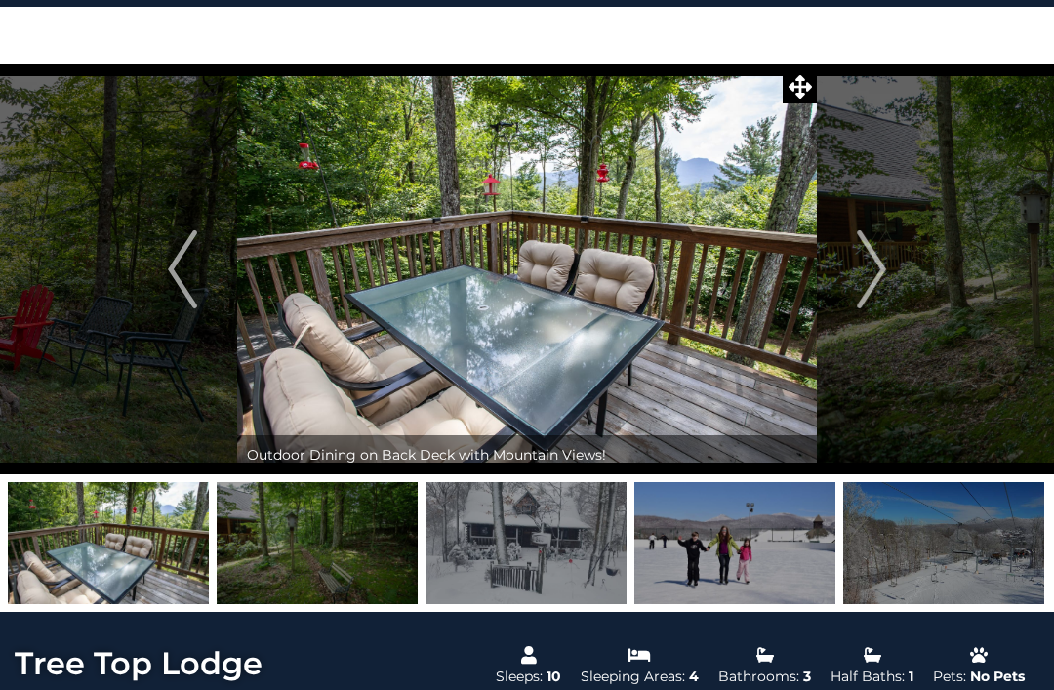
click at [881, 272] on img "Next" at bounding box center [871, 269] width 29 height 78
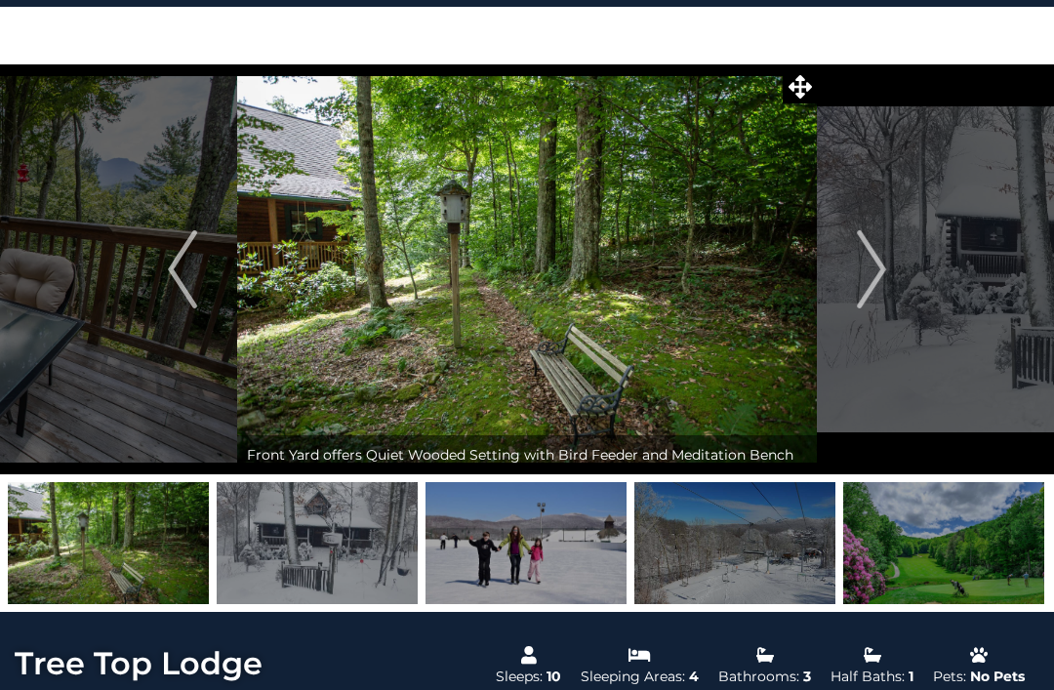
click at [877, 274] on img "Next" at bounding box center [871, 269] width 29 height 78
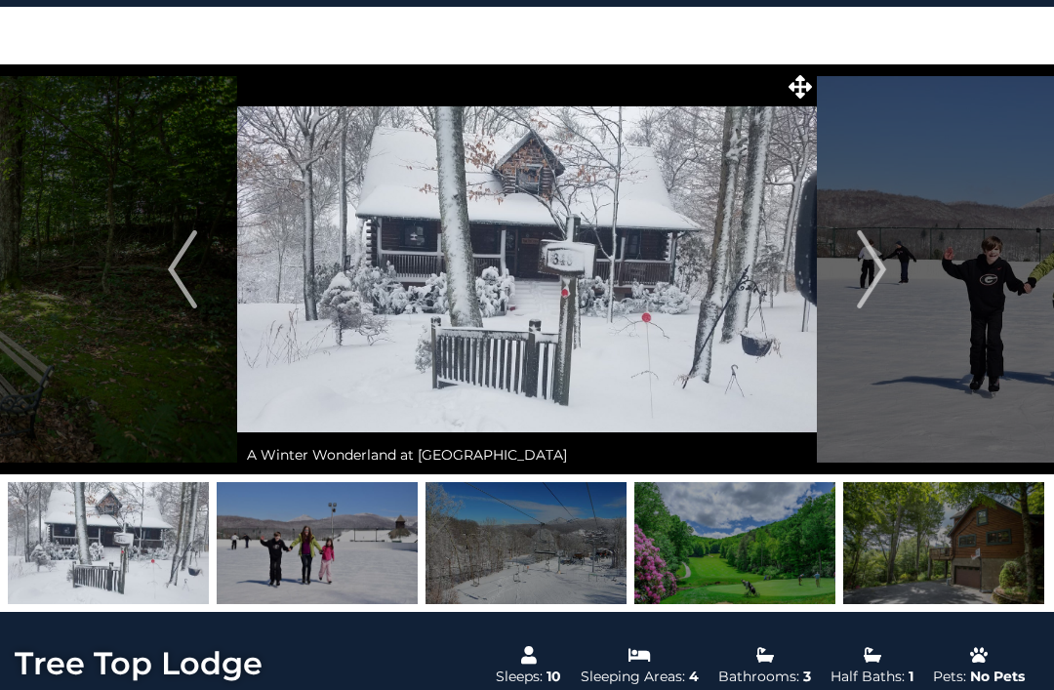
click at [879, 272] on img "Next" at bounding box center [871, 269] width 29 height 78
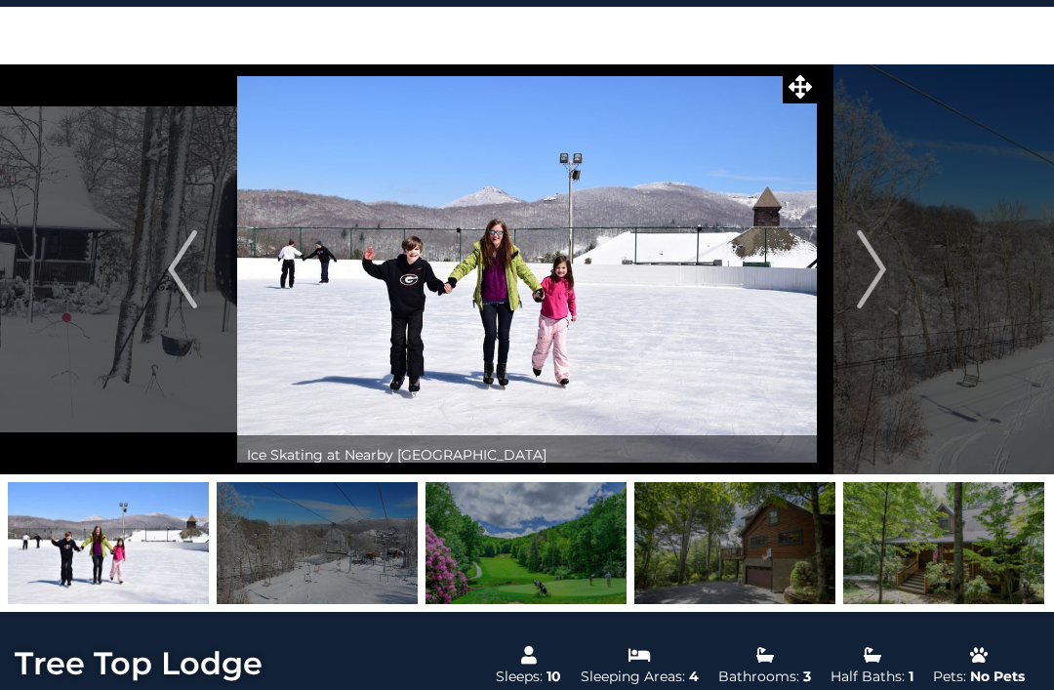
click at [873, 276] on img "Next" at bounding box center [871, 269] width 29 height 78
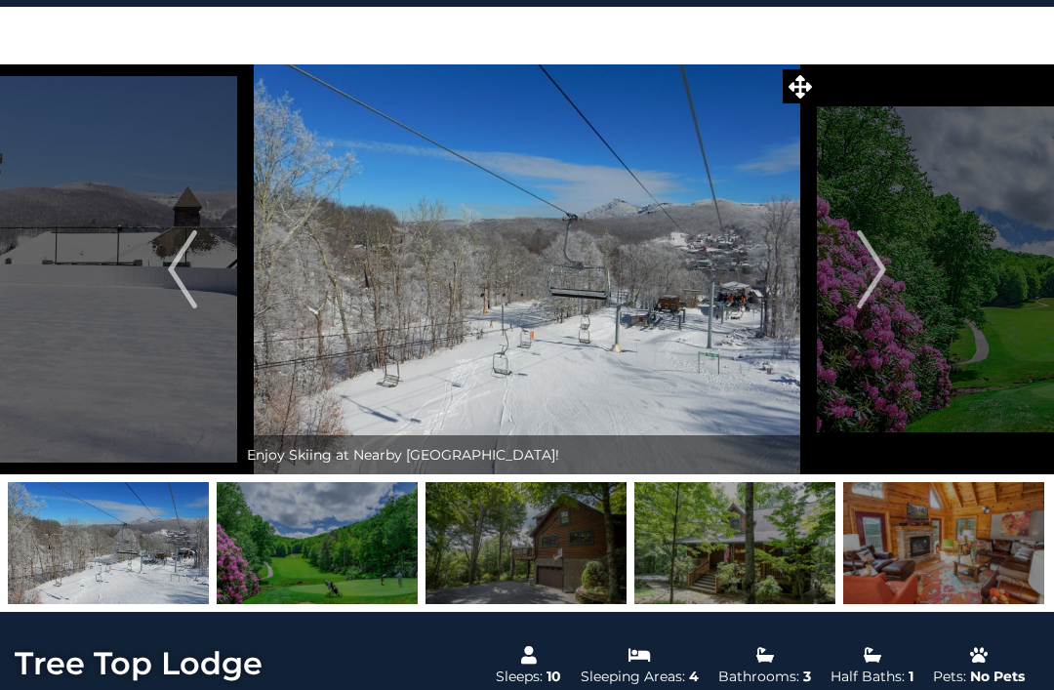
click at [874, 276] on img "Next" at bounding box center [871, 269] width 29 height 78
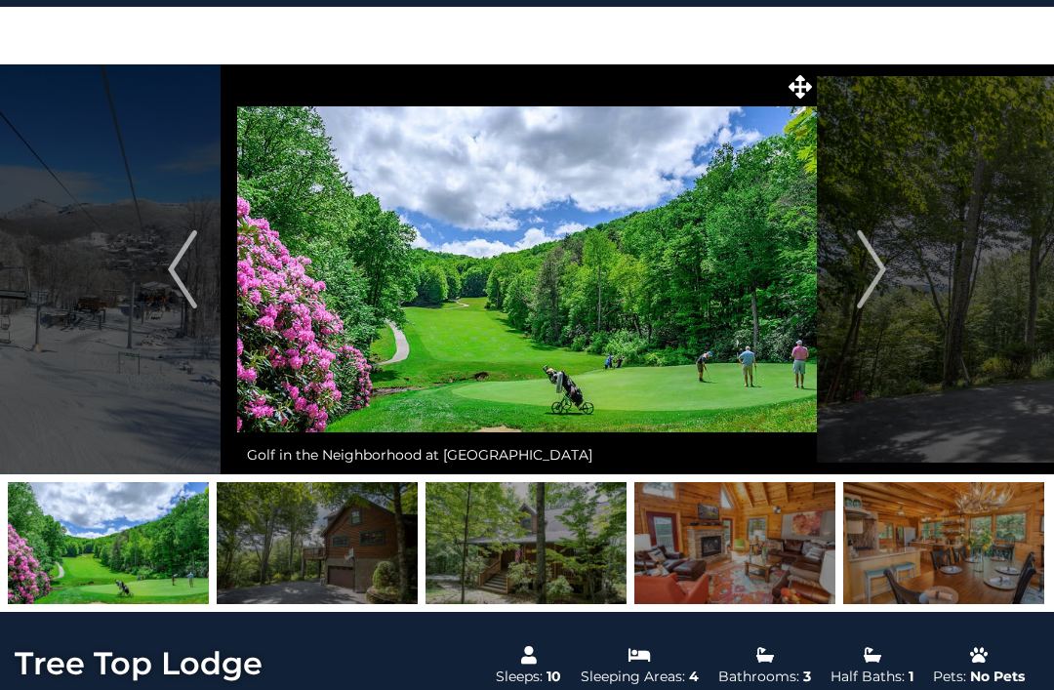
click at [876, 277] on img "Next" at bounding box center [871, 269] width 29 height 78
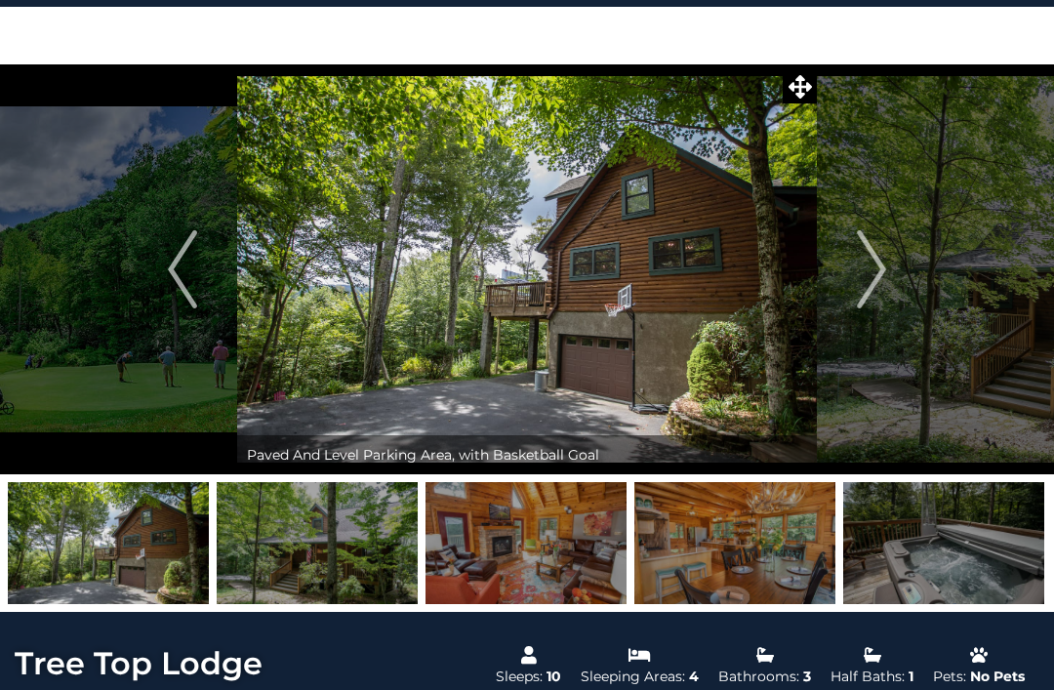
click at [877, 275] on img "Next" at bounding box center [871, 269] width 29 height 78
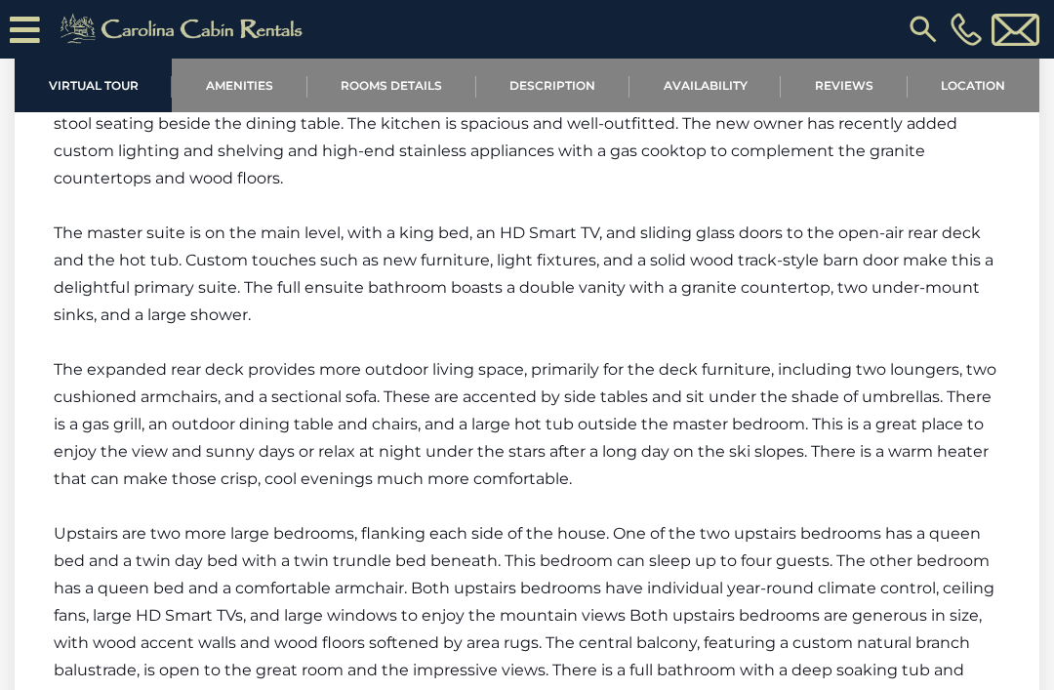
scroll to position [3702, 0]
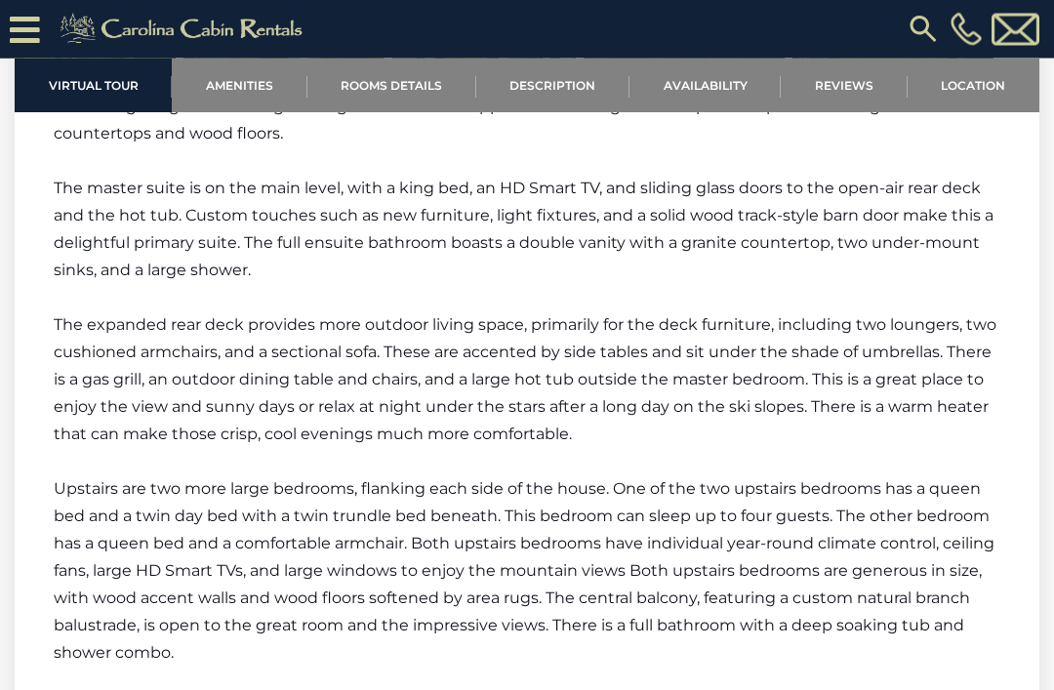
click at [733, 91] on link "Availability" at bounding box center [704, 86] width 151 height 54
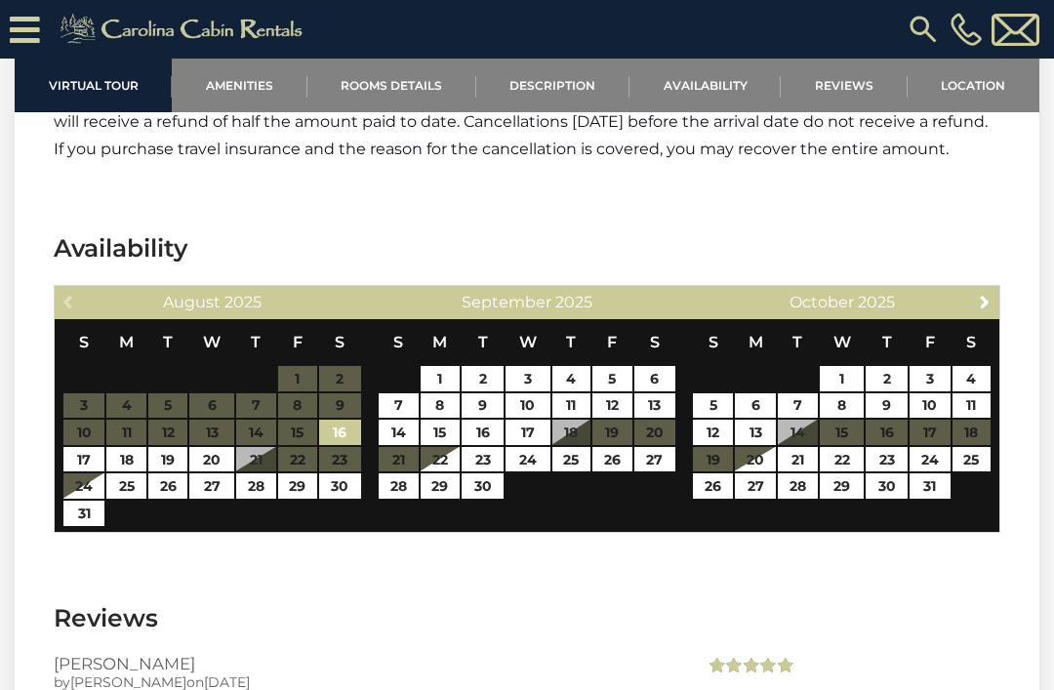
scroll to position [5000, 0]
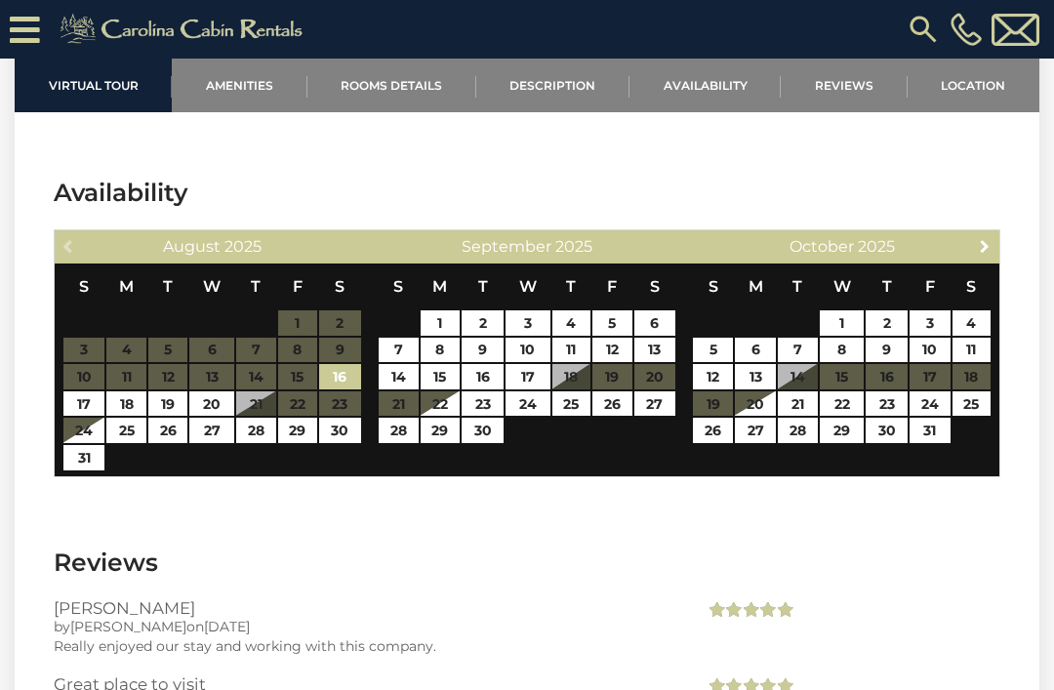
click at [974, 242] on link "Next" at bounding box center [985, 245] width 24 height 24
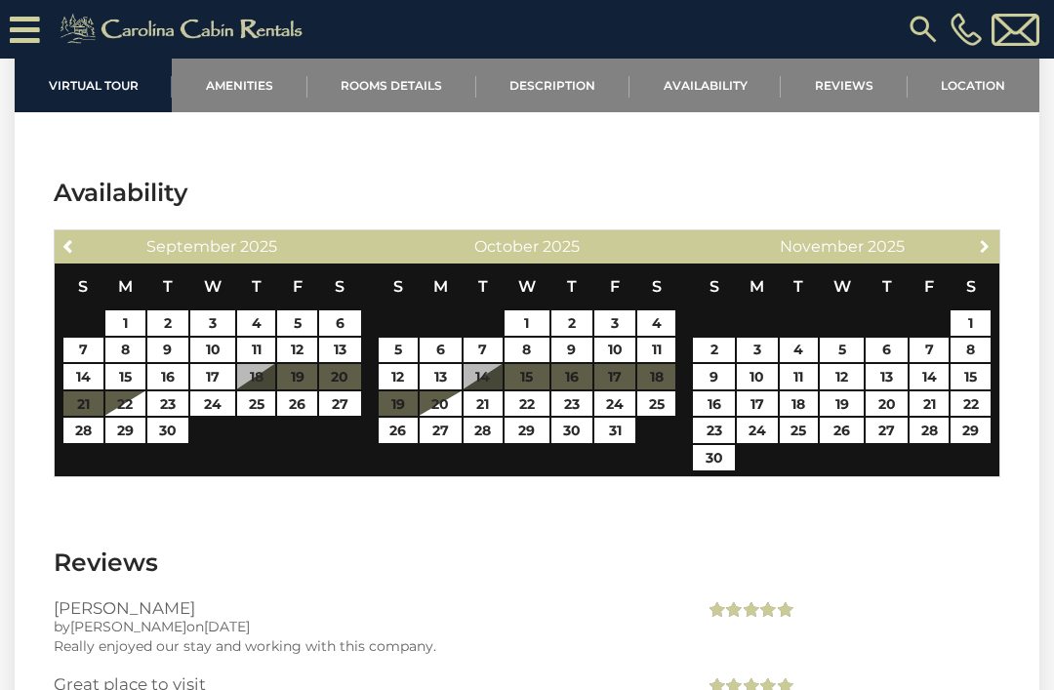
click at [981, 245] on span "Next" at bounding box center [985, 246] width 16 height 16
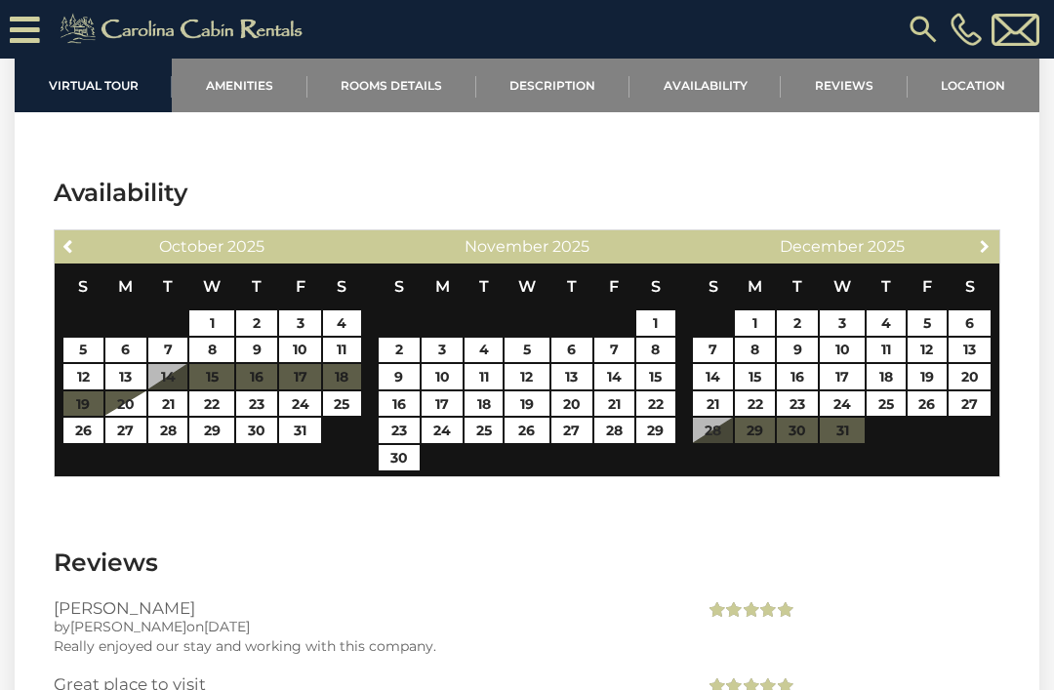
click at [979, 254] on link "Next" at bounding box center [985, 245] width 24 height 24
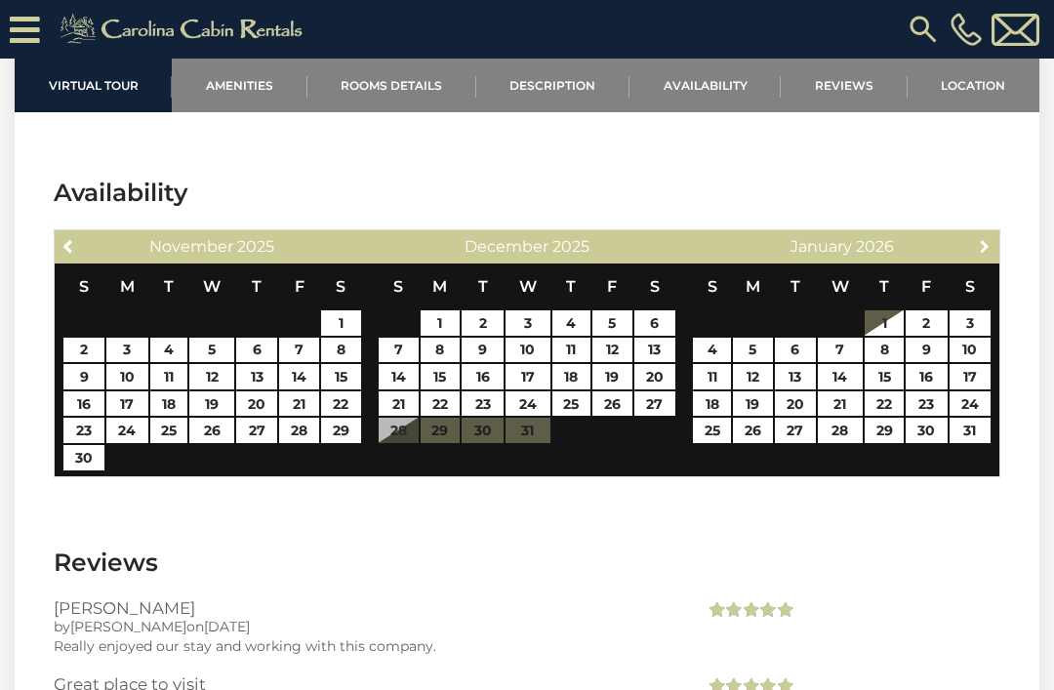
click at [987, 245] on span "Next" at bounding box center [985, 246] width 16 height 16
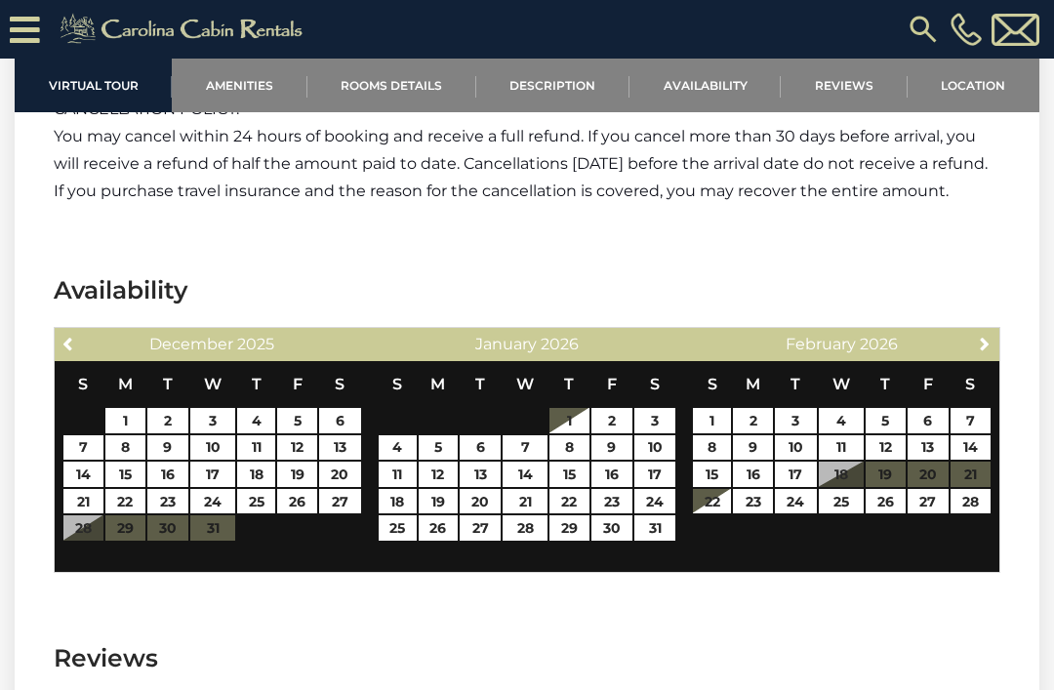
scroll to position [7051, 0]
